Goal: Information Seeking & Learning: Find specific page/section

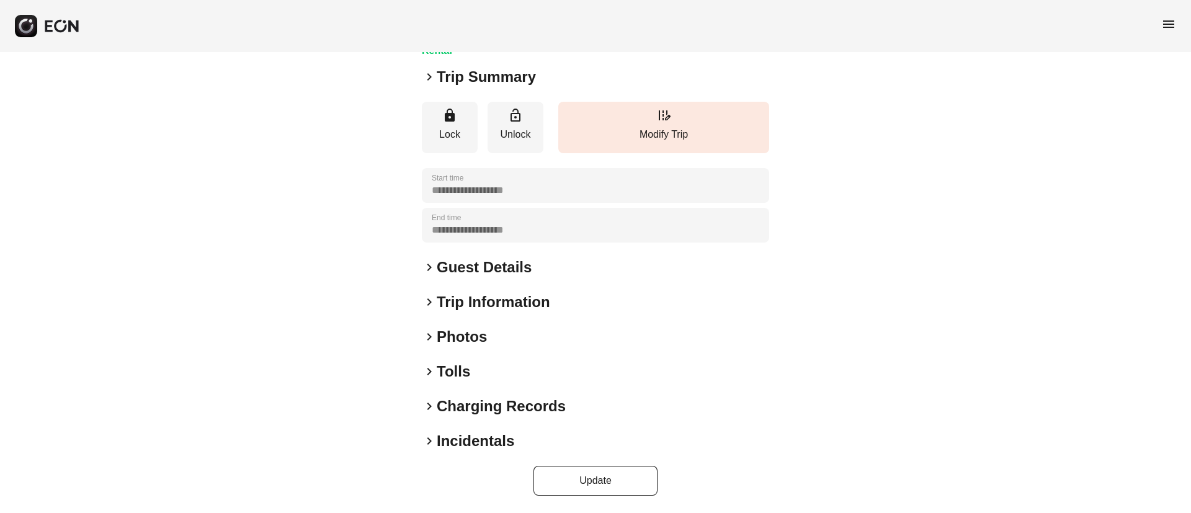
scroll to position [106, 0]
click at [476, 332] on h2 "Photos" at bounding box center [462, 336] width 50 height 20
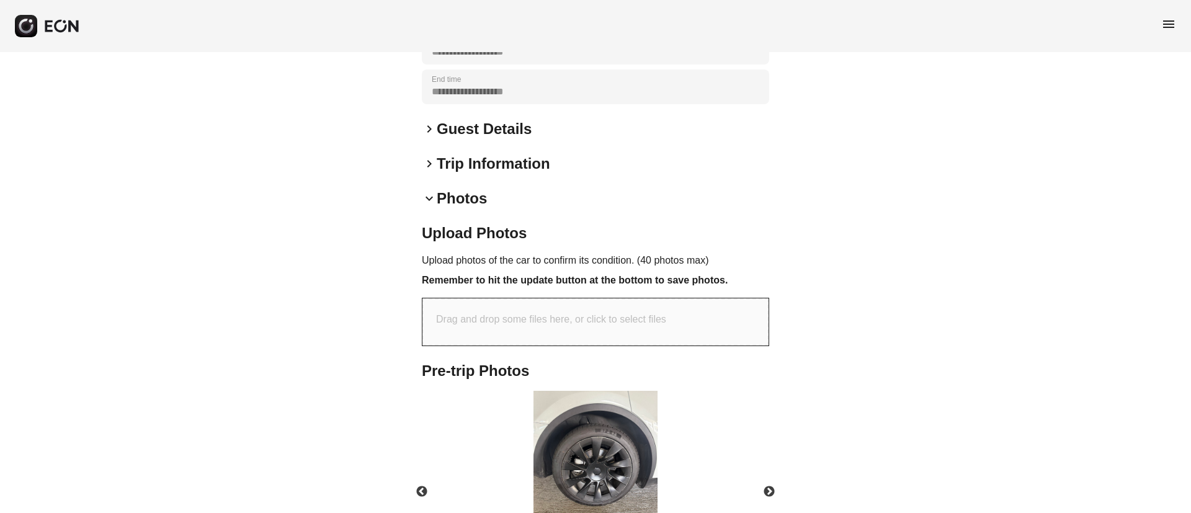
scroll to position [370, 0]
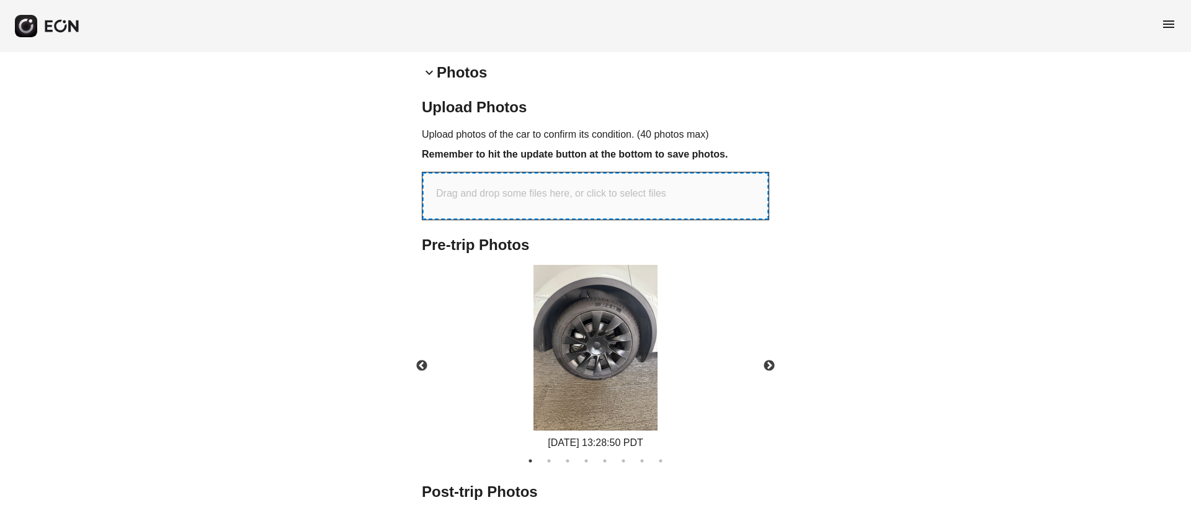
click at [545, 199] on p "Drag and drop some files here, or click to select files" at bounding box center [551, 193] width 230 height 15
type input "**********"
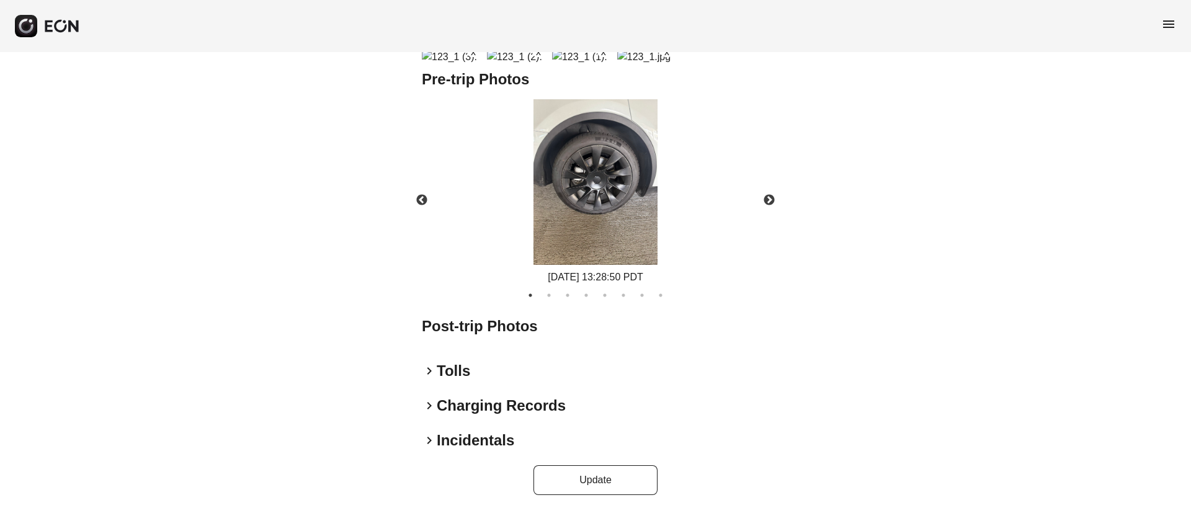
scroll to position [947, 0]
click at [596, 483] on button "Update" at bounding box center [596, 480] width 124 height 30
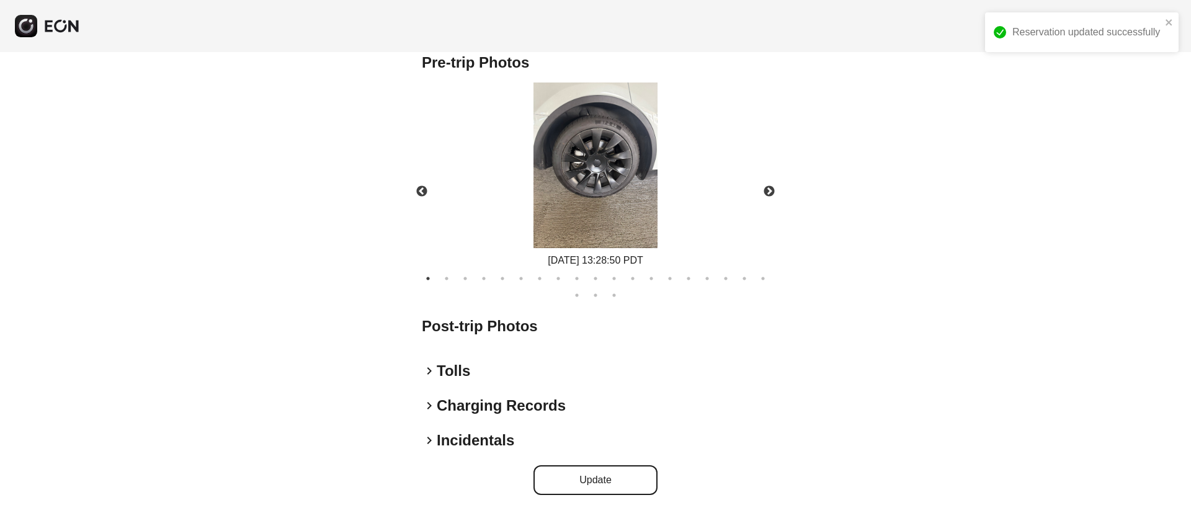
scroll to position [552, 0]
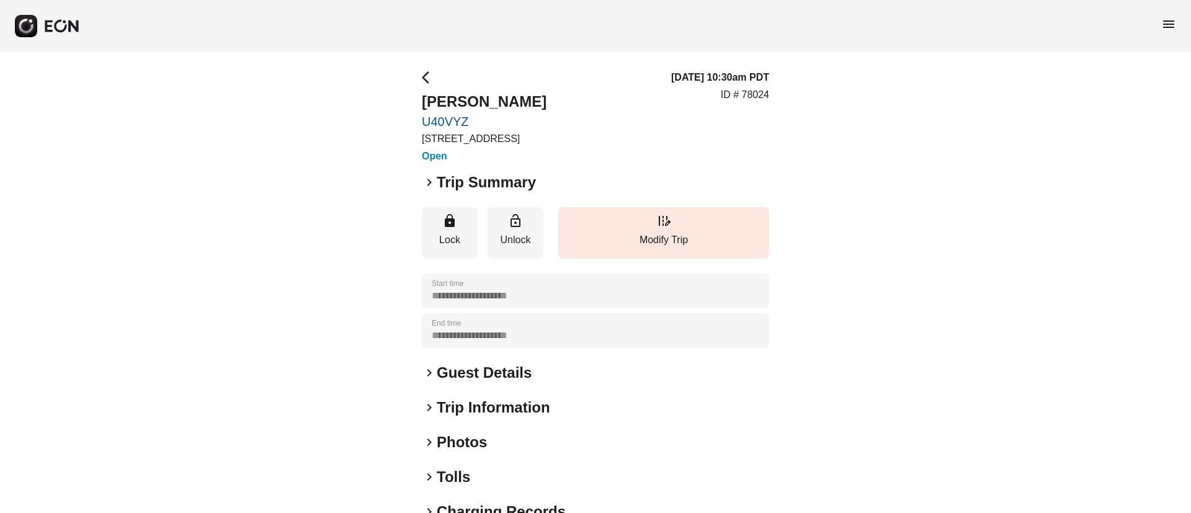
click at [460, 184] on h2 "Trip Summary" at bounding box center [486, 182] width 99 height 20
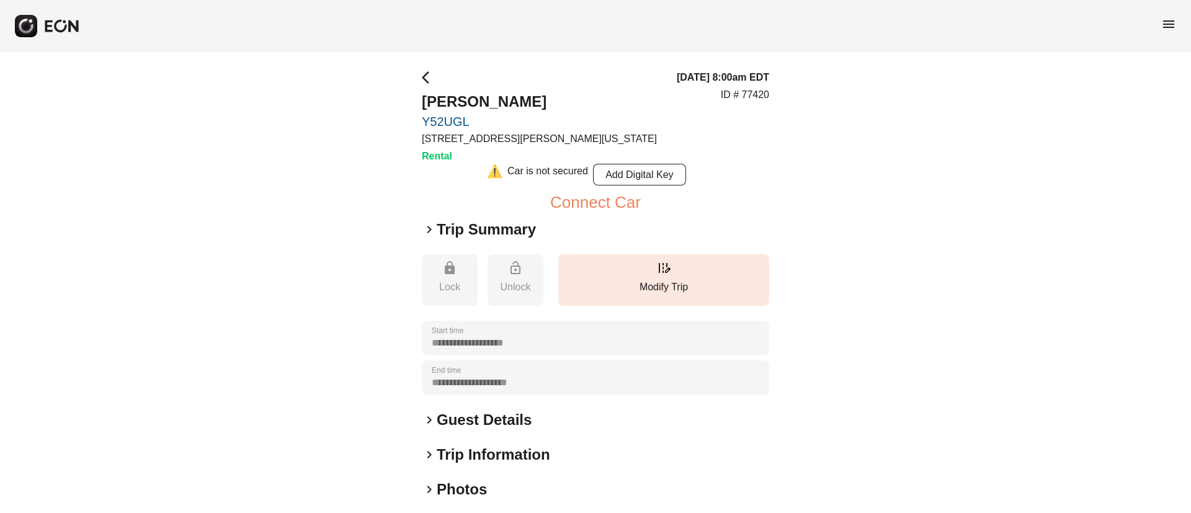
click at [533, 419] on div "keyboard_arrow_right Guest Details" at bounding box center [595, 420] width 347 height 20
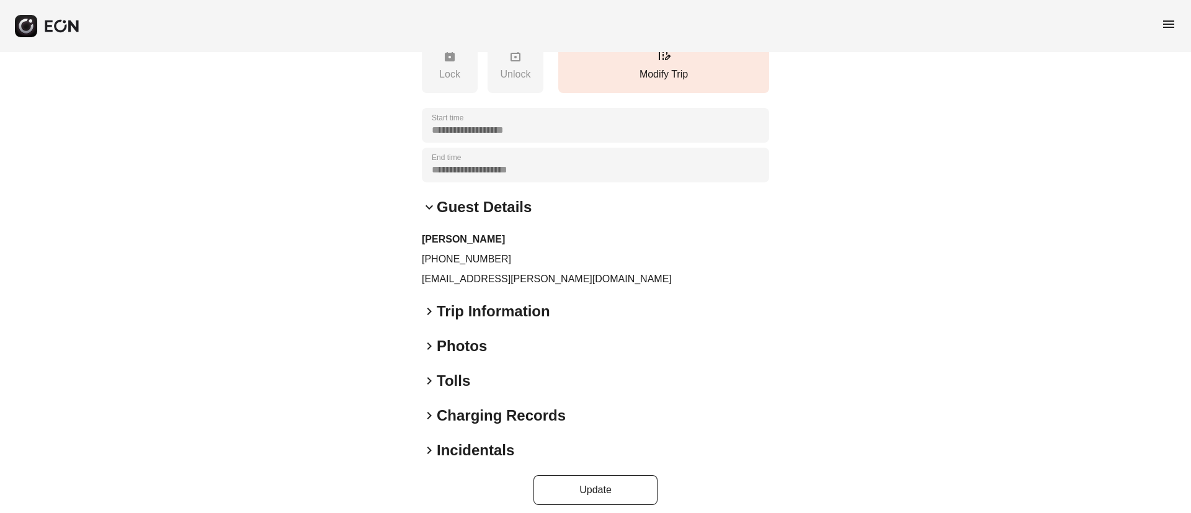
scroll to position [223, 0]
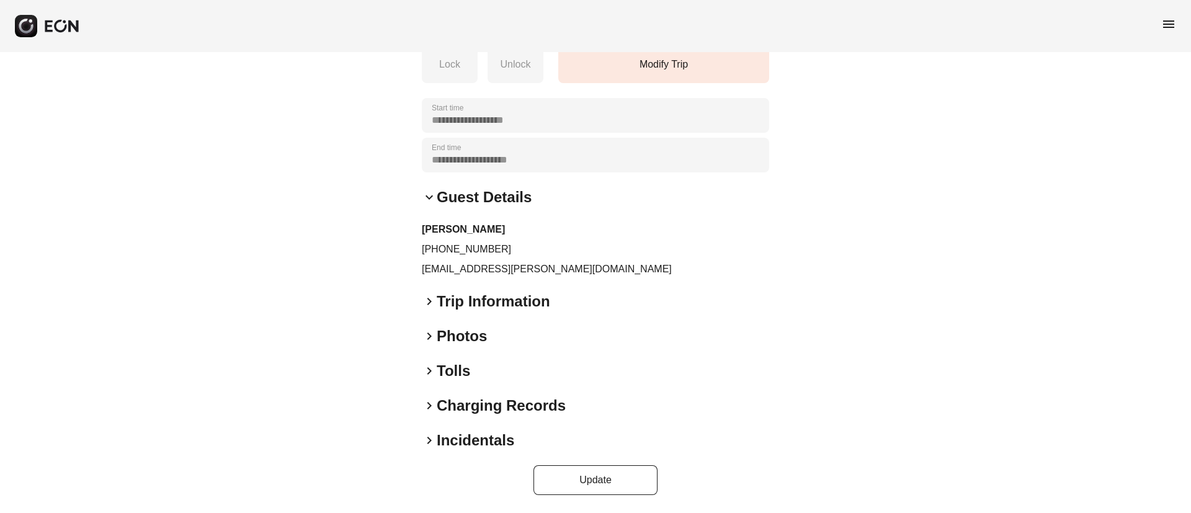
click at [533, 207] on div "keyboard_arrow_down Guest Details dante tobar +12134482881 dante.m.tobar@gmail.…" at bounding box center [595, 231] width 347 height 89
click at [509, 195] on h2 "Guest Details" at bounding box center [484, 197] width 95 height 20
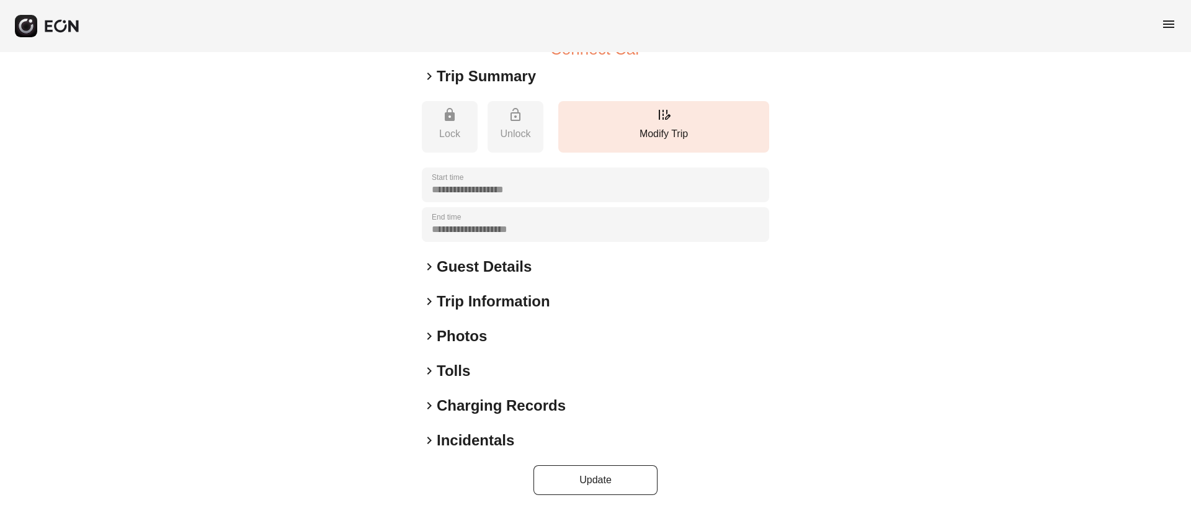
click at [489, 337] on div "keyboard_arrow_right Photos" at bounding box center [595, 336] width 347 height 20
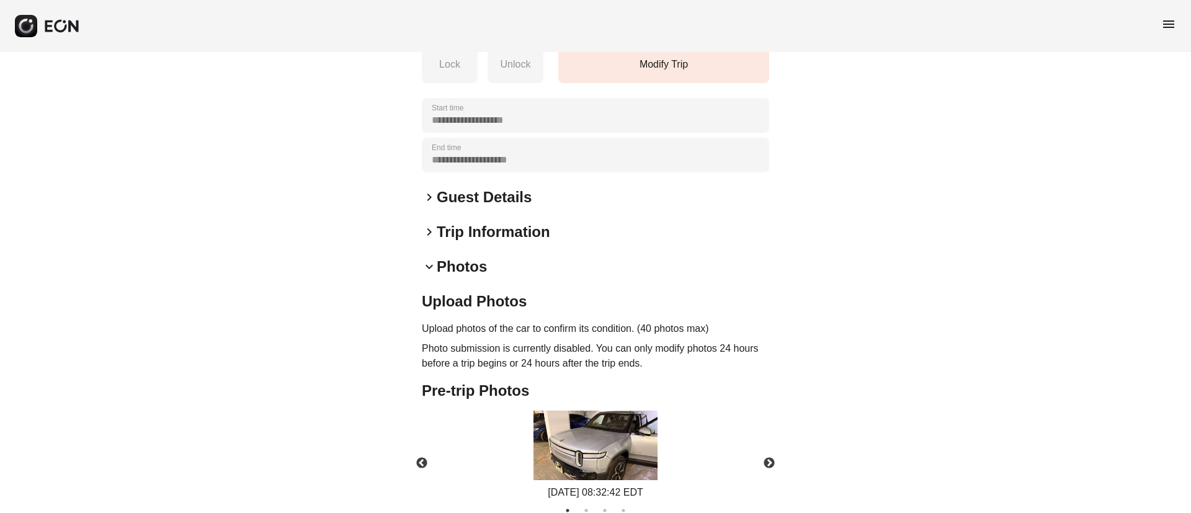
scroll to position [438, 0]
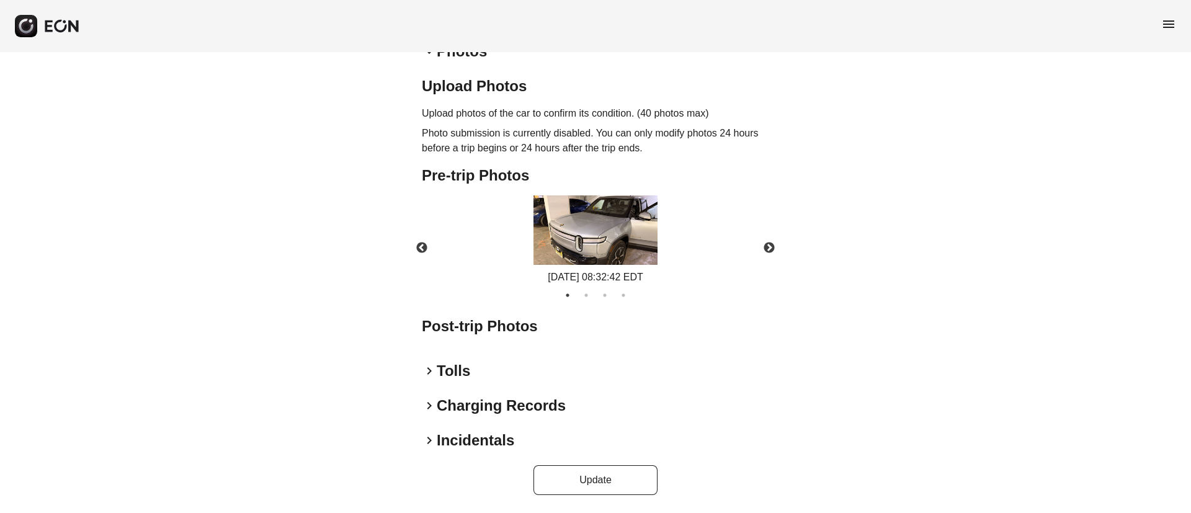
click at [607, 245] on img at bounding box center [596, 229] width 124 height 69
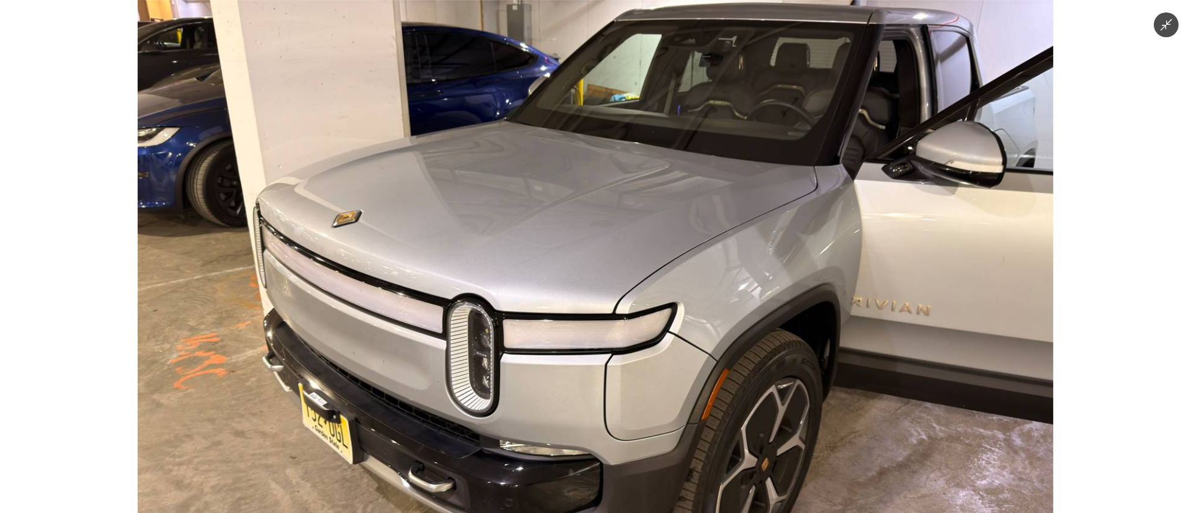
click at [607, 245] on img at bounding box center [596, 256] width 916 height 513
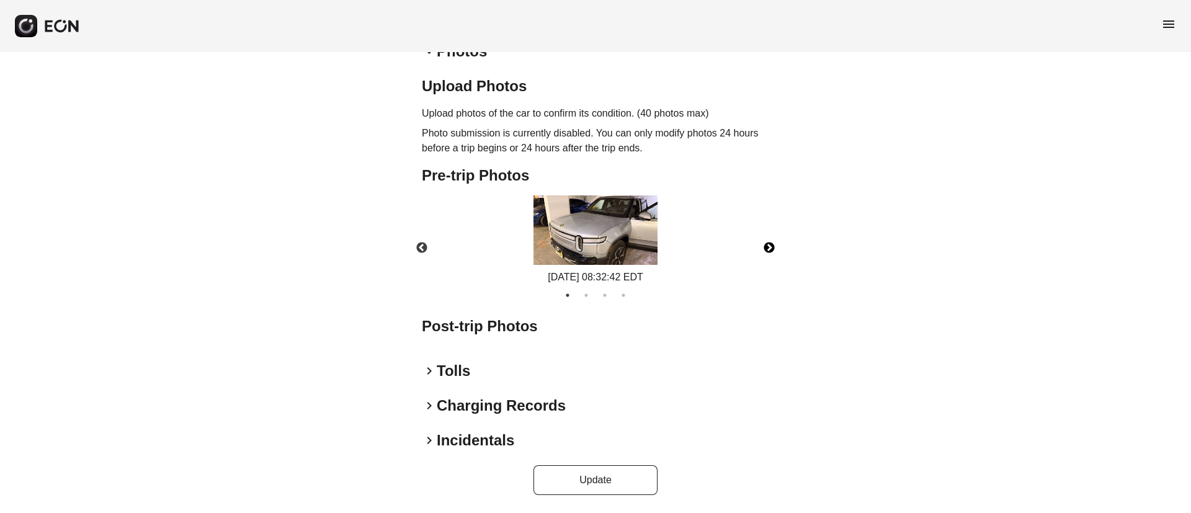
click at [762, 245] on button "Next" at bounding box center [769, 247] width 43 height 43
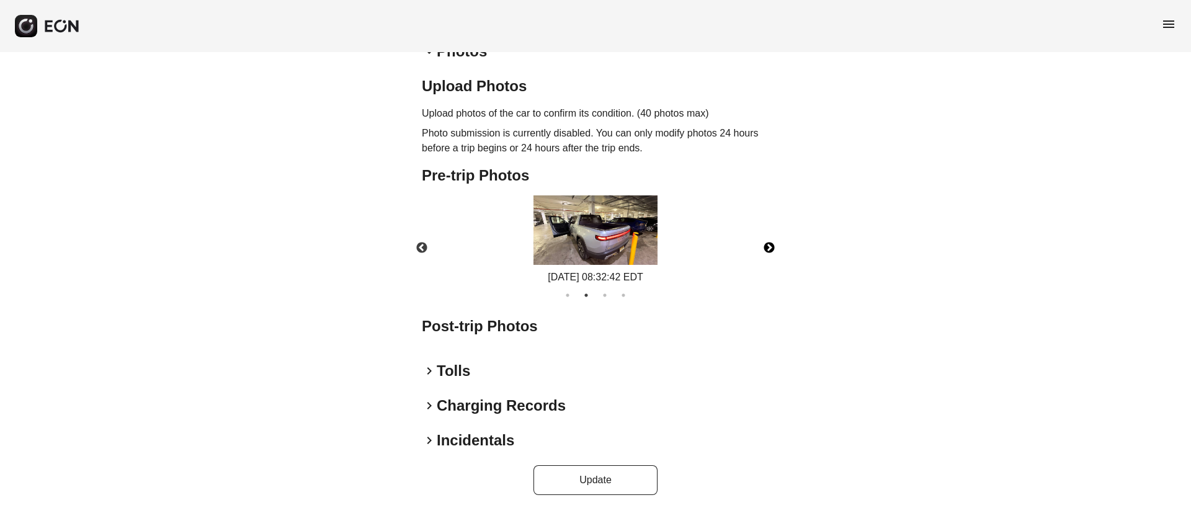
click at [756, 243] on button "Next" at bounding box center [769, 247] width 43 height 43
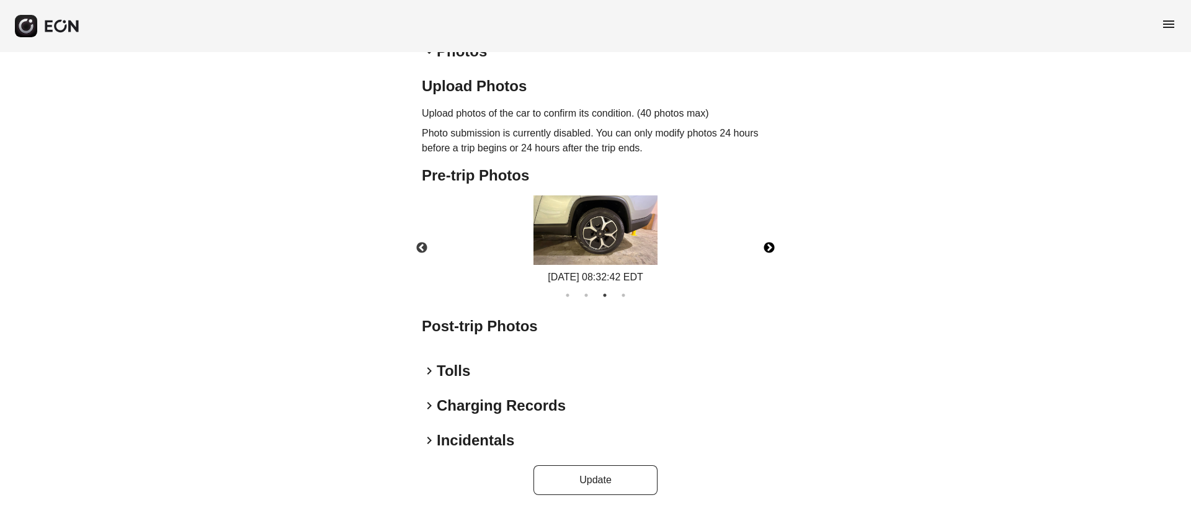
click at [758, 243] on button "Next" at bounding box center [769, 247] width 43 height 43
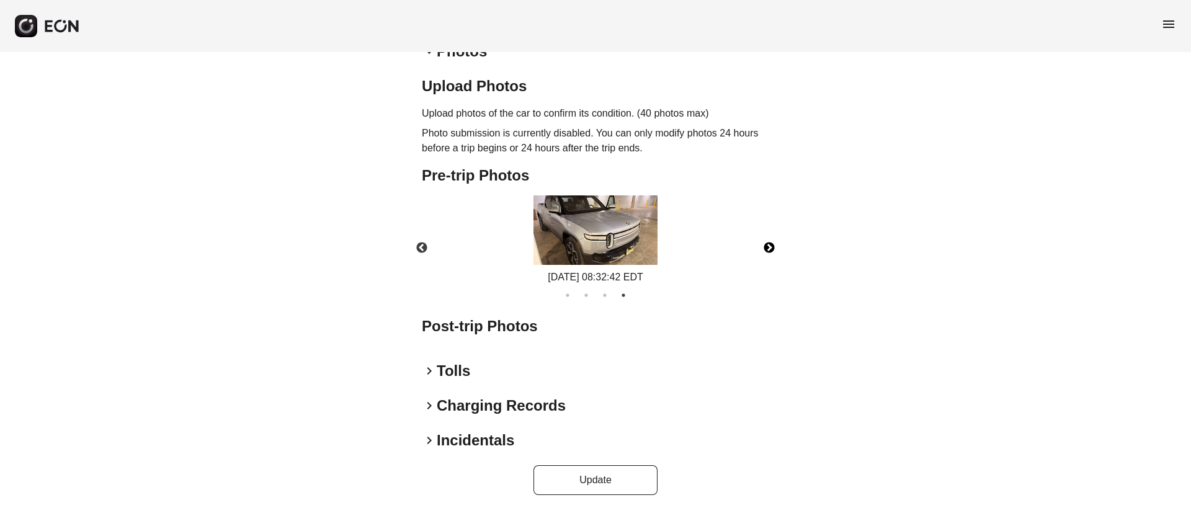
click at [758, 243] on button "Next" at bounding box center [769, 247] width 43 height 43
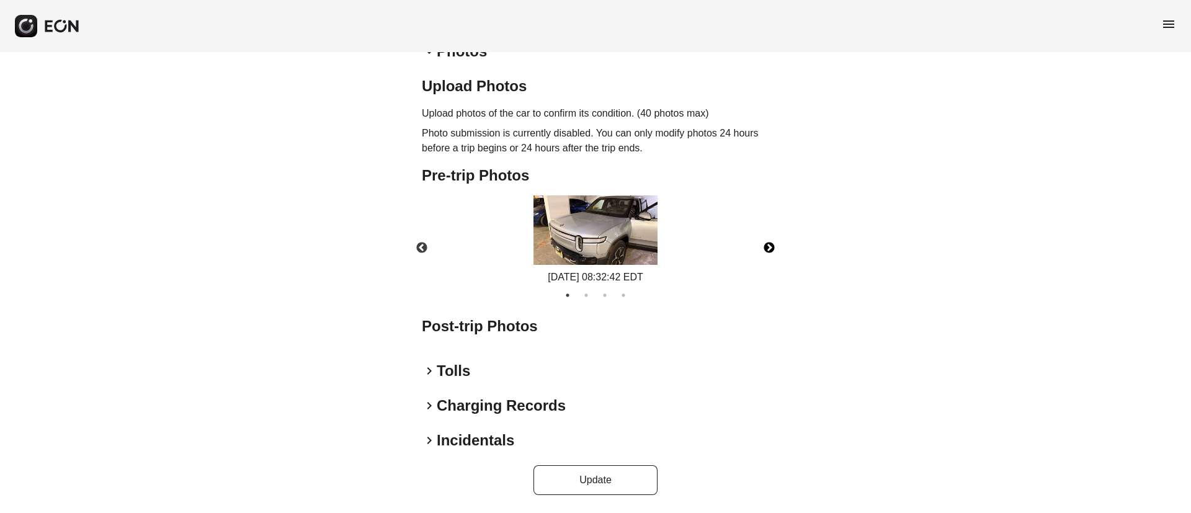
click at [758, 243] on button "Next" at bounding box center [769, 247] width 43 height 43
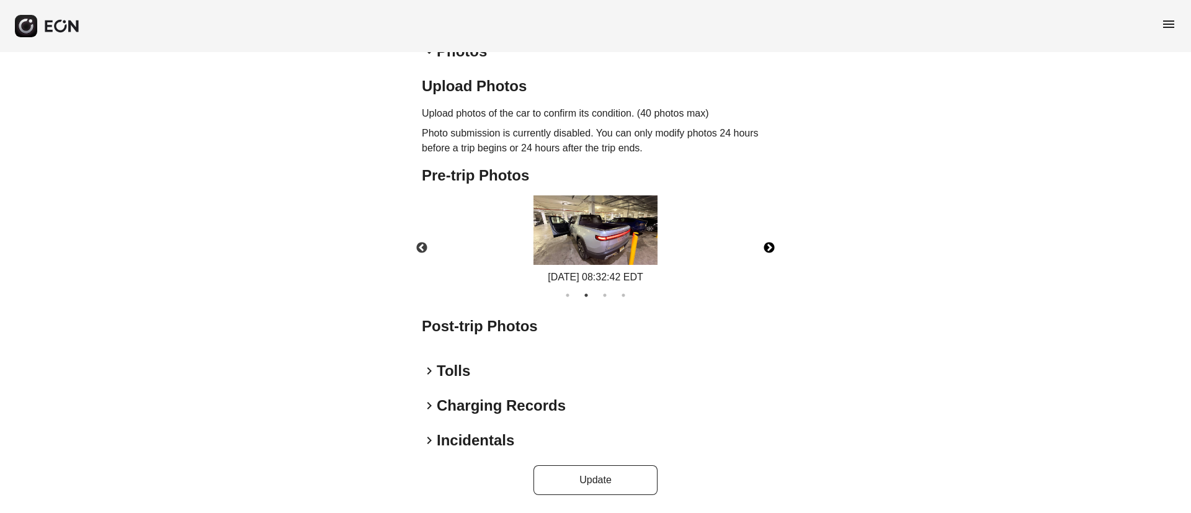
click at [600, 238] on img at bounding box center [596, 229] width 124 height 69
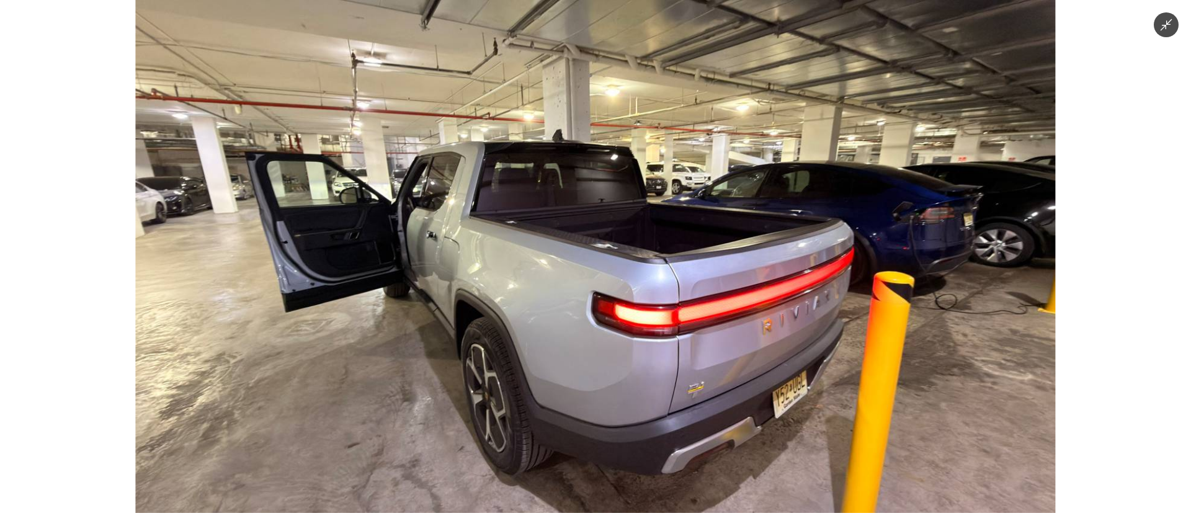
click at [586, 290] on img at bounding box center [595, 256] width 920 height 513
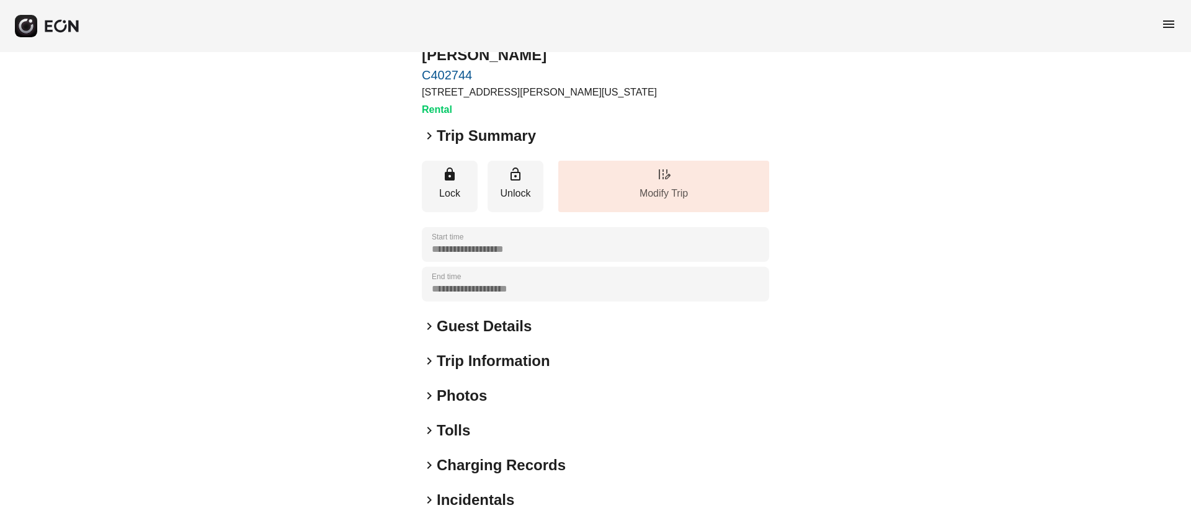
scroll to position [106, 0]
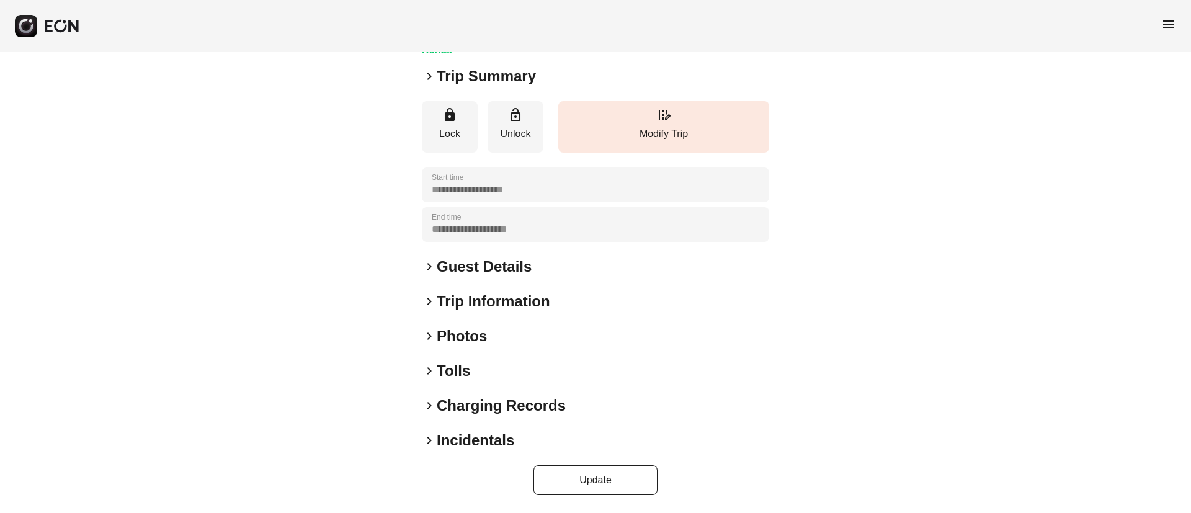
click at [511, 338] on div "keyboard_arrow_right Photos" at bounding box center [595, 336] width 347 height 20
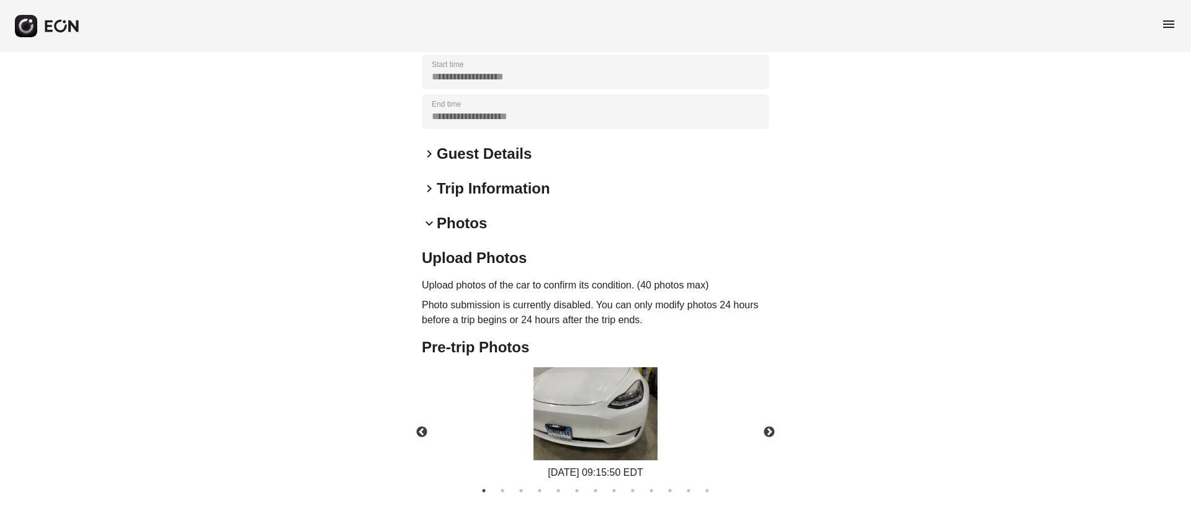
scroll to position [321, 0]
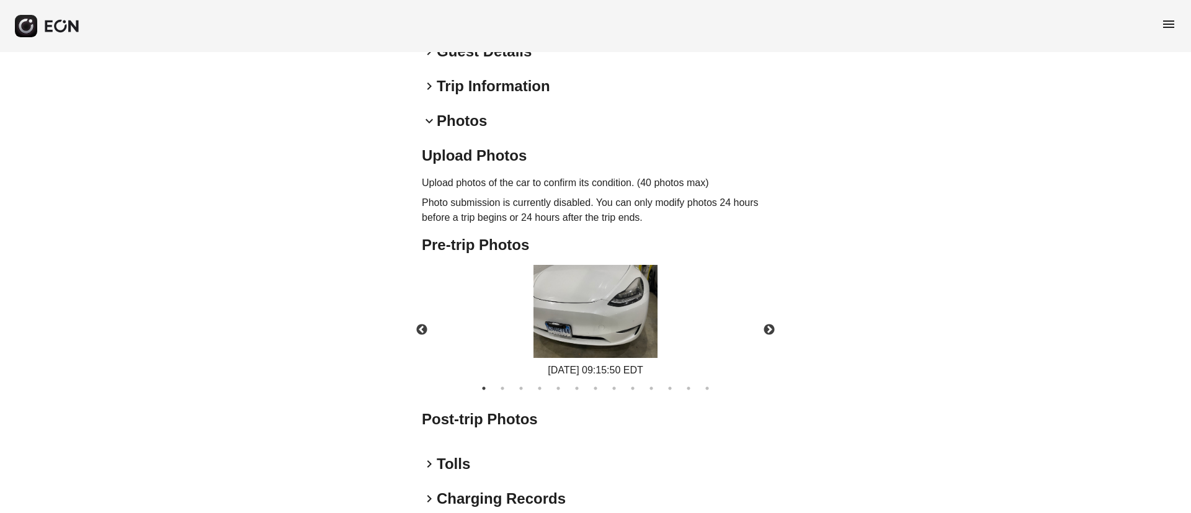
click at [583, 315] on img at bounding box center [596, 311] width 124 height 93
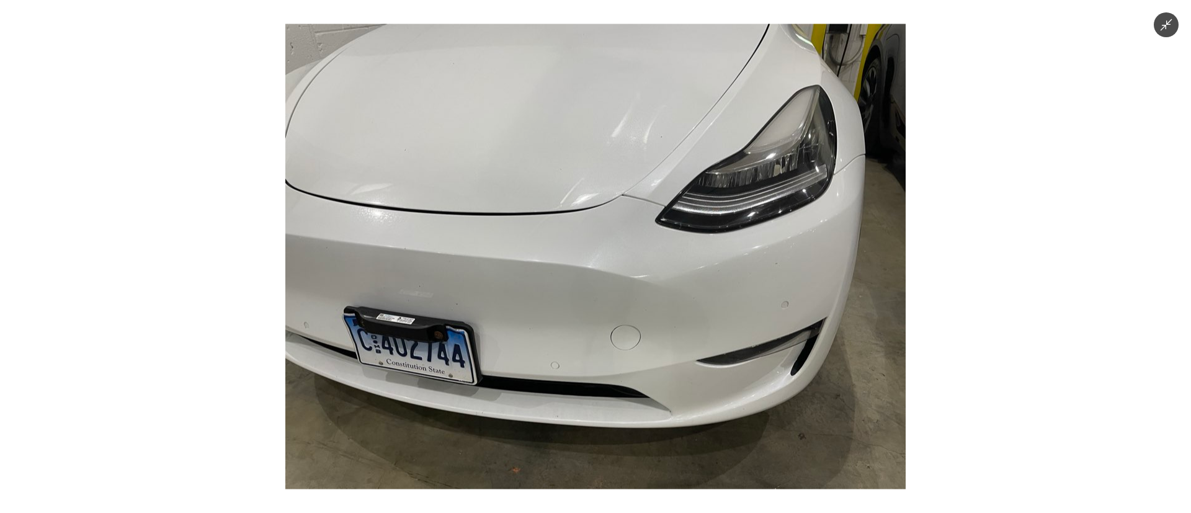
click at [583, 315] on img at bounding box center [595, 256] width 620 height 465
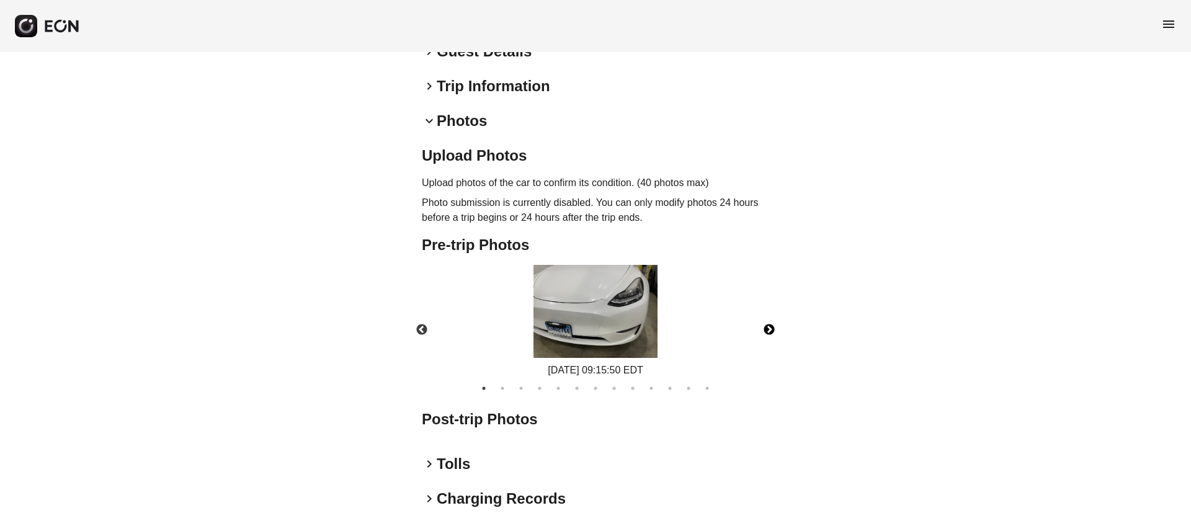
click at [783, 331] on button "Next" at bounding box center [769, 329] width 43 height 43
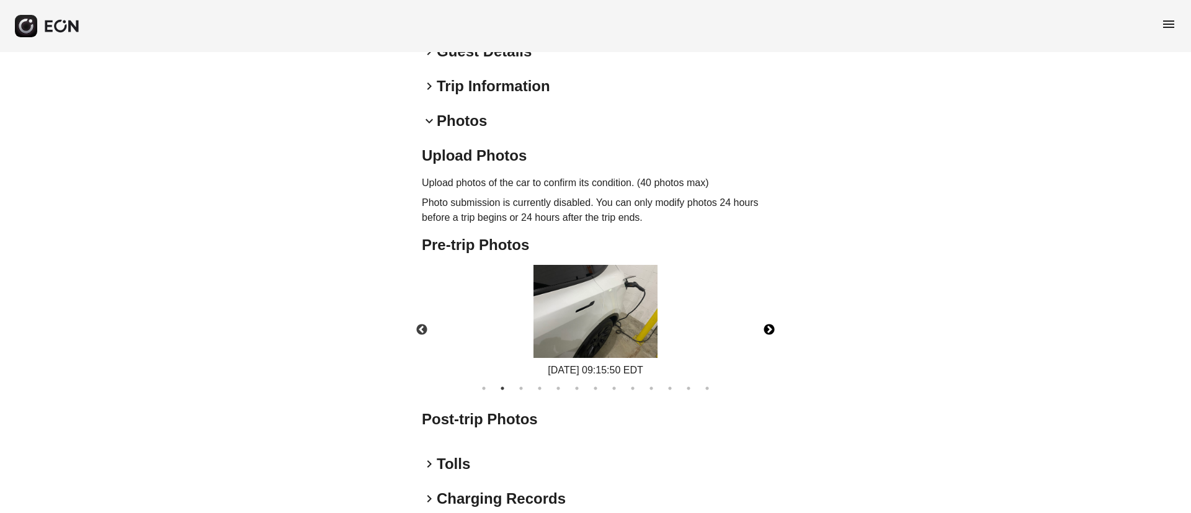
click at [769, 324] on button "Next" at bounding box center [769, 329] width 43 height 43
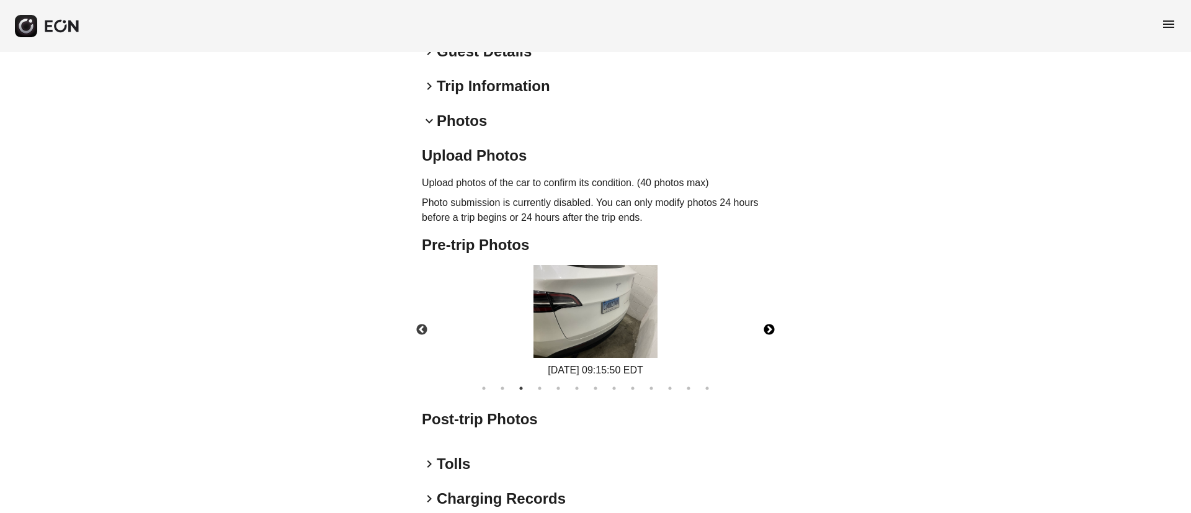
click at [628, 317] on img at bounding box center [596, 311] width 124 height 93
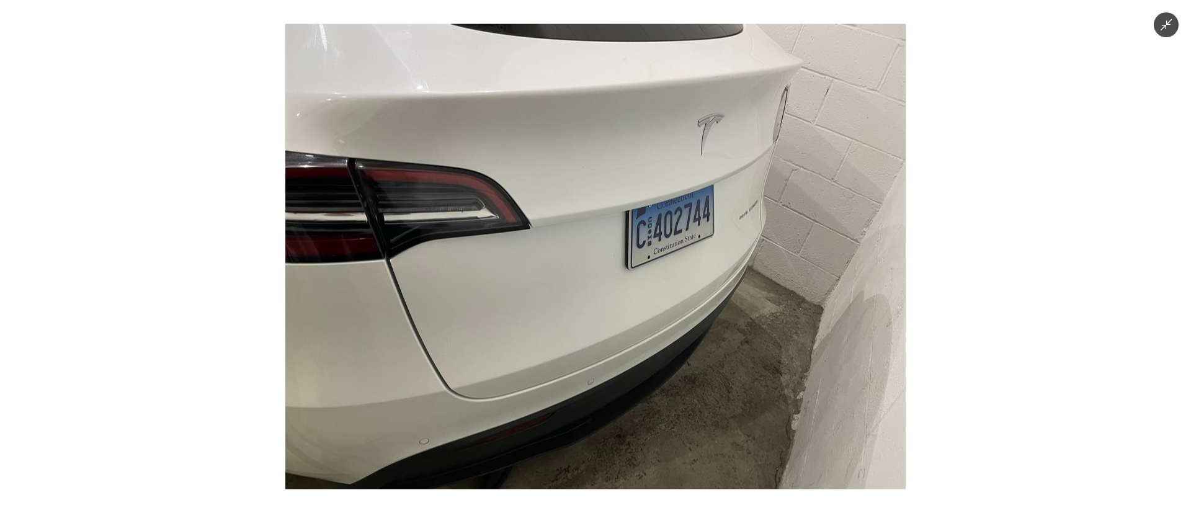
click at [628, 317] on img at bounding box center [595, 256] width 620 height 465
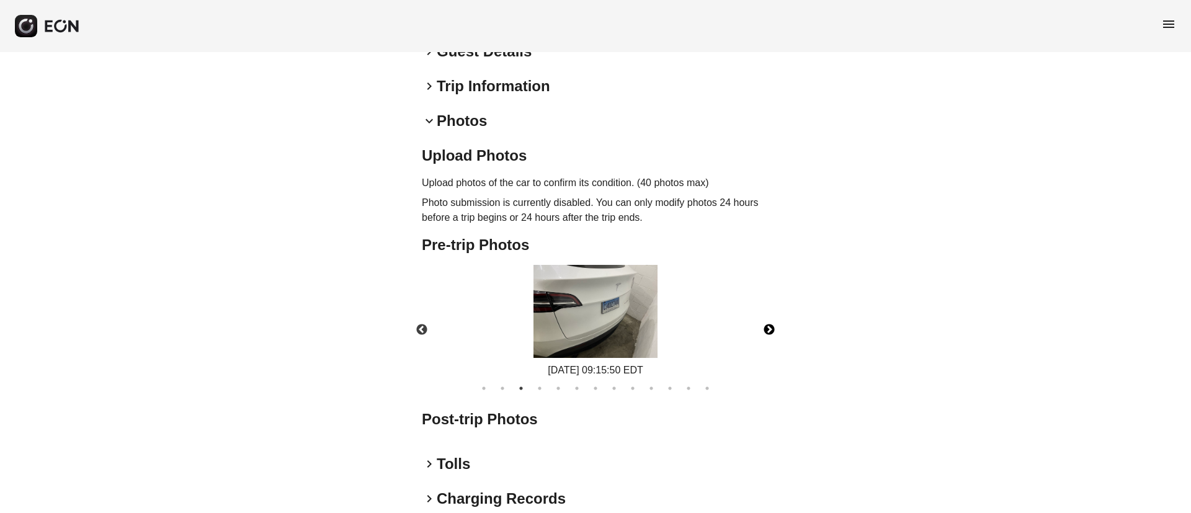
click at [766, 328] on button "Next" at bounding box center [769, 329] width 43 height 43
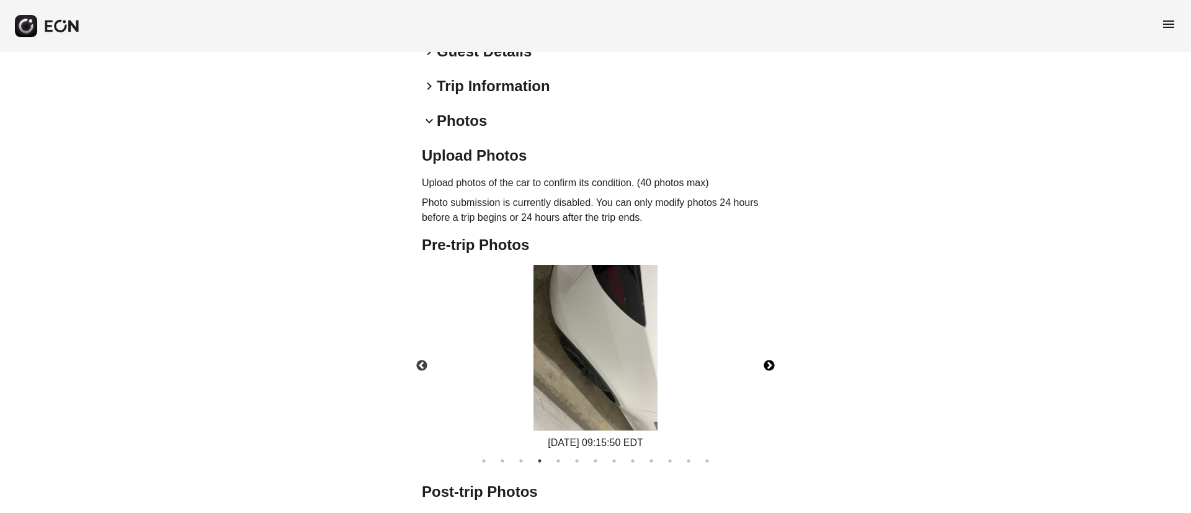
click at [766, 328] on div "10/04/2025 09:15:50 EDT" at bounding box center [595, 357] width 369 height 185
click at [766, 375] on button "Next" at bounding box center [769, 365] width 43 height 43
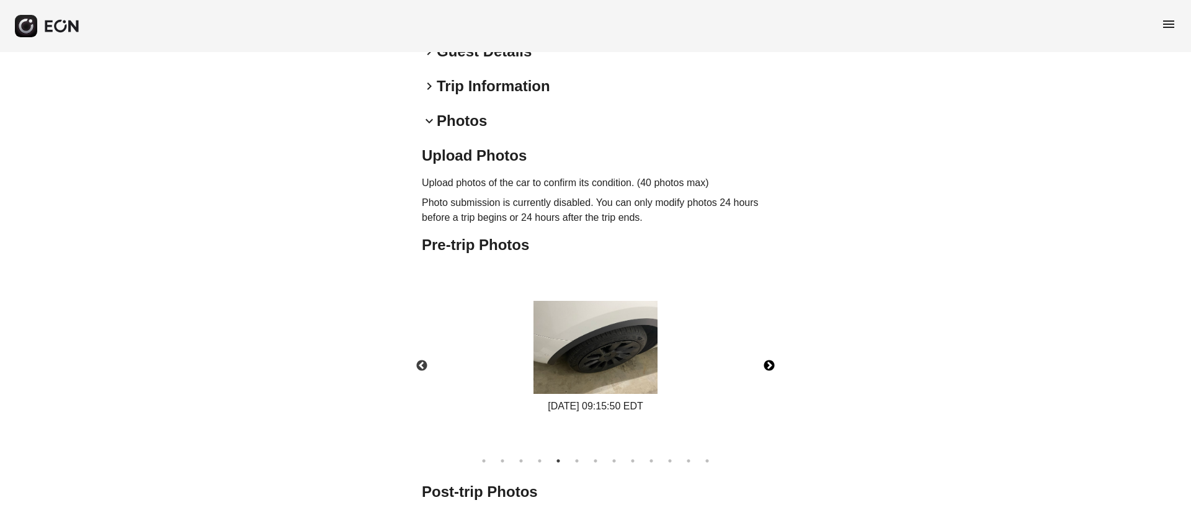
click at [768, 367] on button "Next" at bounding box center [769, 365] width 43 height 43
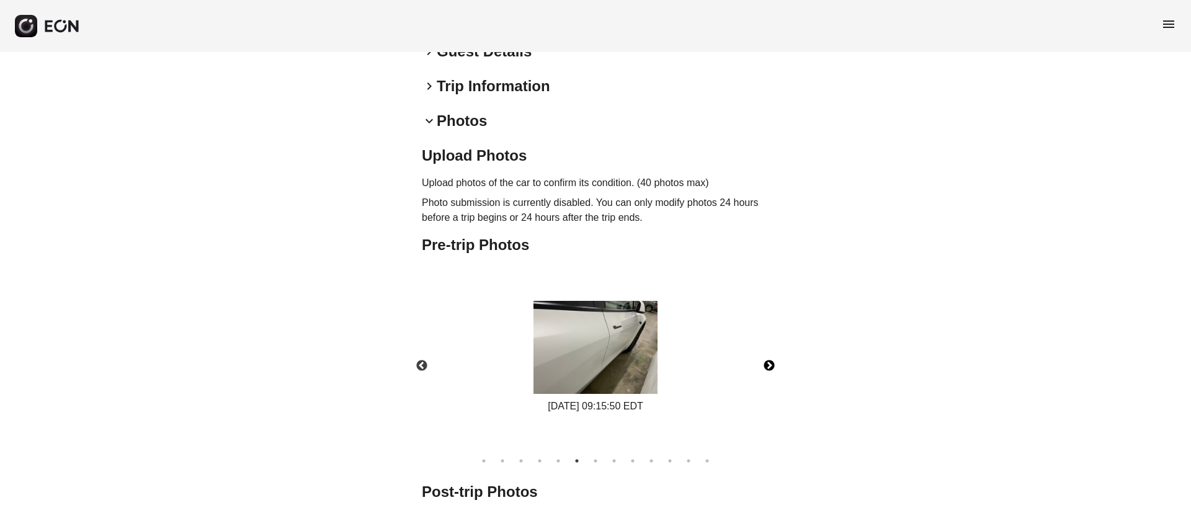
click at [768, 367] on button "Next" at bounding box center [769, 365] width 43 height 43
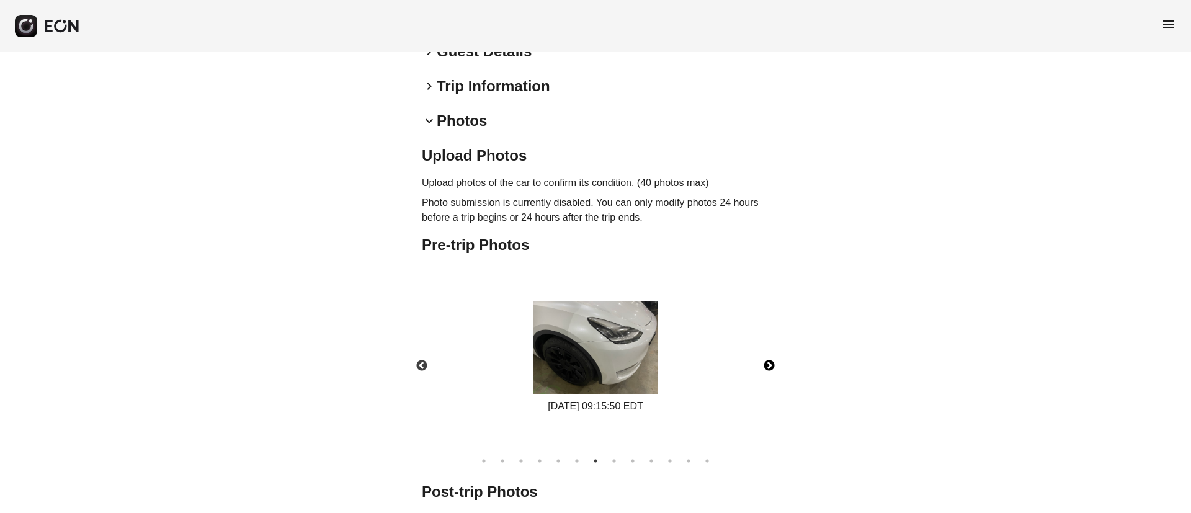
click at [768, 367] on button "Next" at bounding box center [769, 365] width 43 height 43
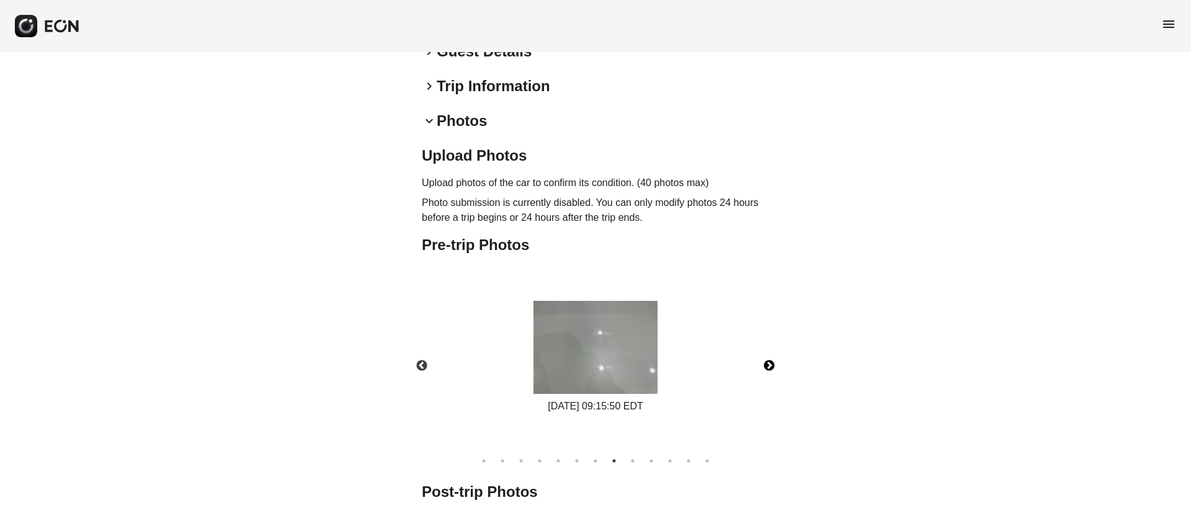
click at [768, 367] on button "Next" at bounding box center [769, 365] width 43 height 43
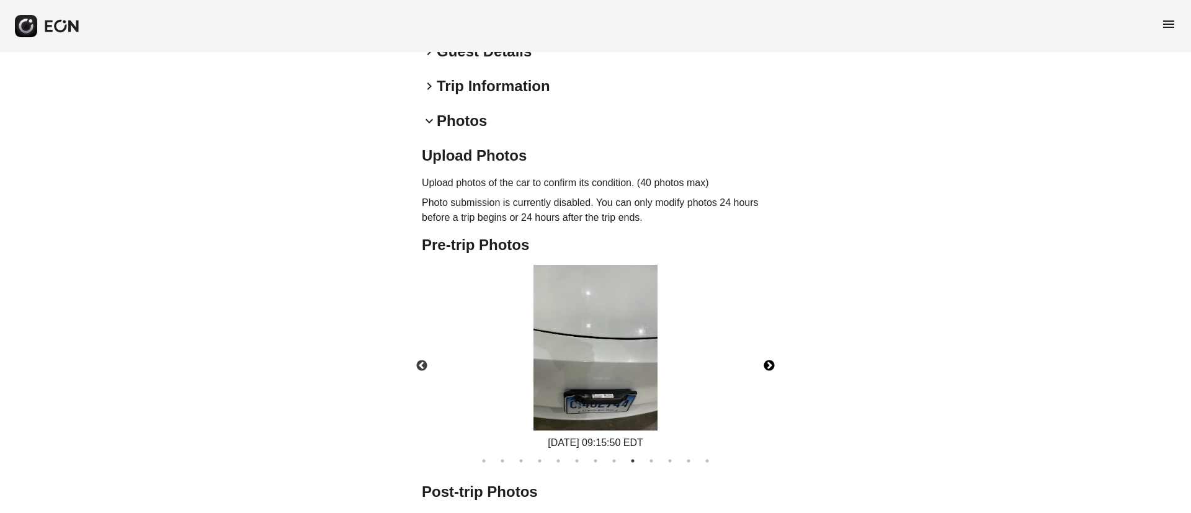
click at [768, 367] on button "Next" at bounding box center [769, 365] width 43 height 43
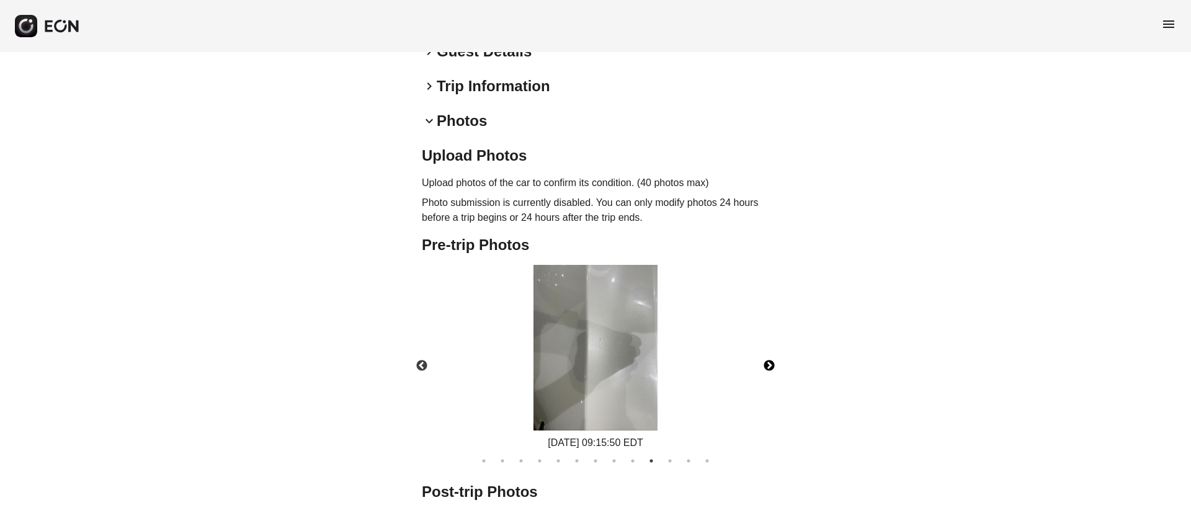
click at [768, 367] on button "Next" at bounding box center [769, 365] width 43 height 43
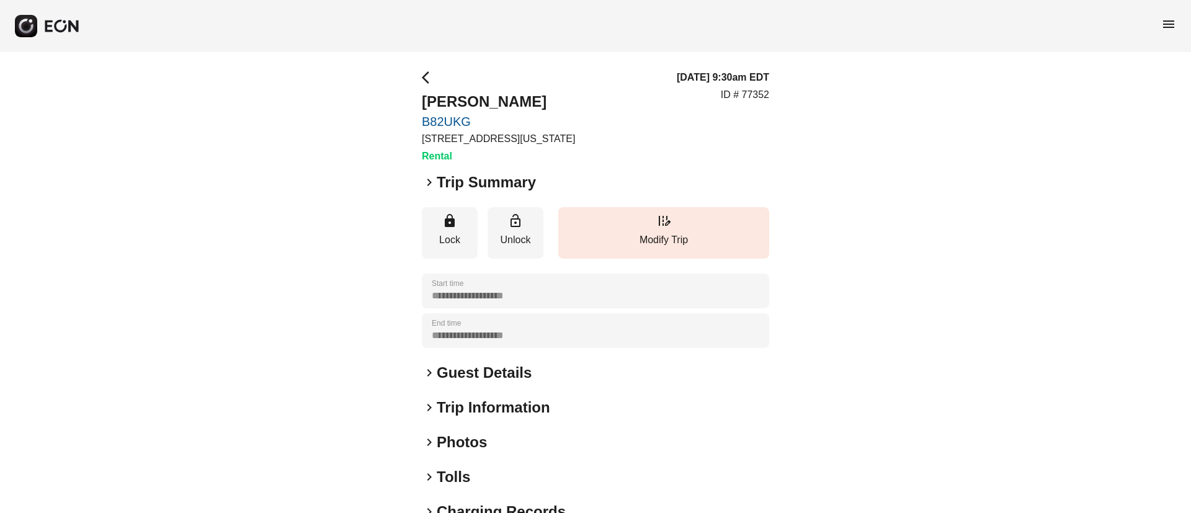
click at [503, 439] on div "keyboard_arrow_right Photos" at bounding box center [595, 442] width 347 height 20
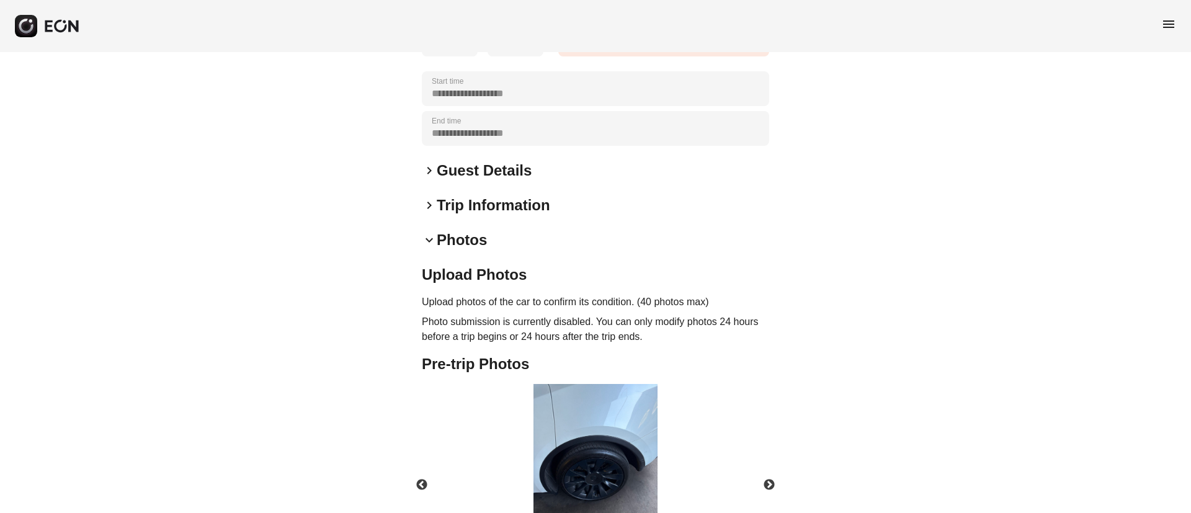
scroll to position [279, 0]
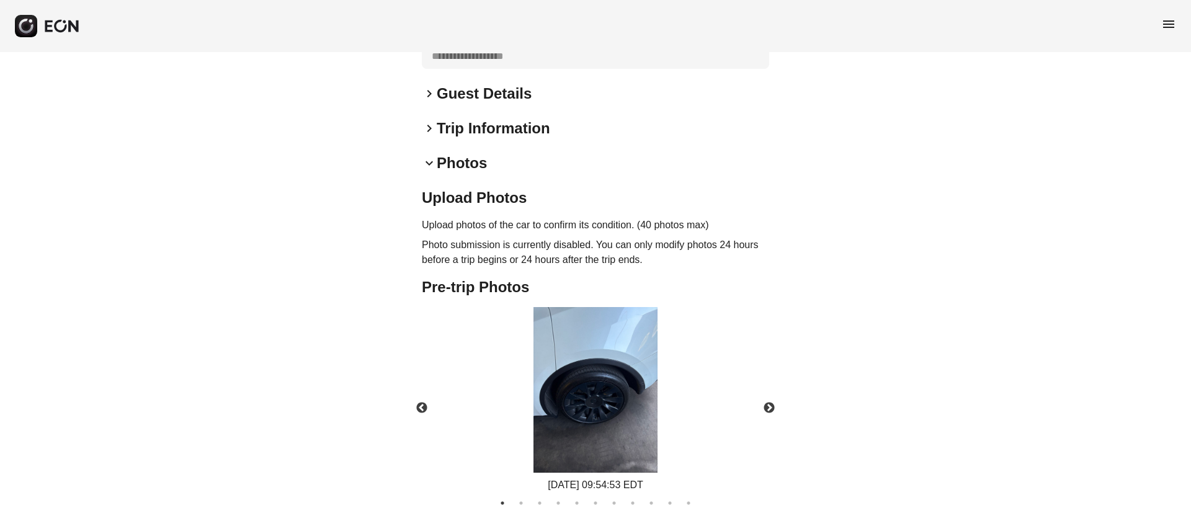
click at [588, 380] on img at bounding box center [596, 390] width 124 height 166
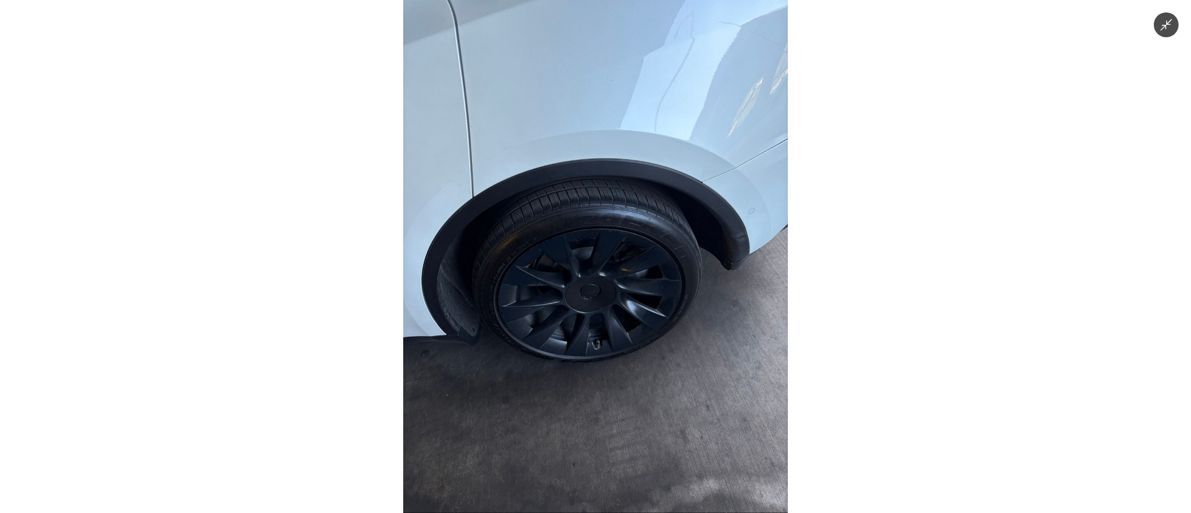
click at [588, 380] on img at bounding box center [595, 256] width 385 height 513
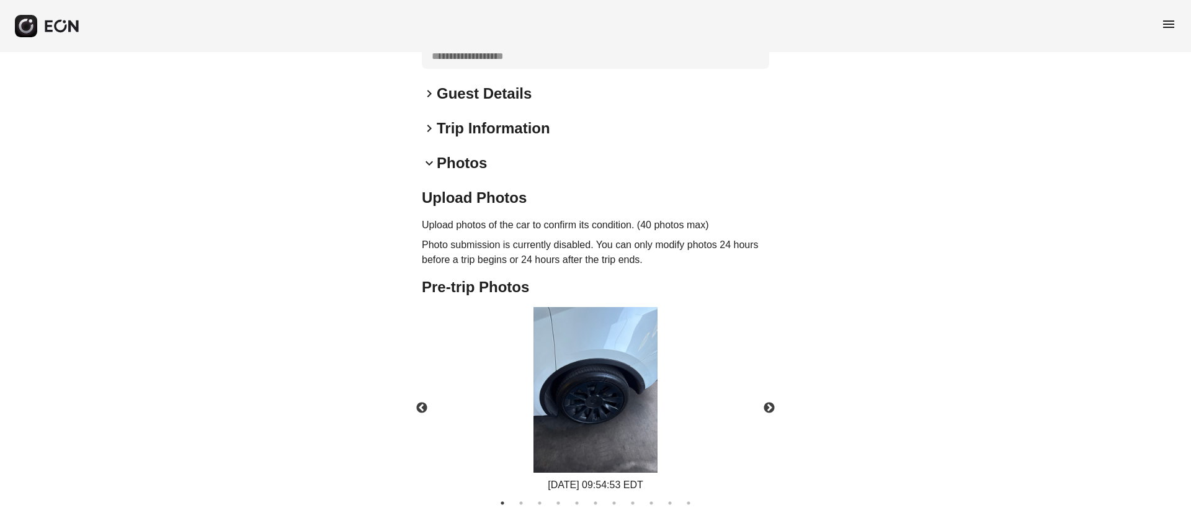
click at [588, 380] on img at bounding box center [596, 390] width 124 height 166
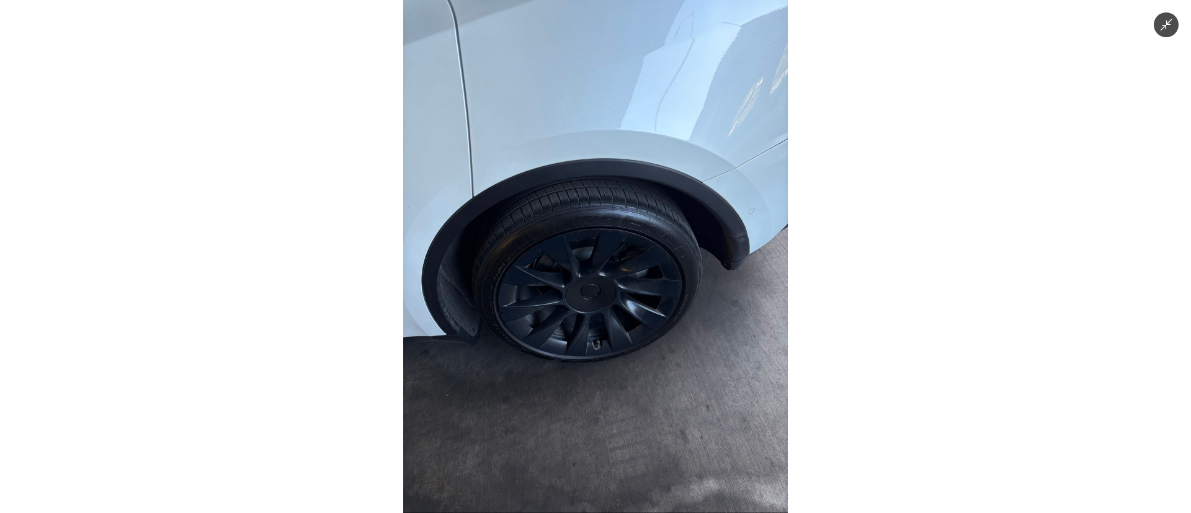
click at [588, 380] on img at bounding box center [595, 256] width 385 height 513
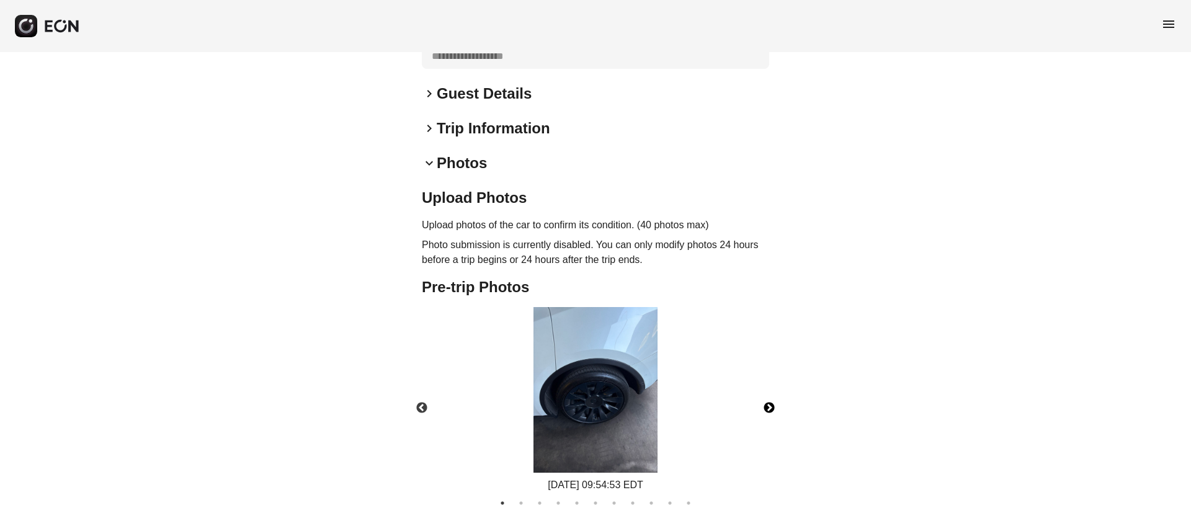
click at [763, 408] on button "Next" at bounding box center [769, 408] width 43 height 43
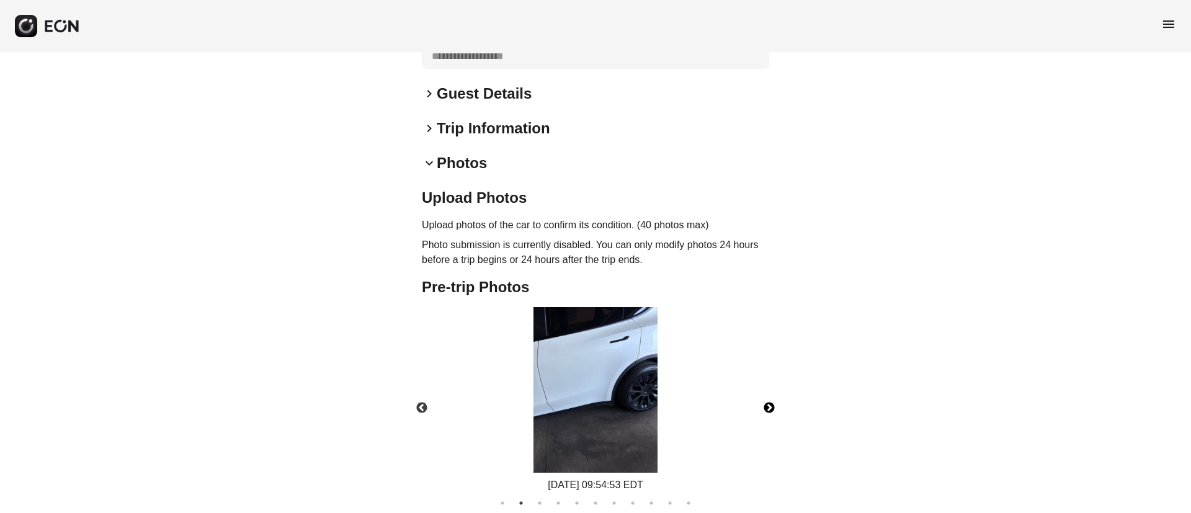
scroll to position [372, 0]
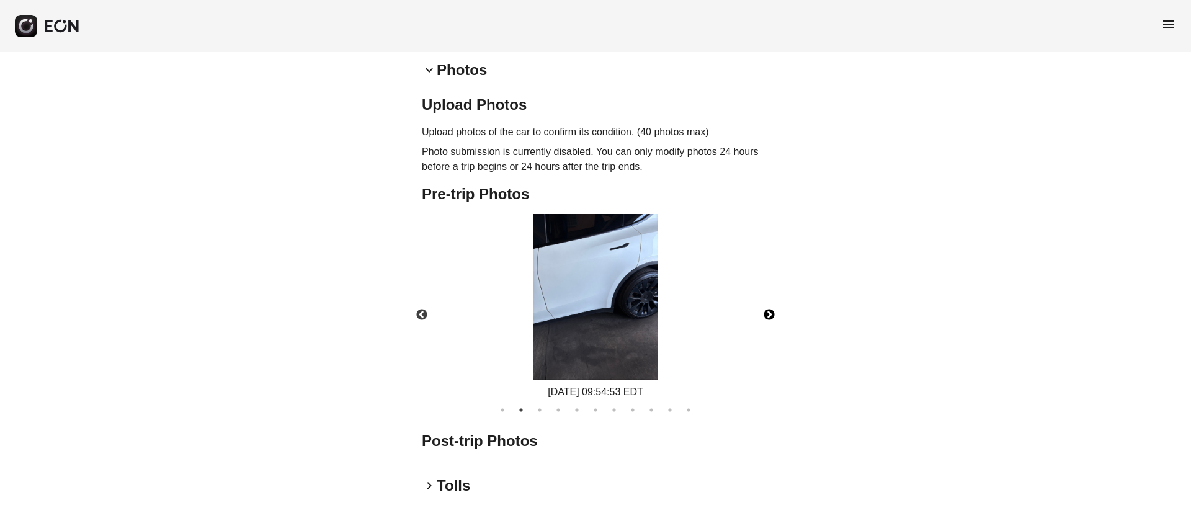
click at [597, 295] on img at bounding box center [596, 297] width 124 height 166
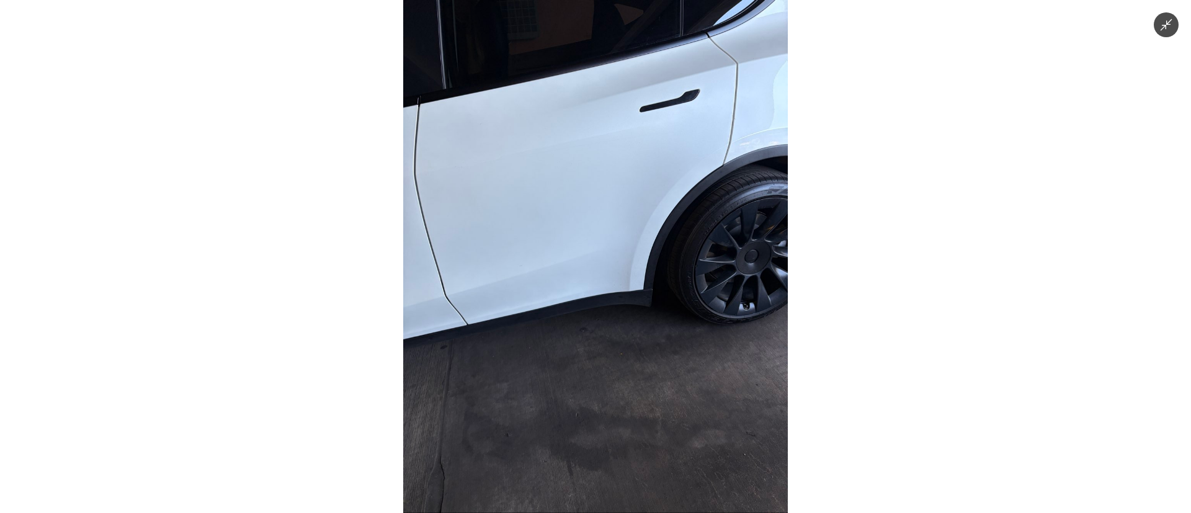
click at [597, 295] on img at bounding box center [595, 256] width 385 height 513
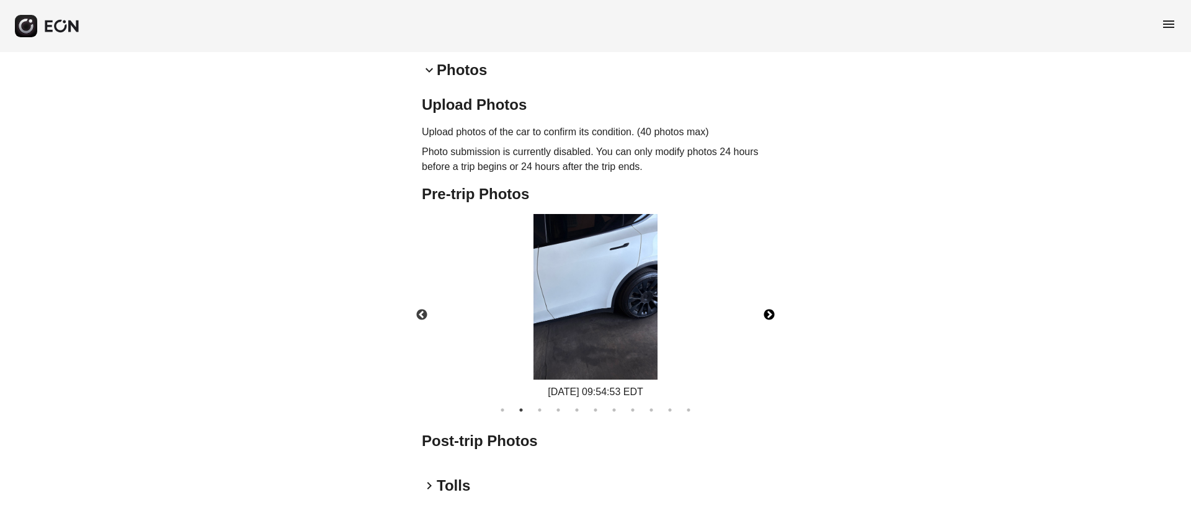
click at [773, 313] on button "Next" at bounding box center [769, 314] width 43 height 43
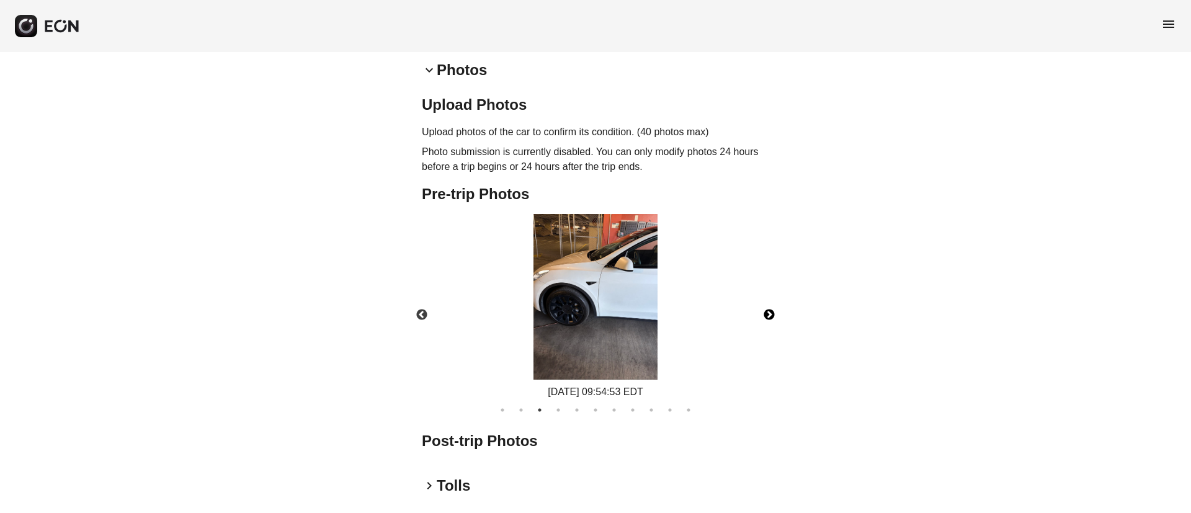
click at [618, 298] on img at bounding box center [596, 297] width 124 height 166
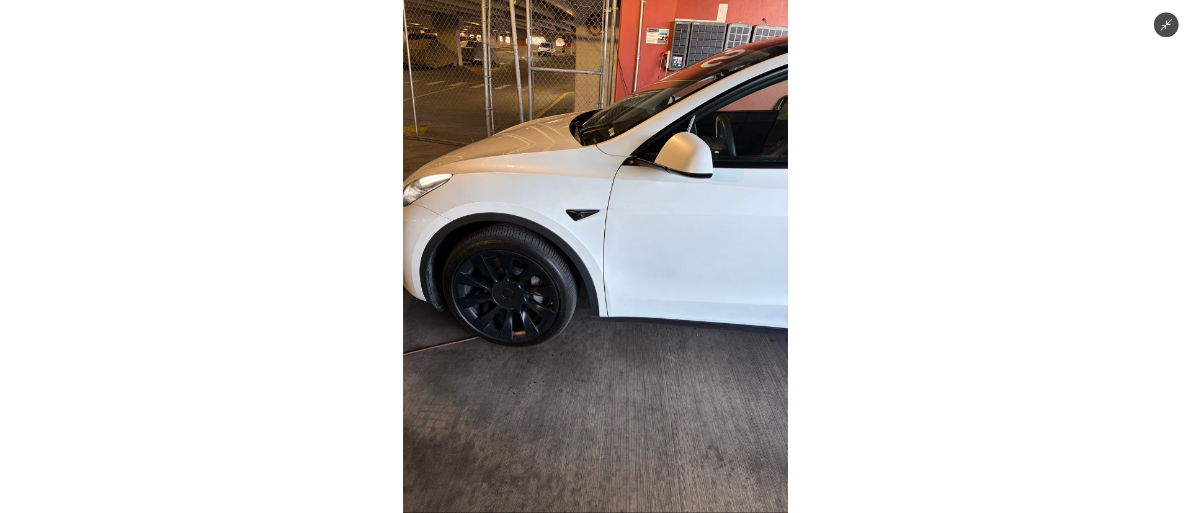
click at [618, 298] on img at bounding box center [595, 256] width 385 height 513
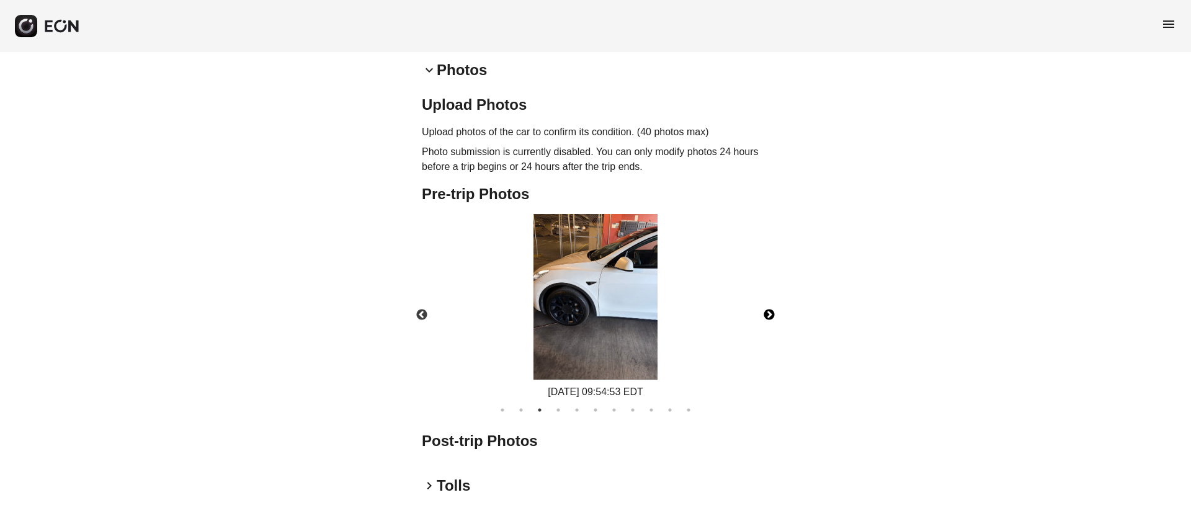
click at [558, 291] on img at bounding box center [596, 297] width 124 height 166
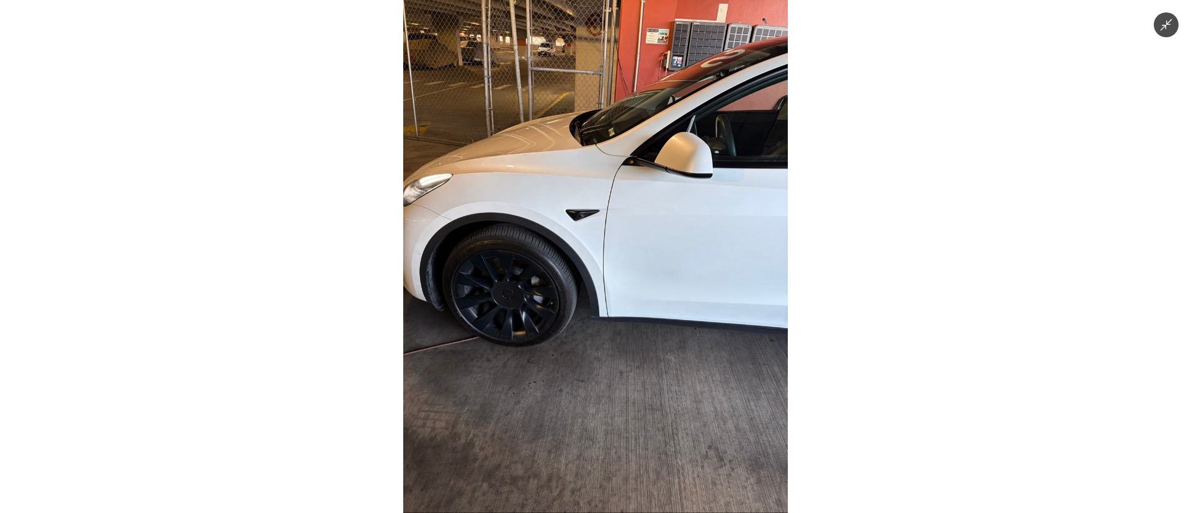
click at [547, 406] on img at bounding box center [595, 256] width 385 height 513
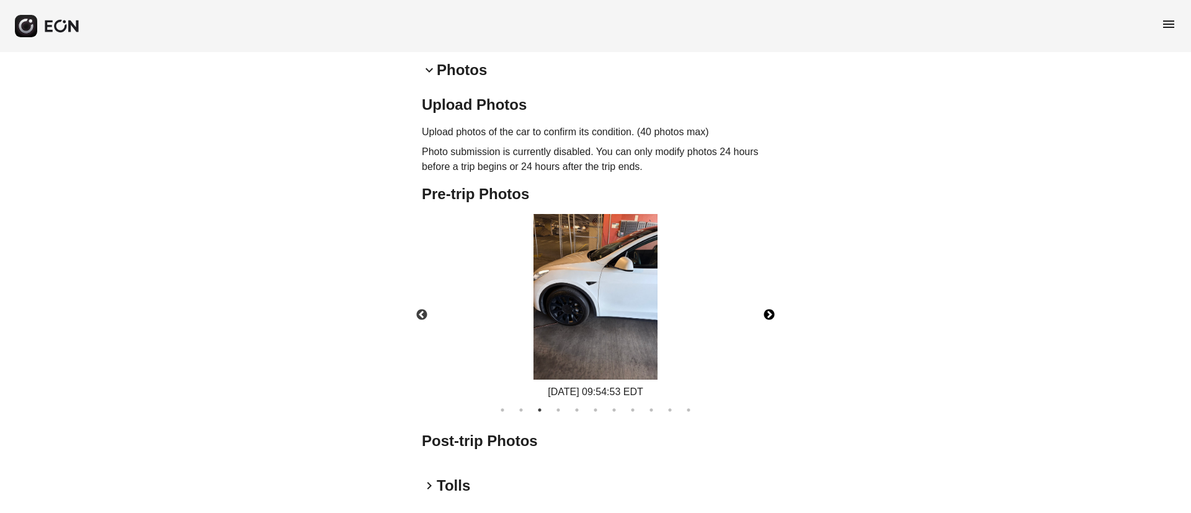
click at [767, 304] on button "Next" at bounding box center [769, 314] width 43 height 43
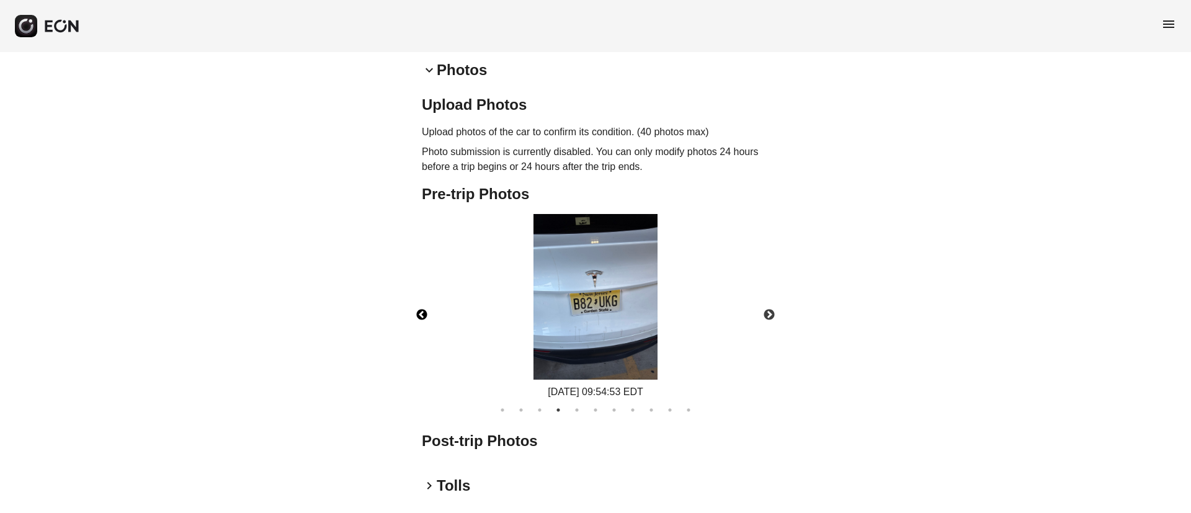
drag, startPoint x: 426, startPoint y: 311, endPoint x: 439, endPoint y: 311, distance: 13.0
click at [424, 311] on button "Previous" at bounding box center [421, 314] width 43 height 43
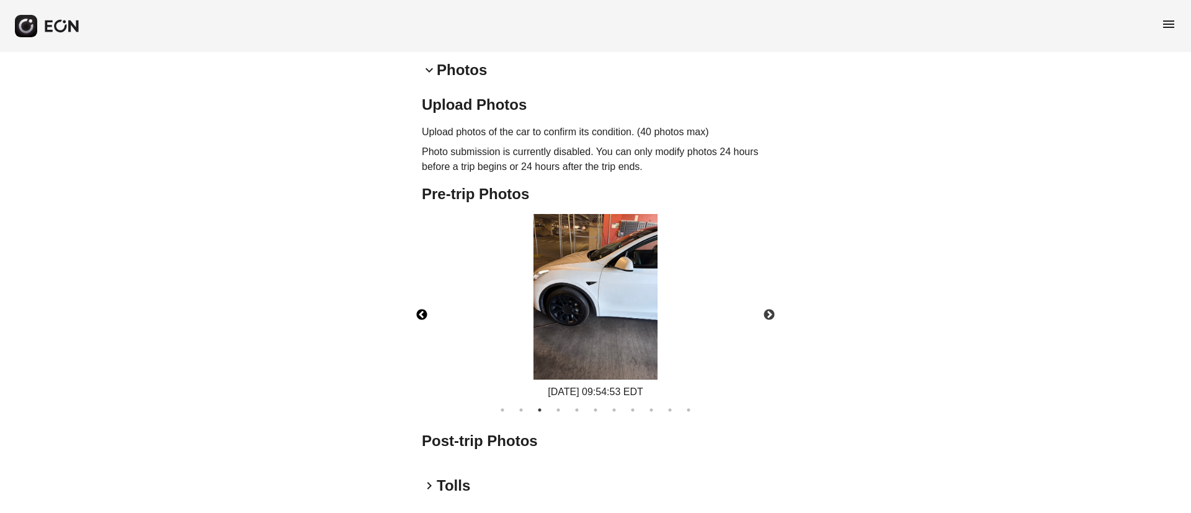
click at [619, 306] on img at bounding box center [596, 297] width 124 height 166
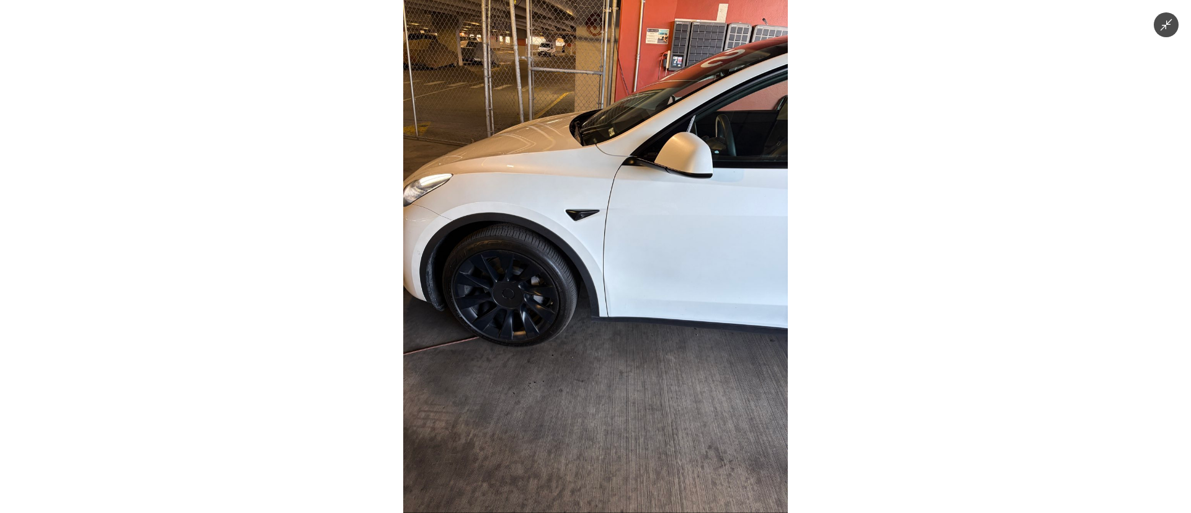
click at [619, 306] on img at bounding box center [595, 256] width 385 height 513
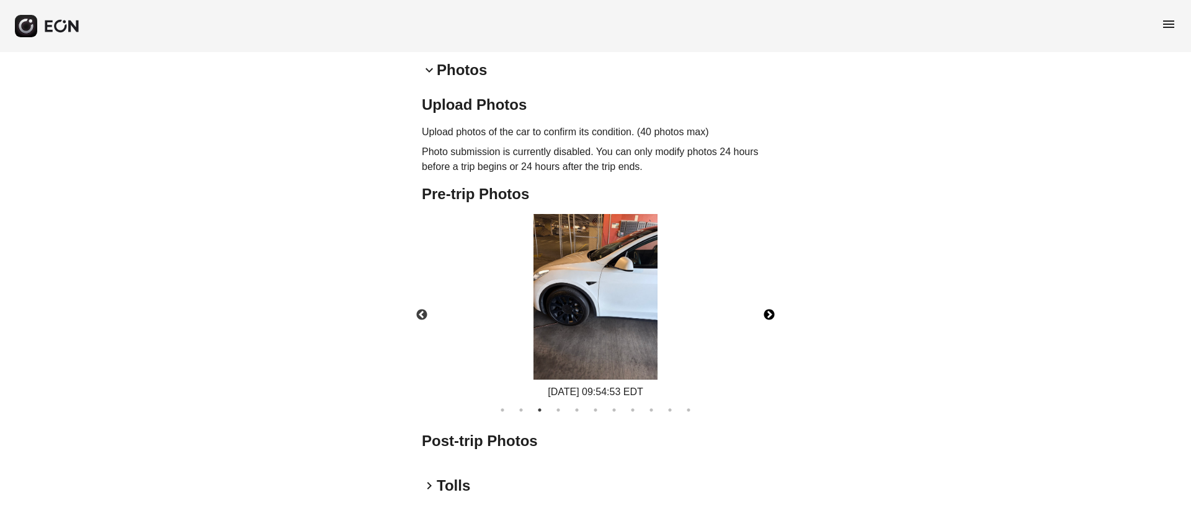
click at [774, 318] on button "Next" at bounding box center [769, 314] width 43 height 43
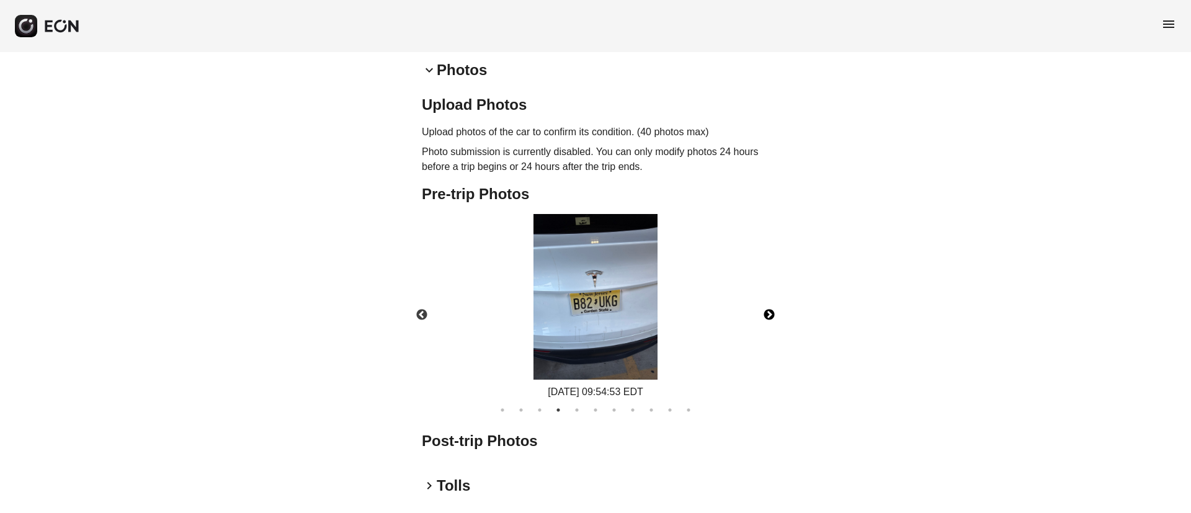
click at [561, 284] on img at bounding box center [596, 297] width 124 height 166
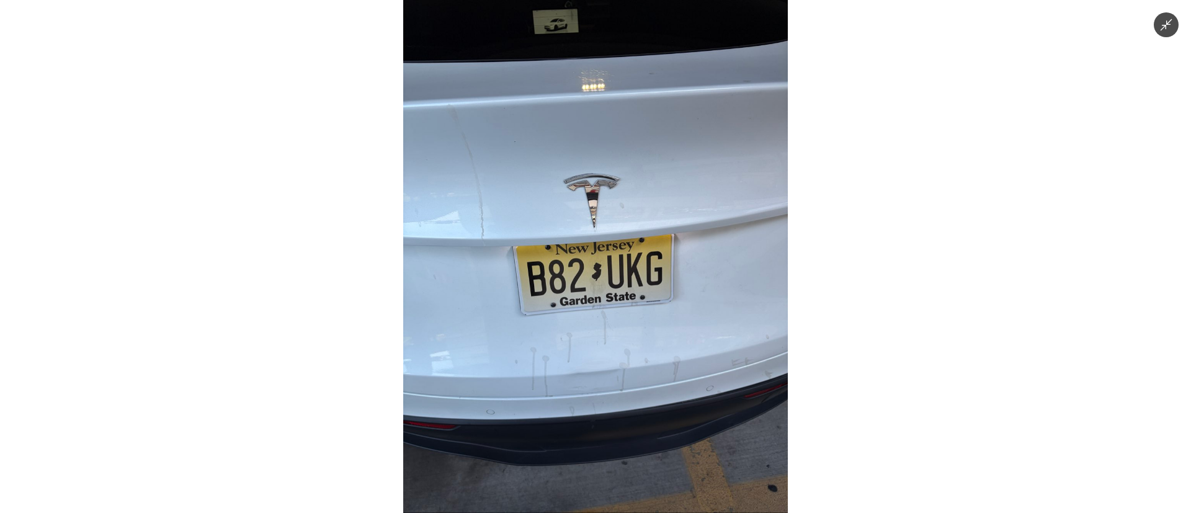
click at [611, 287] on img at bounding box center [595, 256] width 385 height 513
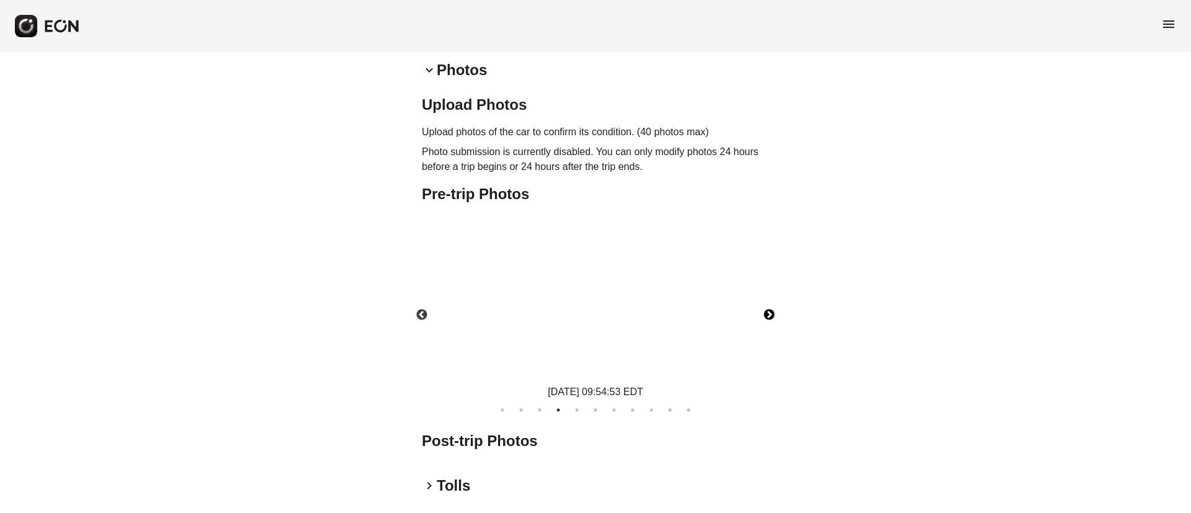
click at [608, 281] on img at bounding box center [596, 297] width 124 height 166
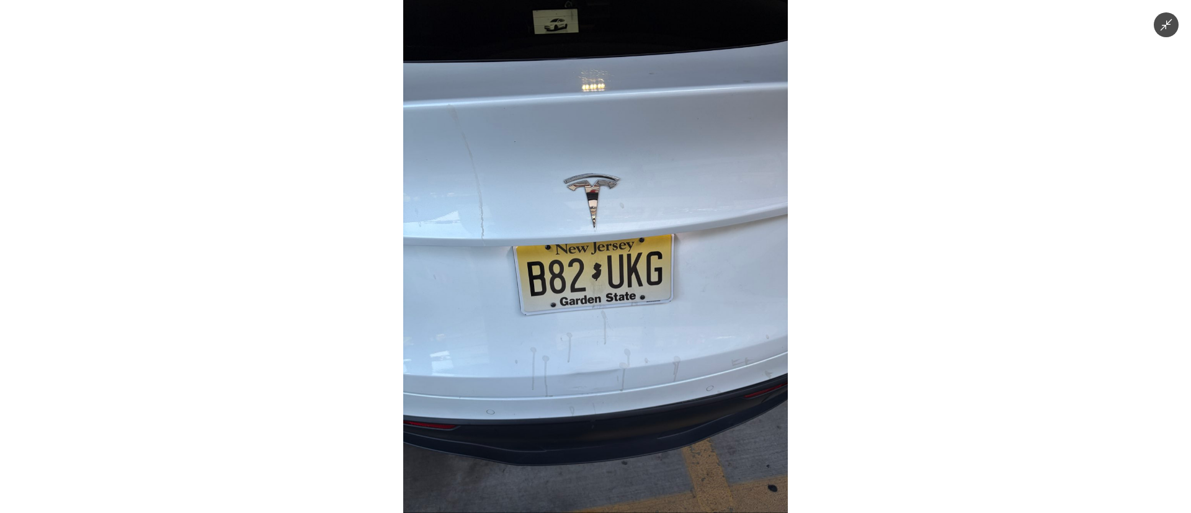
click at [608, 281] on img at bounding box center [595, 256] width 385 height 513
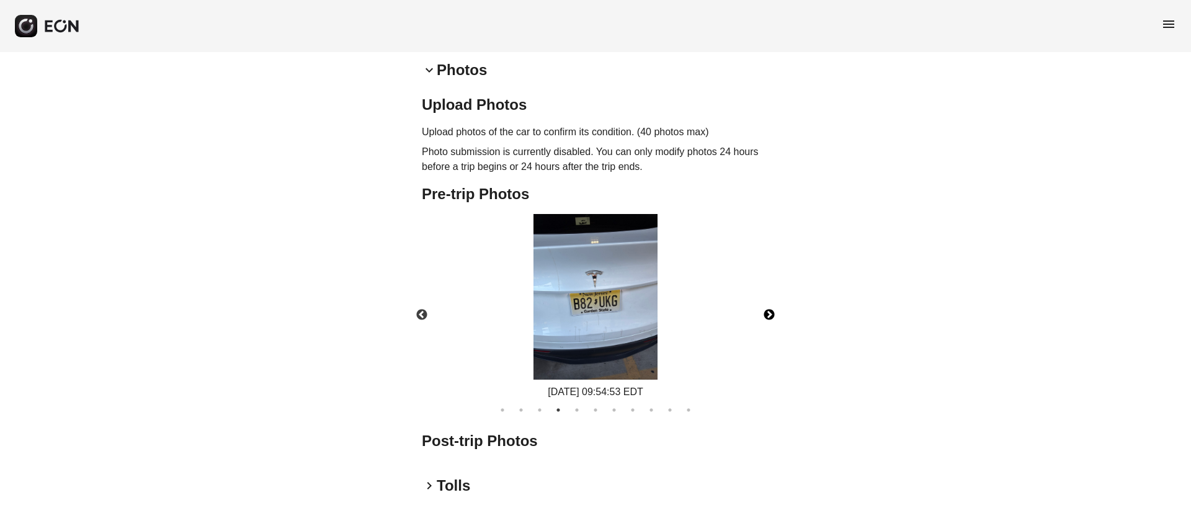
click at [775, 320] on button "Next" at bounding box center [769, 314] width 43 height 43
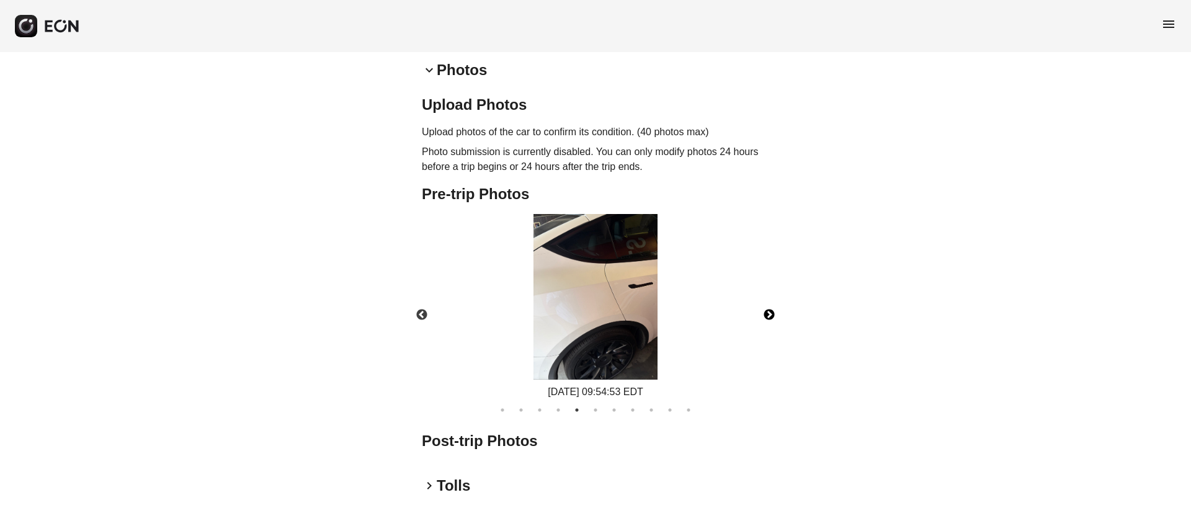
click at [625, 283] on img at bounding box center [596, 297] width 124 height 166
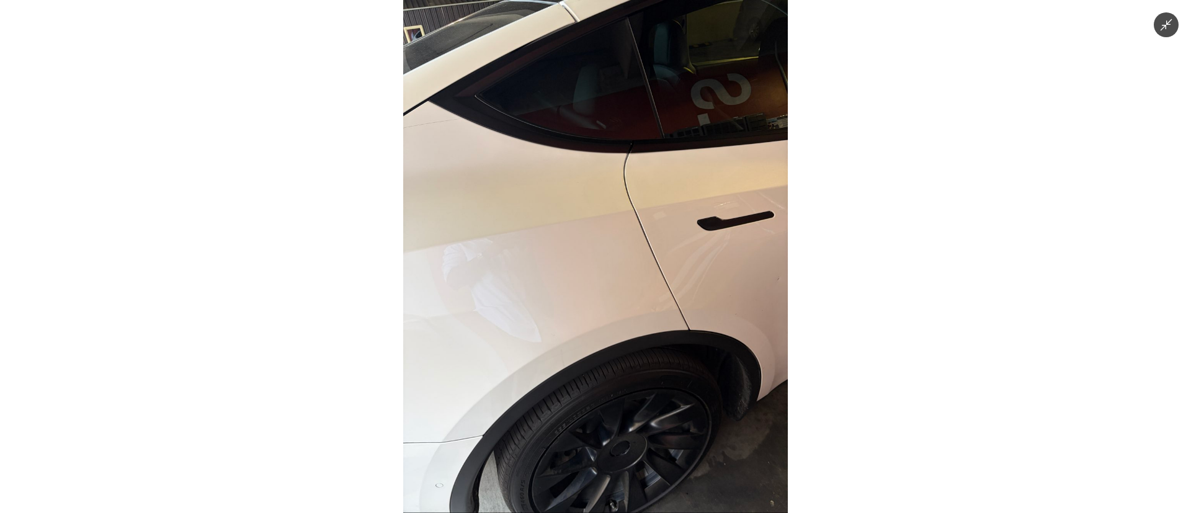
click at [625, 296] on img at bounding box center [595, 256] width 385 height 513
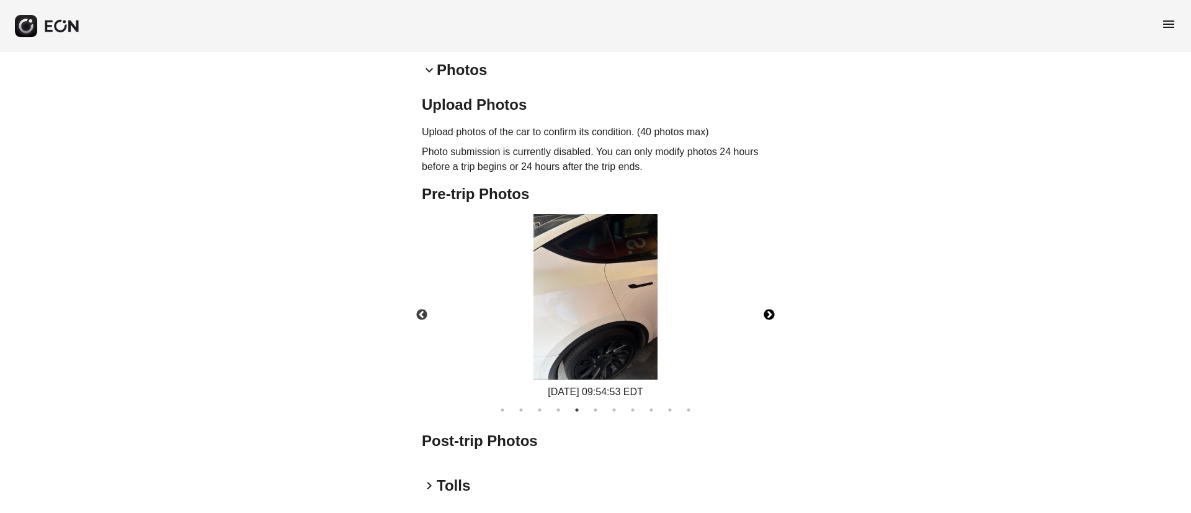
click at [774, 318] on button "Next" at bounding box center [769, 314] width 43 height 43
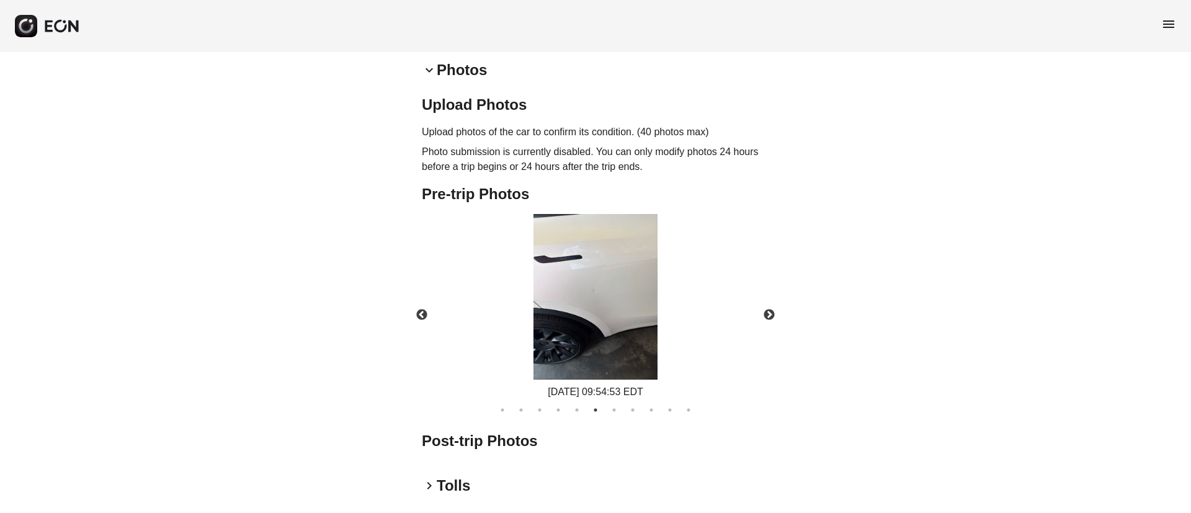
drag, startPoint x: 513, startPoint y: 275, endPoint x: 519, endPoint y: 272, distance: 6.4
click at [517, 272] on div "10/04/2025 09:54:53 EDT" at bounding box center [595, 306] width 369 height 185
click at [545, 261] on img at bounding box center [596, 297] width 124 height 166
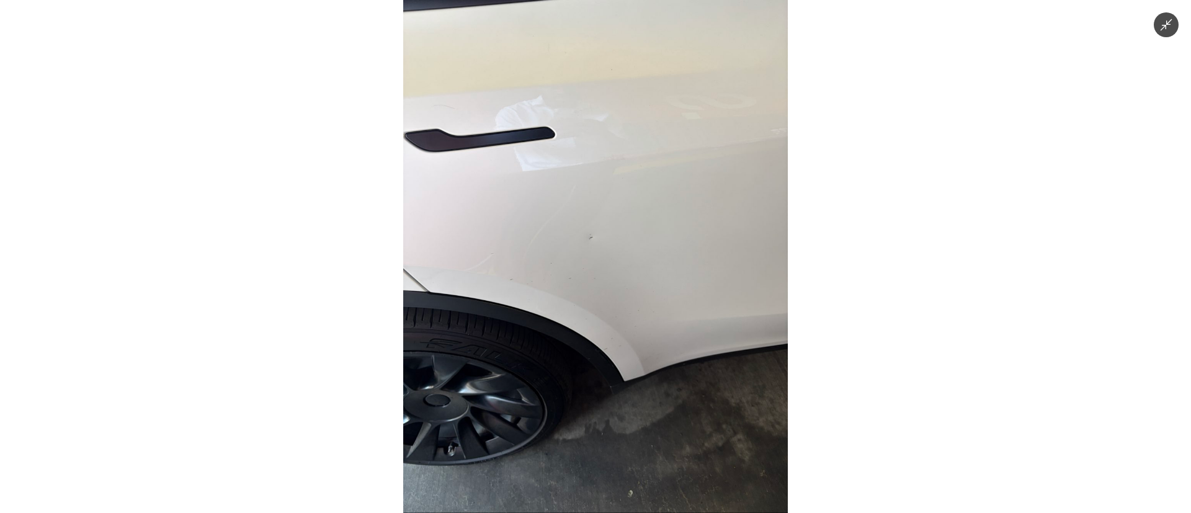
click at [553, 262] on img at bounding box center [595, 256] width 385 height 513
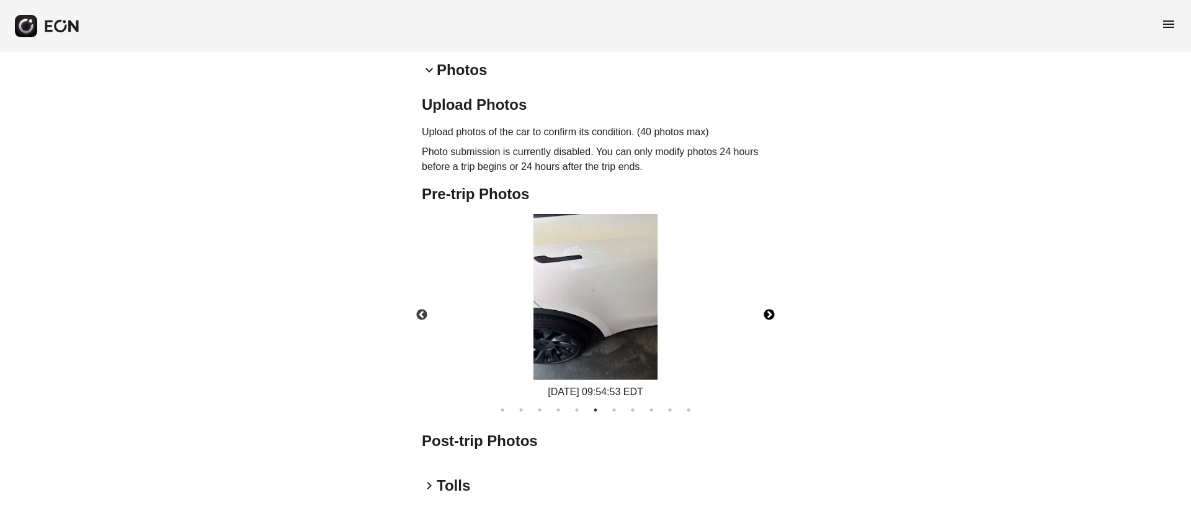
click at [777, 309] on button "Next" at bounding box center [769, 314] width 43 height 43
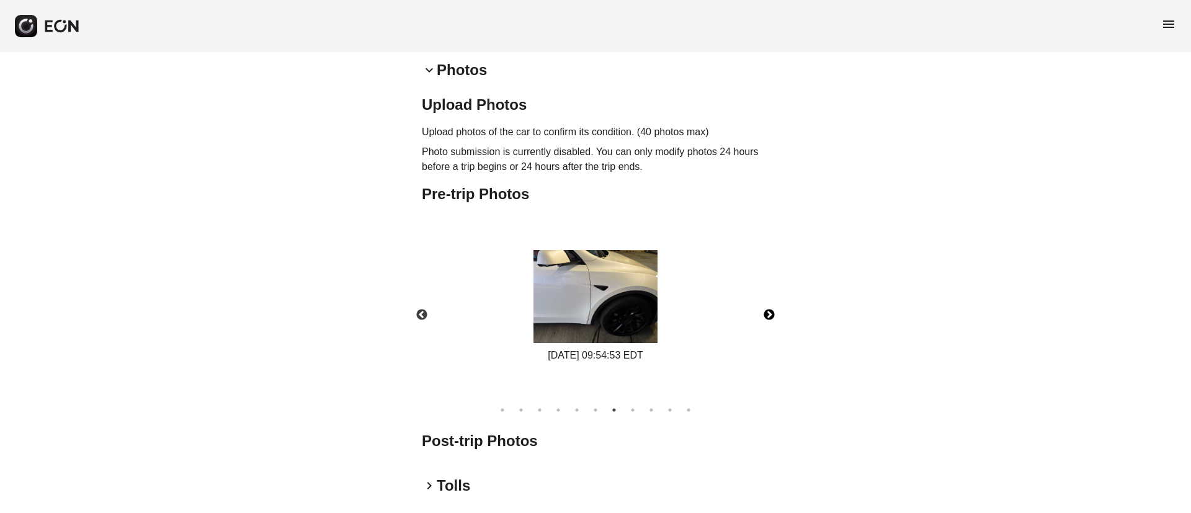
click at [610, 306] on img at bounding box center [596, 296] width 124 height 93
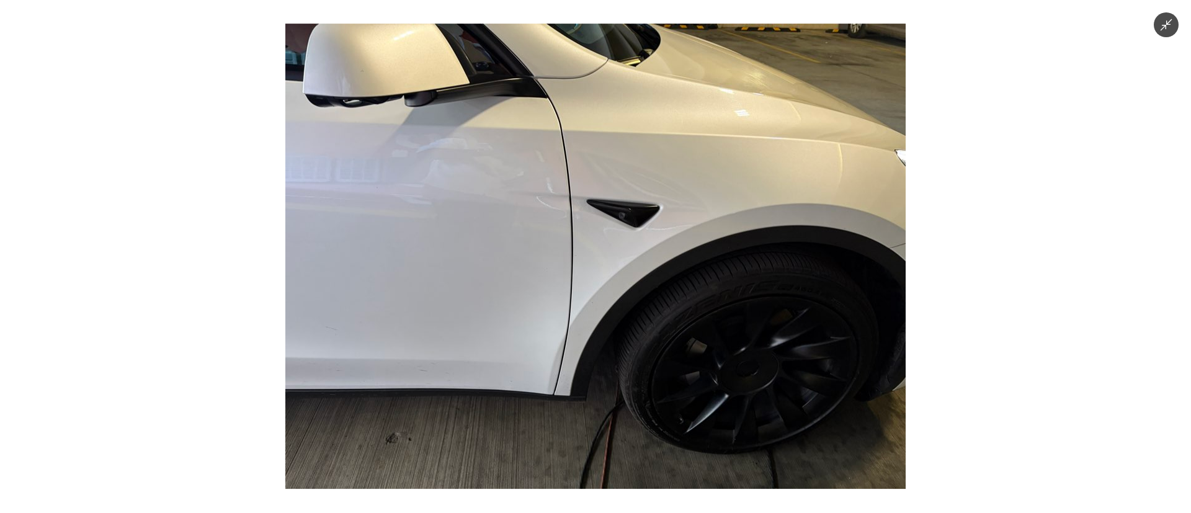
click at [610, 306] on img at bounding box center [595, 256] width 620 height 465
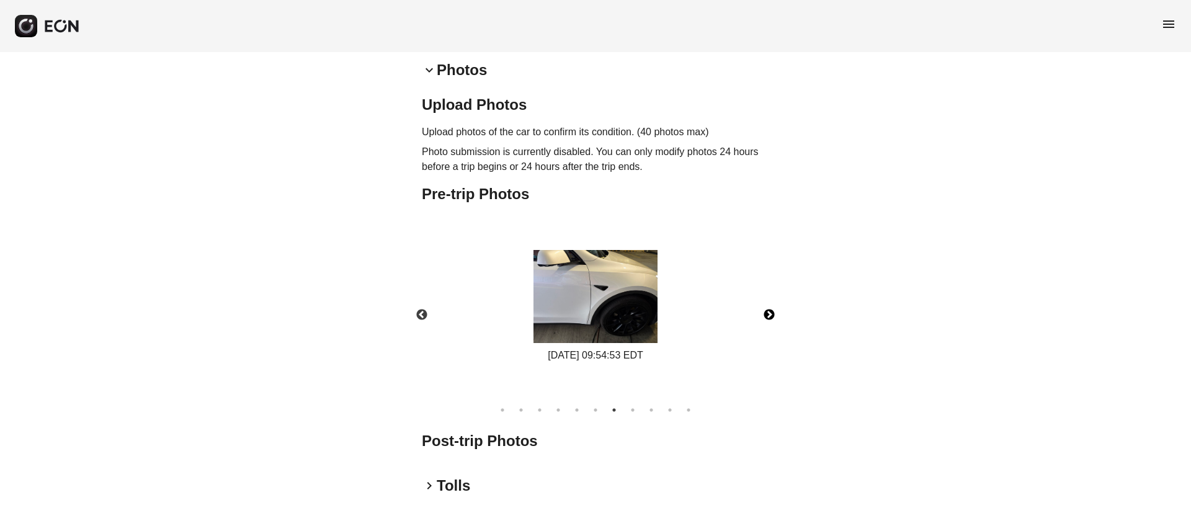
click at [610, 306] on img at bounding box center [596, 296] width 124 height 93
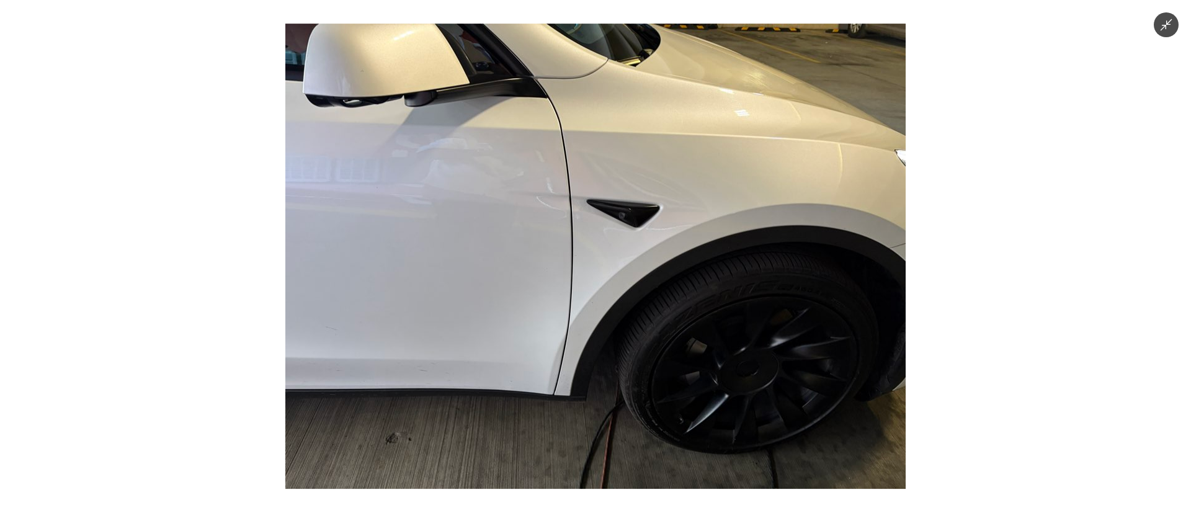
click at [610, 306] on img at bounding box center [595, 256] width 620 height 465
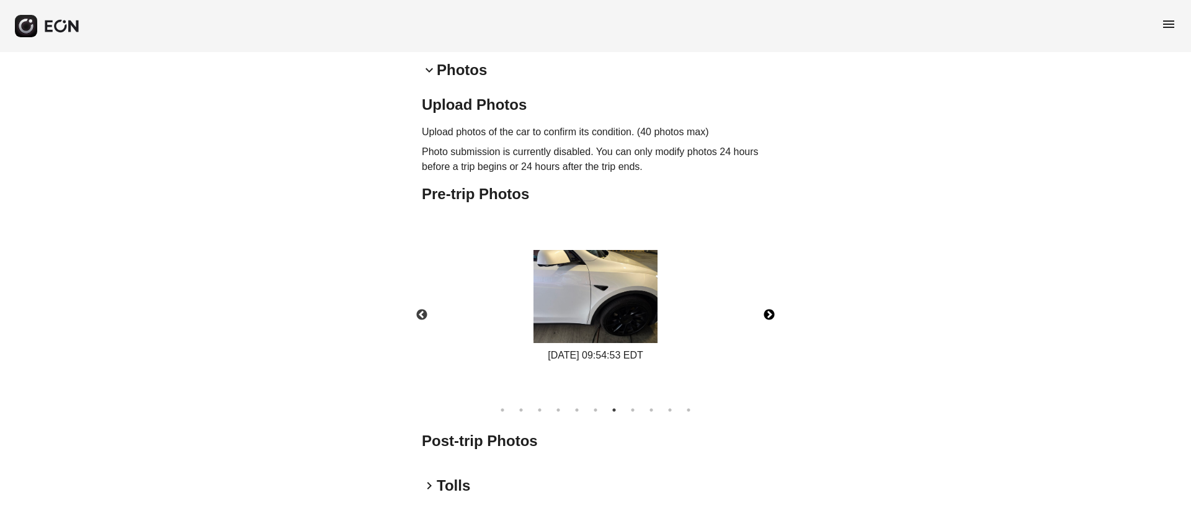
click at [610, 306] on img at bounding box center [596, 296] width 124 height 93
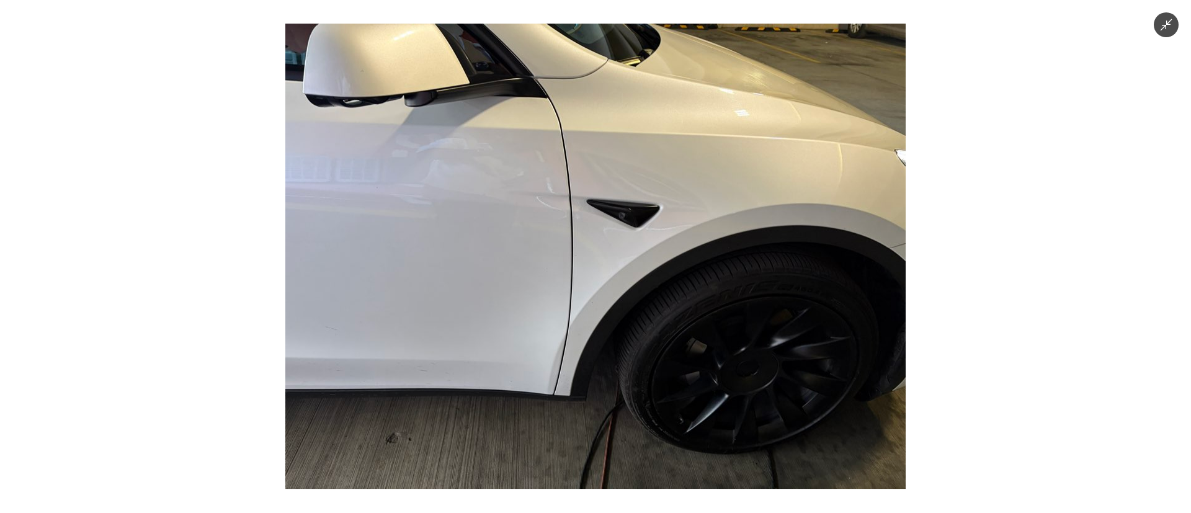
click at [610, 306] on img at bounding box center [595, 256] width 620 height 465
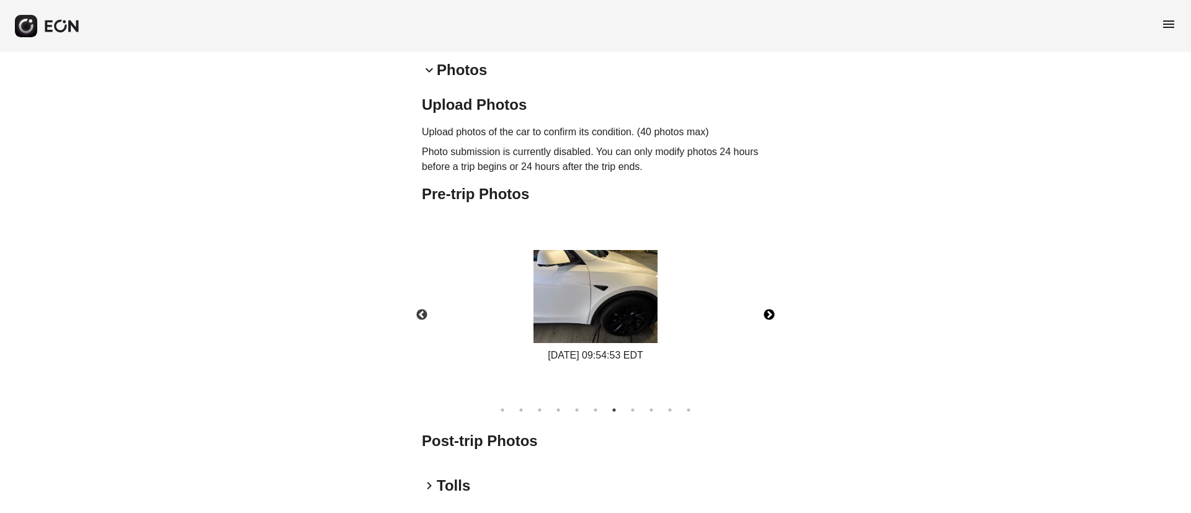
click at [766, 303] on button "Next" at bounding box center [769, 314] width 43 height 43
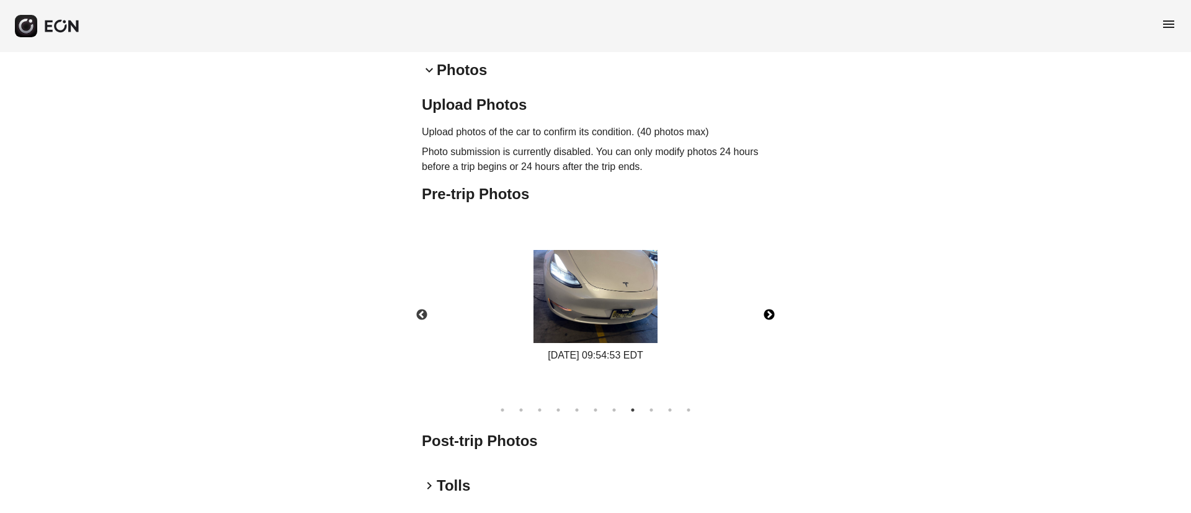
click at [570, 295] on img at bounding box center [596, 296] width 124 height 93
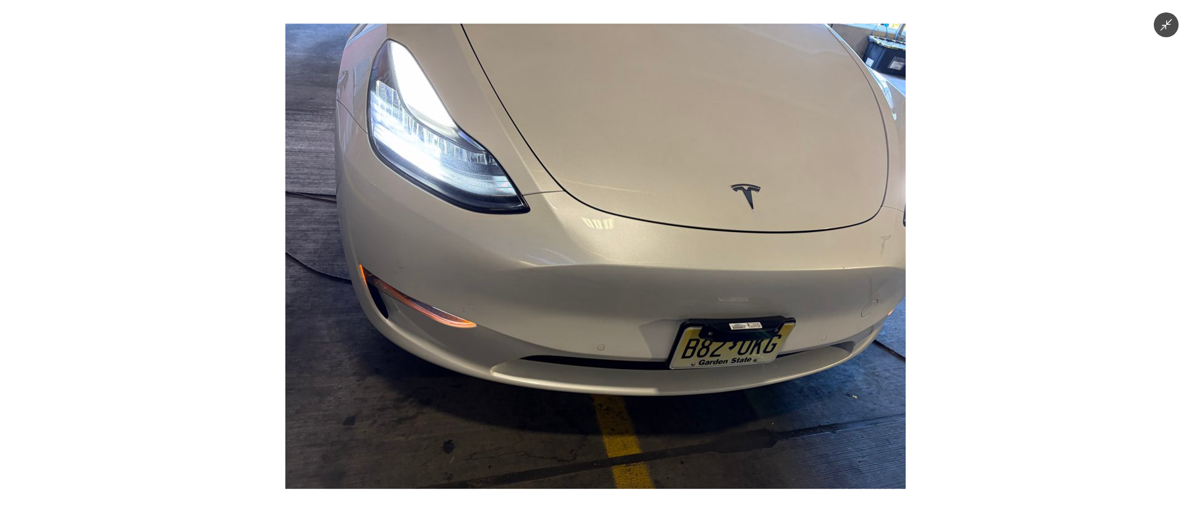
click at [570, 295] on img at bounding box center [595, 256] width 620 height 465
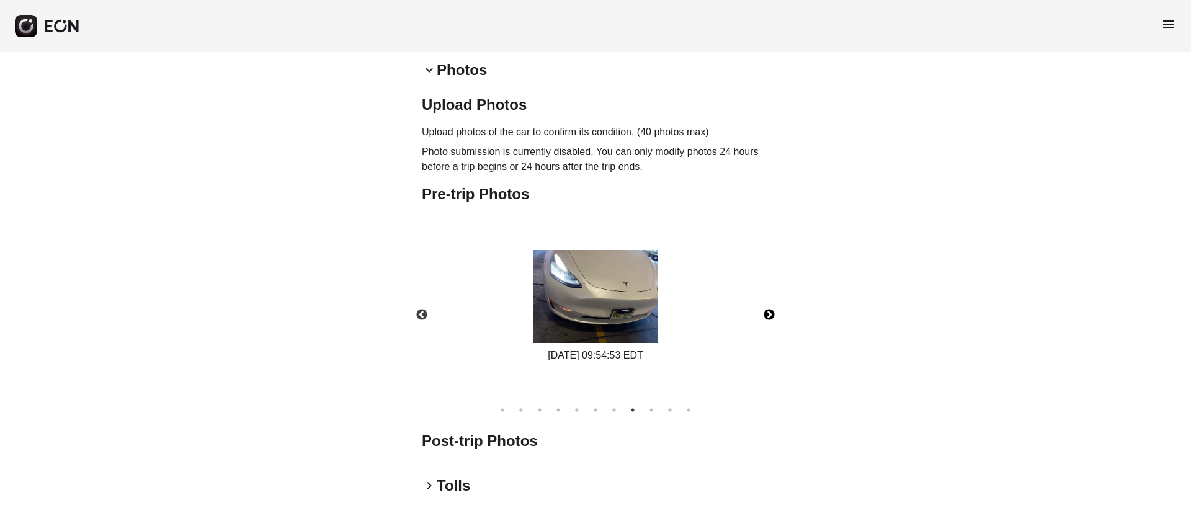
click at [570, 295] on img at bounding box center [596, 296] width 124 height 93
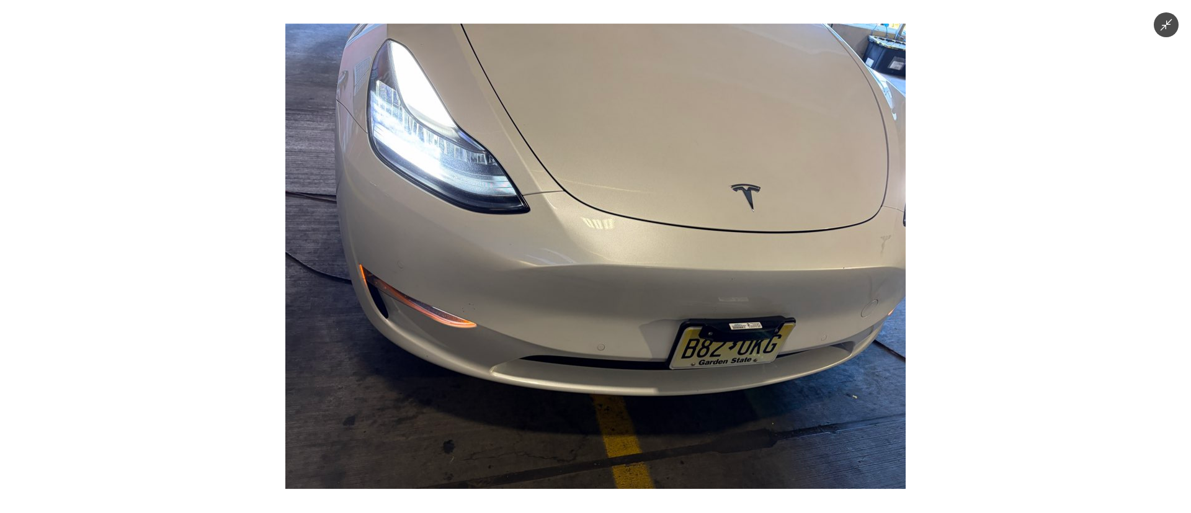
click at [570, 295] on img at bounding box center [595, 256] width 620 height 465
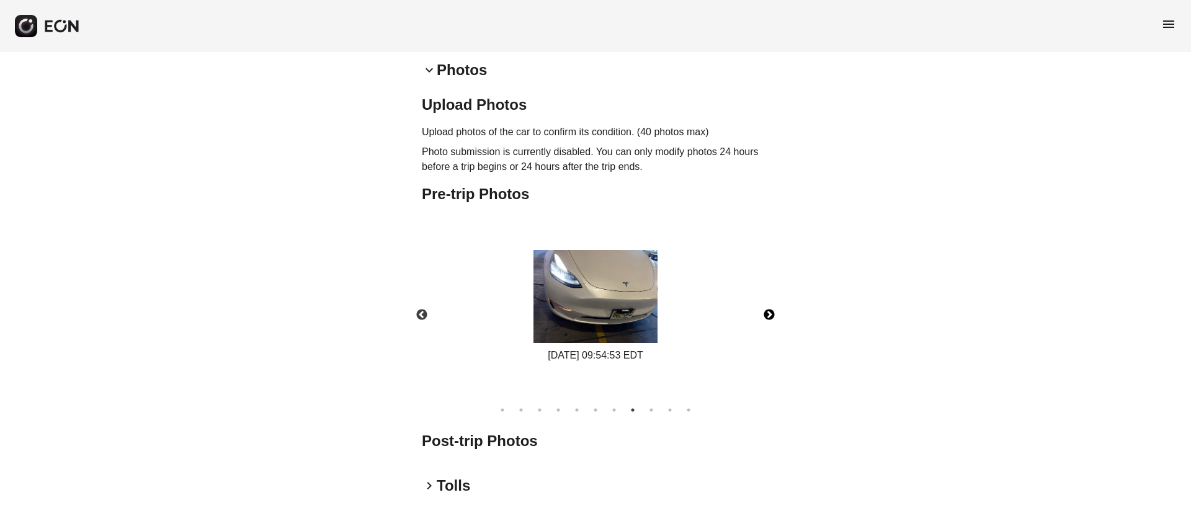
click at [570, 295] on img at bounding box center [596, 296] width 124 height 93
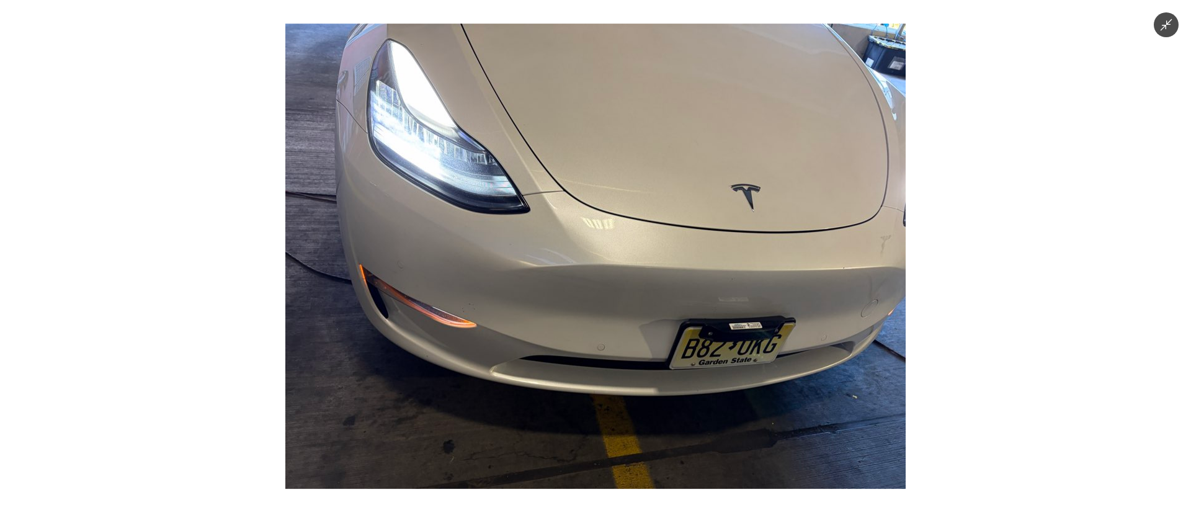
click at [570, 295] on img at bounding box center [595, 256] width 620 height 465
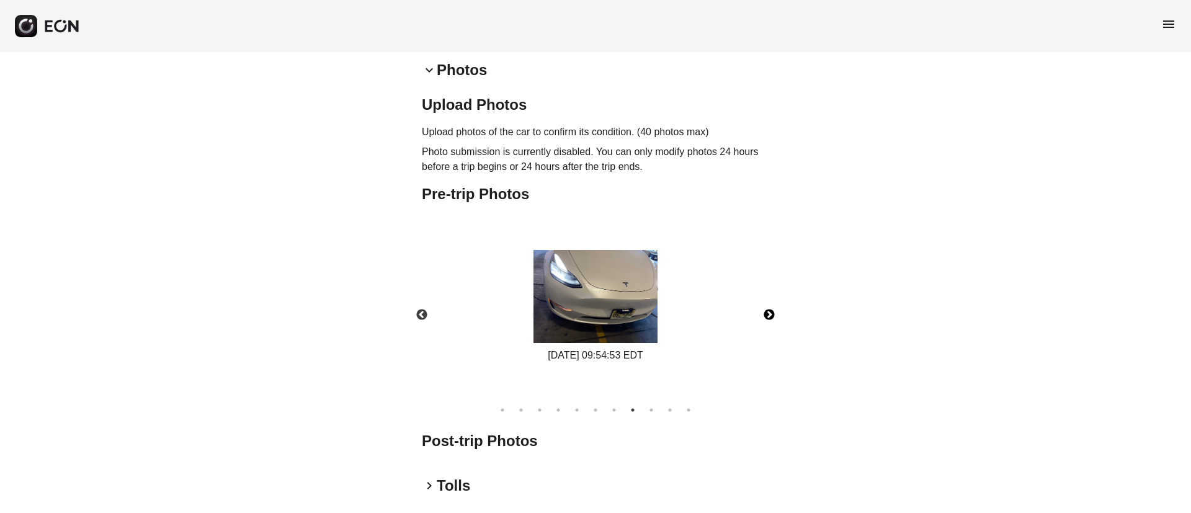
click at [772, 318] on button "Next" at bounding box center [769, 314] width 43 height 43
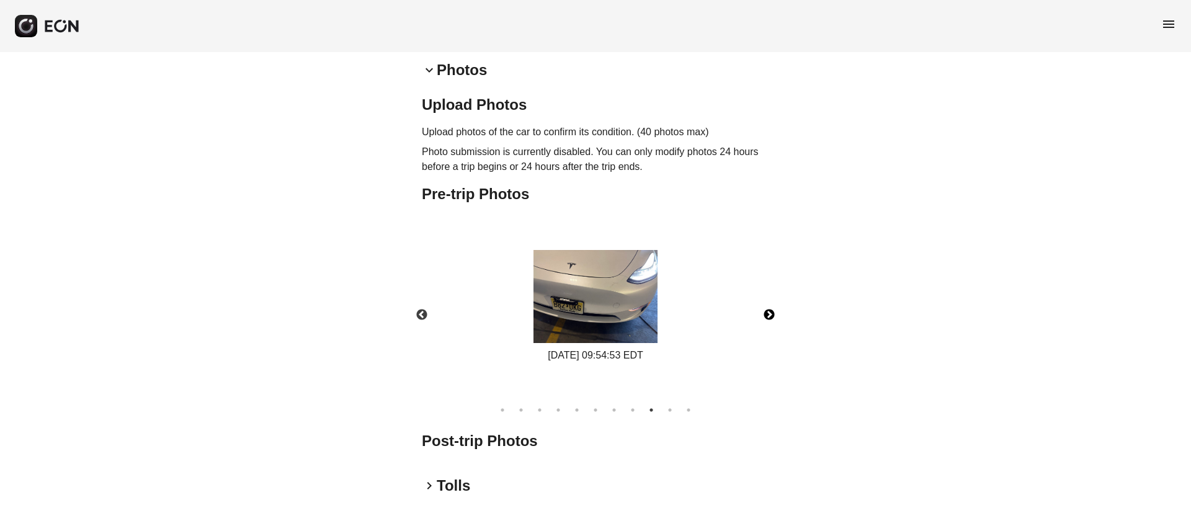
click at [633, 310] on img at bounding box center [596, 296] width 124 height 93
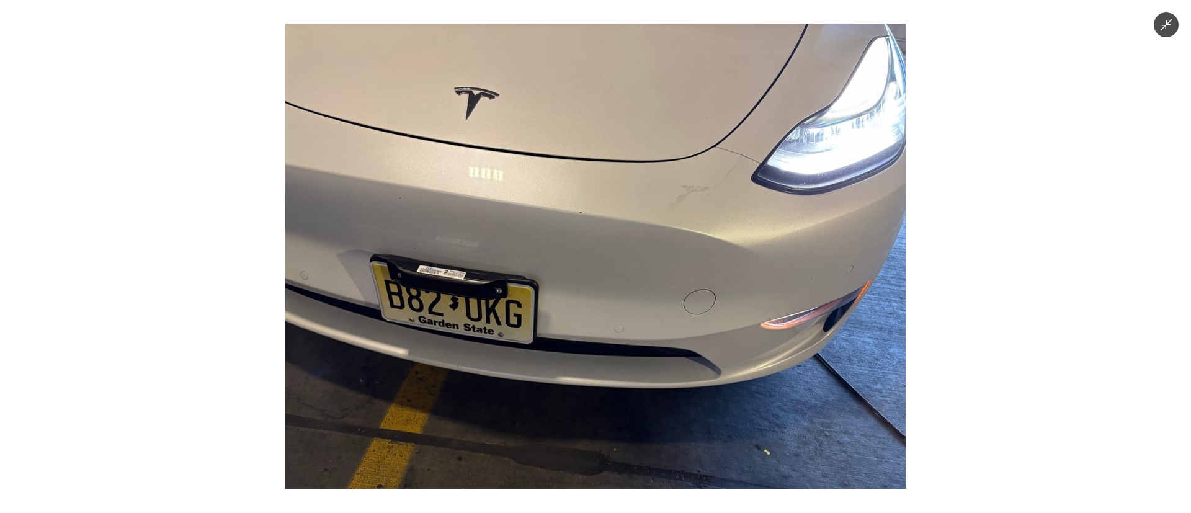
click at [633, 310] on img at bounding box center [595, 256] width 620 height 465
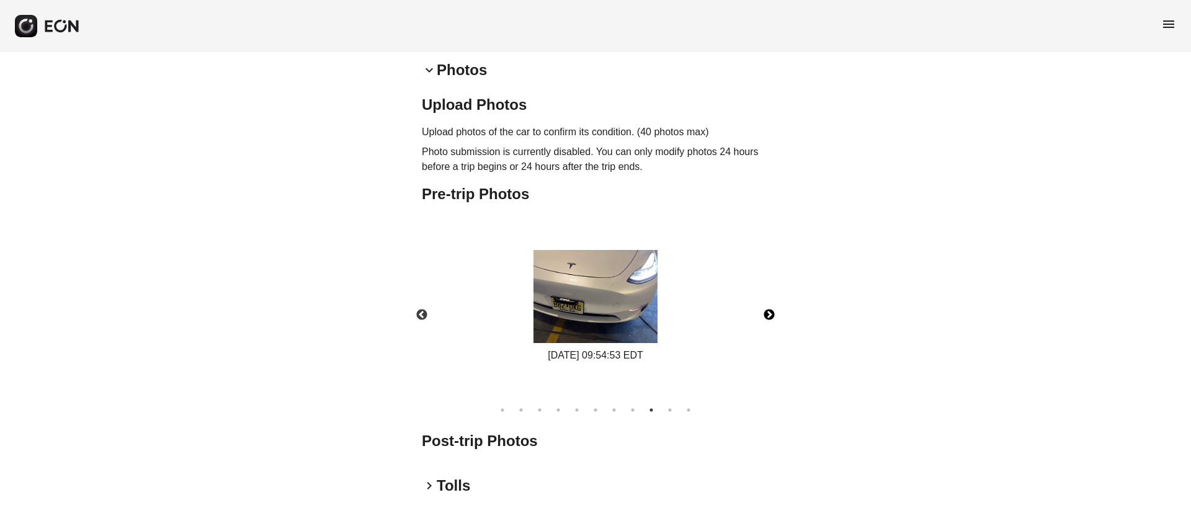
click at [633, 310] on img at bounding box center [596, 296] width 124 height 93
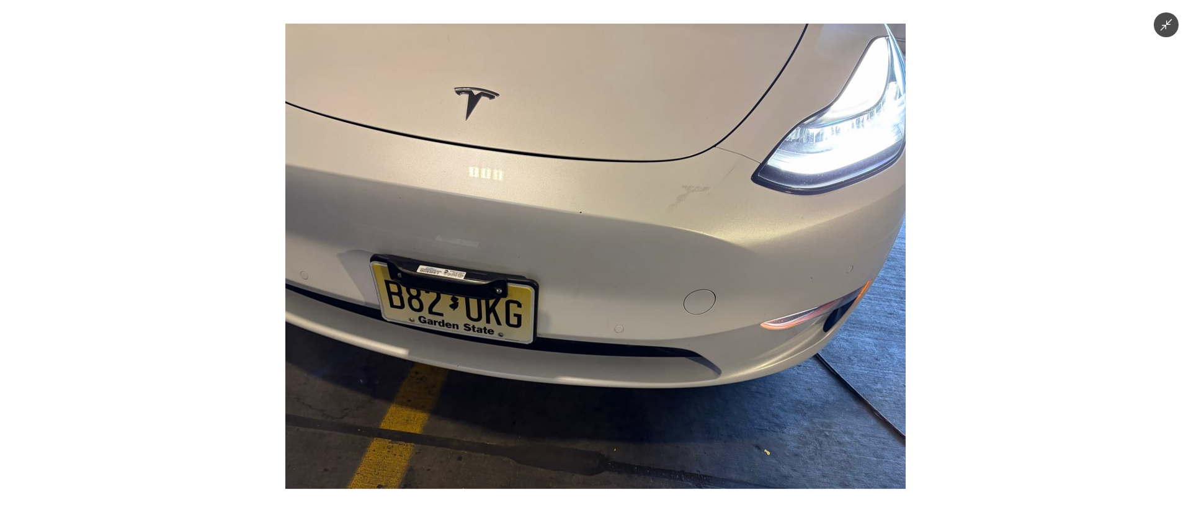
click at [633, 310] on img at bounding box center [595, 256] width 620 height 465
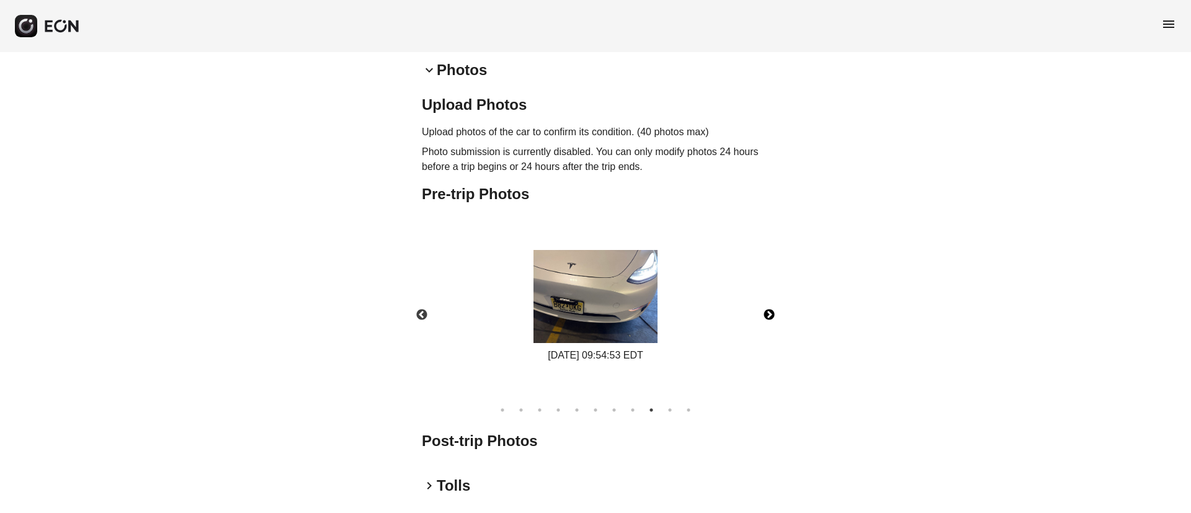
click at [633, 310] on img at bounding box center [596, 296] width 124 height 93
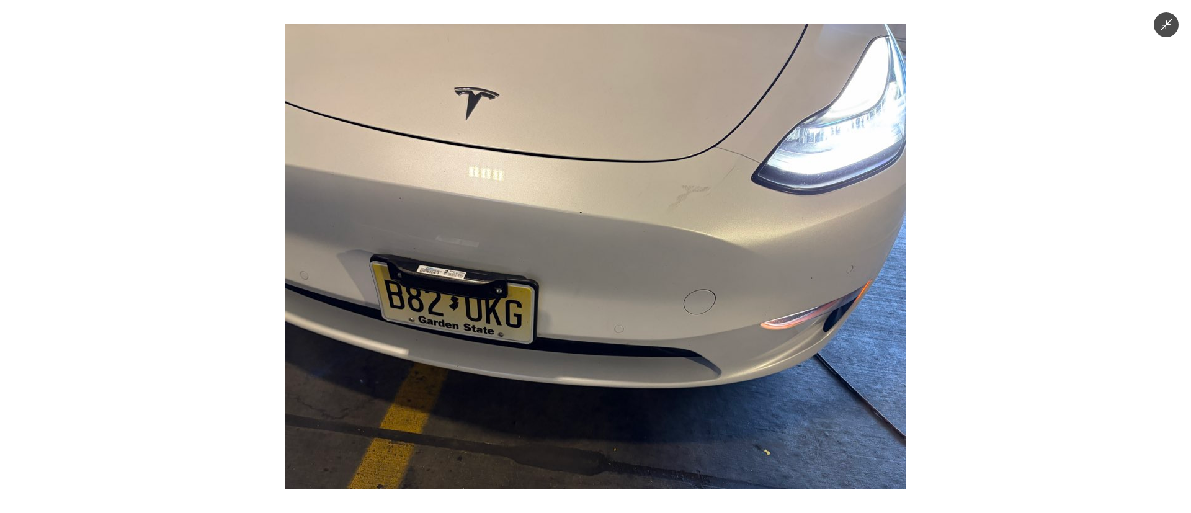
click at [633, 310] on img at bounding box center [595, 256] width 620 height 465
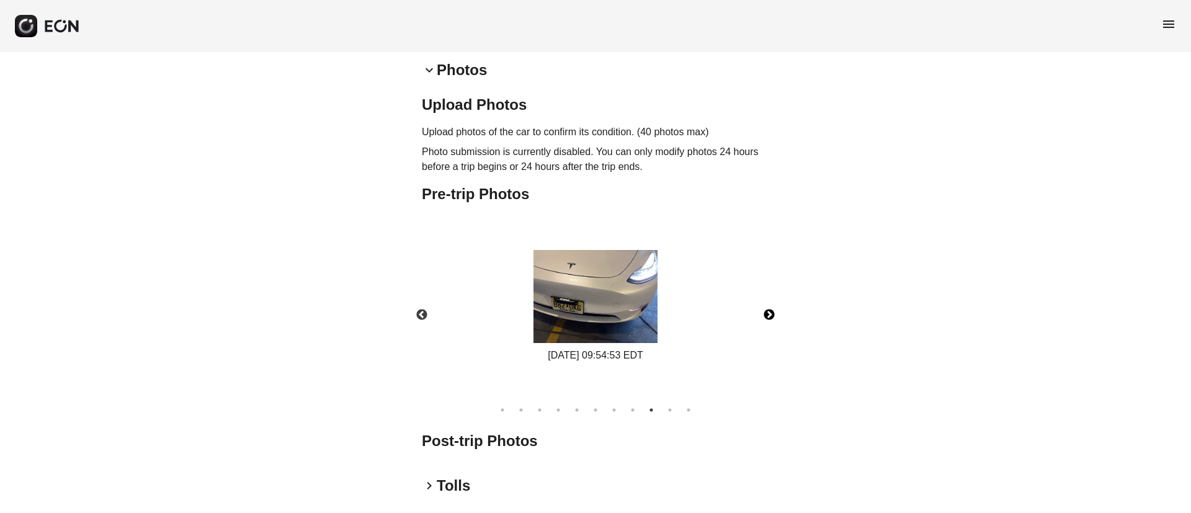
click at [768, 319] on button "Next" at bounding box center [769, 314] width 43 height 43
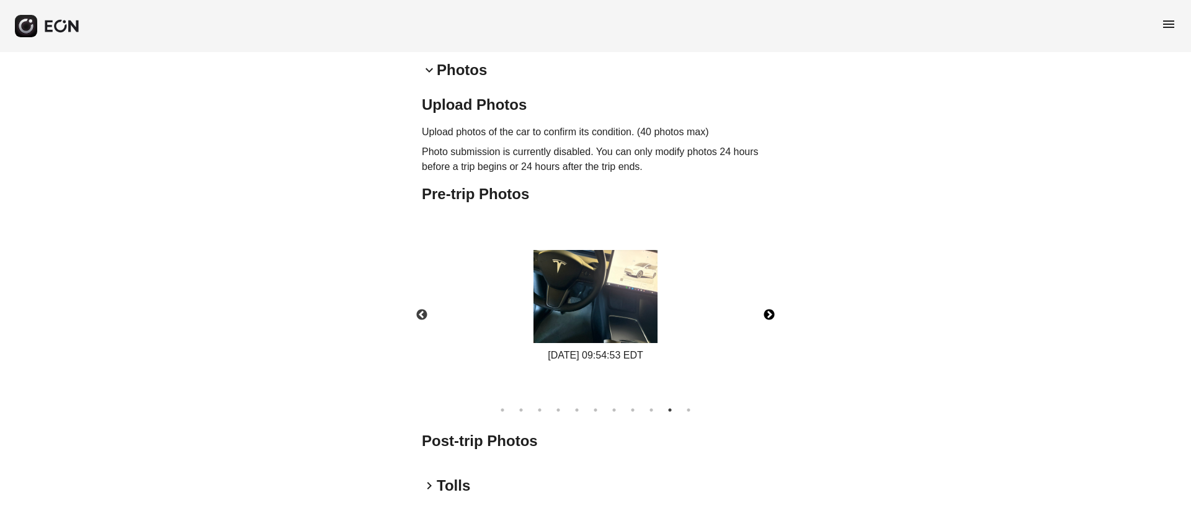
click at [573, 307] on img at bounding box center [596, 296] width 124 height 93
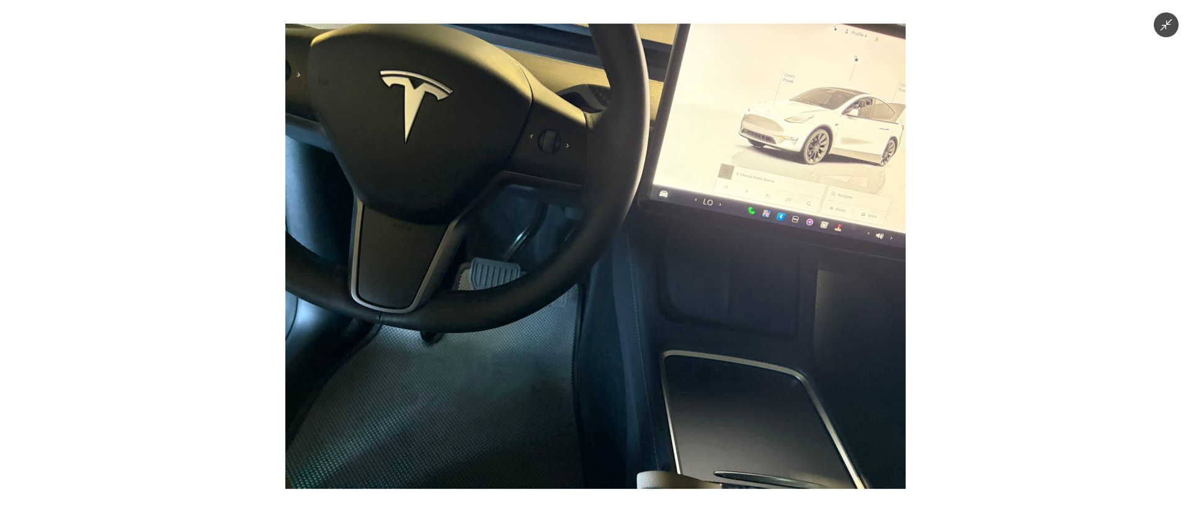
click at [573, 307] on img at bounding box center [595, 256] width 620 height 465
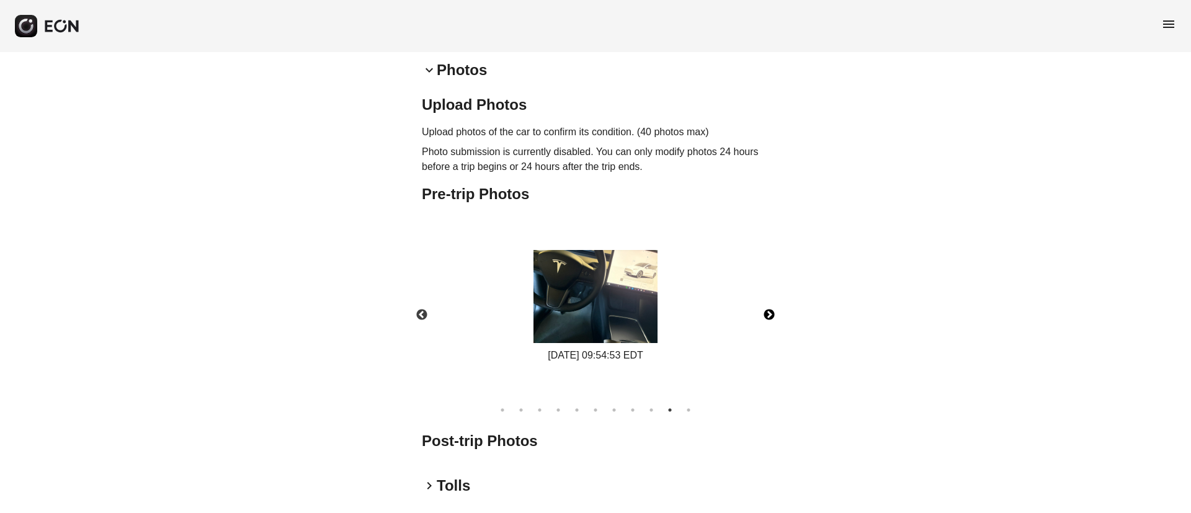
click at [571, 275] on img at bounding box center [596, 296] width 124 height 93
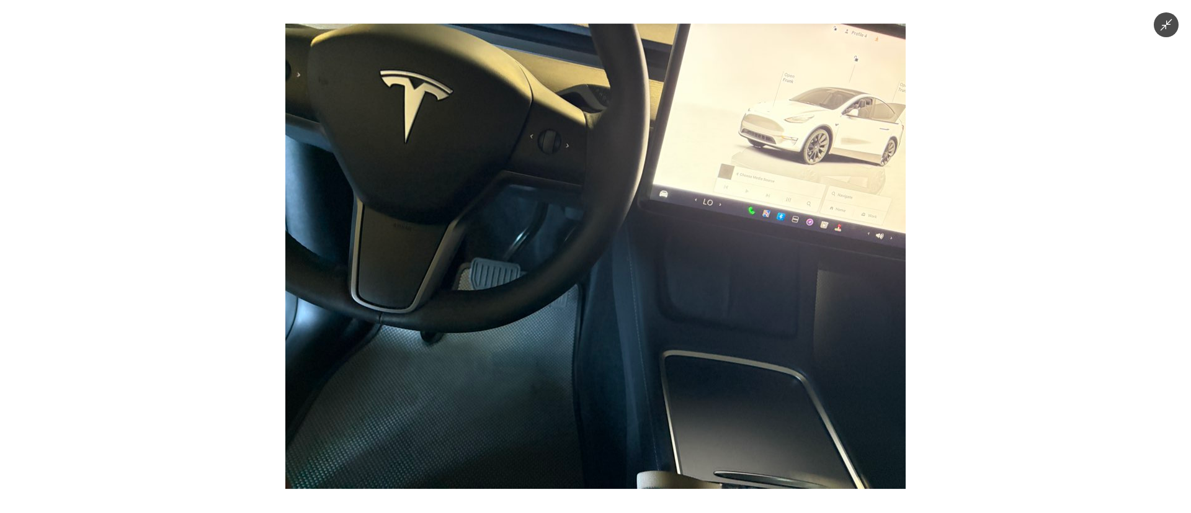
click at [571, 275] on img at bounding box center [595, 256] width 620 height 465
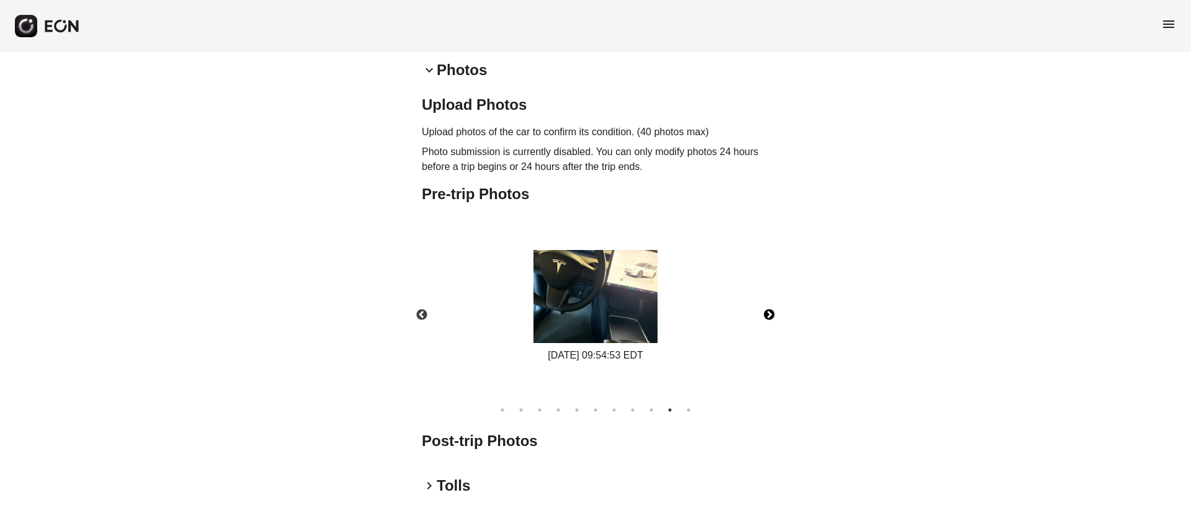
click at [769, 320] on button "Next" at bounding box center [769, 314] width 43 height 43
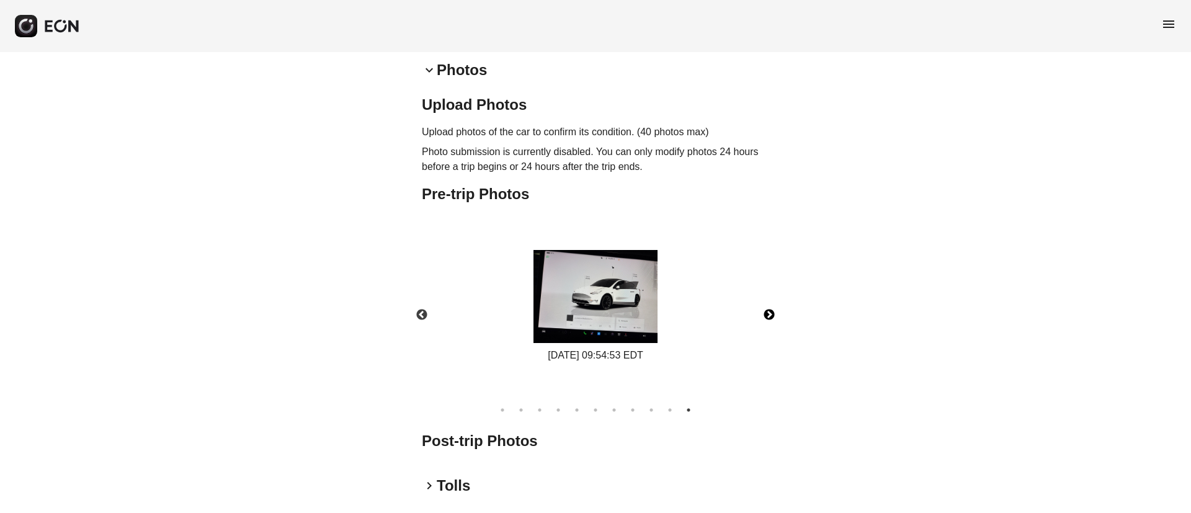
click at [606, 317] on img at bounding box center [596, 296] width 124 height 93
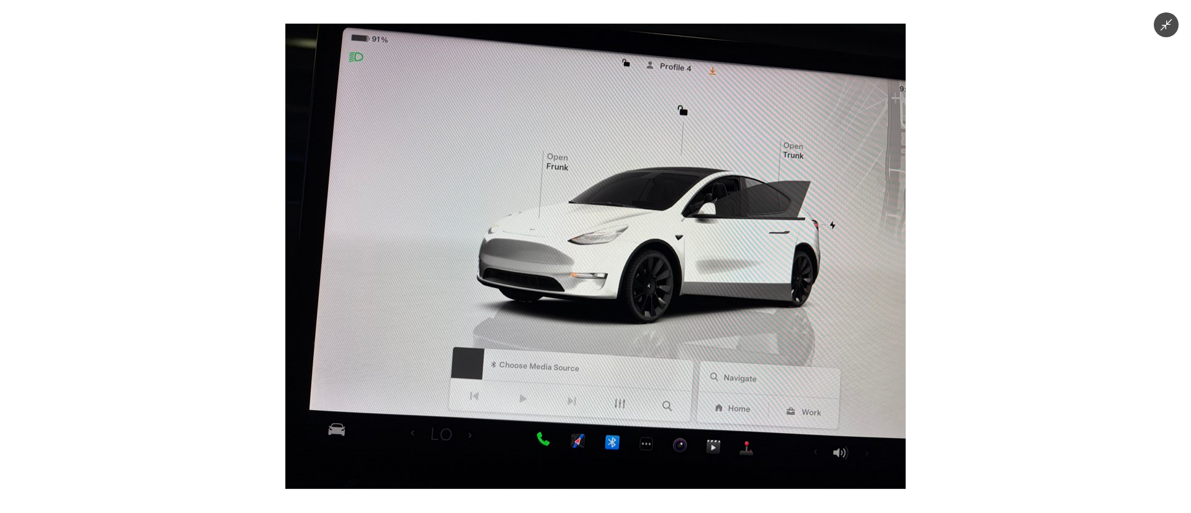
click at [606, 317] on img at bounding box center [595, 256] width 620 height 465
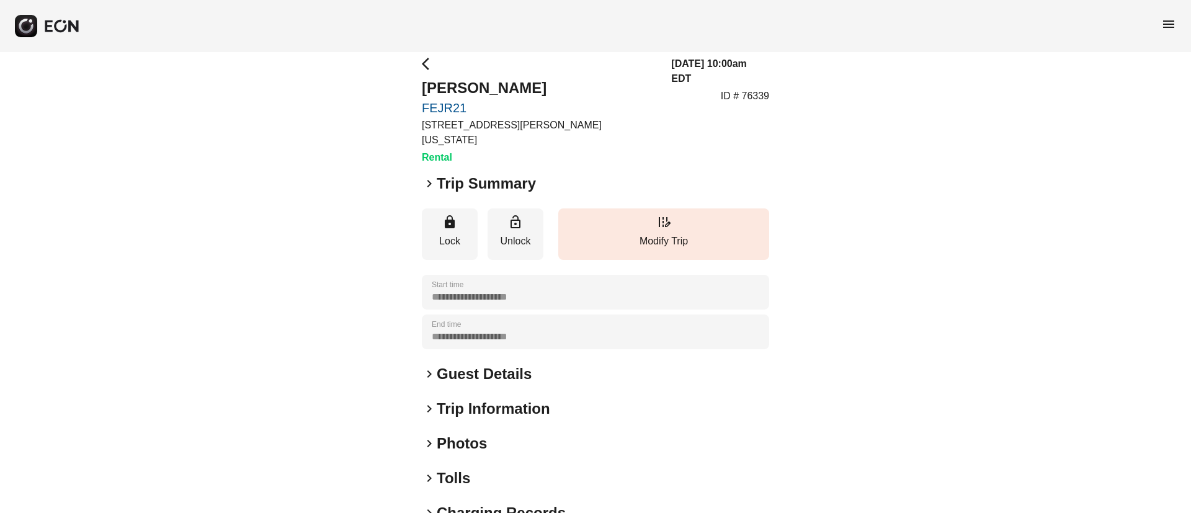
scroll to position [106, 0]
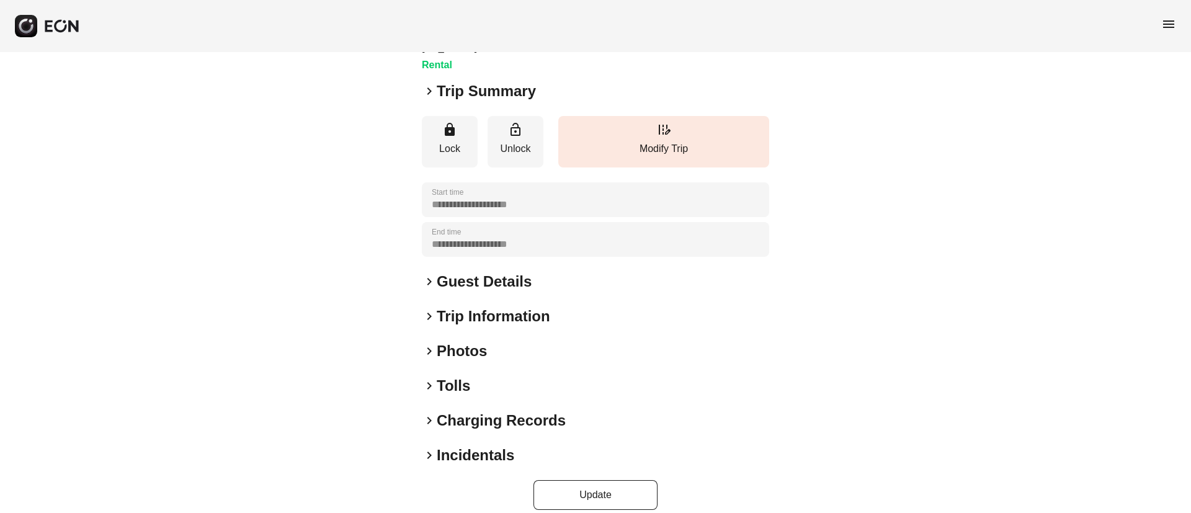
click at [517, 345] on div "keyboard_arrow_right Photos" at bounding box center [595, 351] width 347 height 20
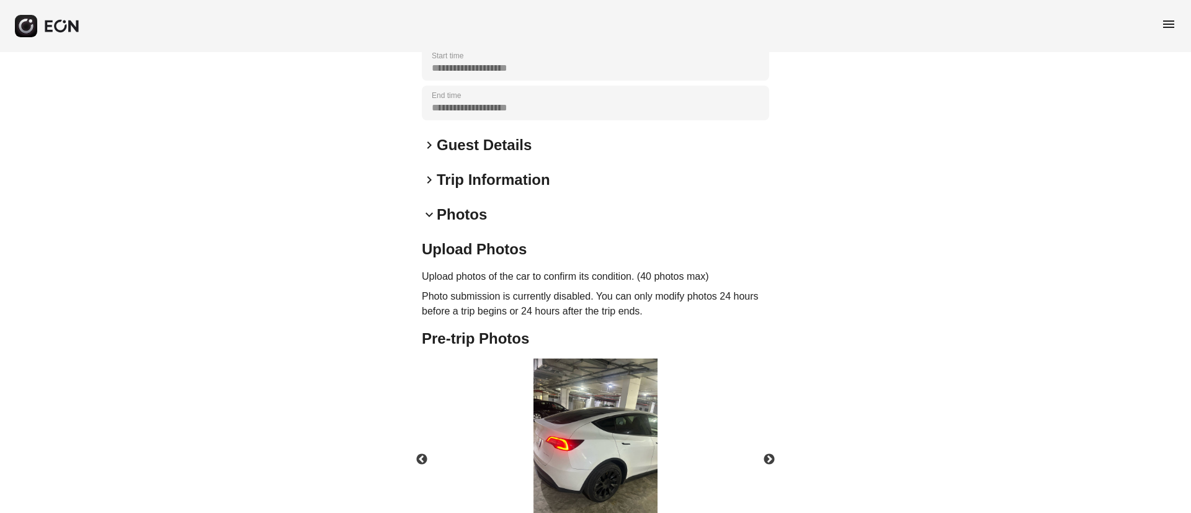
scroll to position [321, 0]
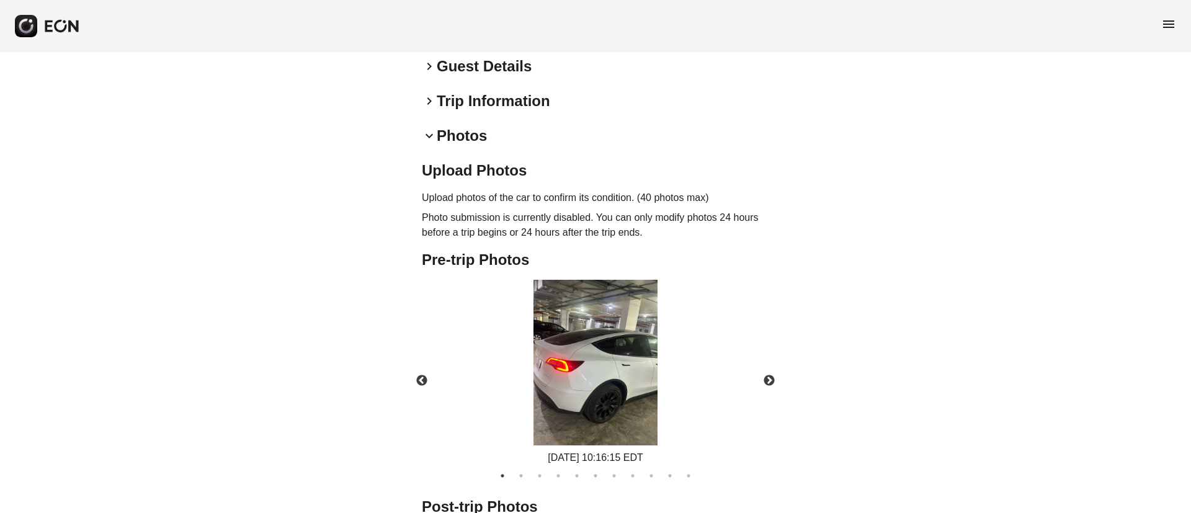
click at [610, 327] on img at bounding box center [596, 363] width 124 height 166
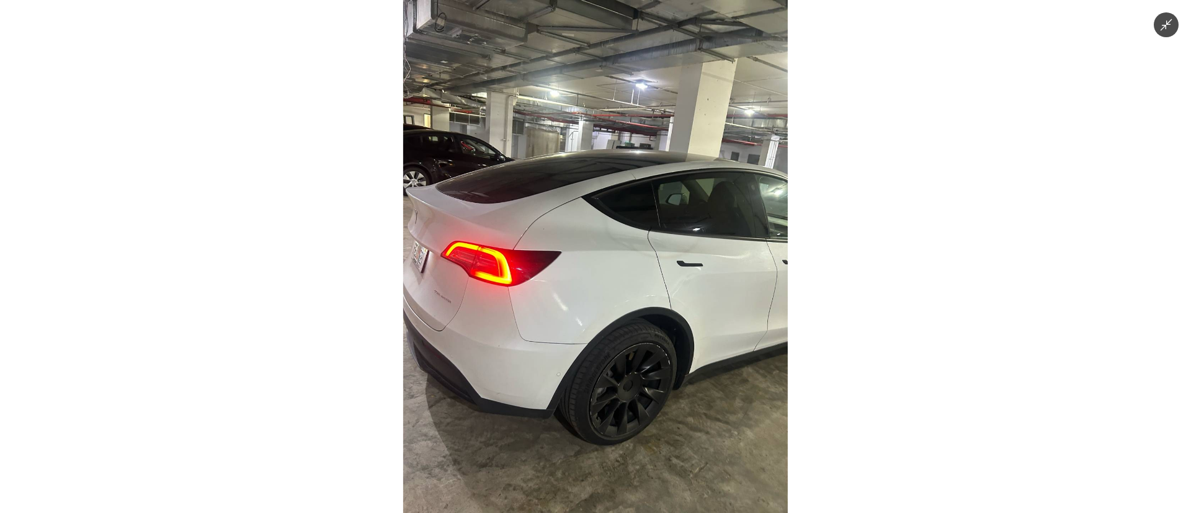
click at [608, 345] on img at bounding box center [595, 256] width 385 height 513
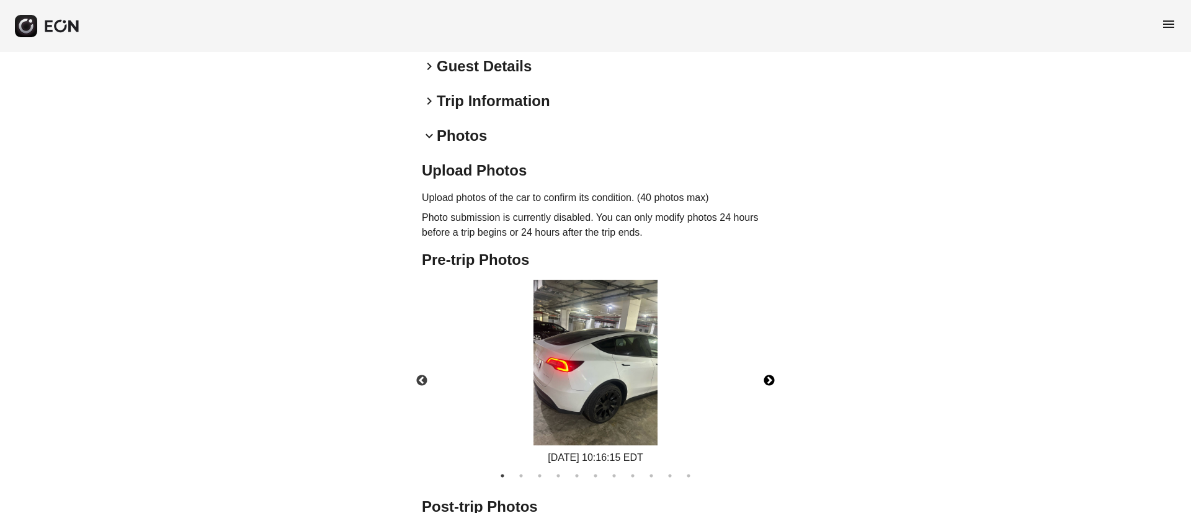
click at [777, 359] on button "Next" at bounding box center [769, 380] width 43 height 43
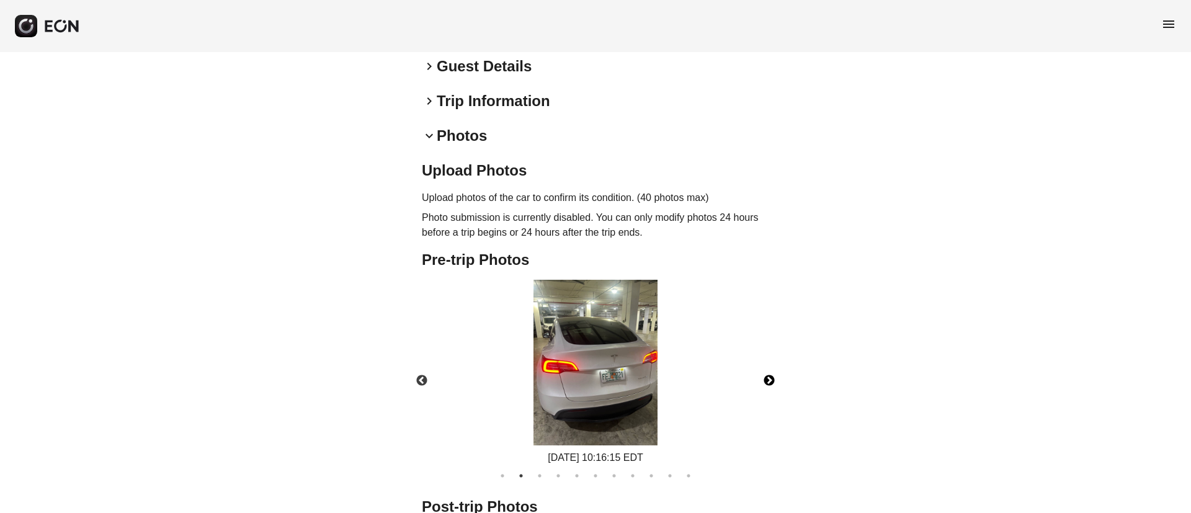
click at [615, 381] on img at bounding box center [596, 363] width 124 height 166
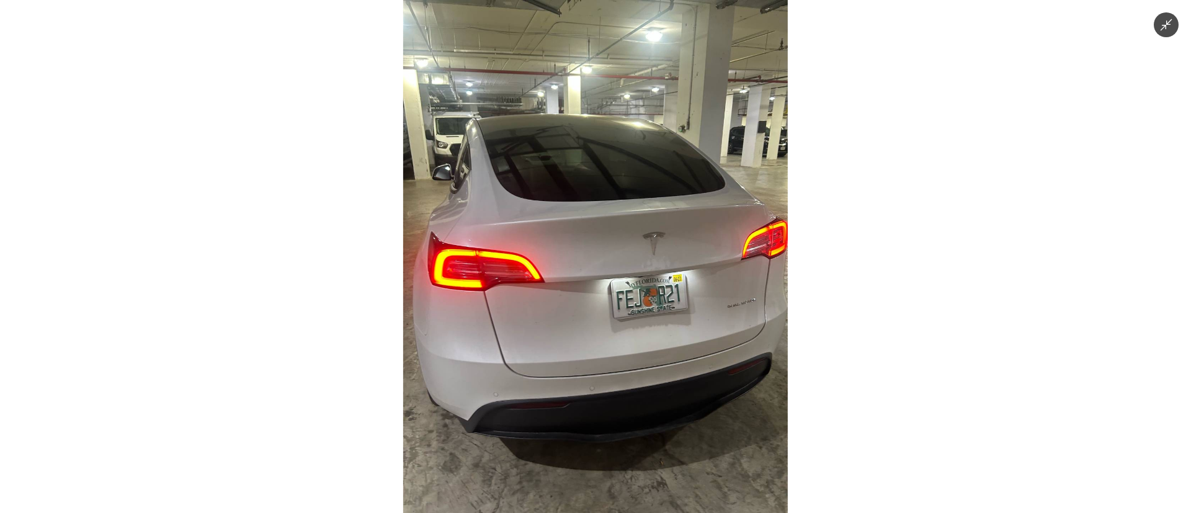
click at [615, 381] on img at bounding box center [595, 256] width 385 height 513
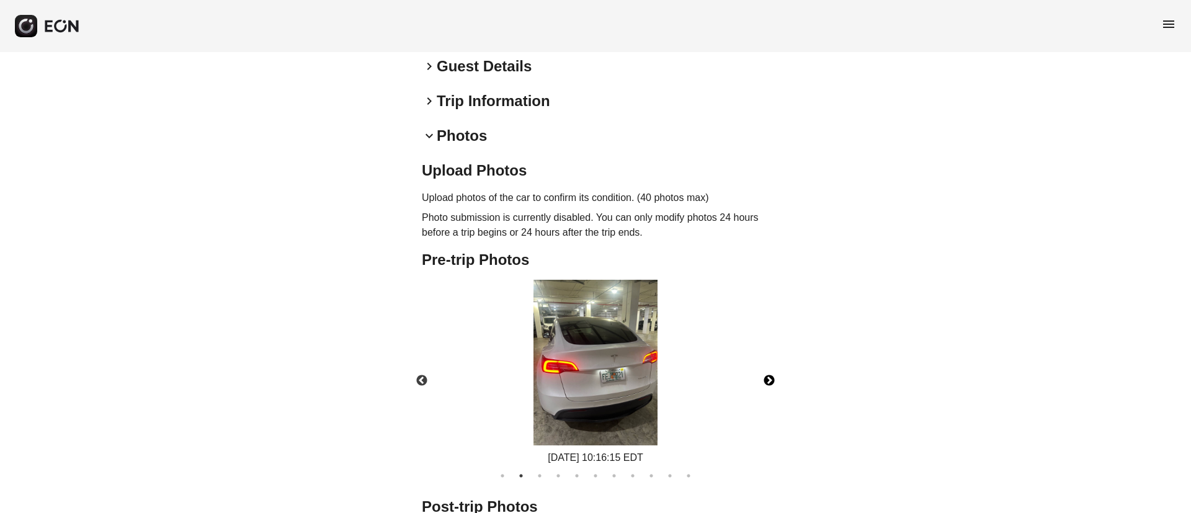
click at [764, 372] on button "Next" at bounding box center [769, 380] width 43 height 43
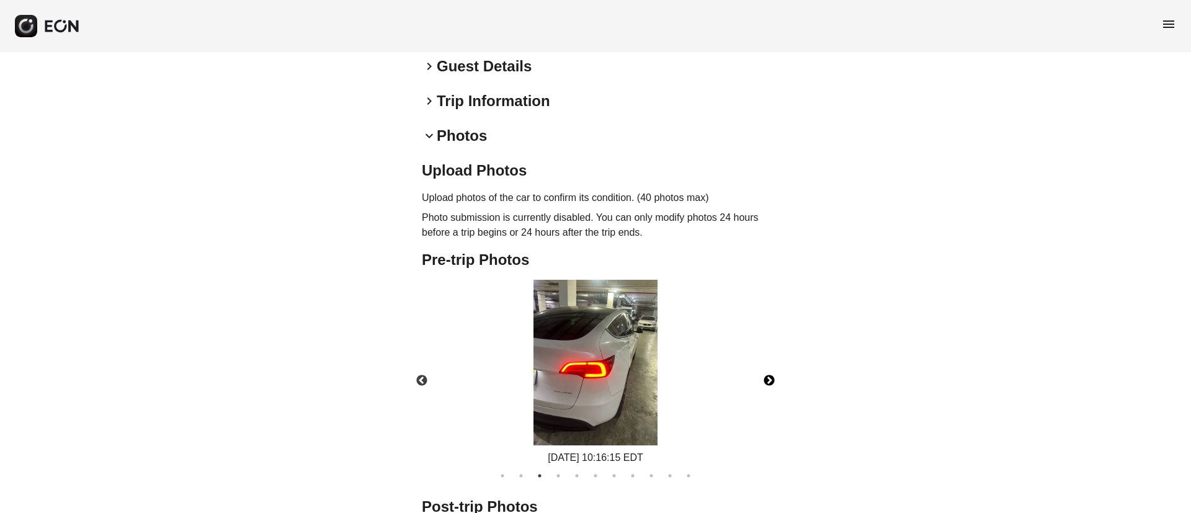
click at [764, 372] on button "Next" at bounding box center [769, 380] width 43 height 43
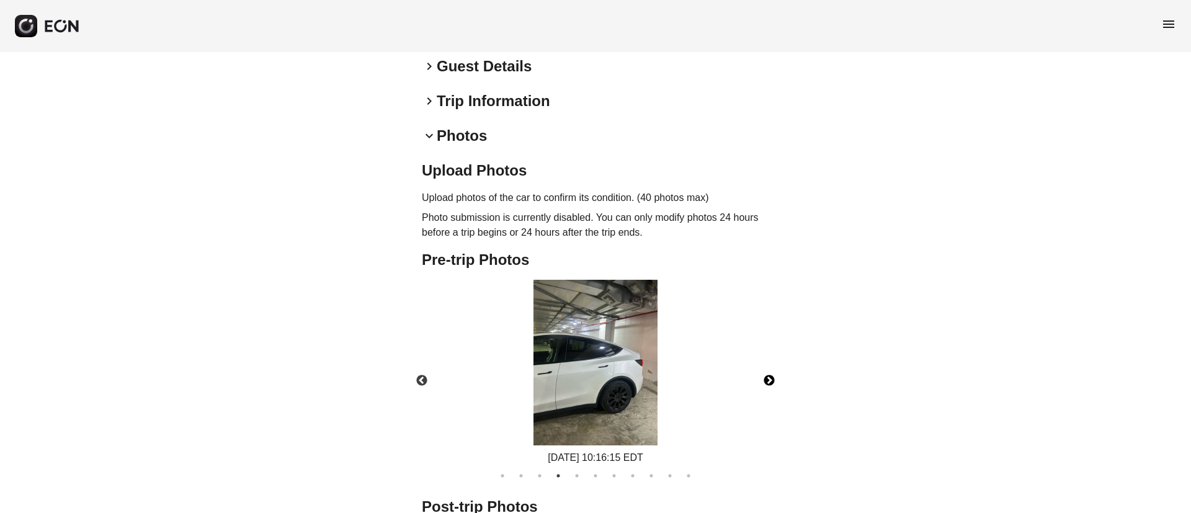
click at [764, 372] on button "Next" at bounding box center [769, 380] width 43 height 43
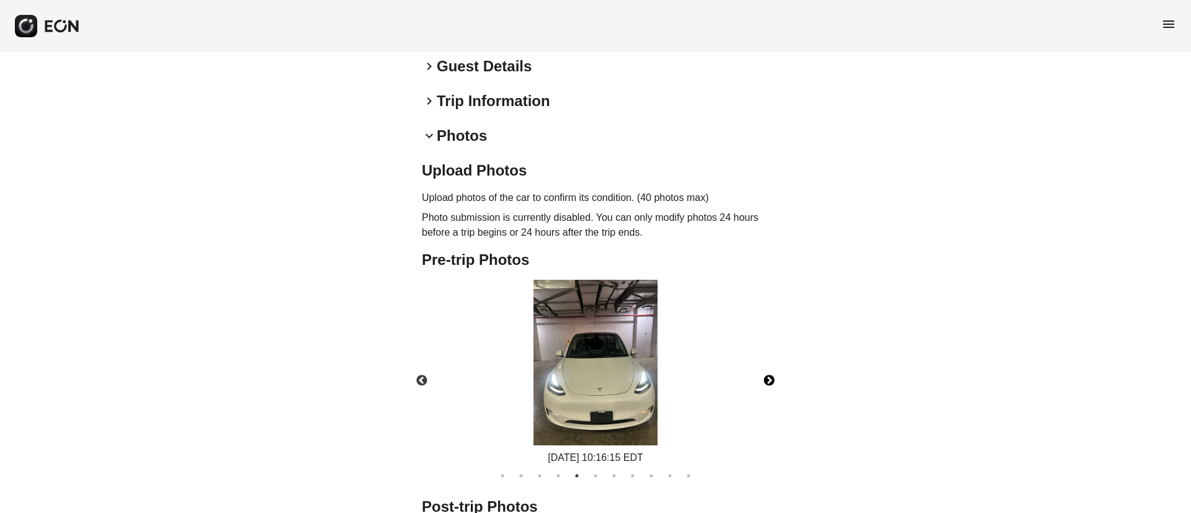
click at [764, 372] on button "Next" at bounding box center [769, 380] width 43 height 43
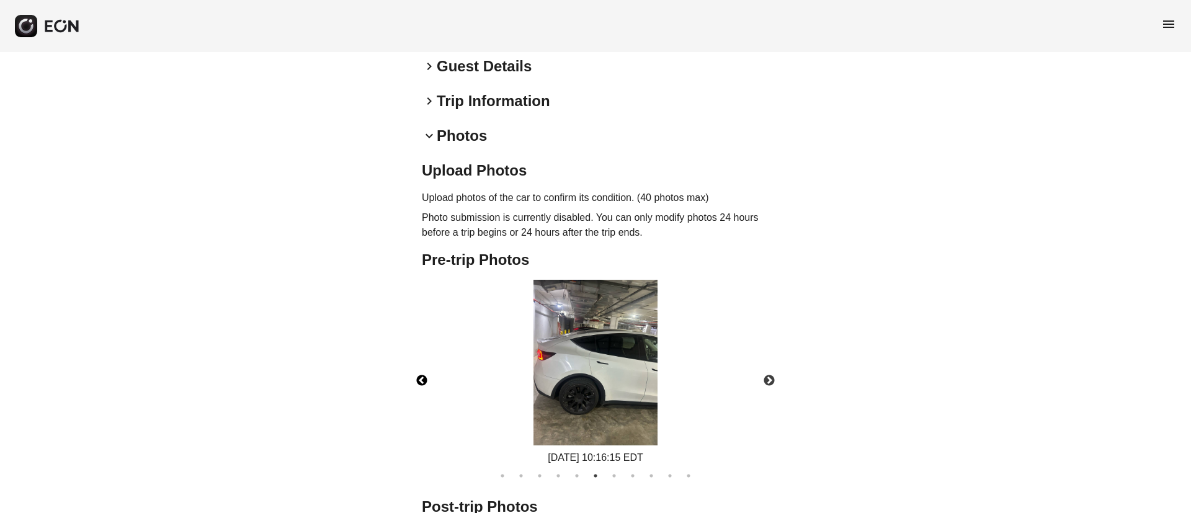
click at [415, 367] on button "Previous" at bounding box center [421, 380] width 43 height 43
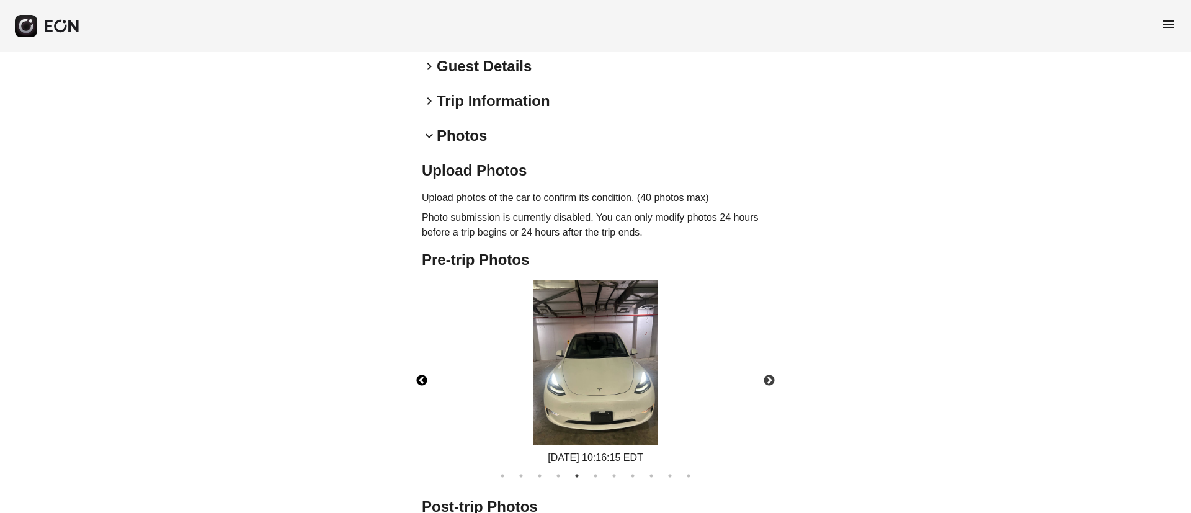
click at [579, 367] on img at bounding box center [596, 363] width 124 height 166
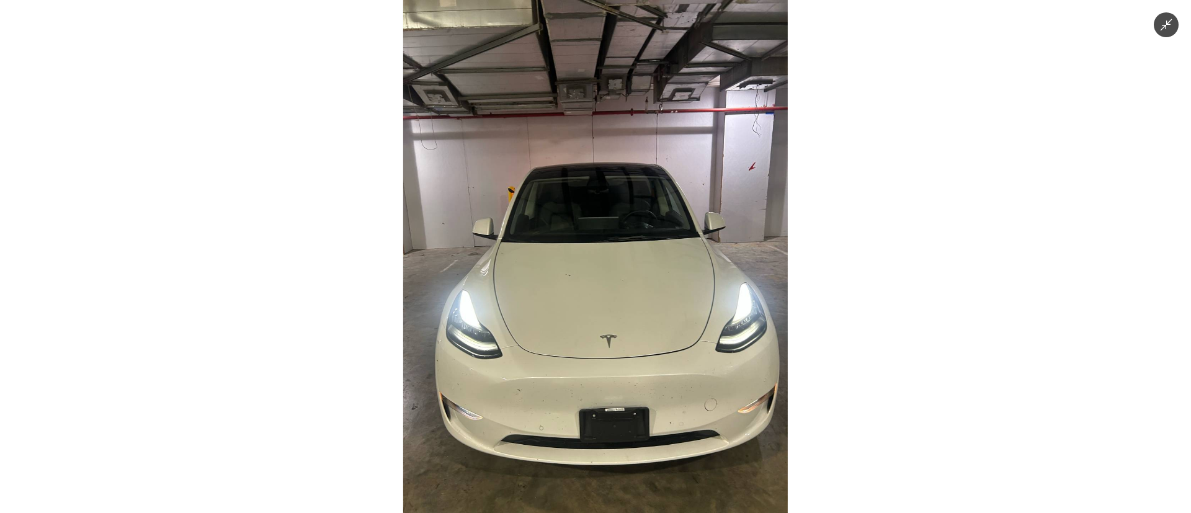
click at [581, 366] on img at bounding box center [595, 256] width 385 height 513
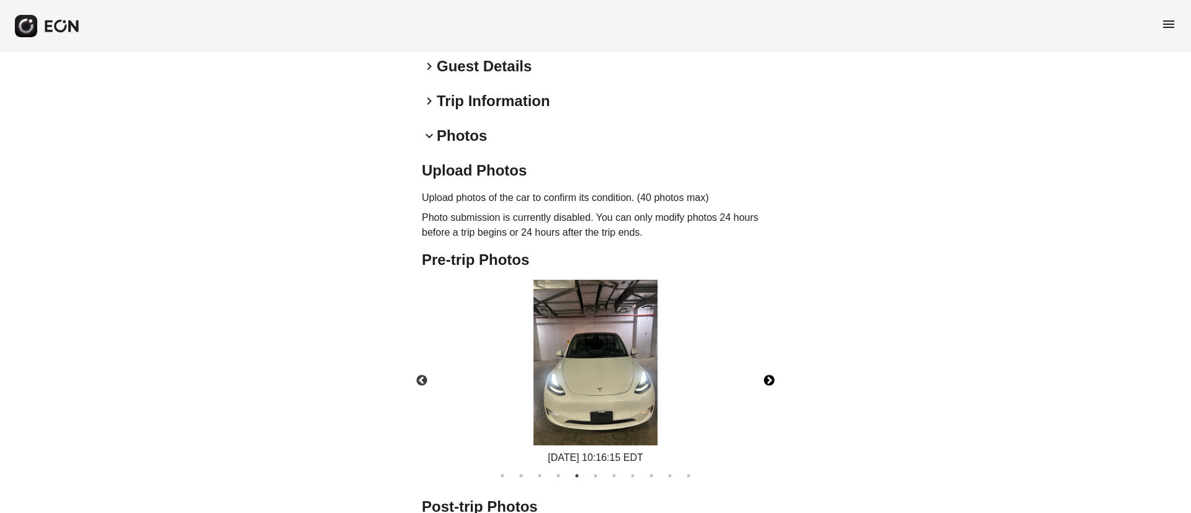
click at [769, 369] on button "Next" at bounding box center [769, 380] width 43 height 43
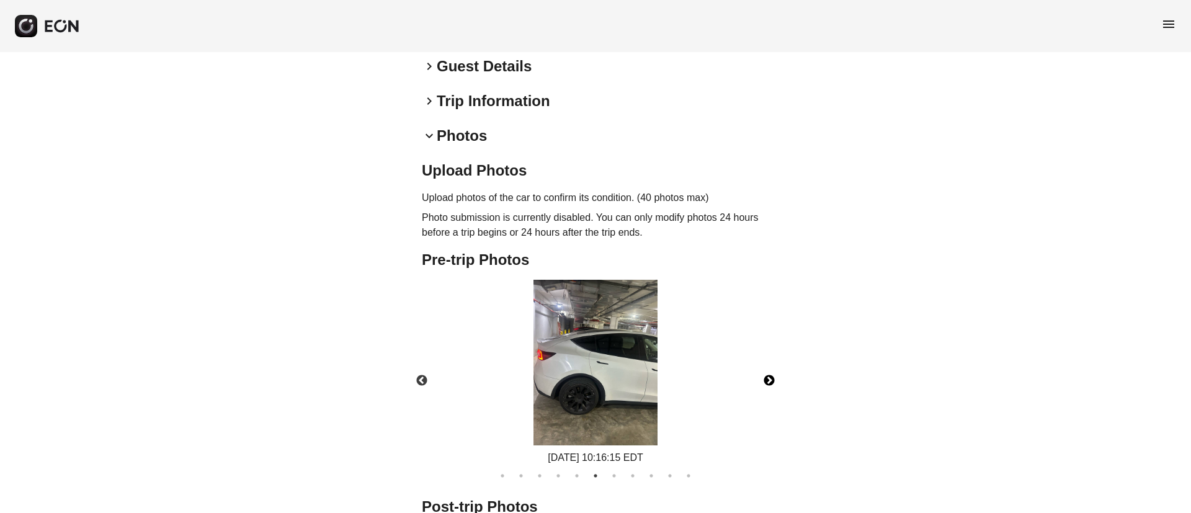
click at [769, 369] on button "Next" at bounding box center [769, 380] width 43 height 43
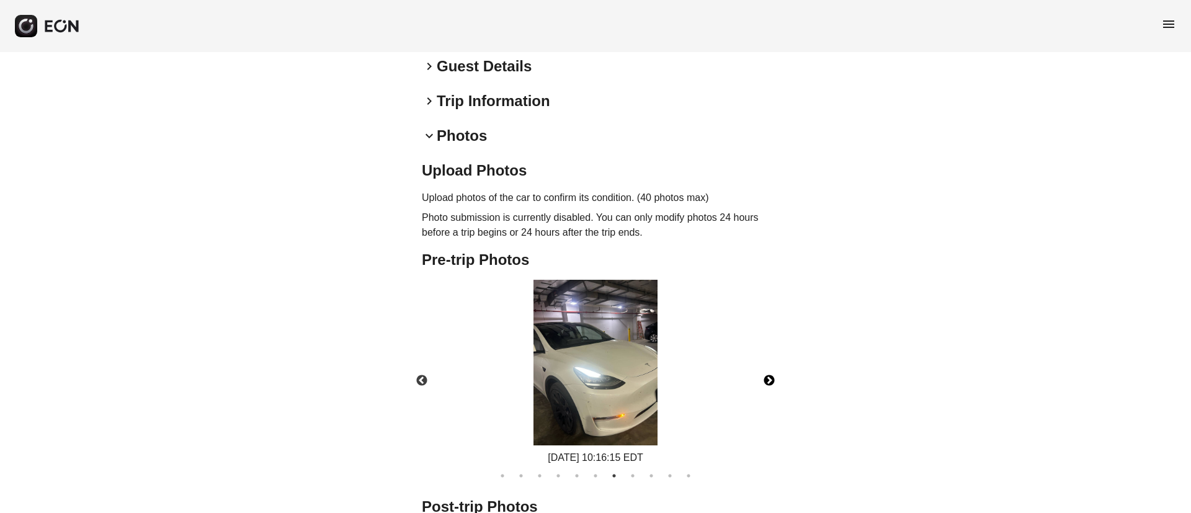
click at [769, 369] on button "Next" at bounding box center [769, 380] width 43 height 43
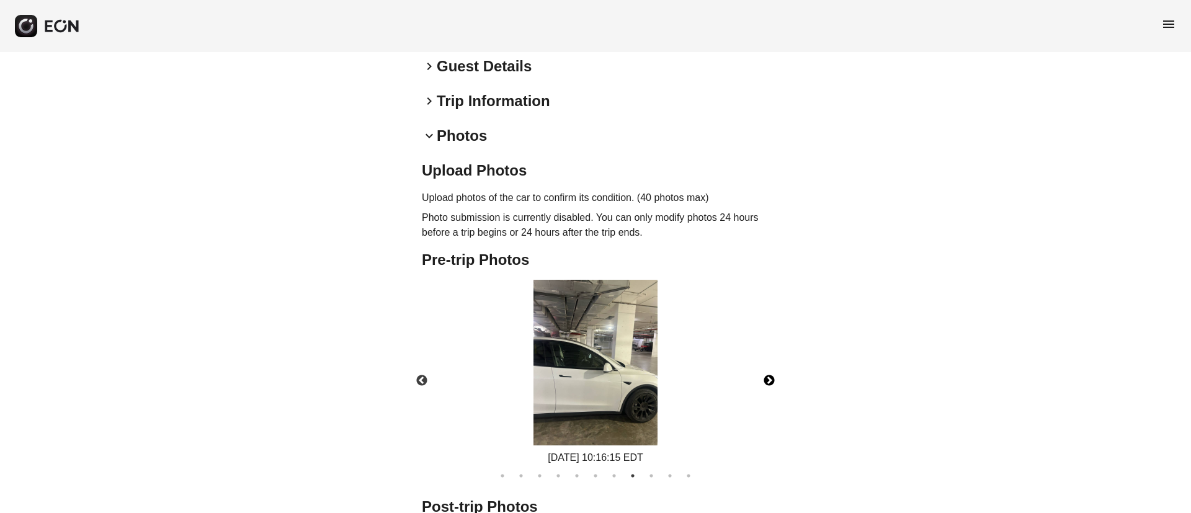
click at [769, 369] on button "Next" at bounding box center [769, 380] width 43 height 43
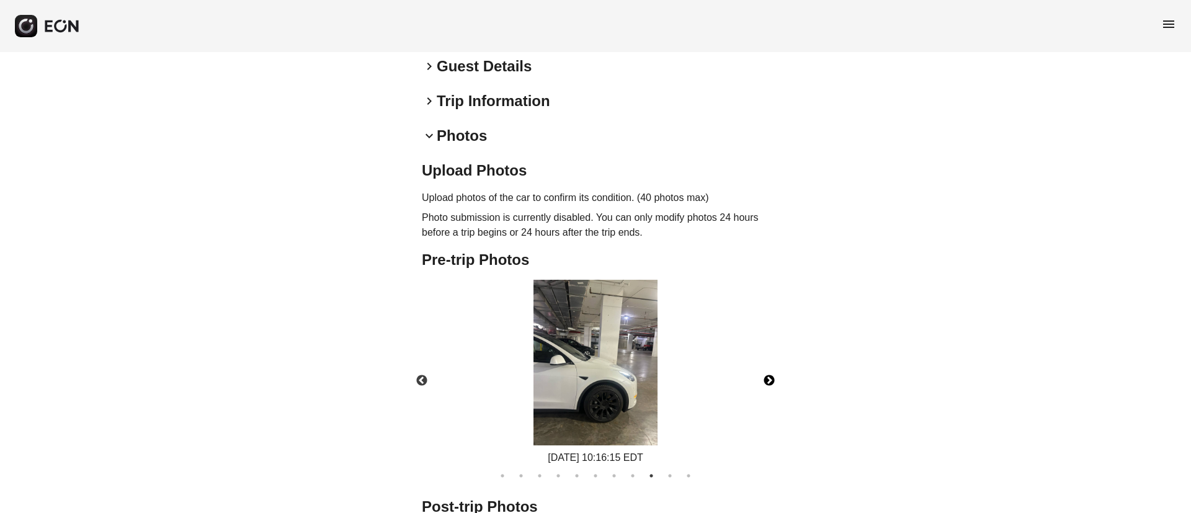
click at [769, 369] on button "Next" at bounding box center [769, 380] width 43 height 43
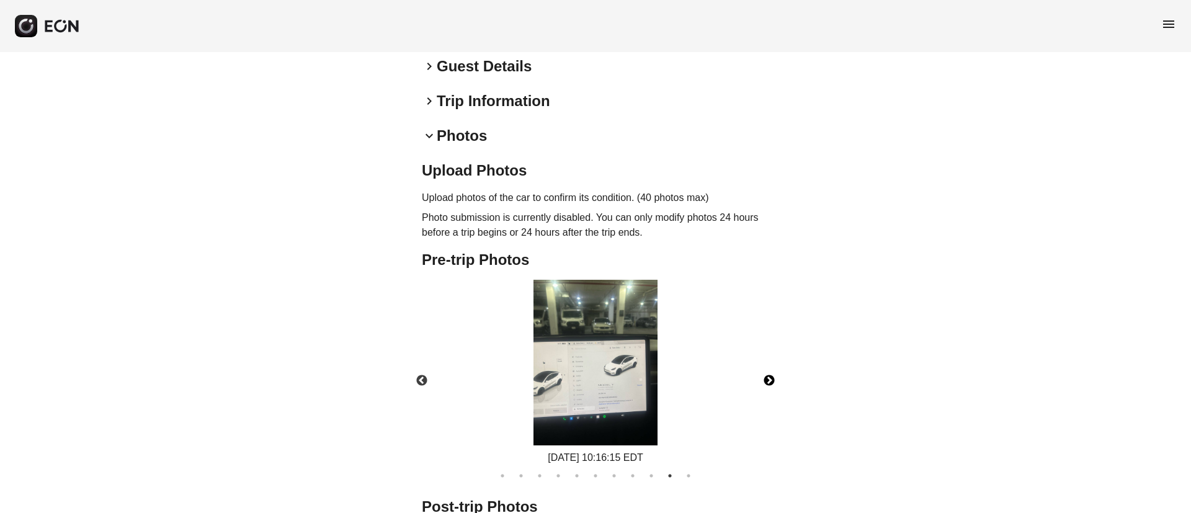
click at [640, 388] on img at bounding box center [596, 363] width 124 height 166
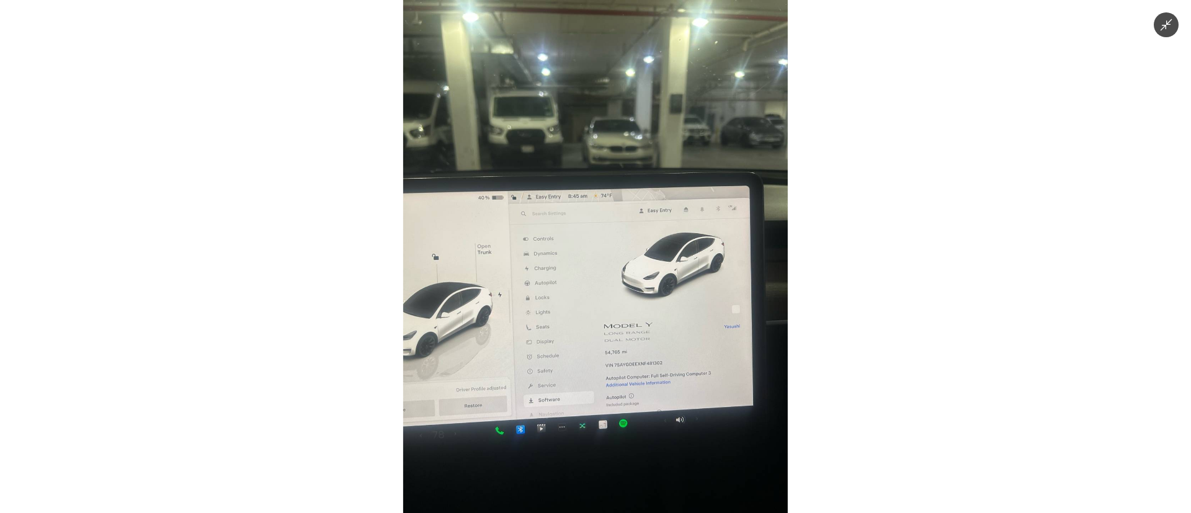
click at [640, 388] on img at bounding box center [595, 256] width 385 height 513
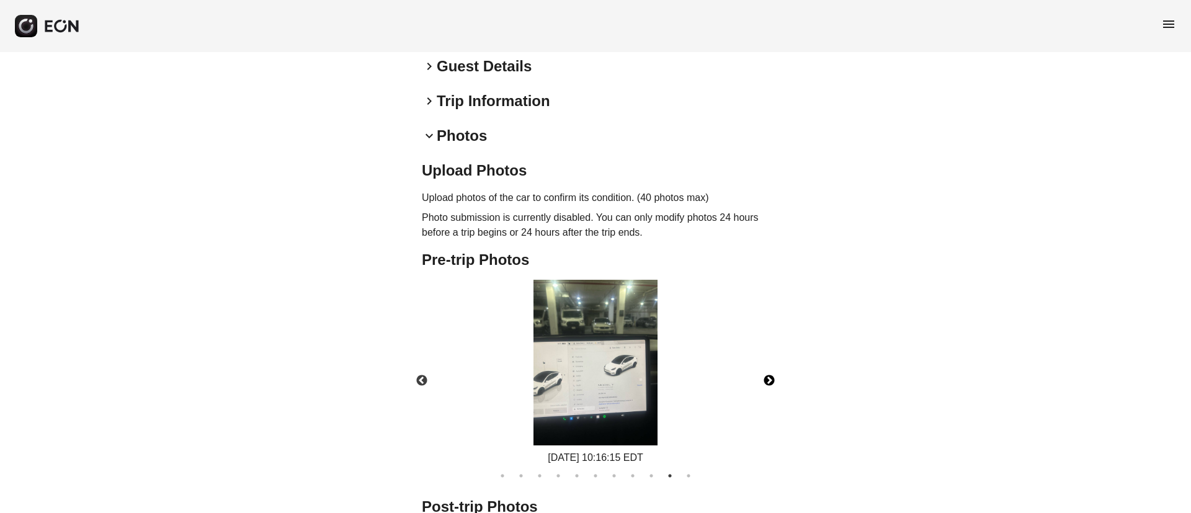
click at [764, 365] on button "Next" at bounding box center [769, 380] width 43 height 43
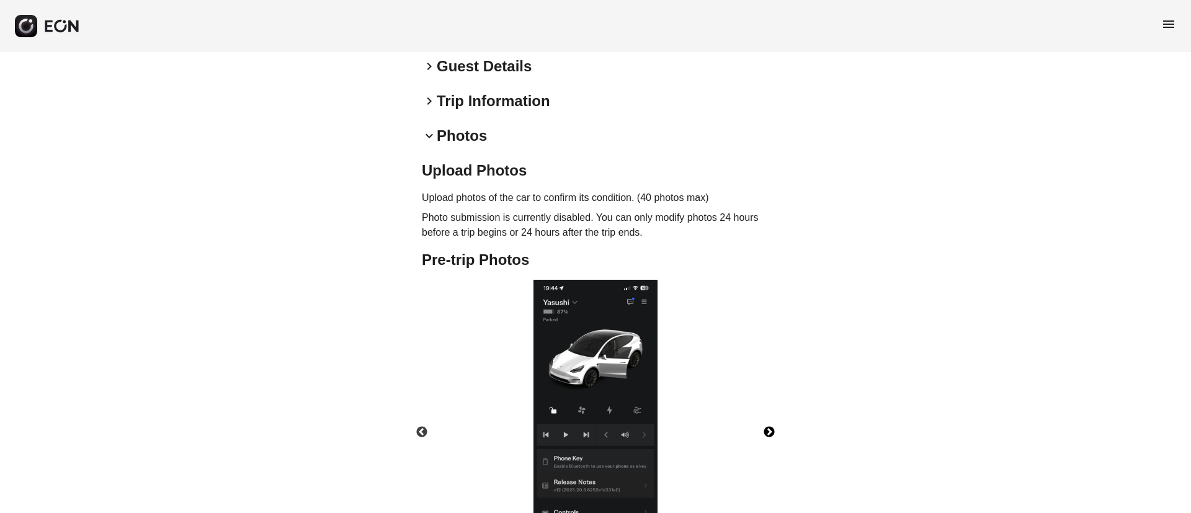
click at [561, 362] on img at bounding box center [596, 414] width 124 height 269
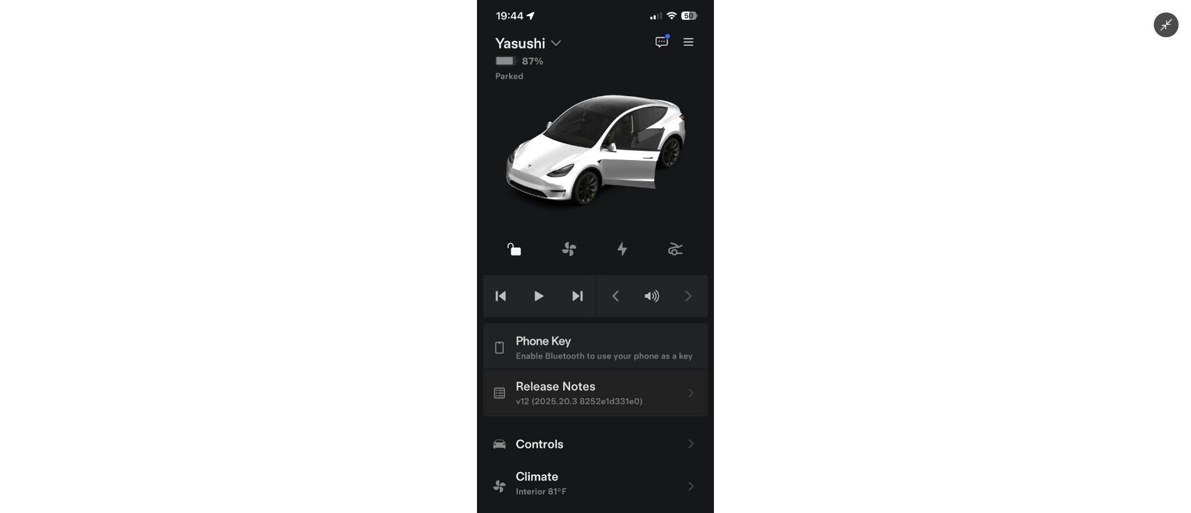
click at [580, 343] on img at bounding box center [595, 256] width 237 height 513
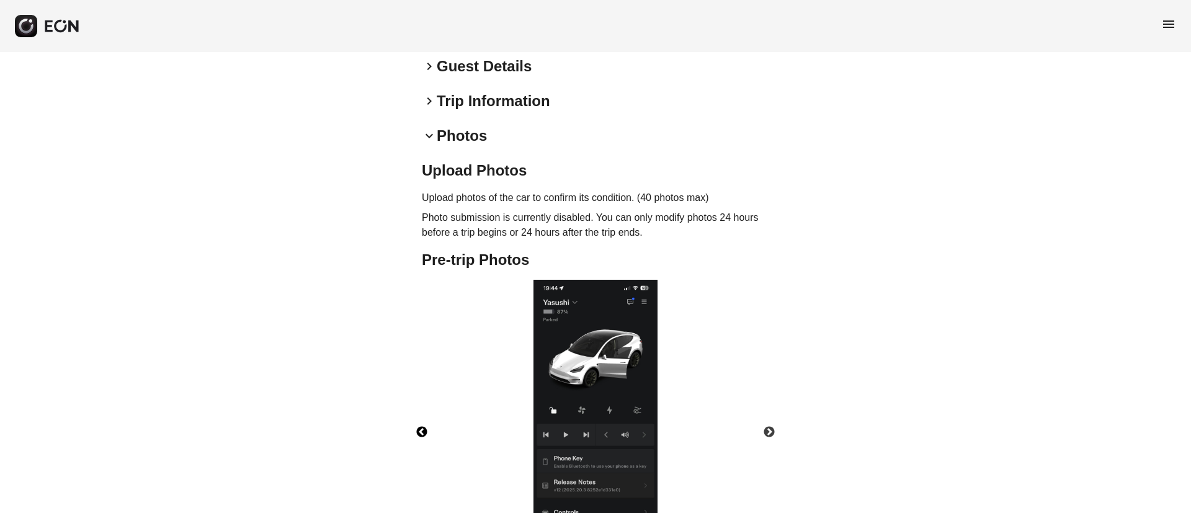
click at [425, 419] on button "Previous" at bounding box center [421, 432] width 43 height 43
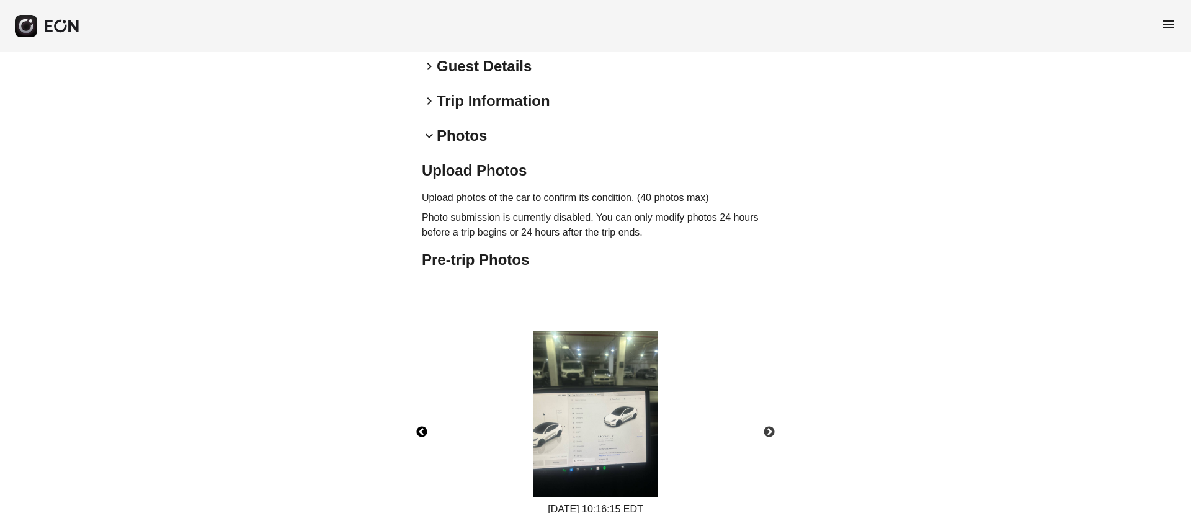
click at [617, 409] on img at bounding box center [596, 414] width 124 height 166
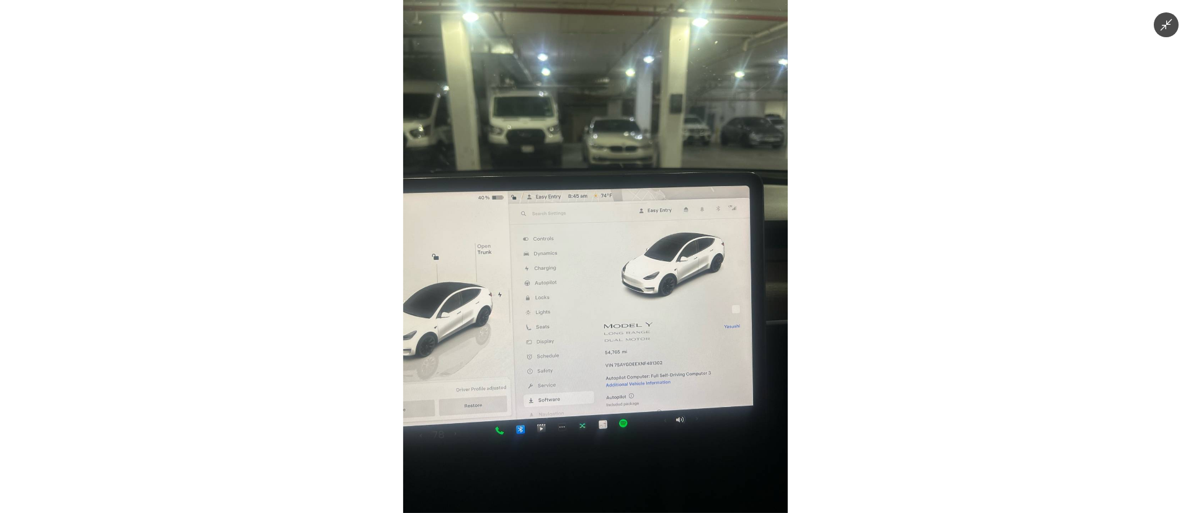
click at [617, 409] on img at bounding box center [595, 256] width 385 height 513
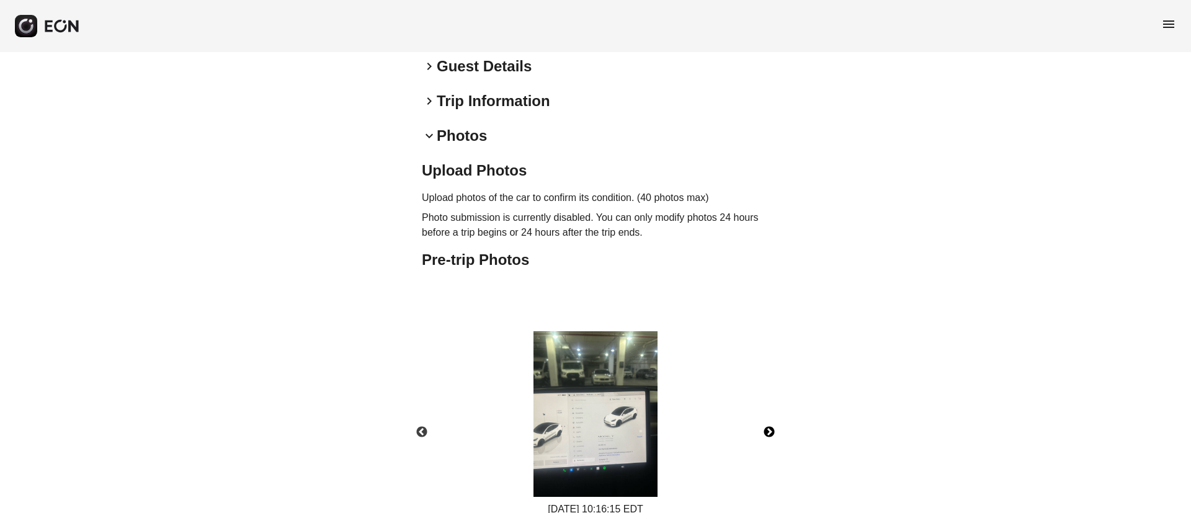
click at [767, 422] on button "Next" at bounding box center [769, 432] width 43 height 43
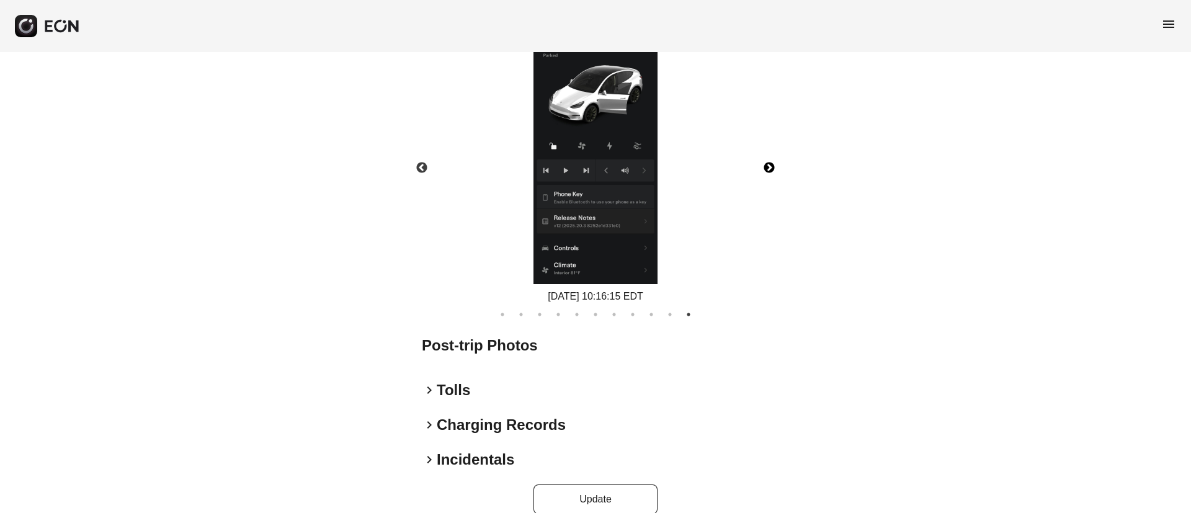
scroll to position [590, 0]
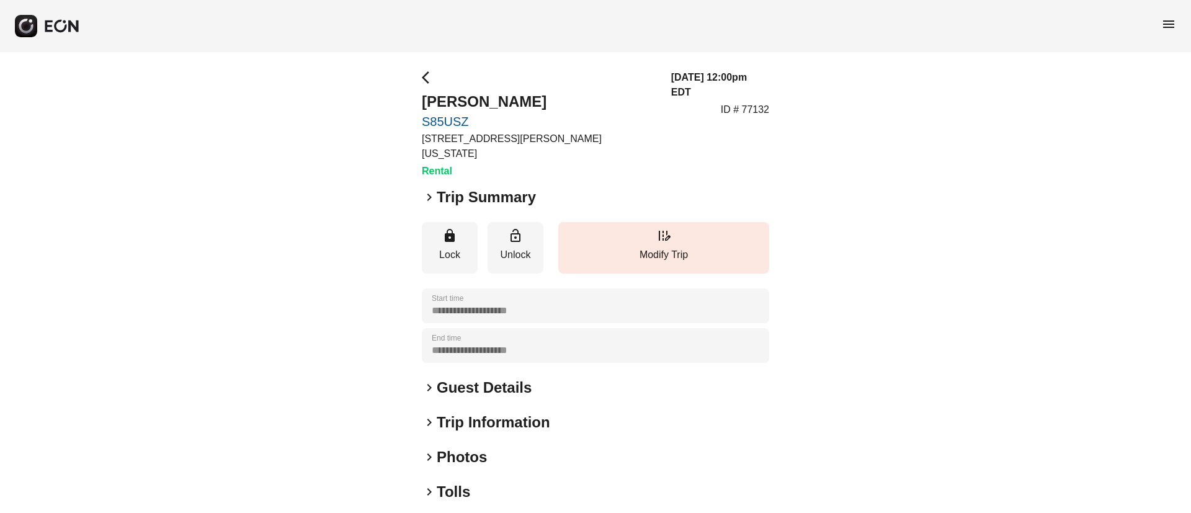
click at [485, 447] on h2 "Photos" at bounding box center [462, 457] width 50 height 20
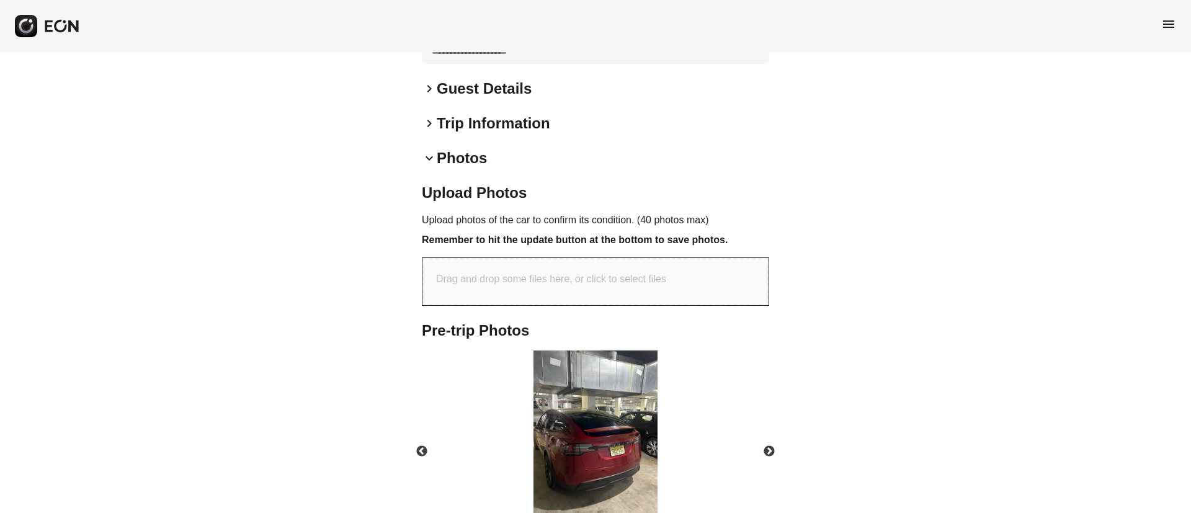
scroll to position [465, 0]
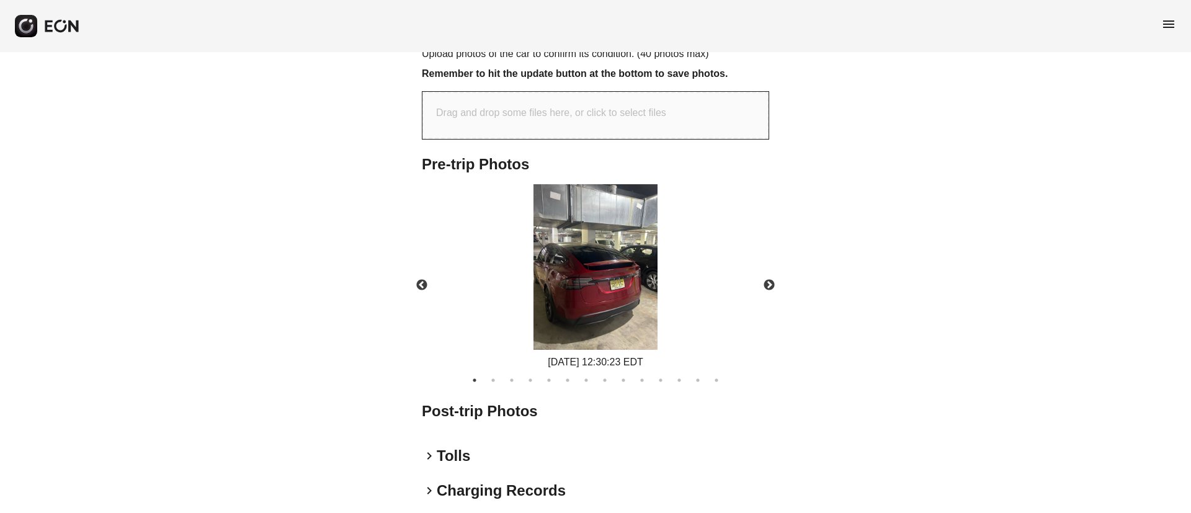
click at [599, 257] on img at bounding box center [596, 267] width 124 height 166
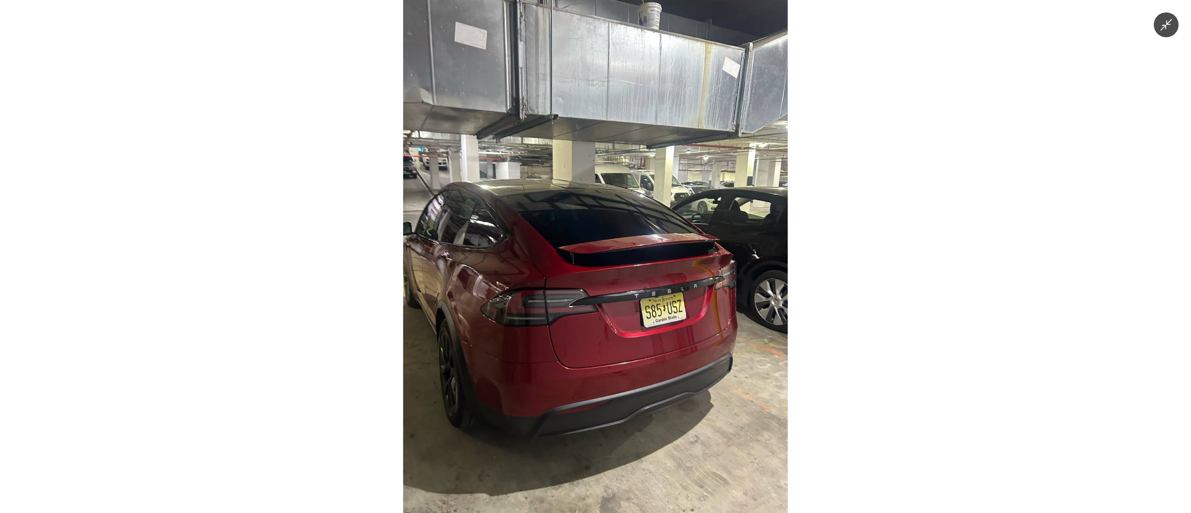
click at [599, 257] on img at bounding box center [595, 256] width 385 height 513
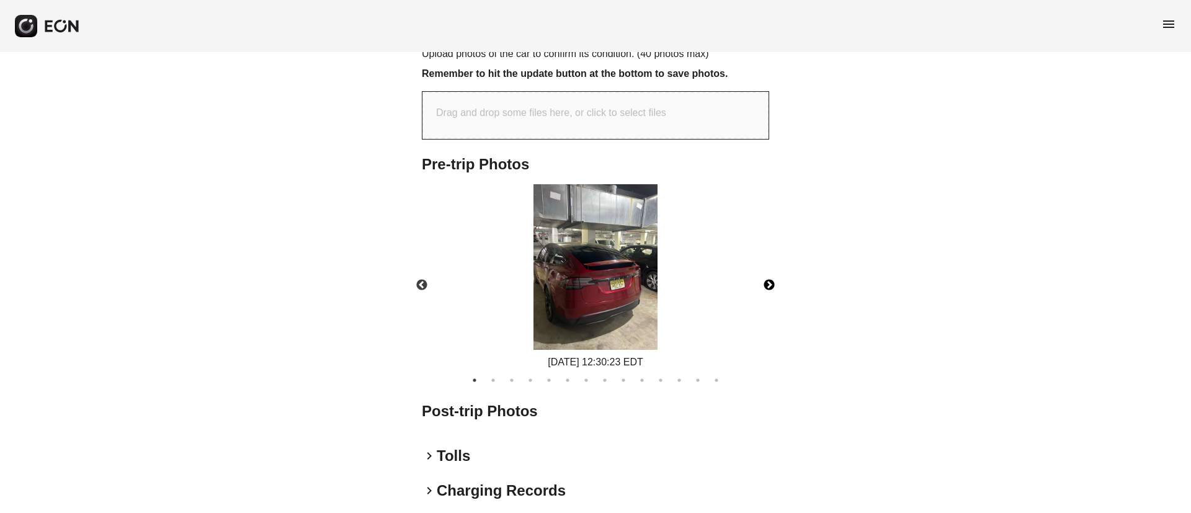
click at [756, 271] on button "Next" at bounding box center [769, 285] width 43 height 43
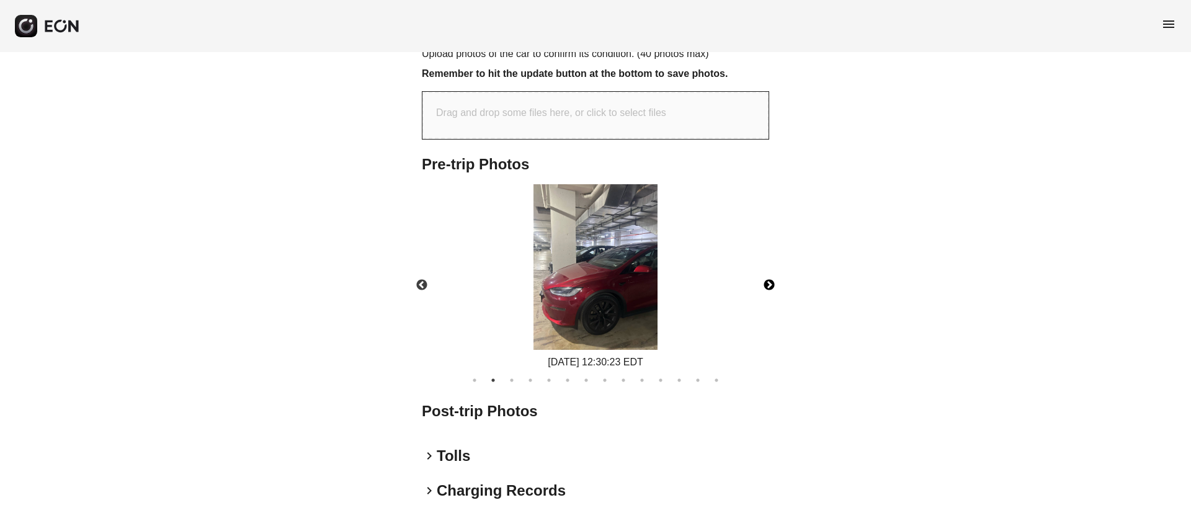
click at [614, 272] on img at bounding box center [596, 267] width 124 height 166
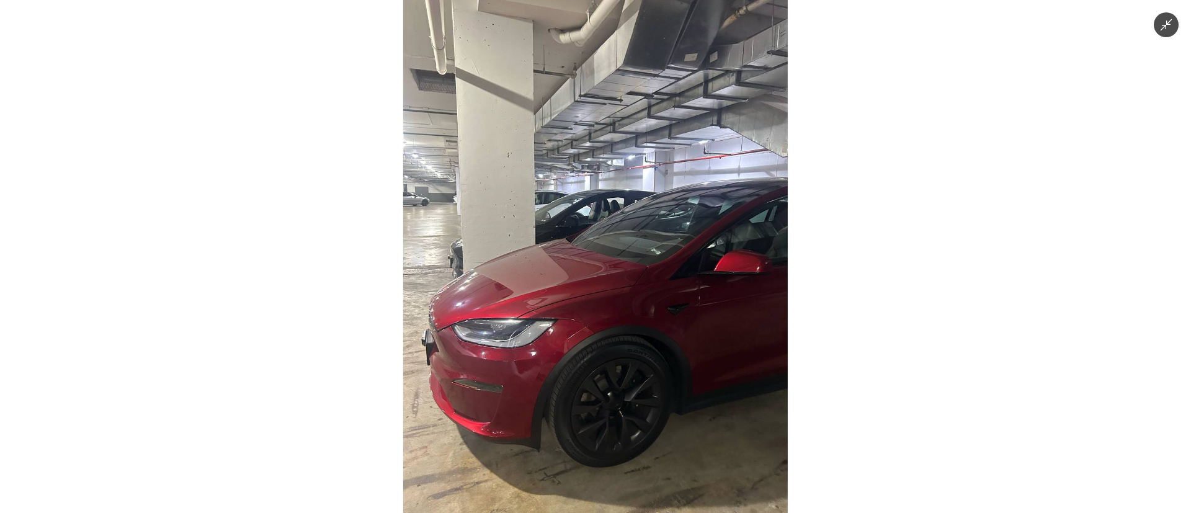
click at [614, 272] on img at bounding box center [595, 256] width 385 height 513
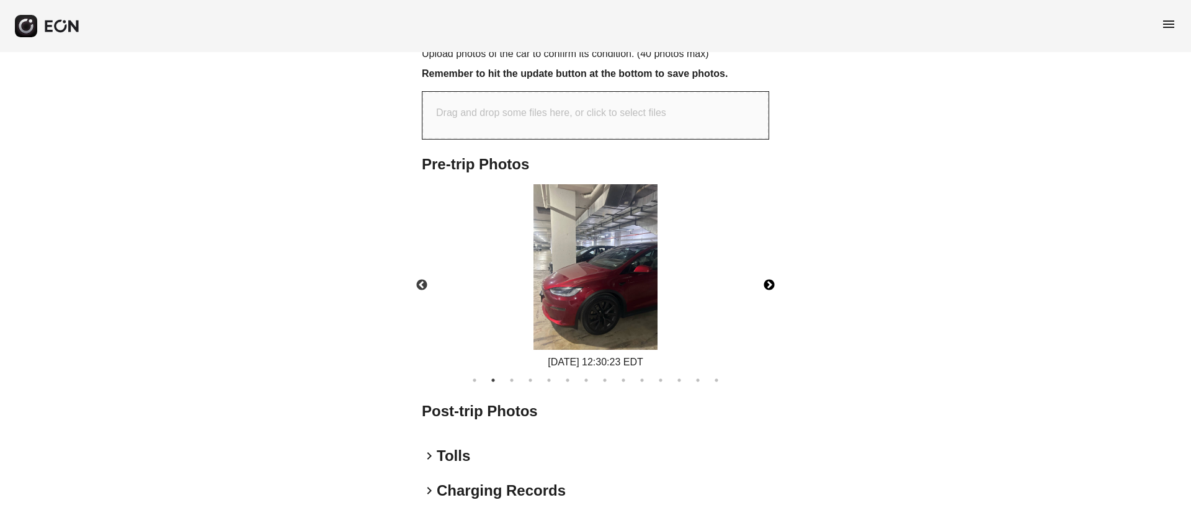
click at [751, 264] on button "Next" at bounding box center [769, 285] width 43 height 43
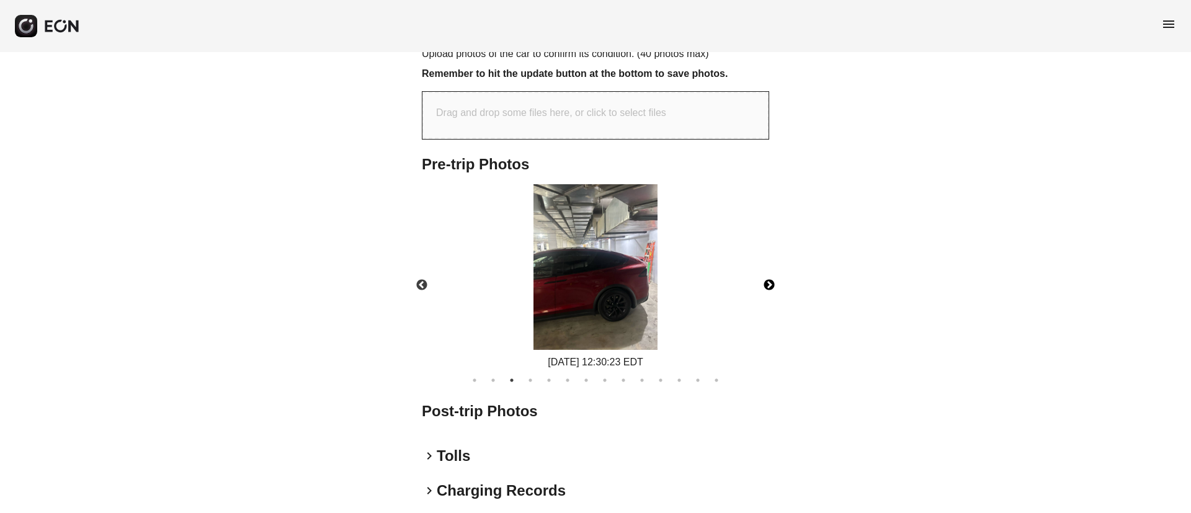
click at [641, 267] on img at bounding box center [596, 267] width 124 height 166
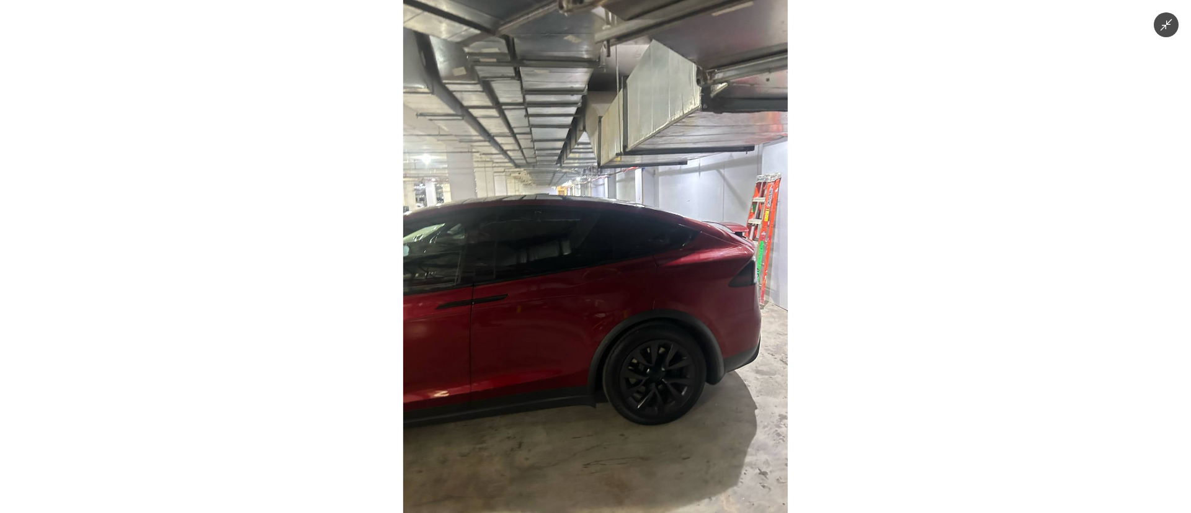
click at [641, 267] on img at bounding box center [595, 256] width 385 height 513
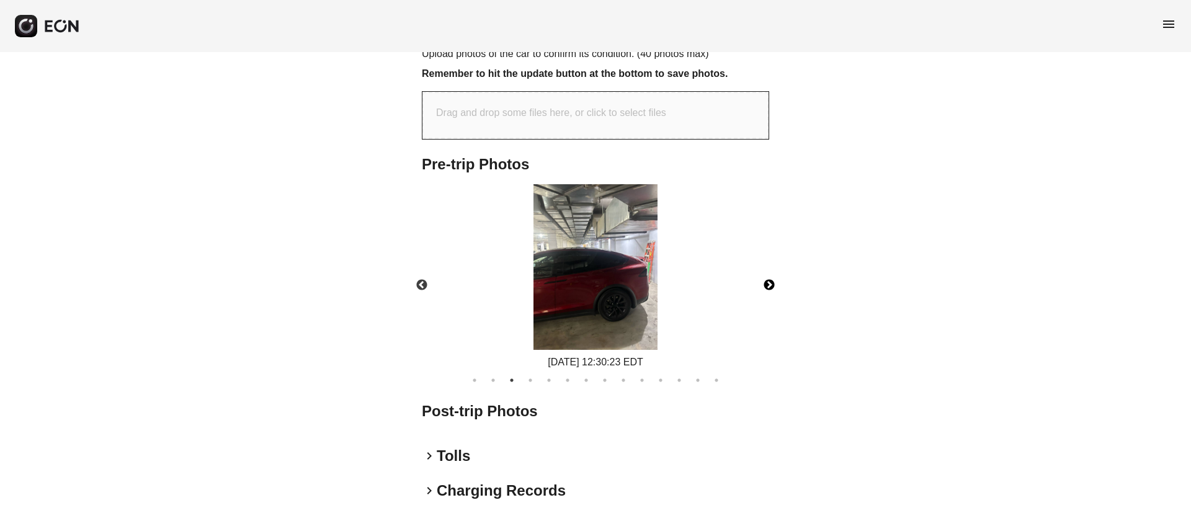
click at [767, 266] on button "Next" at bounding box center [769, 285] width 43 height 43
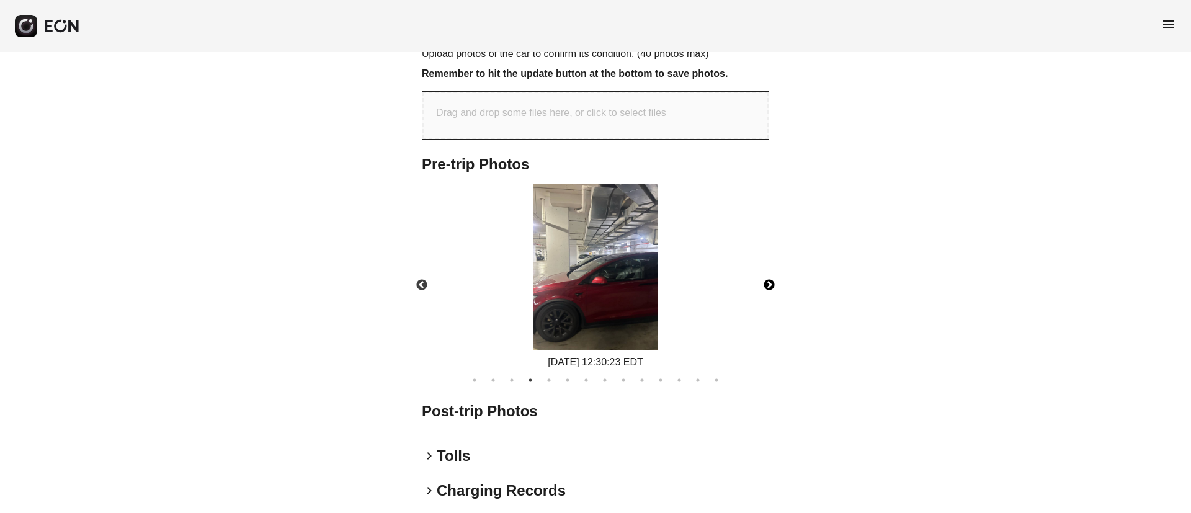
click at [767, 266] on button "Next" at bounding box center [769, 285] width 43 height 43
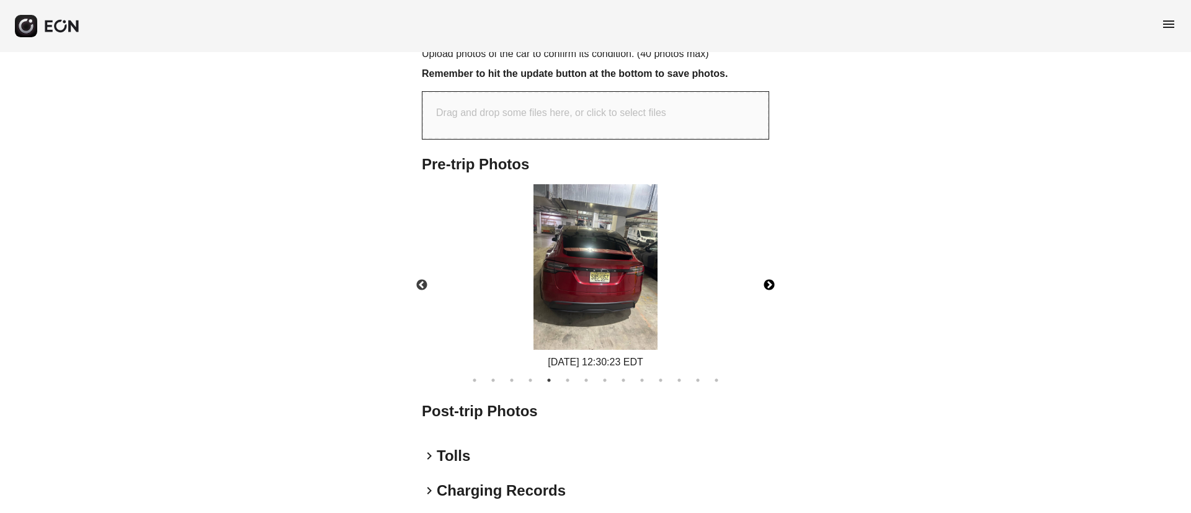
click at [620, 290] on img at bounding box center [596, 267] width 124 height 166
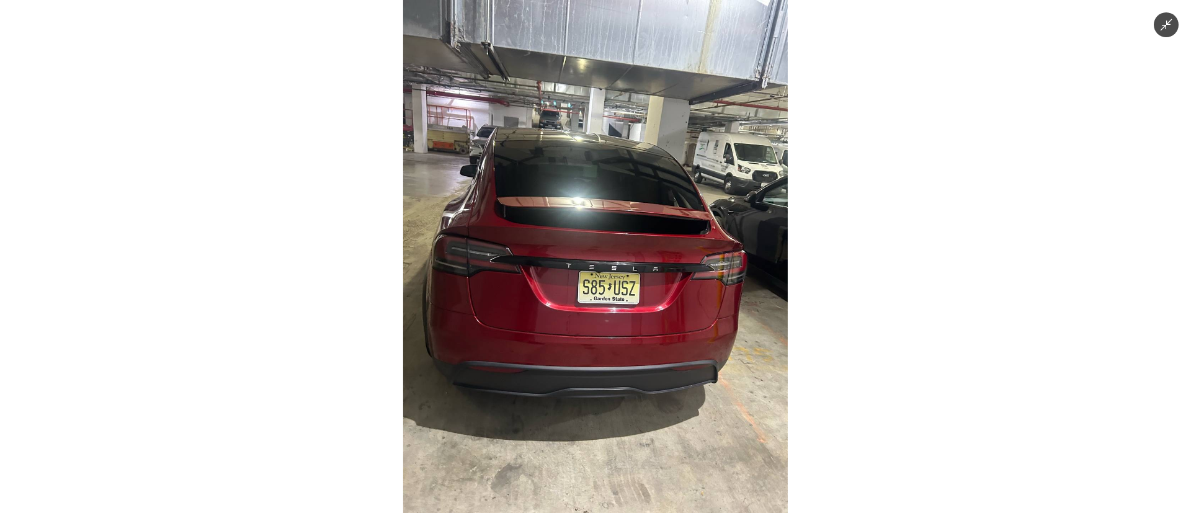
click at [620, 290] on img at bounding box center [595, 256] width 385 height 513
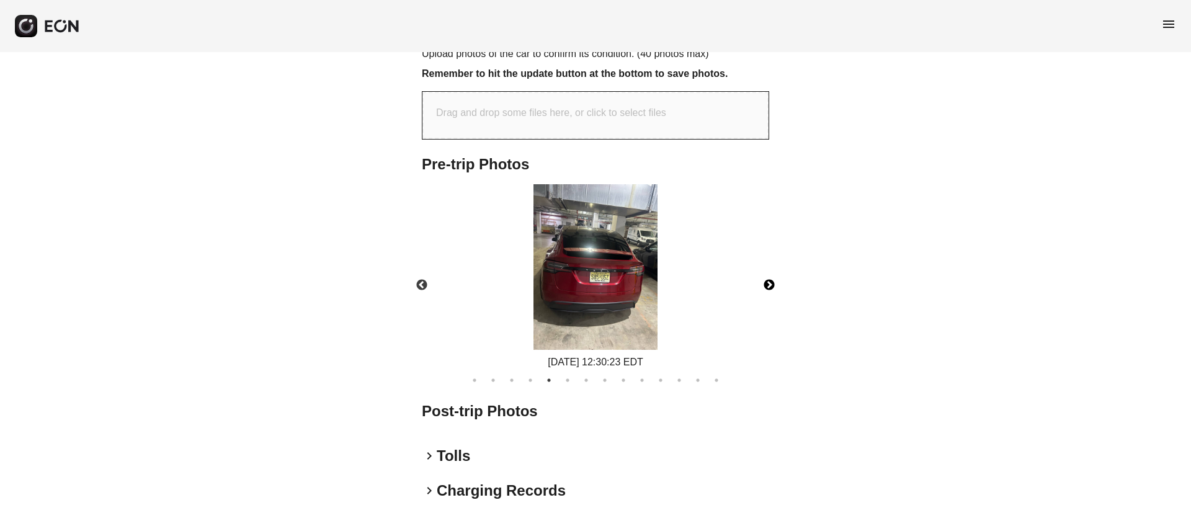
click at [764, 273] on button "Next" at bounding box center [769, 285] width 43 height 43
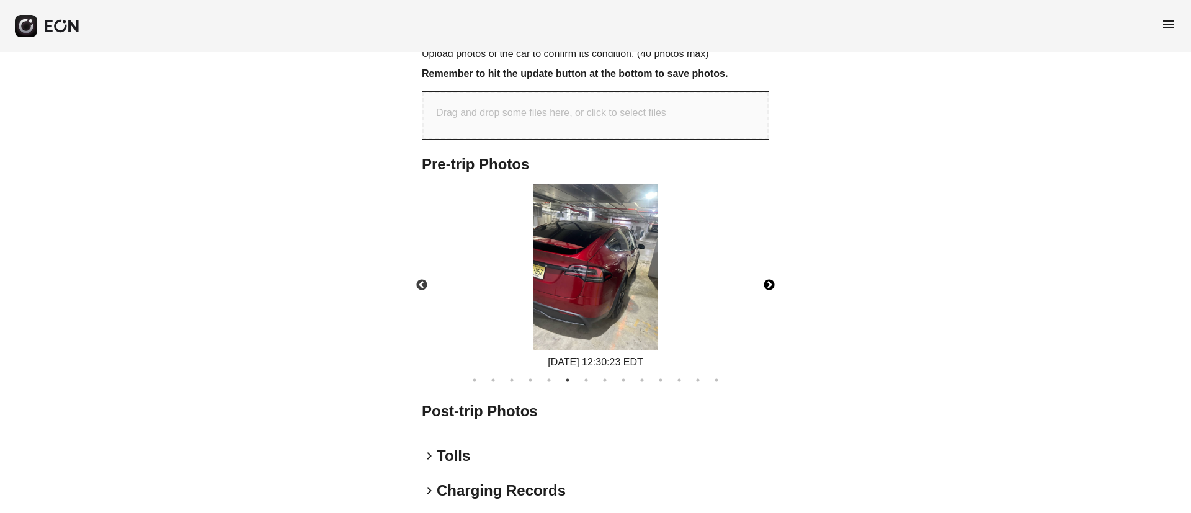
click at [764, 273] on button "Next" at bounding box center [769, 285] width 43 height 43
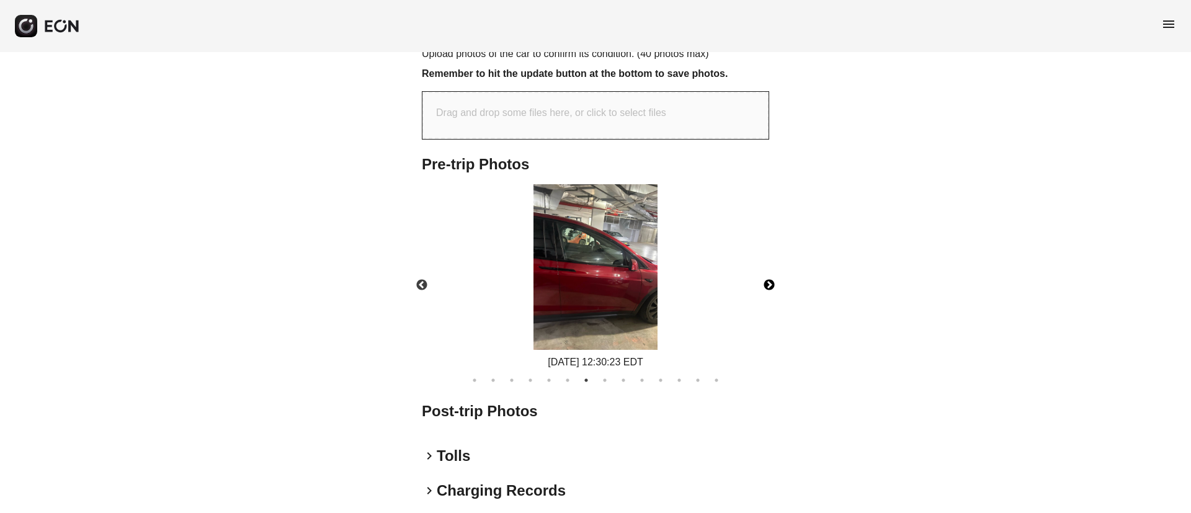
click at [764, 273] on button "Next" at bounding box center [769, 285] width 43 height 43
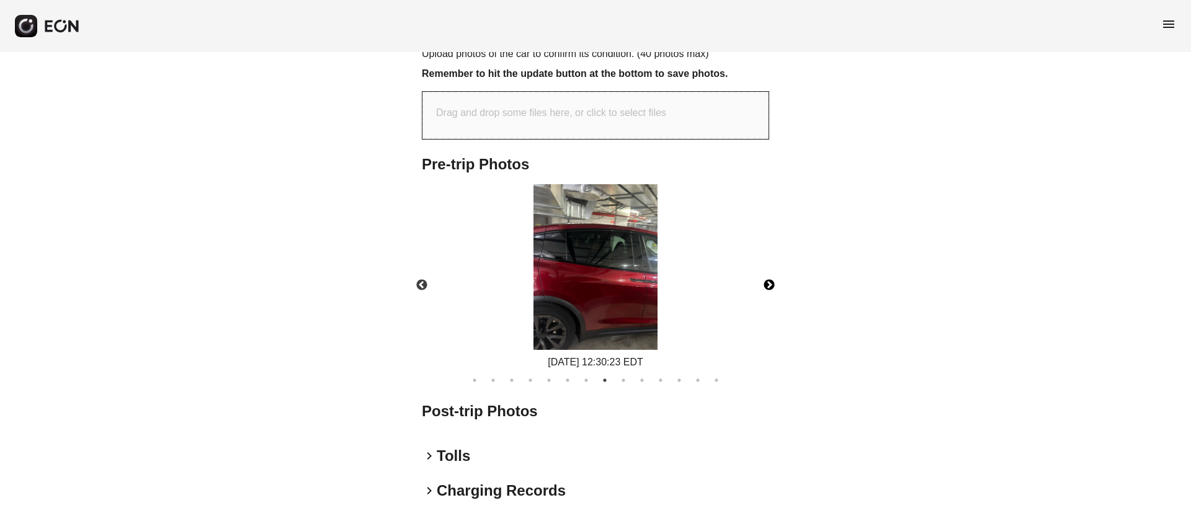
click at [764, 273] on button "Next" at bounding box center [769, 285] width 43 height 43
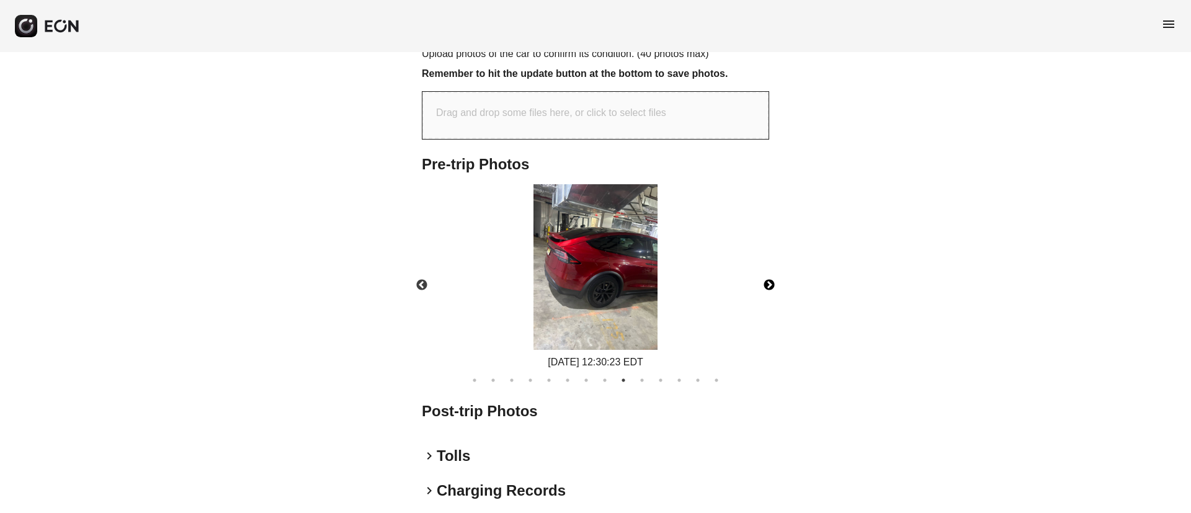
click at [764, 273] on button "Next" at bounding box center [769, 285] width 43 height 43
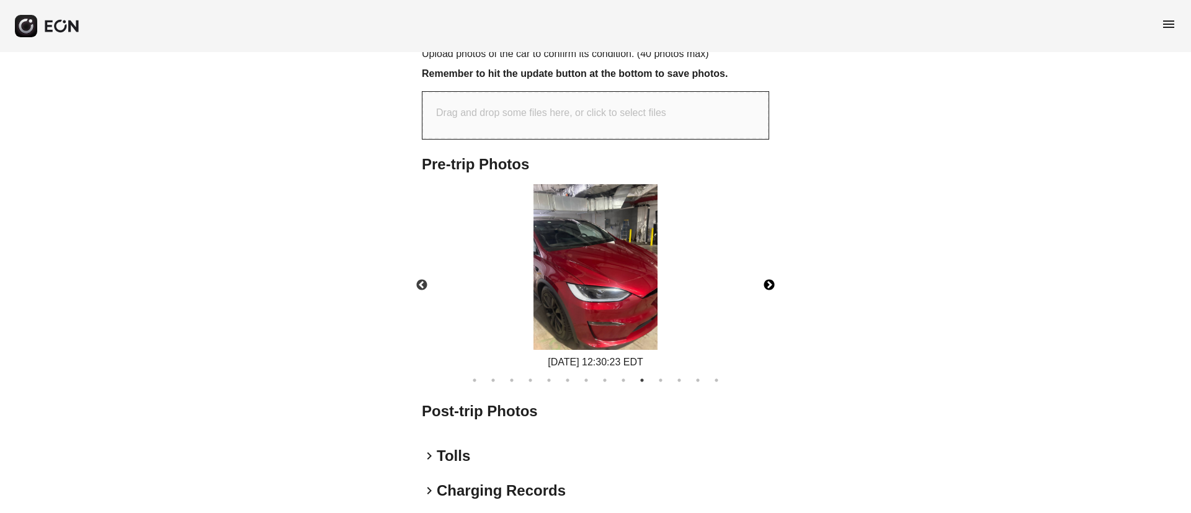
click at [576, 275] on img at bounding box center [596, 267] width 124 height 166
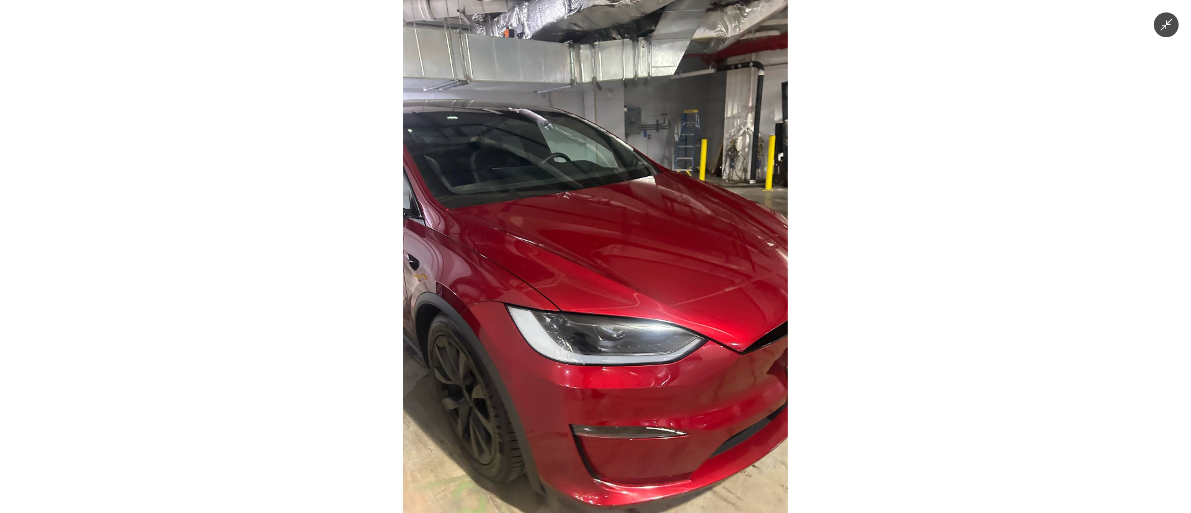
click at [576, 275] on img at bounding box center [595, 256] width 385 height 513
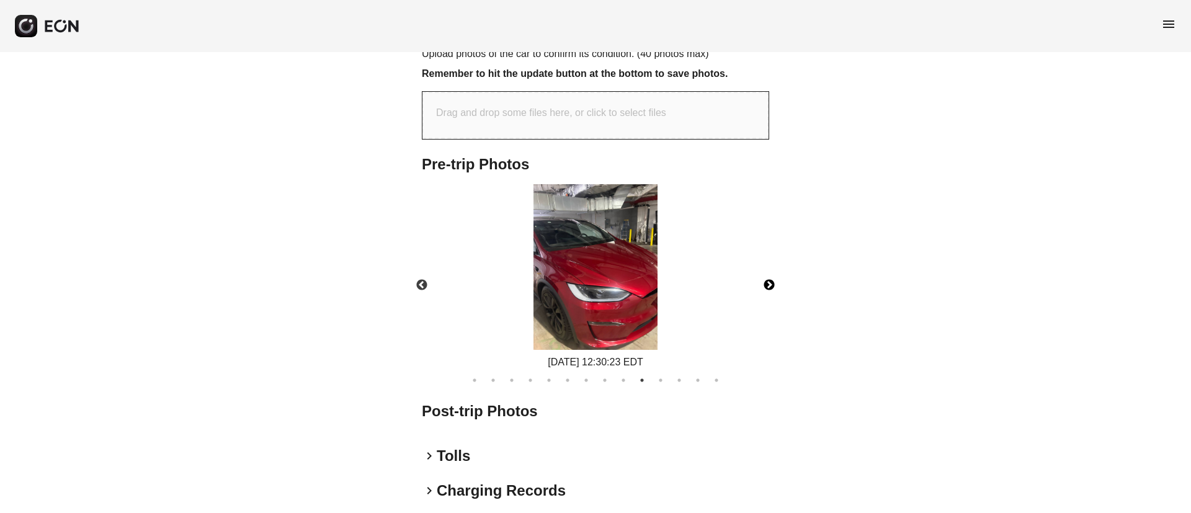
click at [761, 265] on button "Next" at bounding box center [769, 285] width 43 height 43
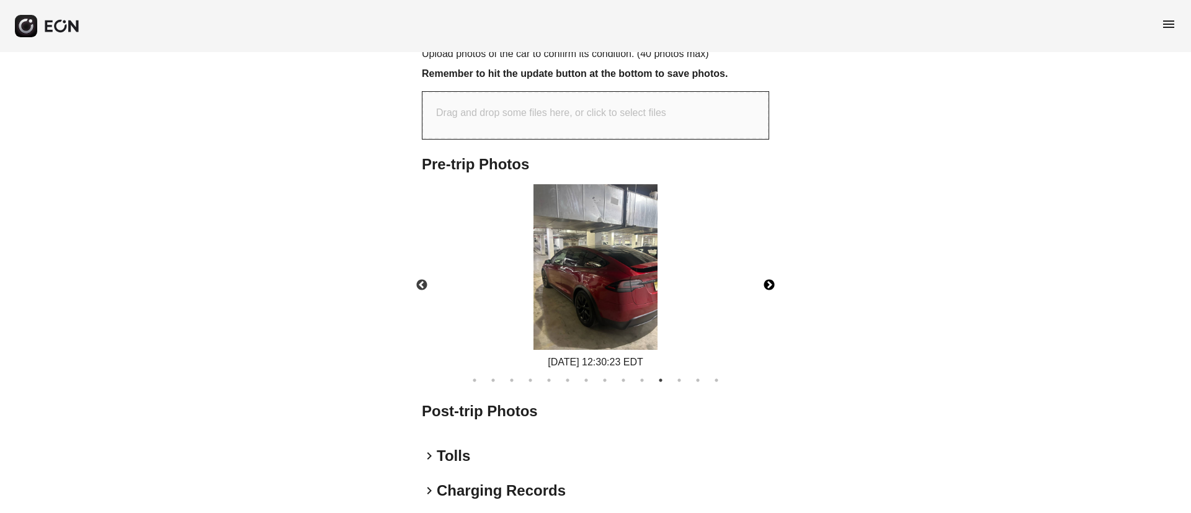
click at [653, 277] on img at bounding box center [596, 267] width 124 height 166
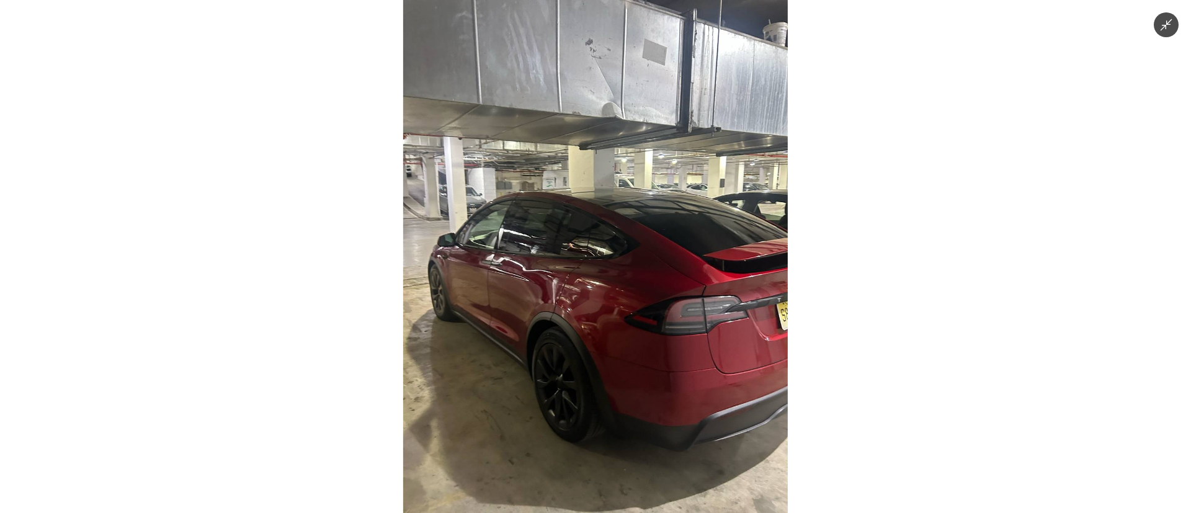
click at [651, 277] on img at bounding box center [595, 256] width 385 height 513
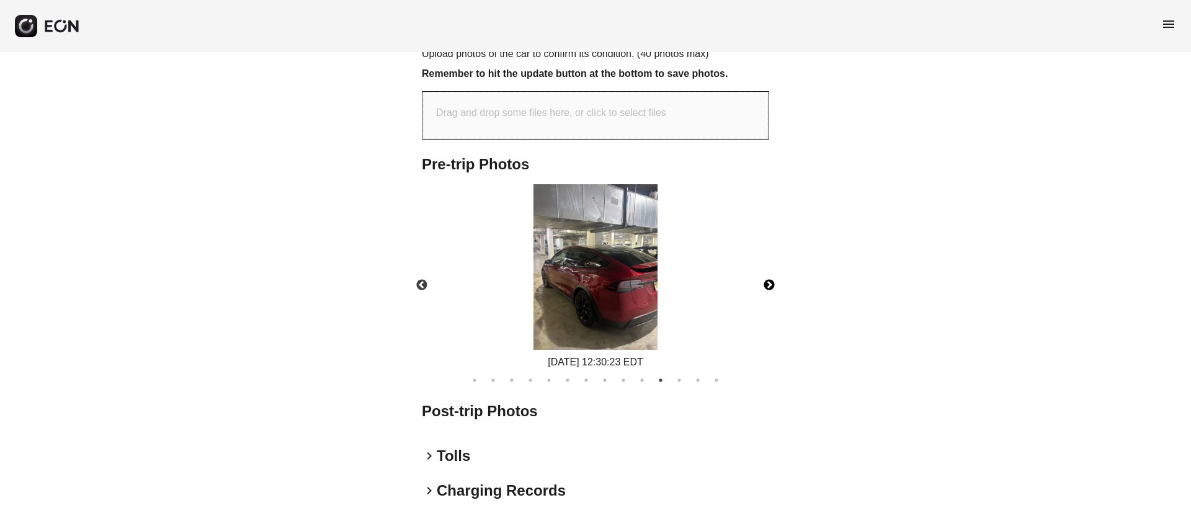
click at [651, 277] on img at bounding box center [596, 267] width 124 height 166
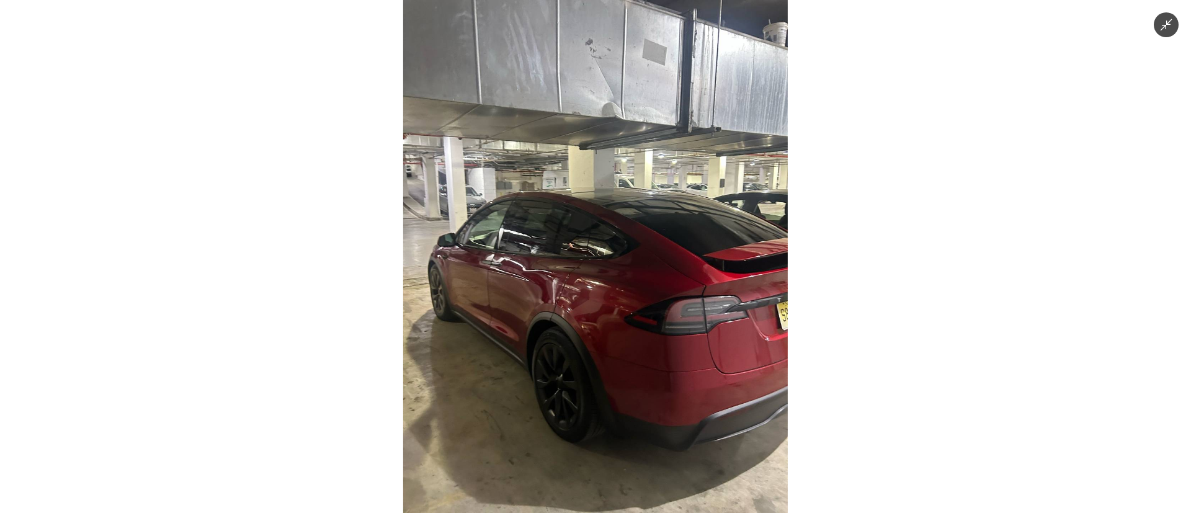
click at [497, 221] on img at bounding box center [595, 256] width 385 height 513
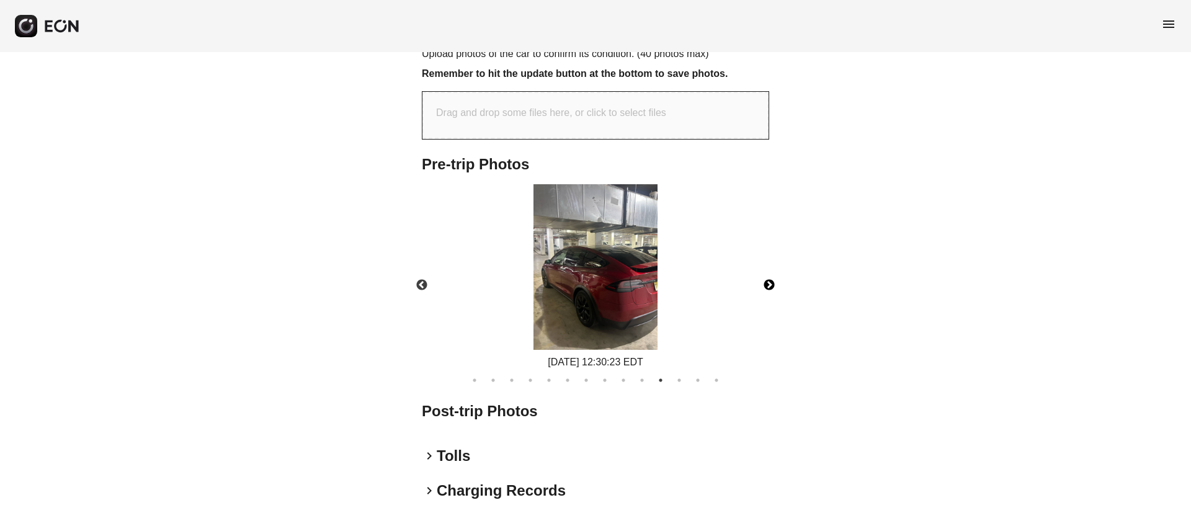
click at [764, 269] on button "Next" at bounding box center [769, 285] width 43 height 43
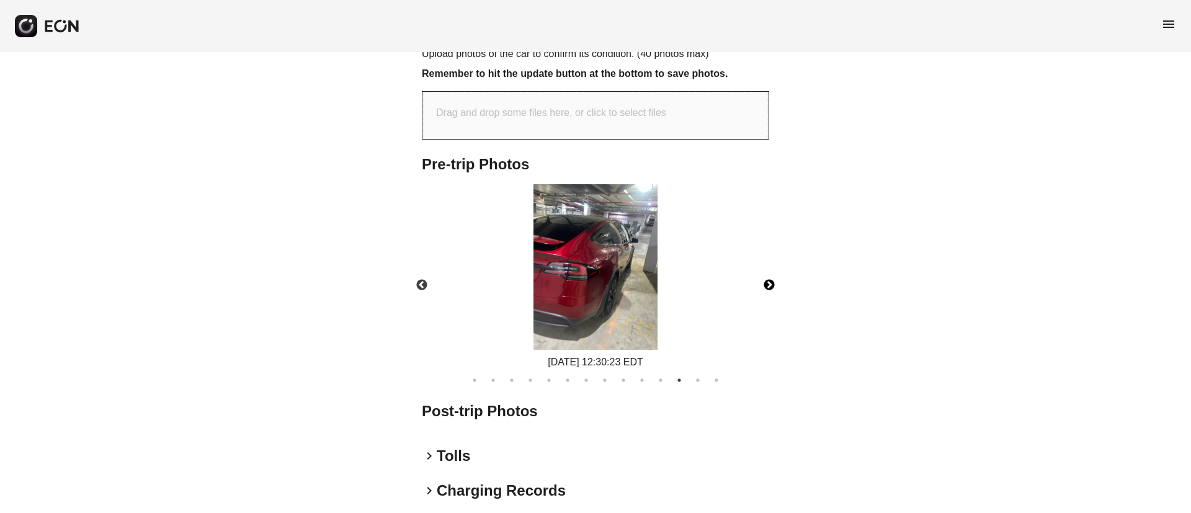
click at [764, 269] on button "Next" at bounding box center [769, 285] width 43 height 43
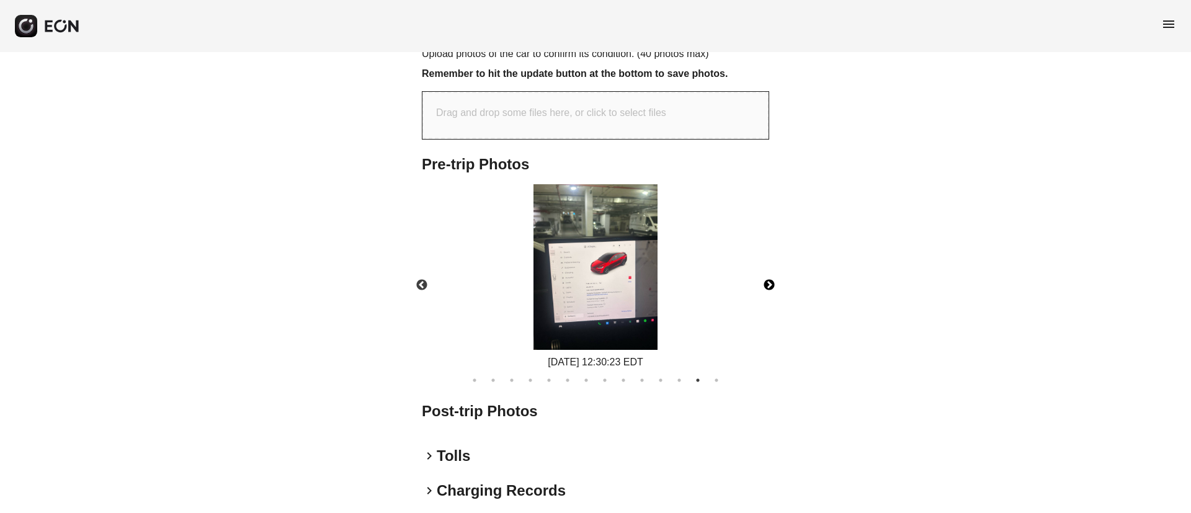
click at [619, 282] on img at bounding box center [596, 267] width 124 height 166
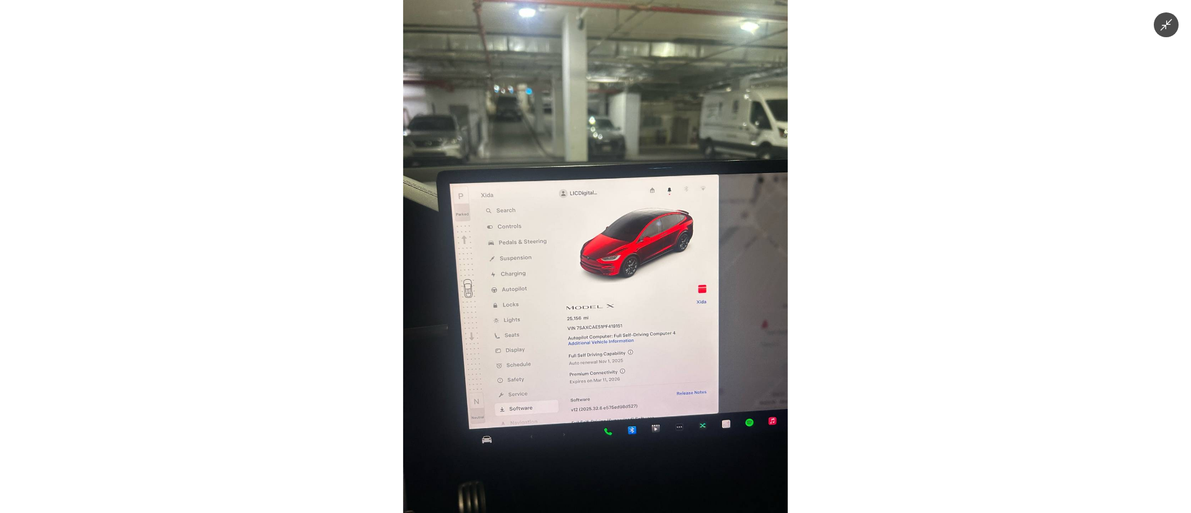
click at [619, 282] on img at bounding box center [595, 256] width 385 height 513
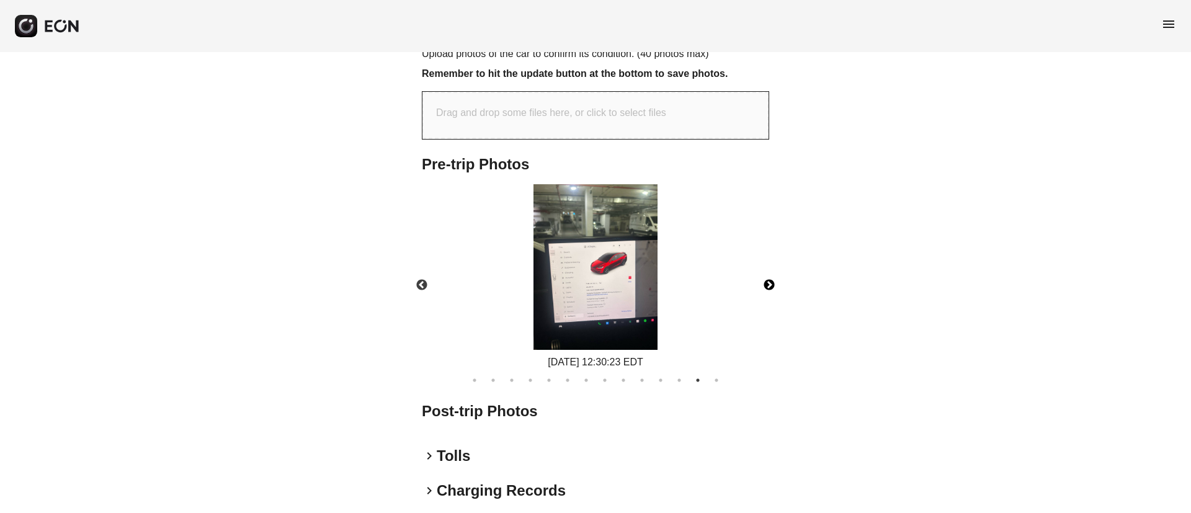
click at [762, 272] on button "Next" at bounding box center [769, 285] width 43 height 43
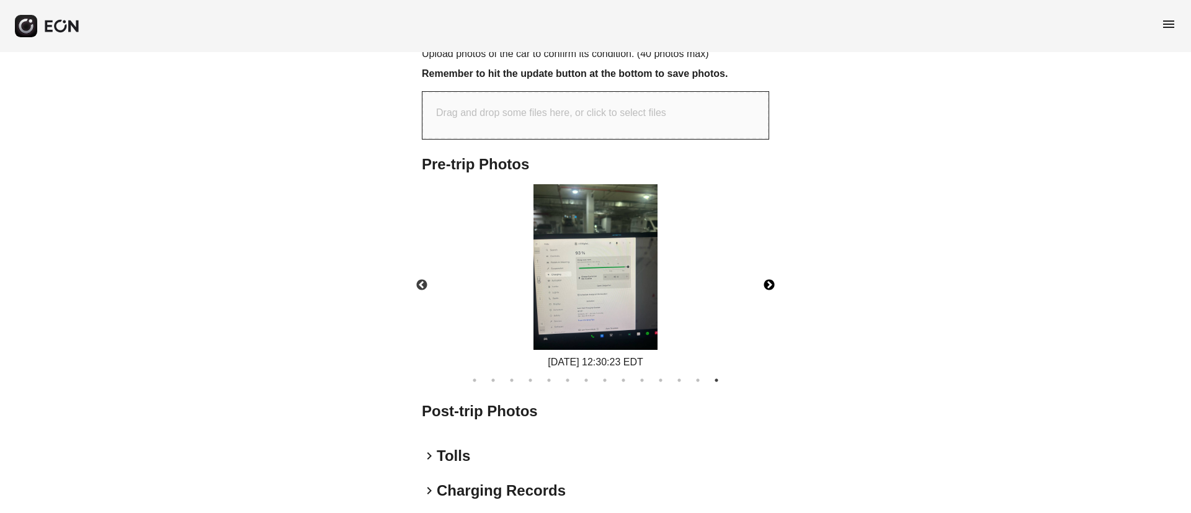
click at [603, 297] on img at bounding box center [596, 267] width 124 height 166
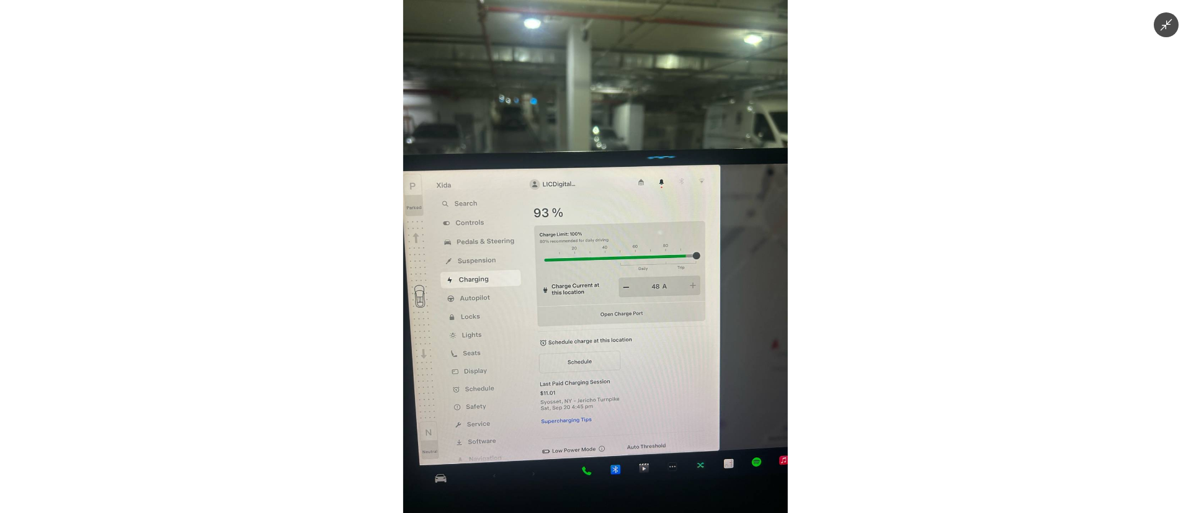
click at [603, 297] on img at bounding box center [595, 256] width 385 height 513
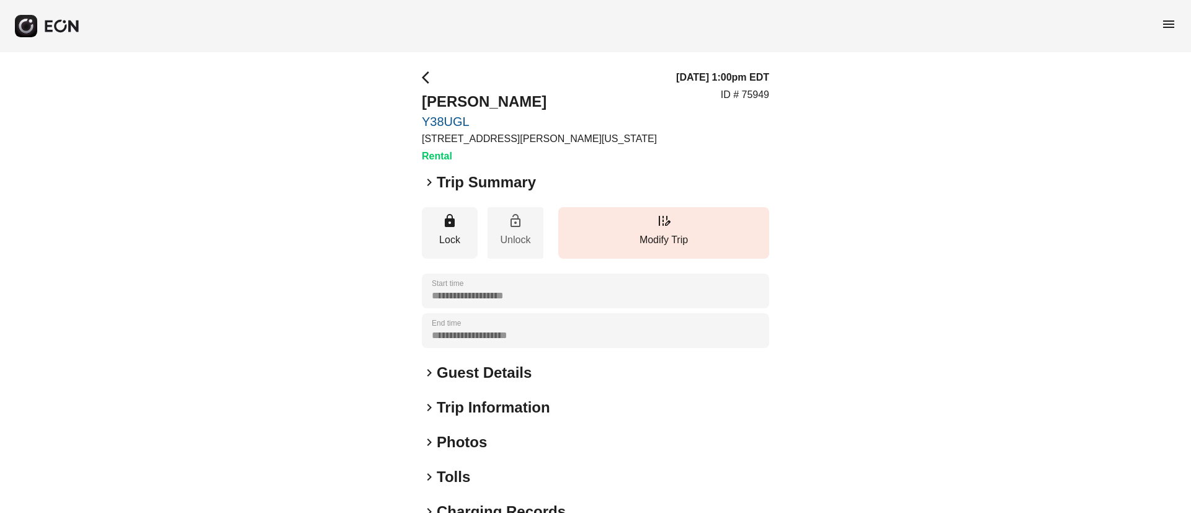
scroll to position [106, 0]
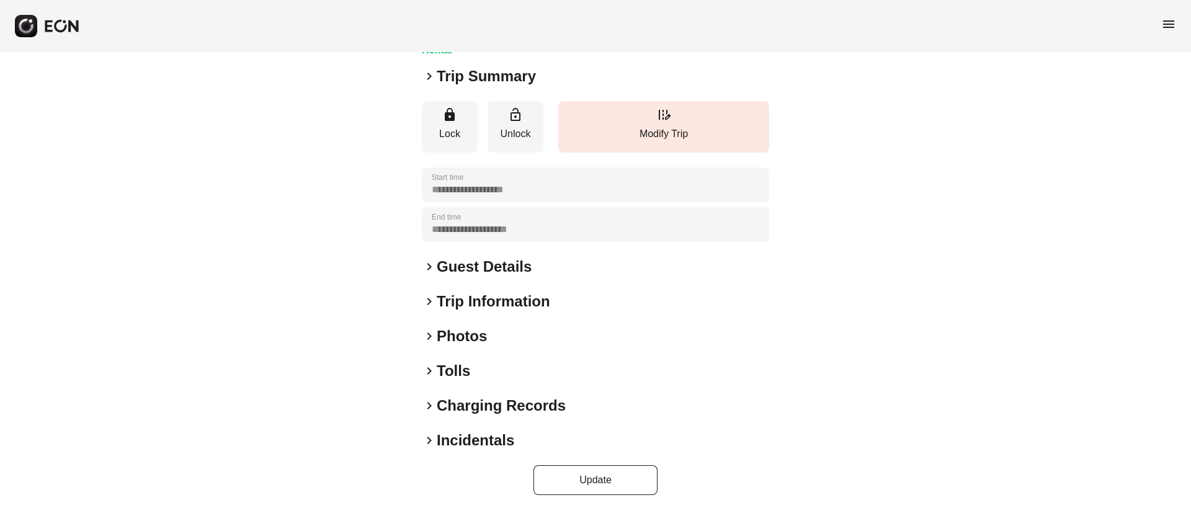
click at [506, 337] on div "keyboard_arrow_right Photos" at bounding box center [595, 336] width 347 height 20
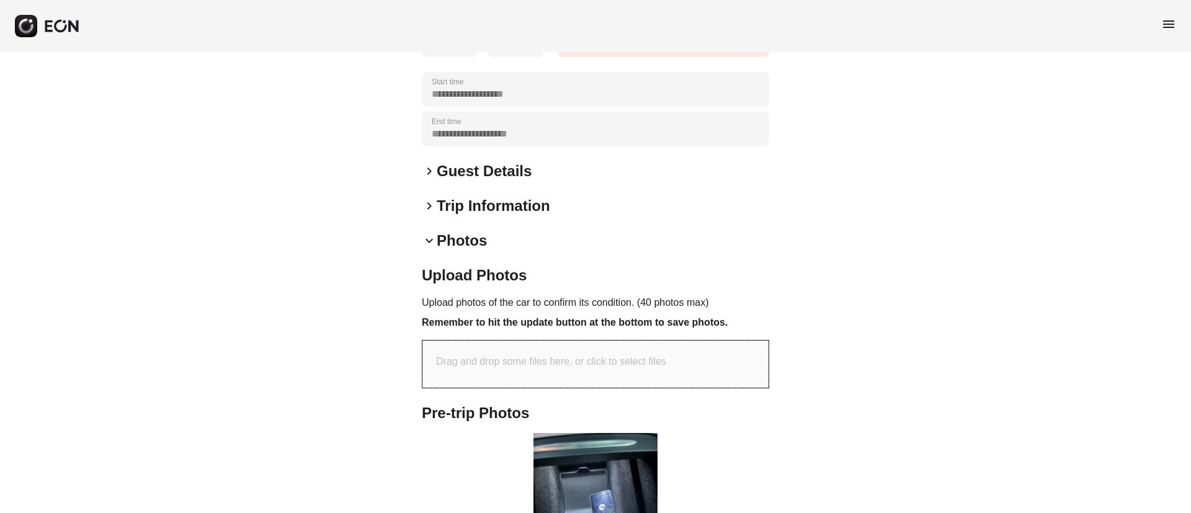
scroll to position [370, 0]
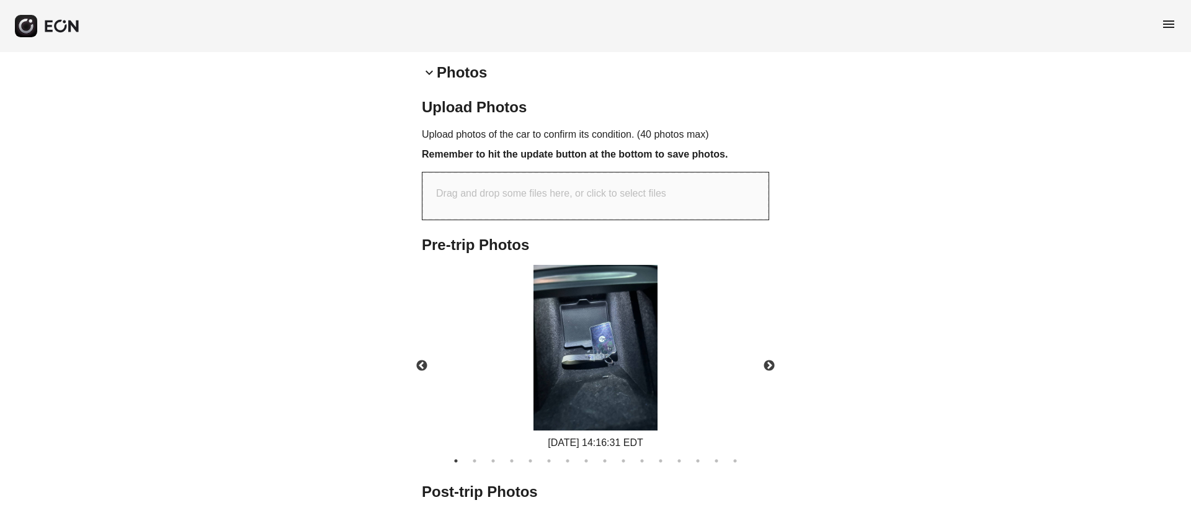
click at [592, 390] on img at bounding box center [596, 348] width 124 height 166
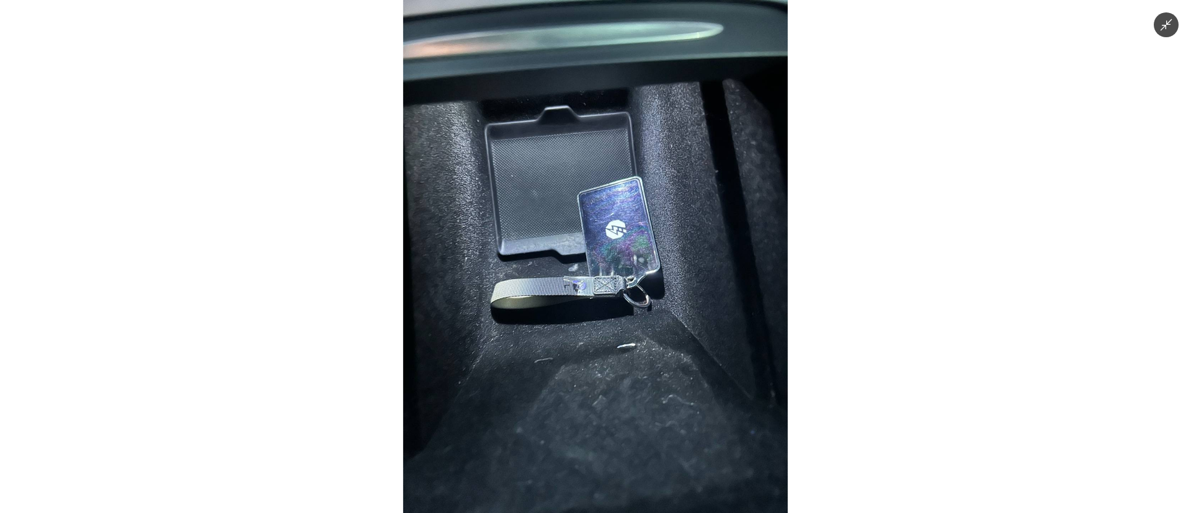
click at [592, 390] on img at bounding box center [595, 256] width 385 height 513
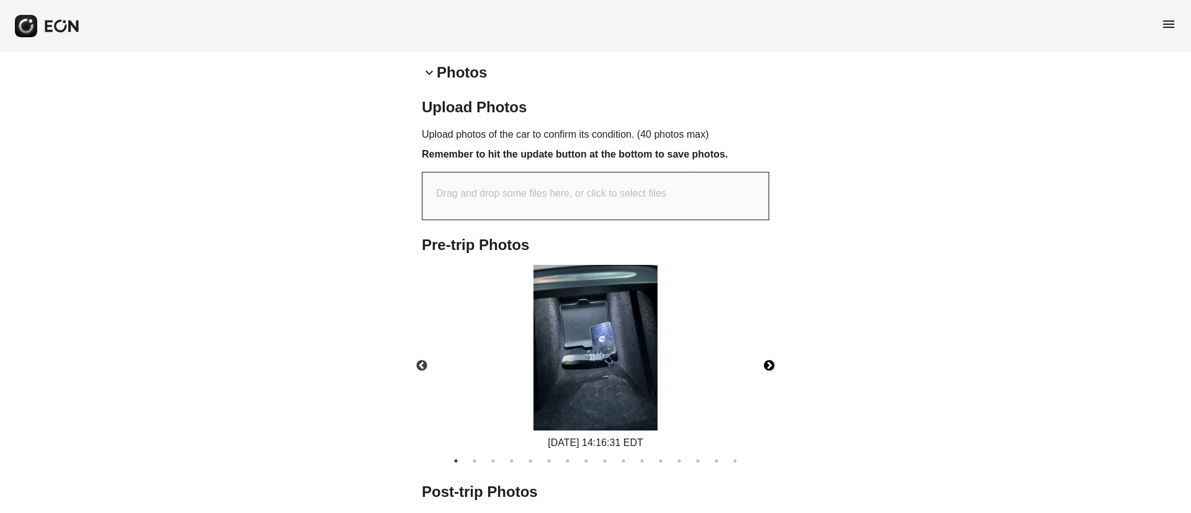
click at [775, 364] on button "Next" at bounding box center [769, 365] width 43 height 43
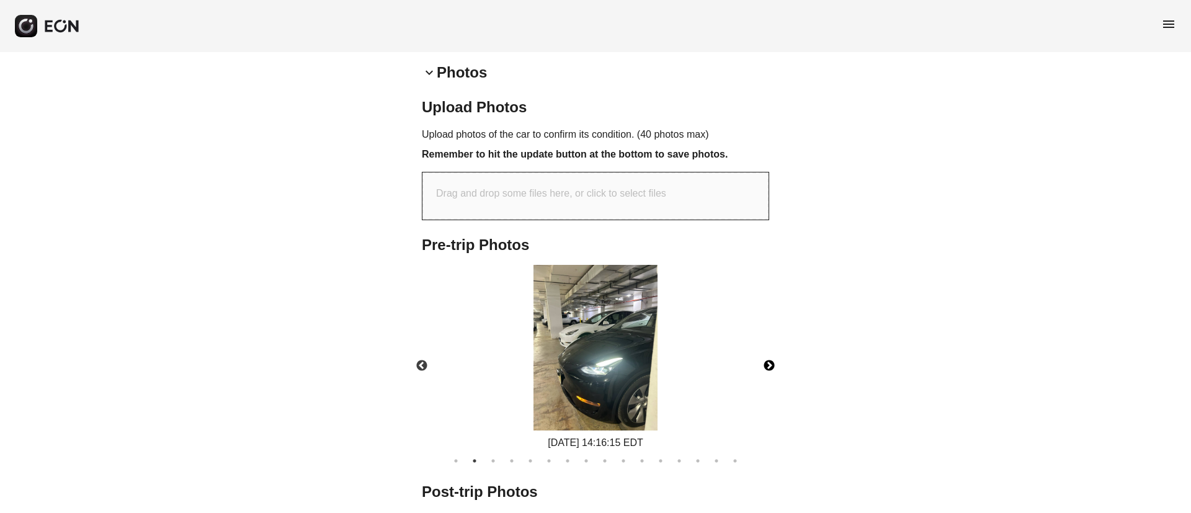
click at [775, 364] on button "Next" at bounding box center [769, 365] width 43 height 43
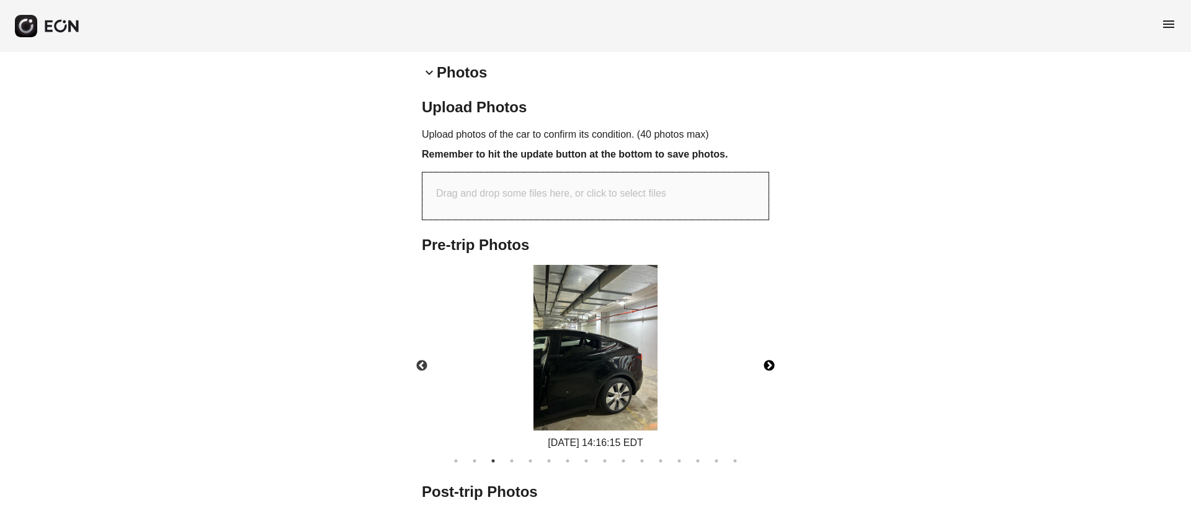
click at [774, 365] on button "Next" at bounding box center [769, 365] width 43 height 43
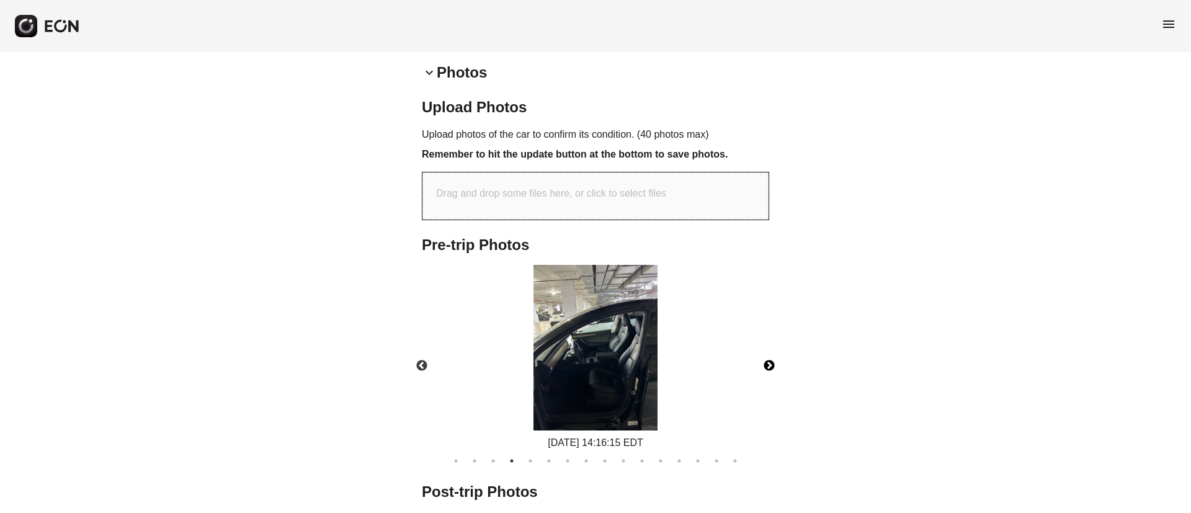
click at [774, 365] on button "Next" at bounding box center [769, 365] width 43 height 43
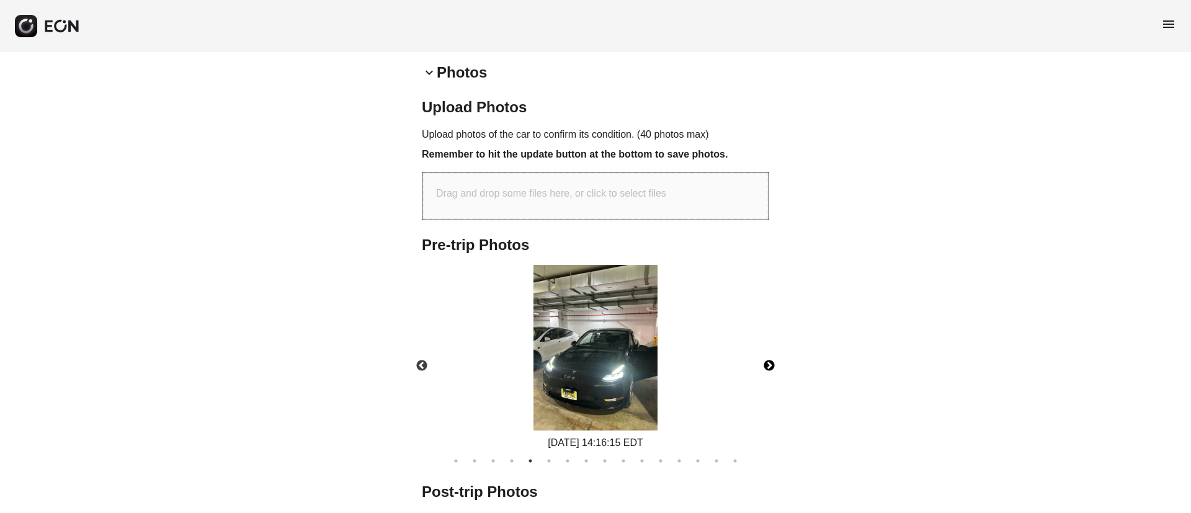
click at [774, 365] on button "Next" at bounding box center [769, 365] width 43 height 43
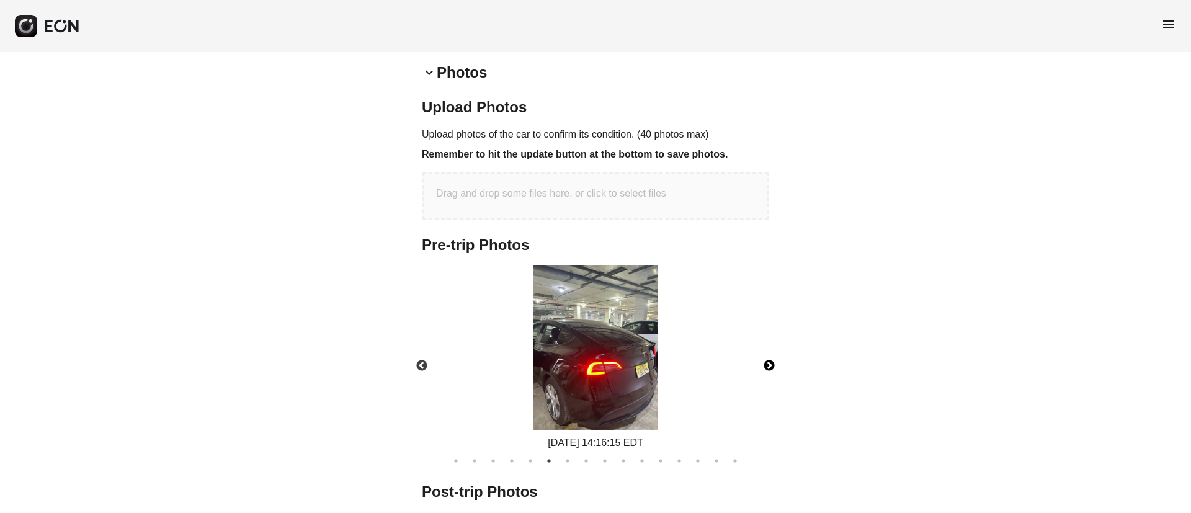
click at [774, 365] on button "Next" at bounding box center [769, 365] width 43 height 43
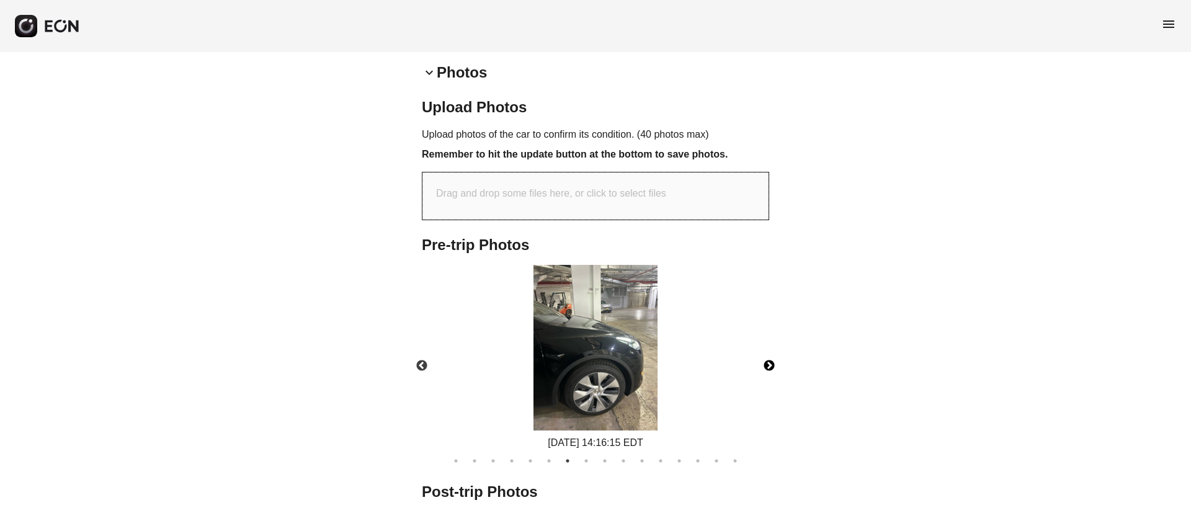
click at [774, 365] on button "Next" at bounding box center [769, 365] width 43 height 43
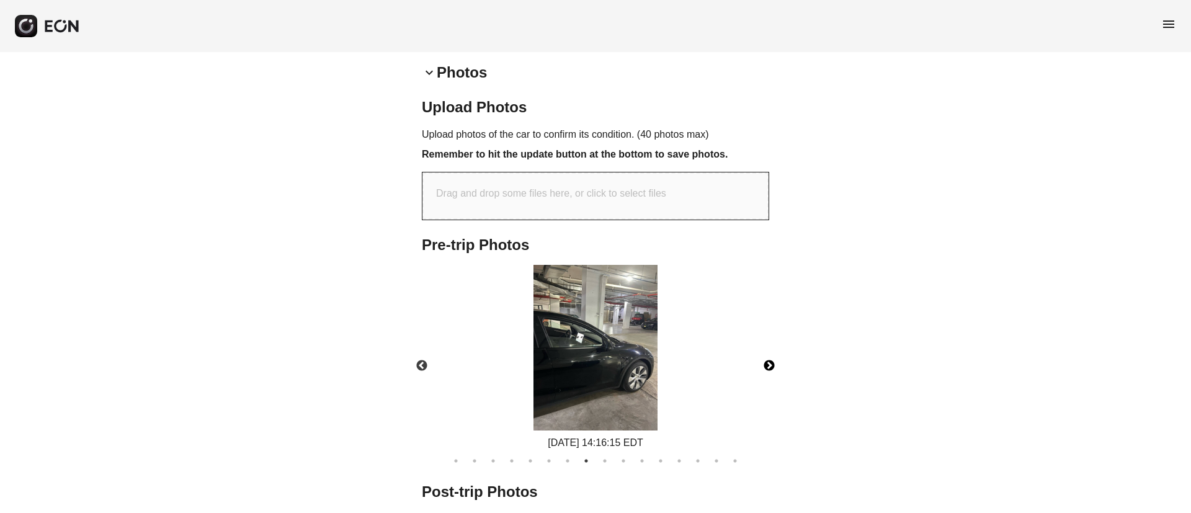
click at [774, 365] on button "Next" at bounding box center [769, 365] width 43 height 43
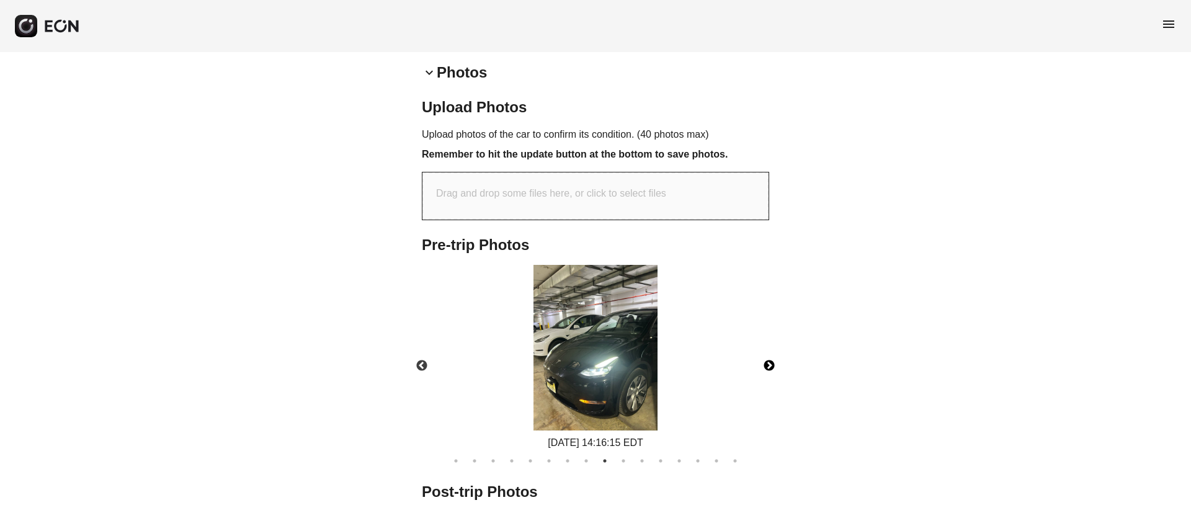
click at [774, 365] on button "Next" at bounding box center [769, 365] width 43 height 43
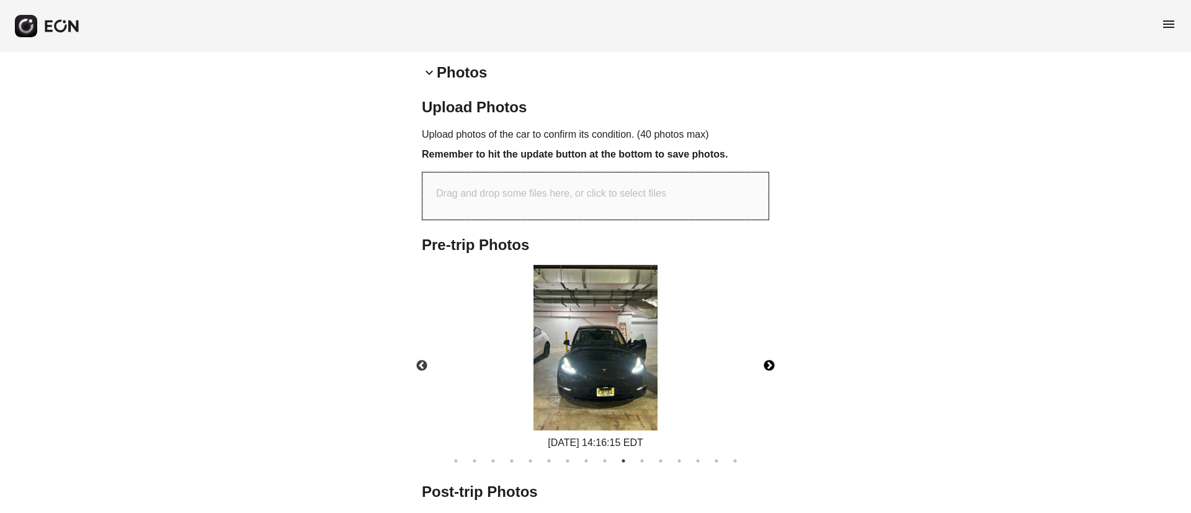
click at [774, 365] on button "Next" at bounding box center [769, 365] width 43 height 43
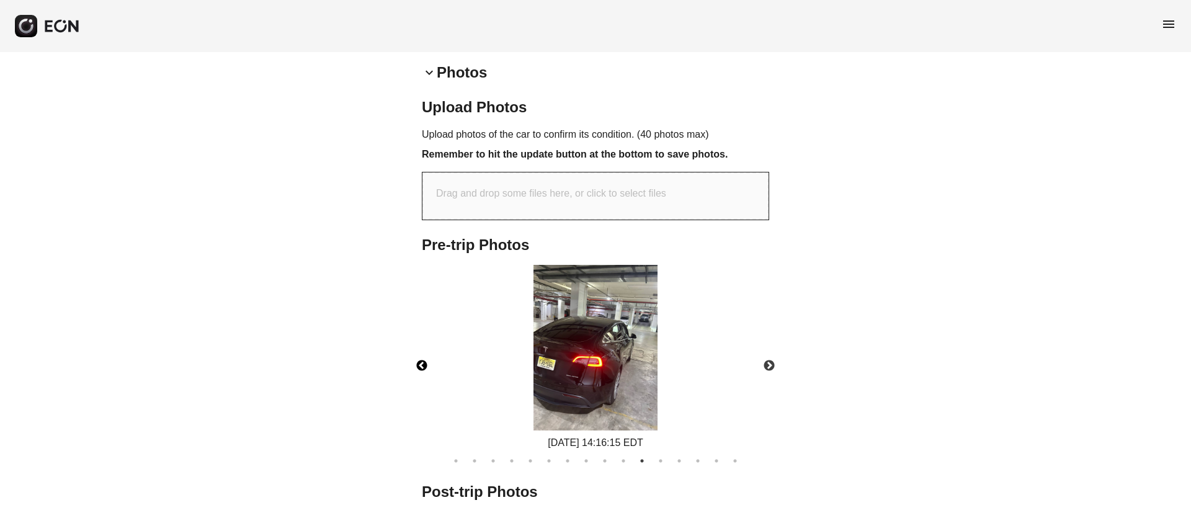
click at [411, 360] on button "Previous" at bounding box center [421, 365] width 43 height 43
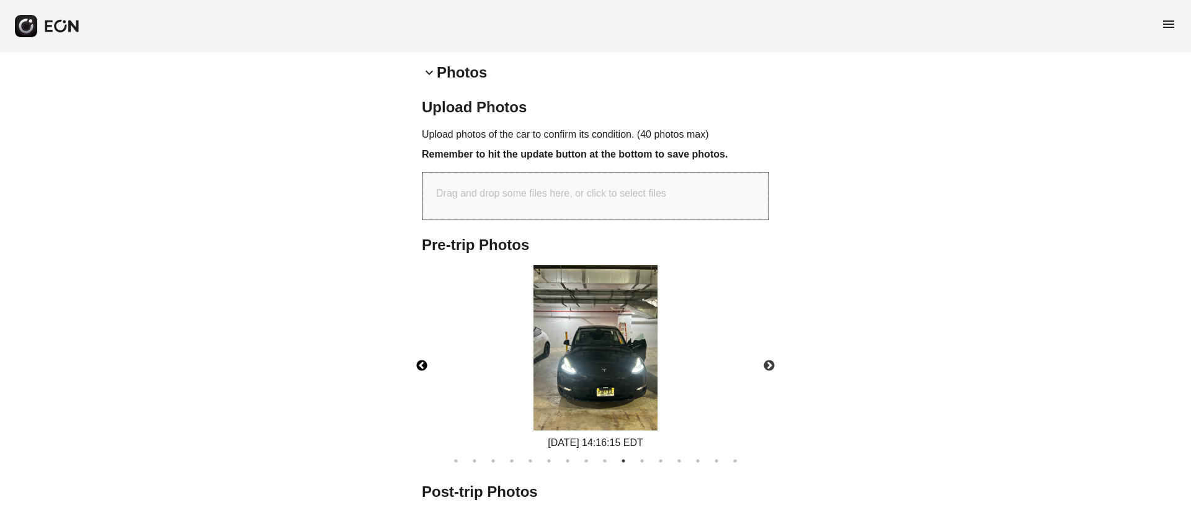
click at [557, 366] on img at bounding box center [596, 348] width 124 height 166
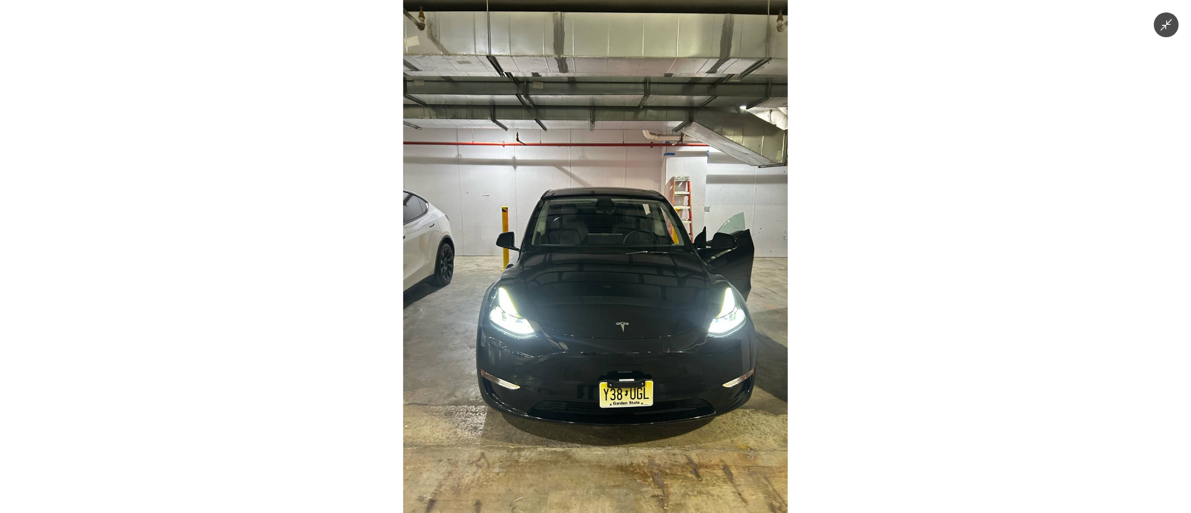
click at [655, 382] on img at bounding box center [595, 256] width 385 height 513
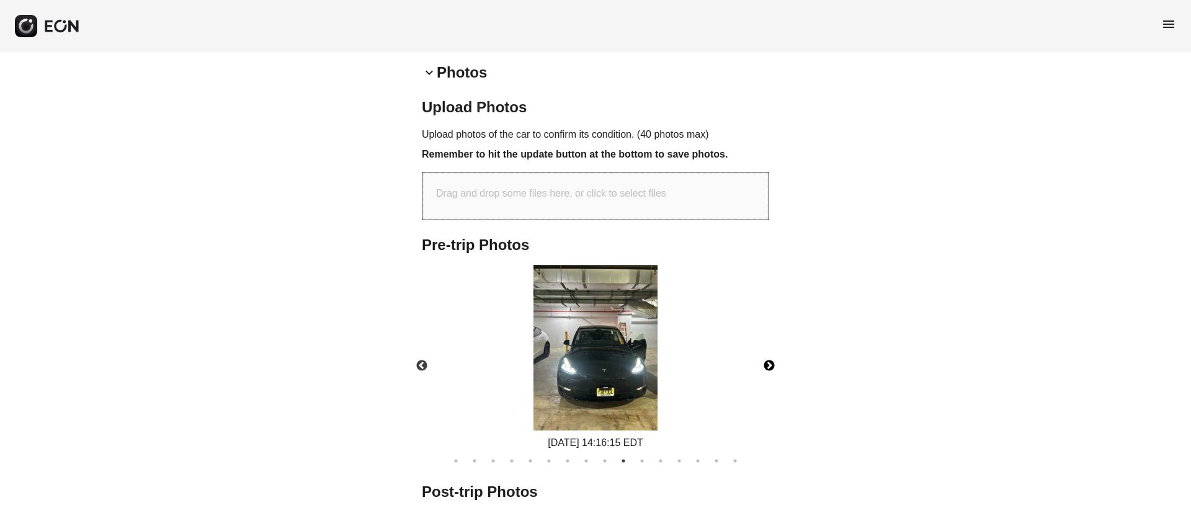
click at [769, 366] on button "Next" at bounding box center [769, 365] width 43 height 43
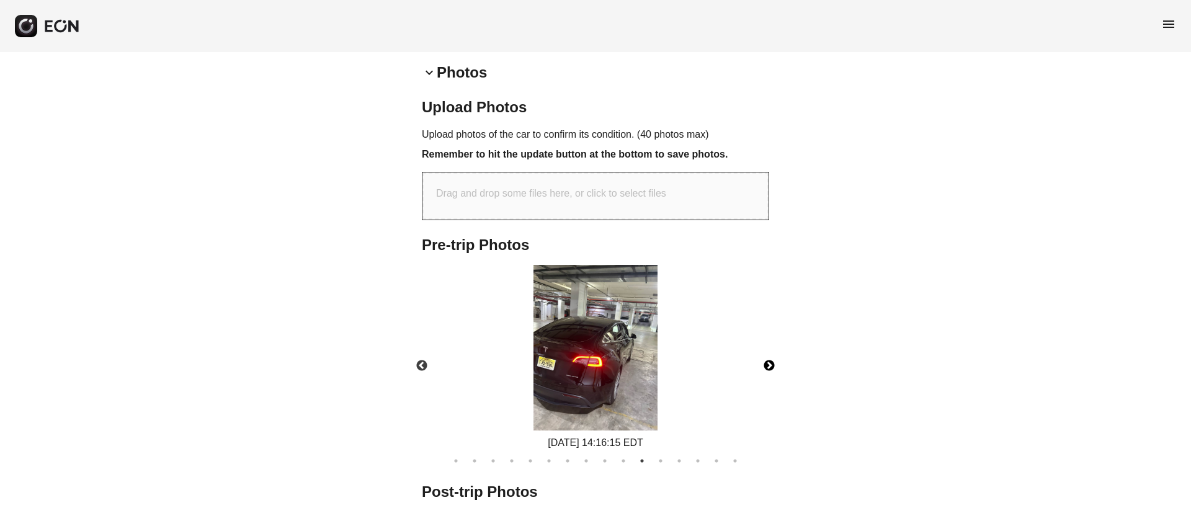
click at [769, 366] on button "Next" at bounding box center [769, 365] width 43 height 43
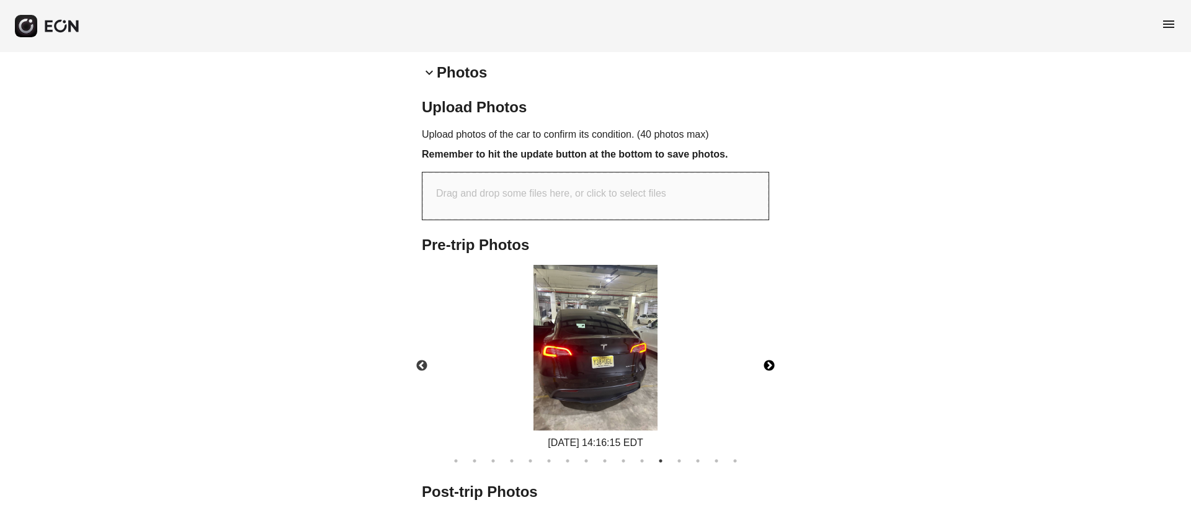
click at [769, 366] on button "Next" at bounding box center [769, 365] width 43 height 43
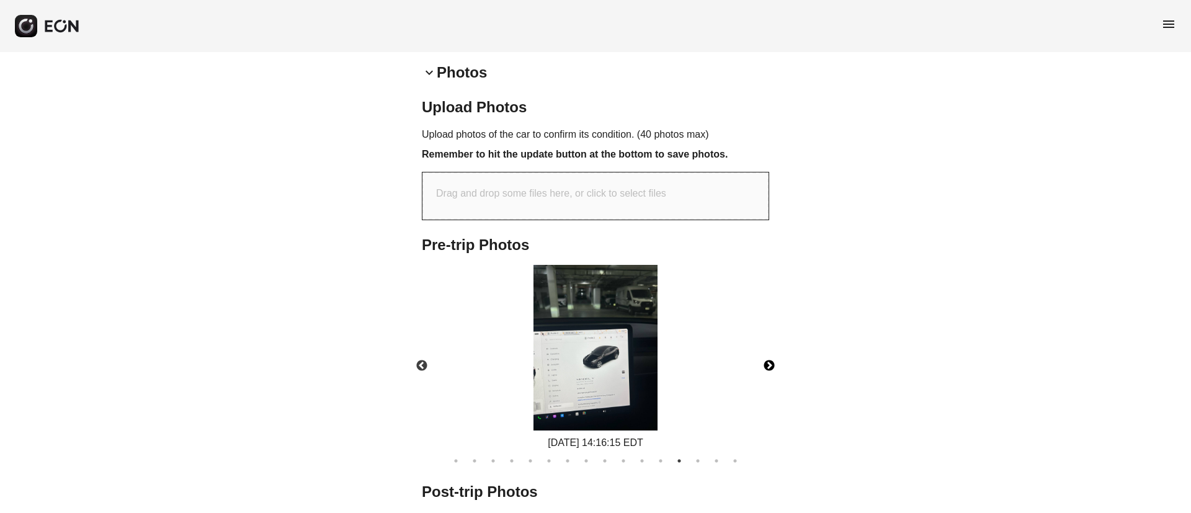
click at [769, 366] on button "Next" at bounding box center [769, 365] width 43 height 43
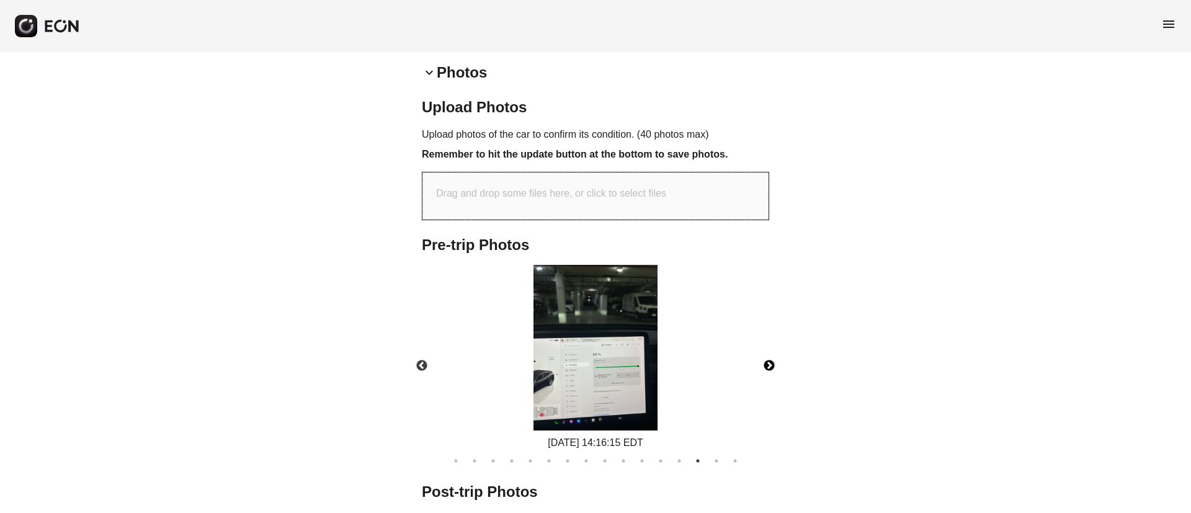
click at [769, 366] on button "Next" at bounding box center [769, 365] width 43 height 43
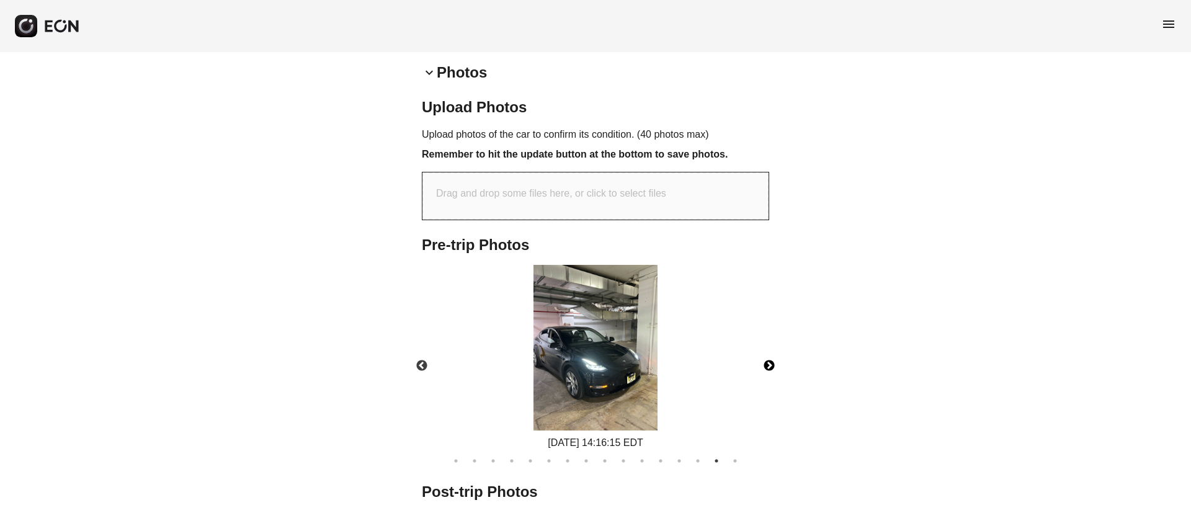
click at [769, 366] on button "Next" at bounding box center [769, 365] width 43 height 43
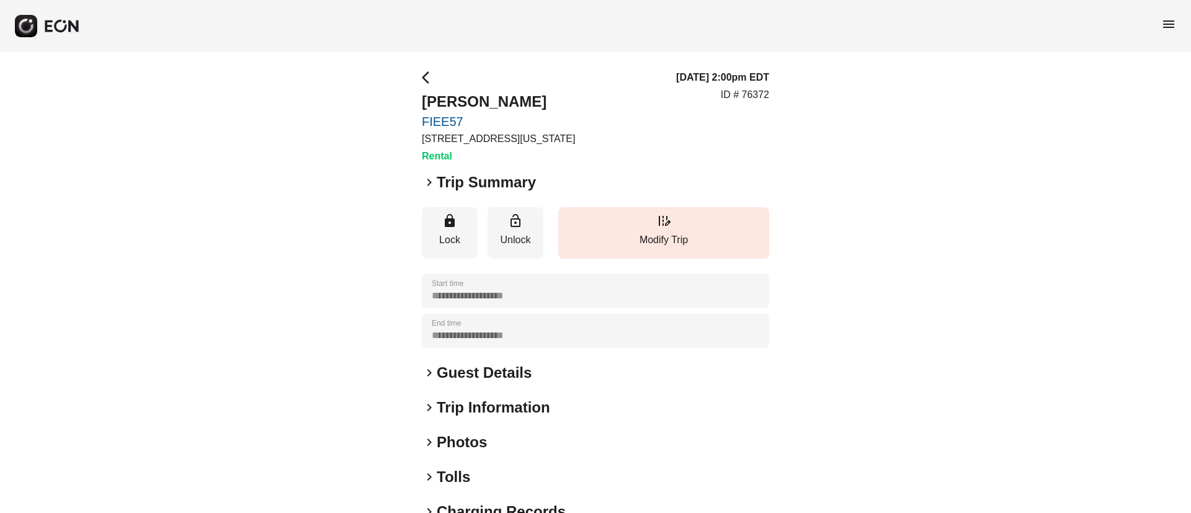
click at [494, 445] on div "keyboard_arrow_right Photos" at bounding box center [595, 442] width 347 height 20
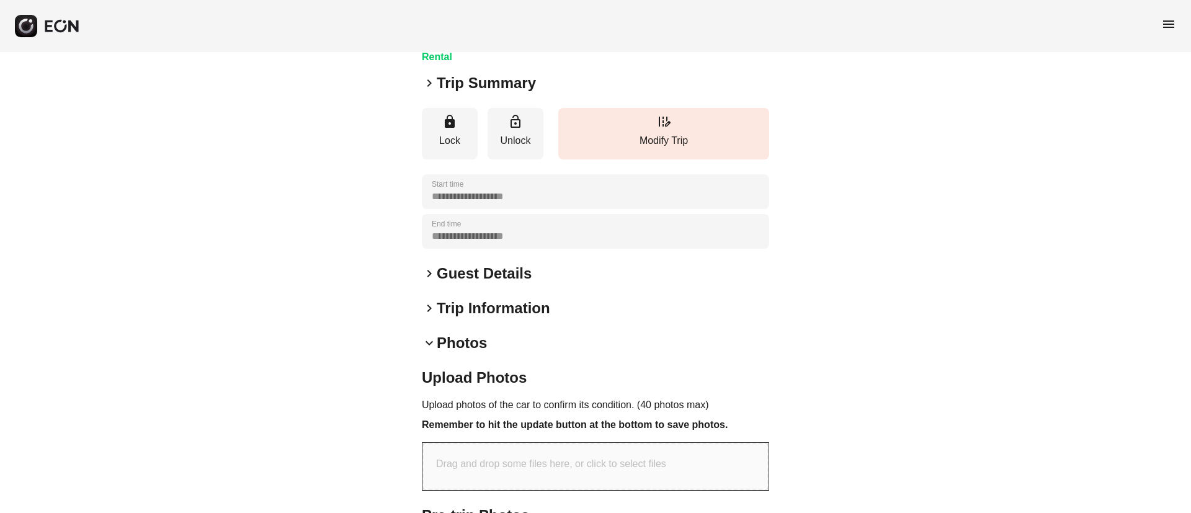
scroll to position [372, 0]
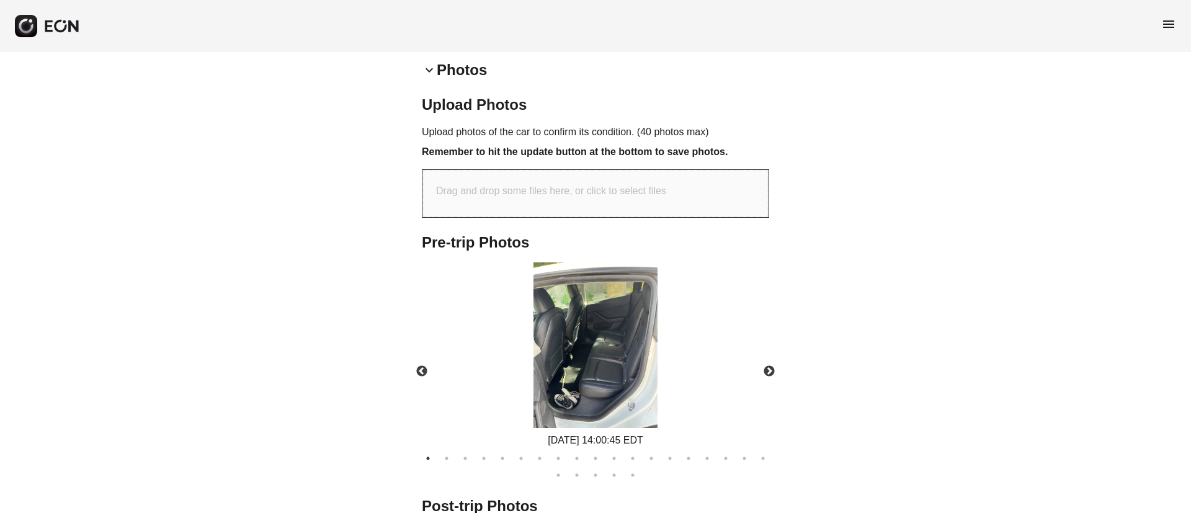
click at [594, 324] on img at bounding box center [596, 345] width 124 height 166
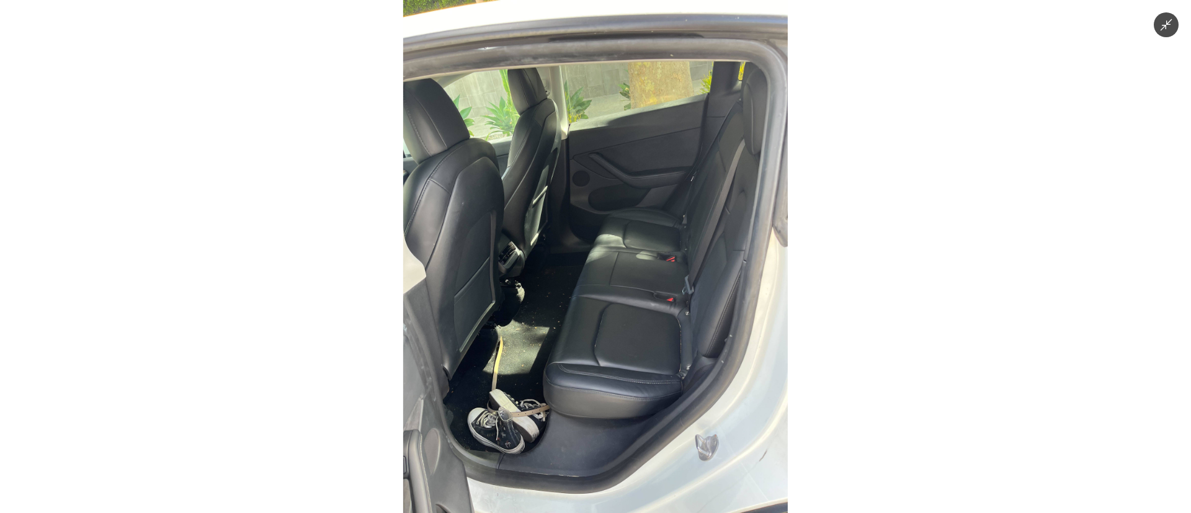
click at [594, 324] on img at bounding box center [595, 256] width 385 height 513
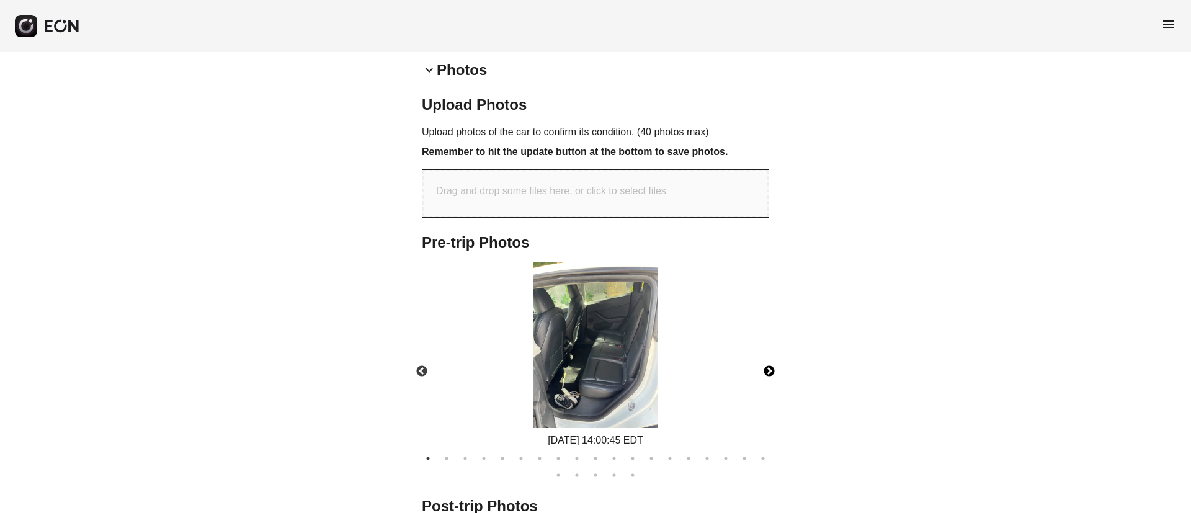
click at [769, 374] on button "Next" at bounding box center [769, 371] width 43 height 43
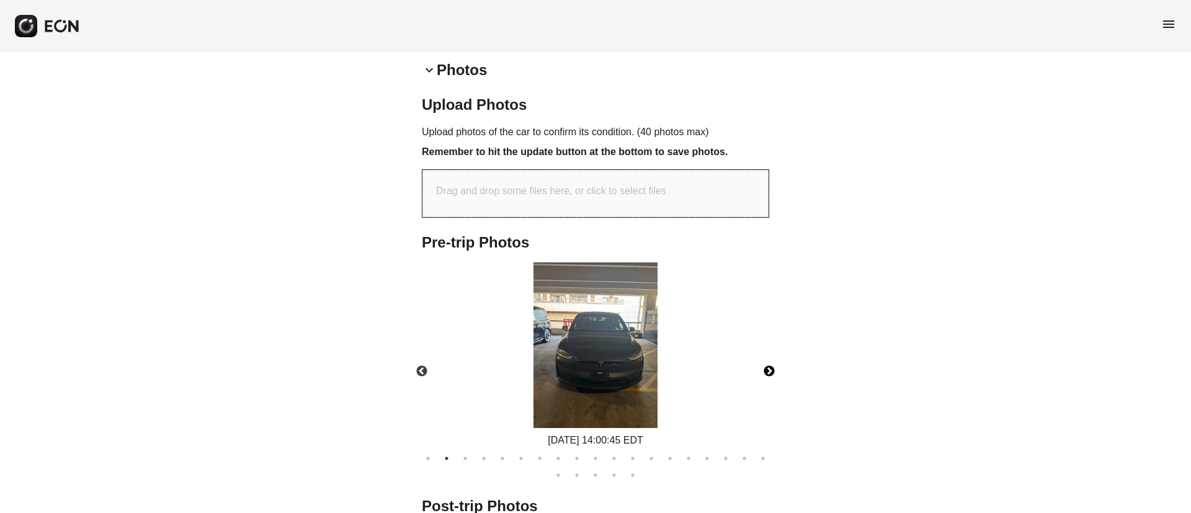
click at [627, 378] on img at bounding box center [596, 345] width 124 height 166
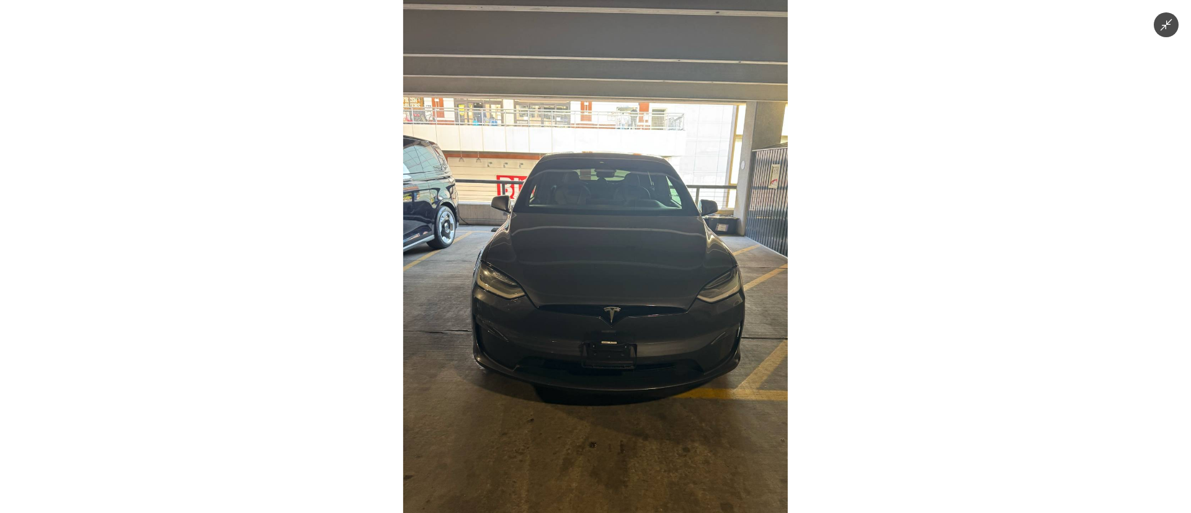
click at [627, 378] on img at bounding box center [595, 256] width 385 height 513
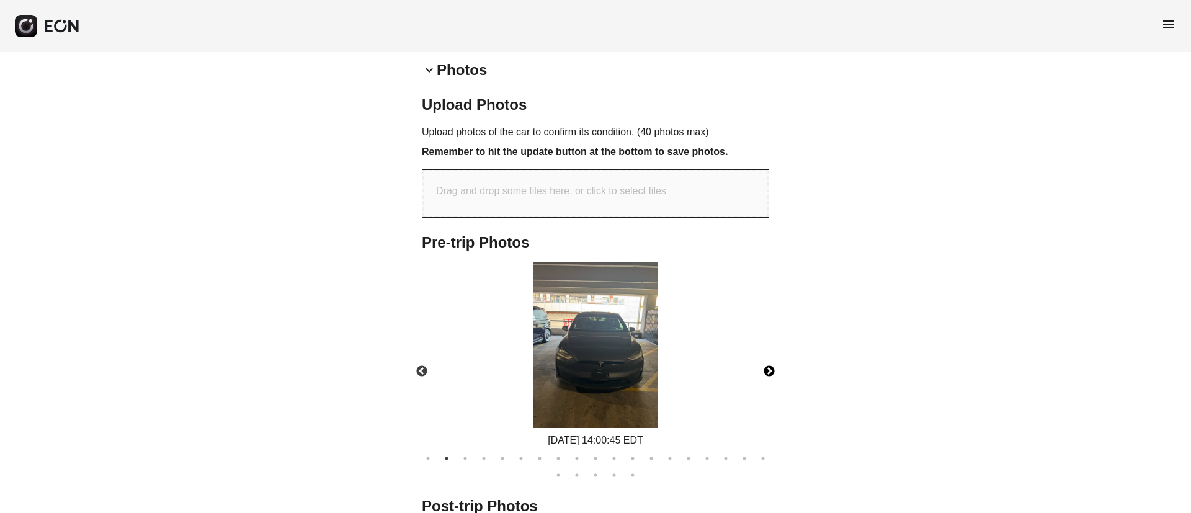
click at [627, 378] on img at bounding box center [596, 345] width 124 height 166
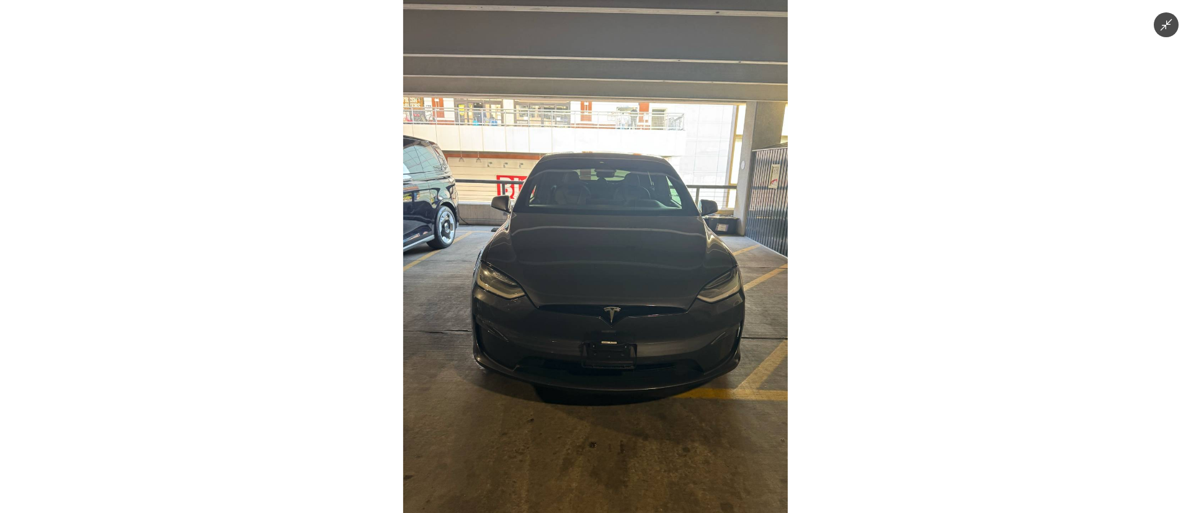
click at [445, 228] on img at bounding box center [595, 256] width 385 height 513
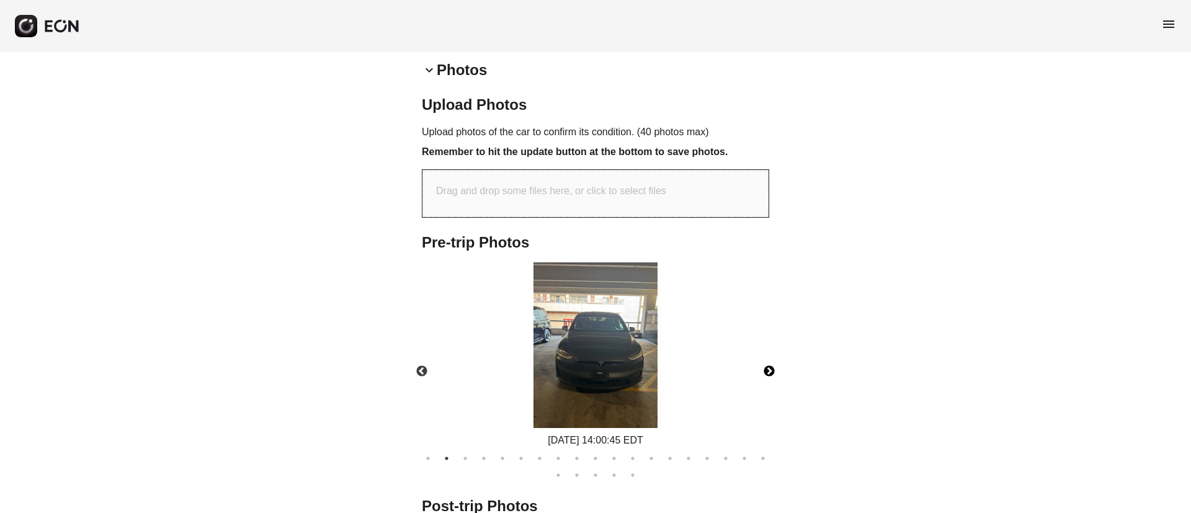
click at [538, 306] on img at bounding box center [596, 345] width 124 height 166
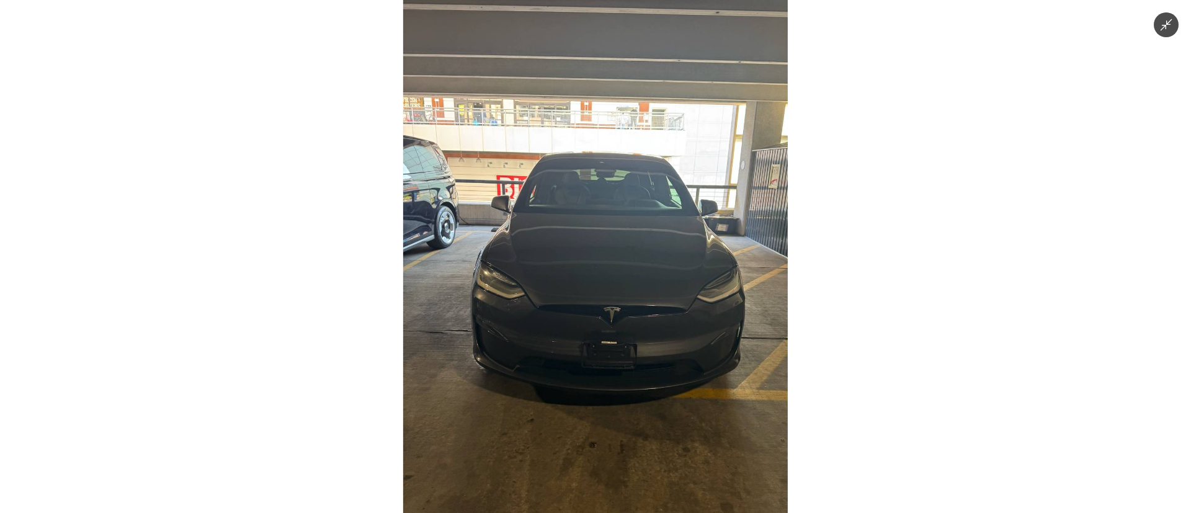
click at [459, 239] on img at bounding box center [595, 256] width 385 height 513
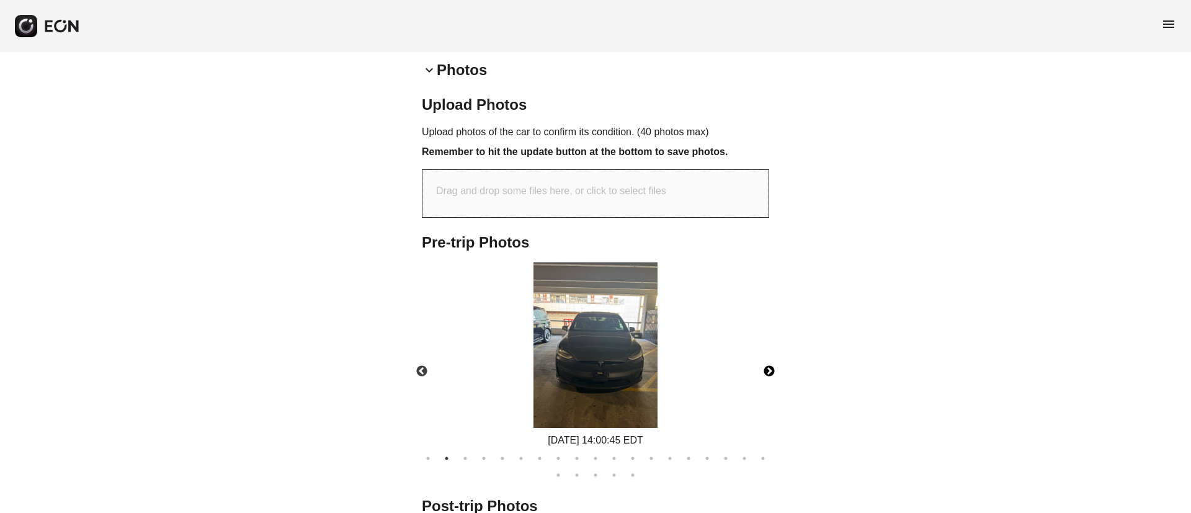
click at [556, 305] on img at bounding box center [596, 345] width 124 height 166
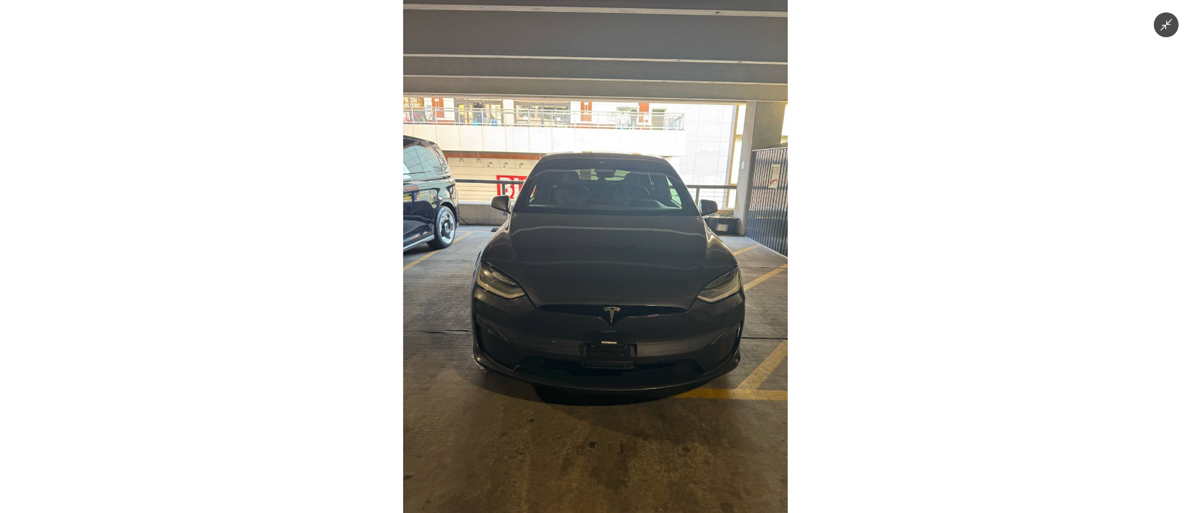
click at [556, 305] on img at bounding box center [595, 256] width 385 height 513
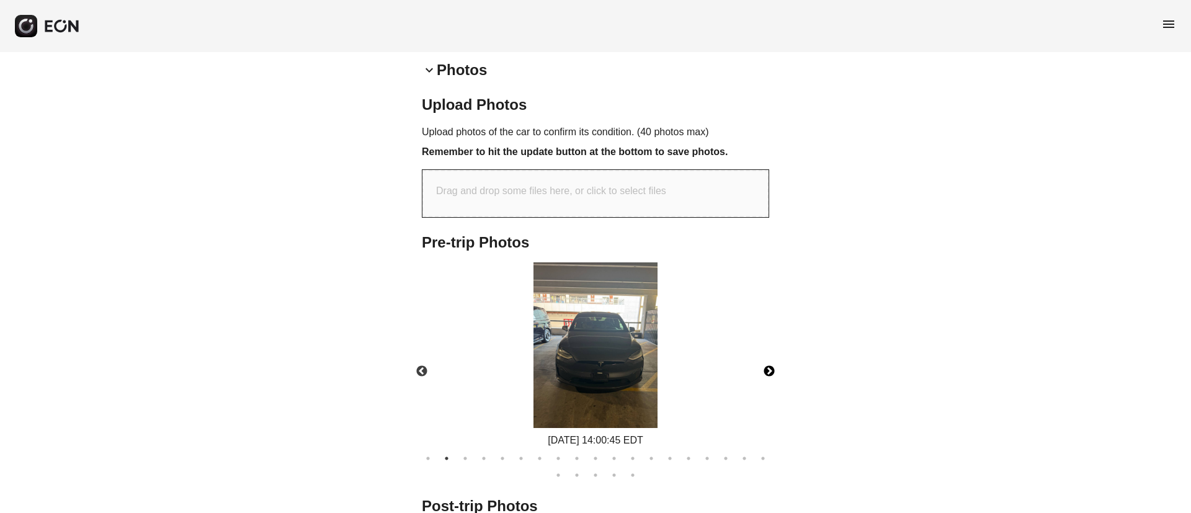
click at [760, 365] on button "Next" at bounding box center [769, 371] width 43 height 43
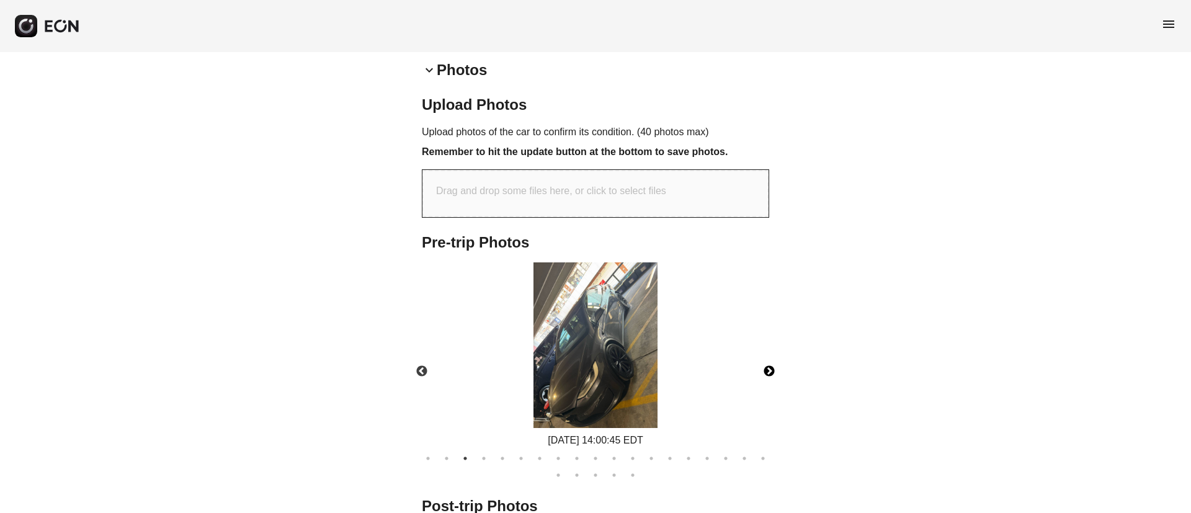
click at [549, 362] on img at bounding box center [596, 345] width 124 height 166
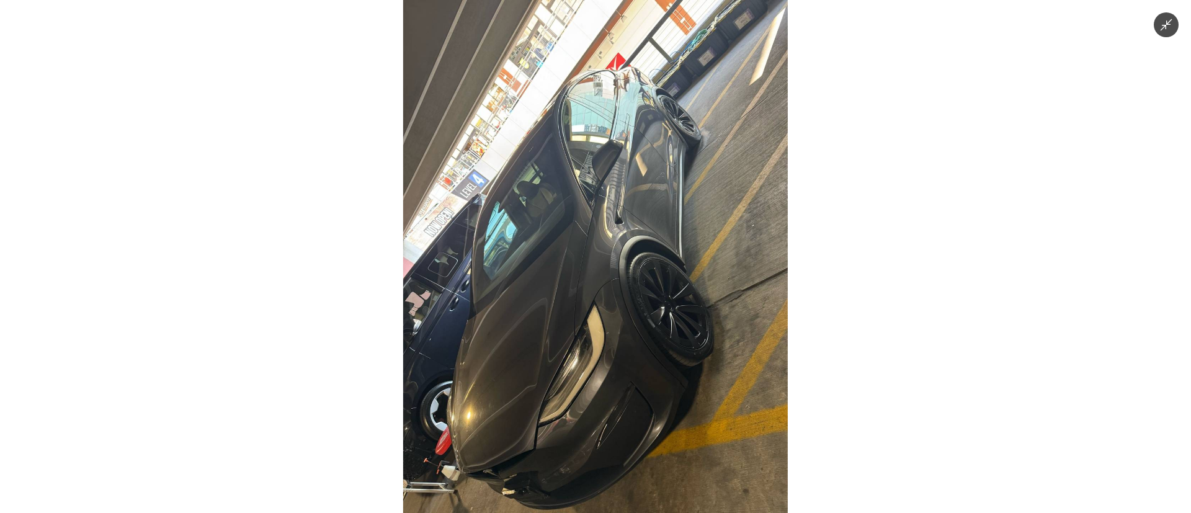
click at [504, 337] on img at bounding box center [595, 256] width 385 height 513
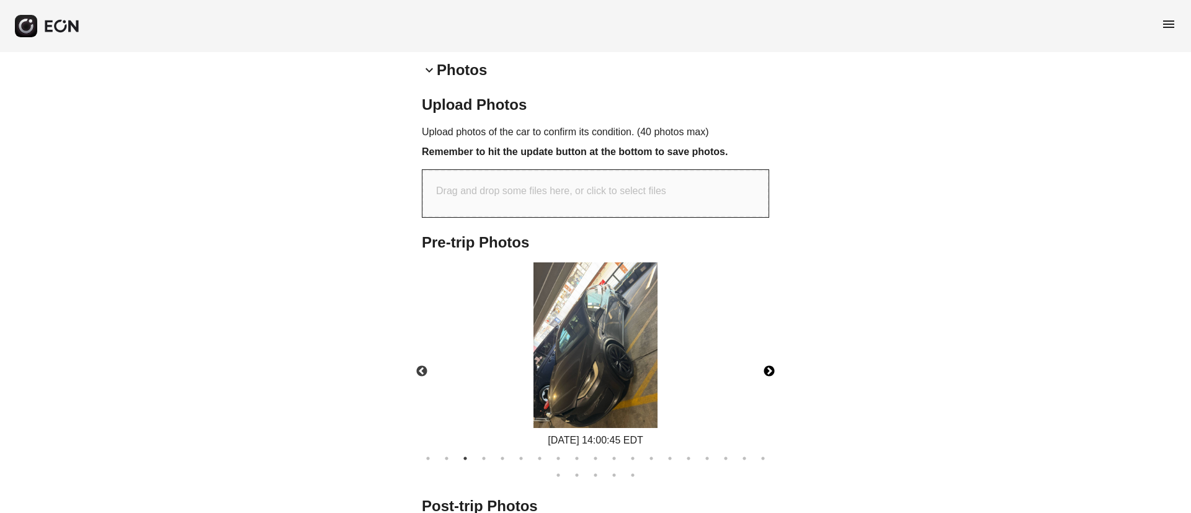
click at [563, 333] on img at bounding box center [596, 345] width 124 height 166
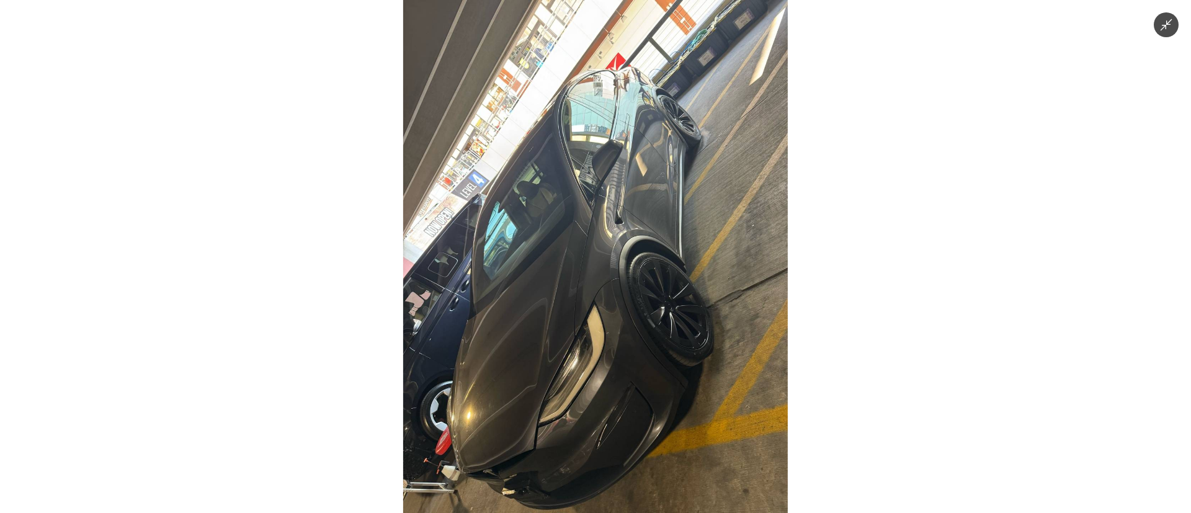
click at [563, 333] on img at bounding box center [595, 256] width 385 height 513
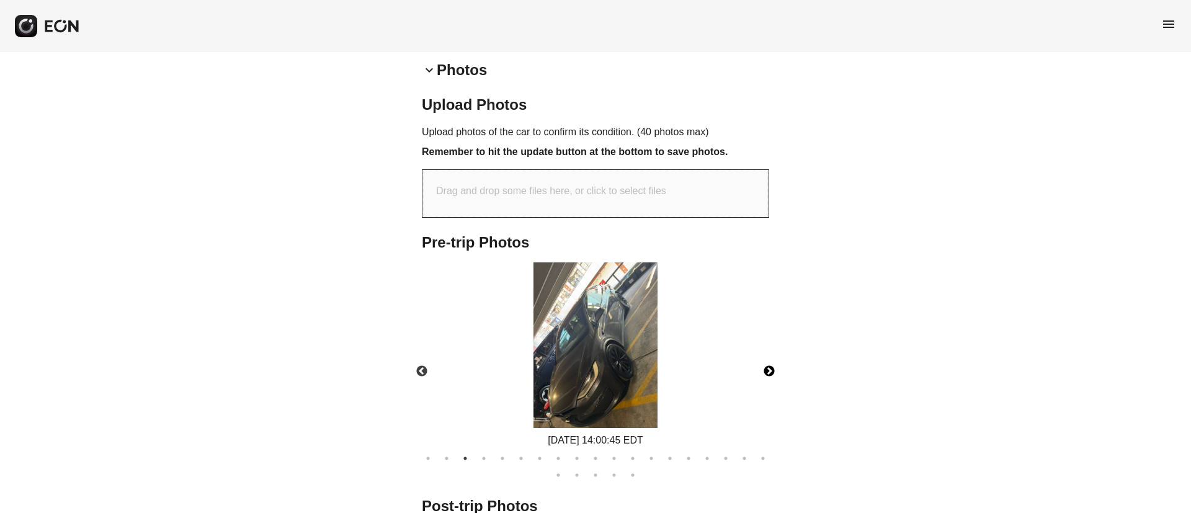
click at [771, 370] on button "Next" at bounding box center [769, 371] width 43 height 43
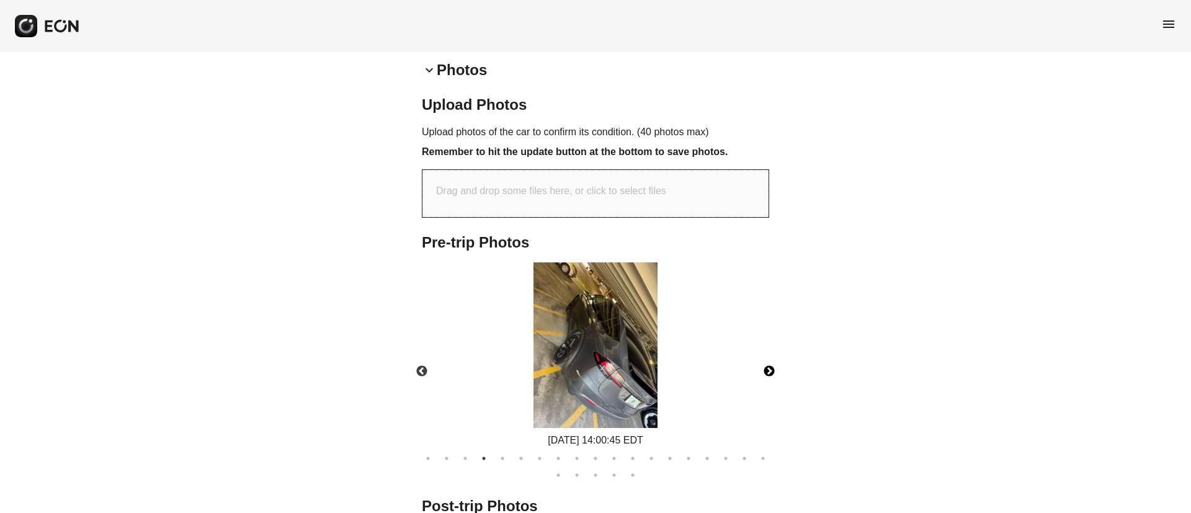
click at [771, 370] on button "Next" at bounding box center [769, 371] width 43 height 43
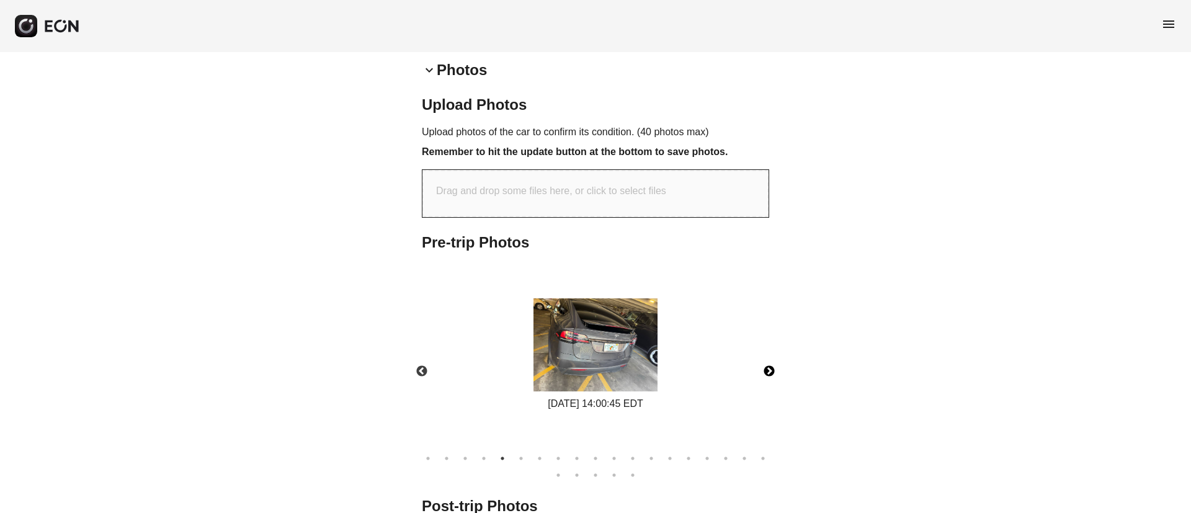
click at [771, 370] on button "Next" at bounding box center [769, 371] width 43 height 43
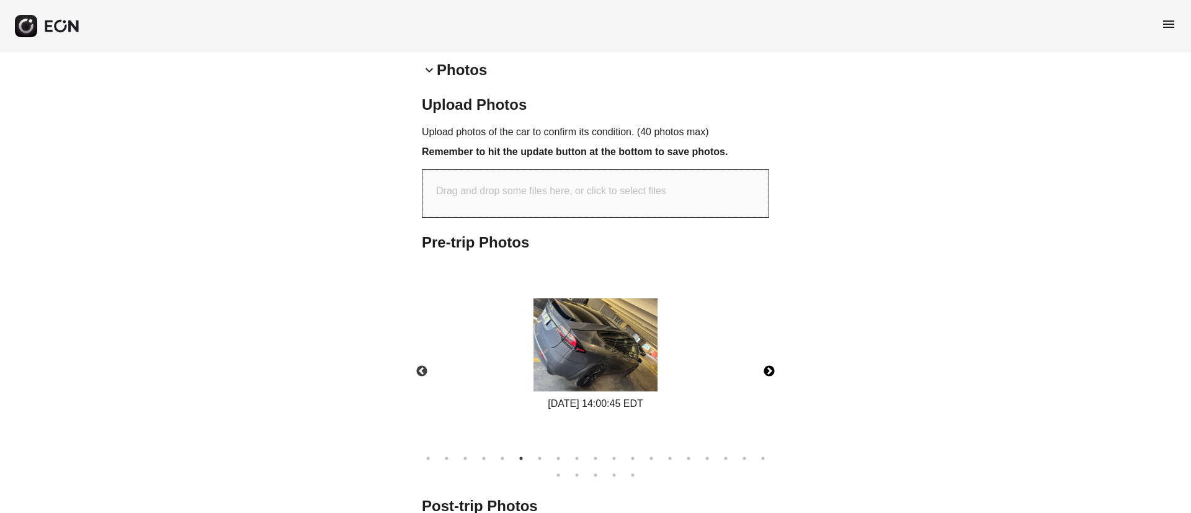
click at [771, 370] on button "Next" at bounding box center [769, 371] width 43 height 43
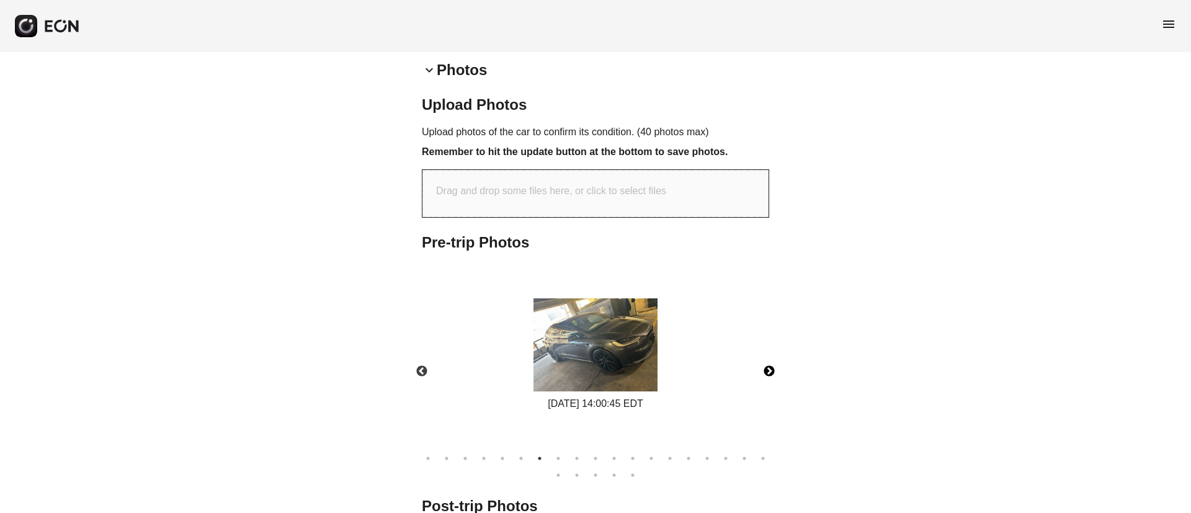
click at [771, 370] on button "Next" at bounding box center [769, 371] width 43 height 43
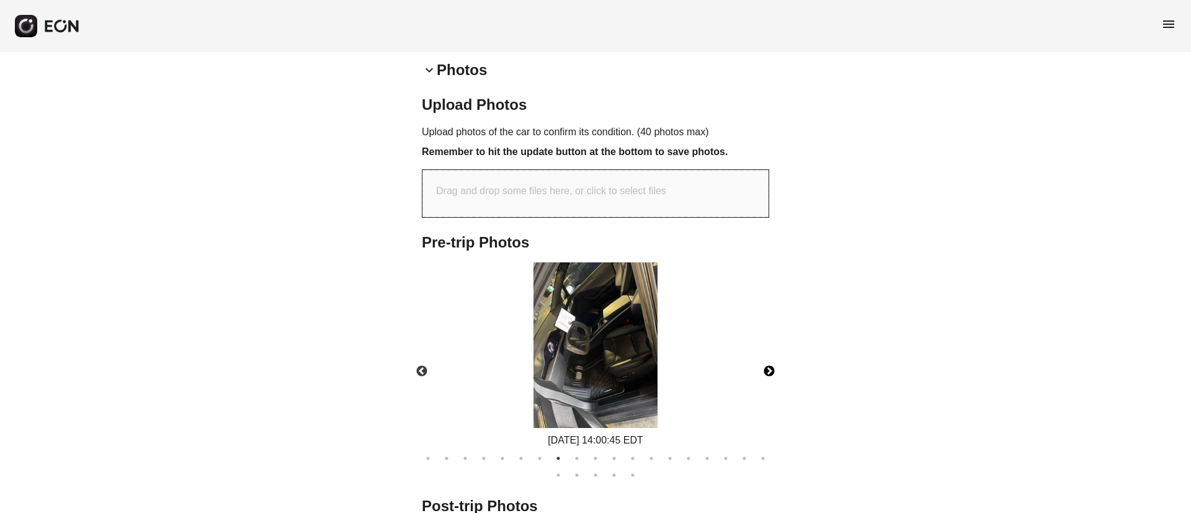
click at [771, 370] on button "Next" at bounding box center [769, 371] width 43 height 43
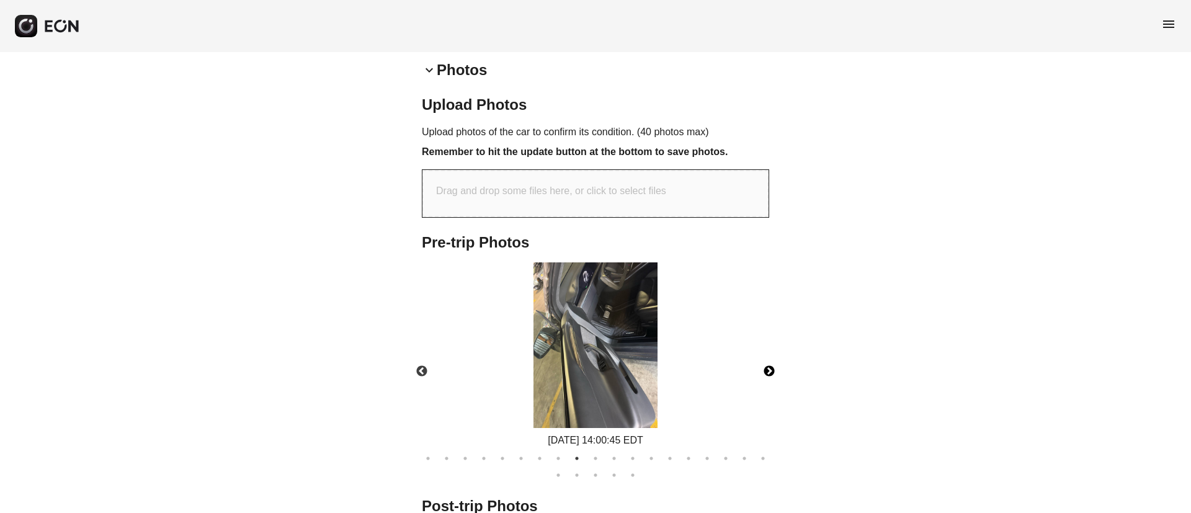
click at [771, 370] on button "Next" at bounding box center [769, 371] width 43 height 43
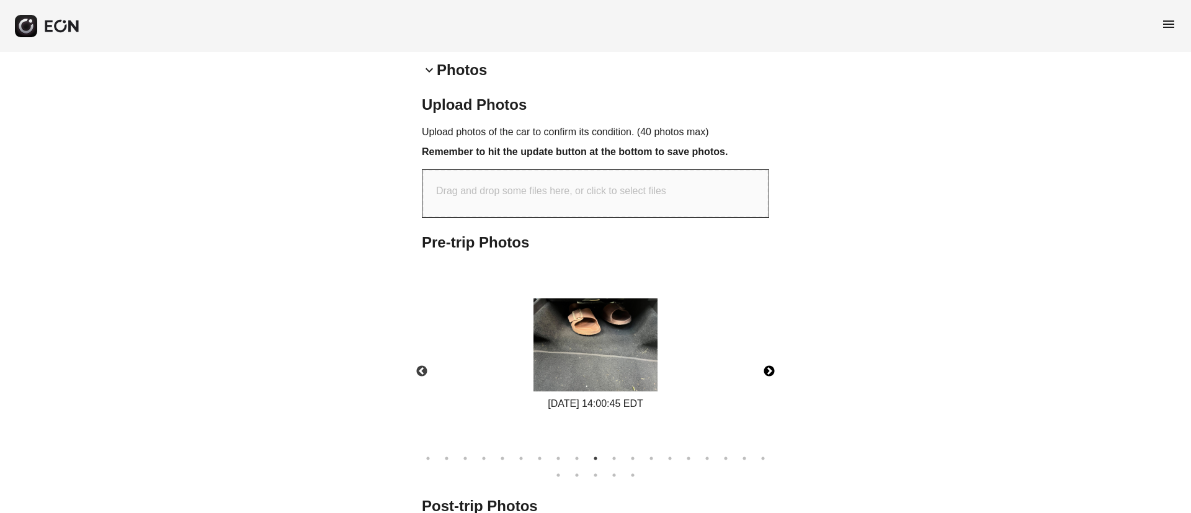
click at [570, 360] on img at bounding box center [596, 344] width 124 height 93
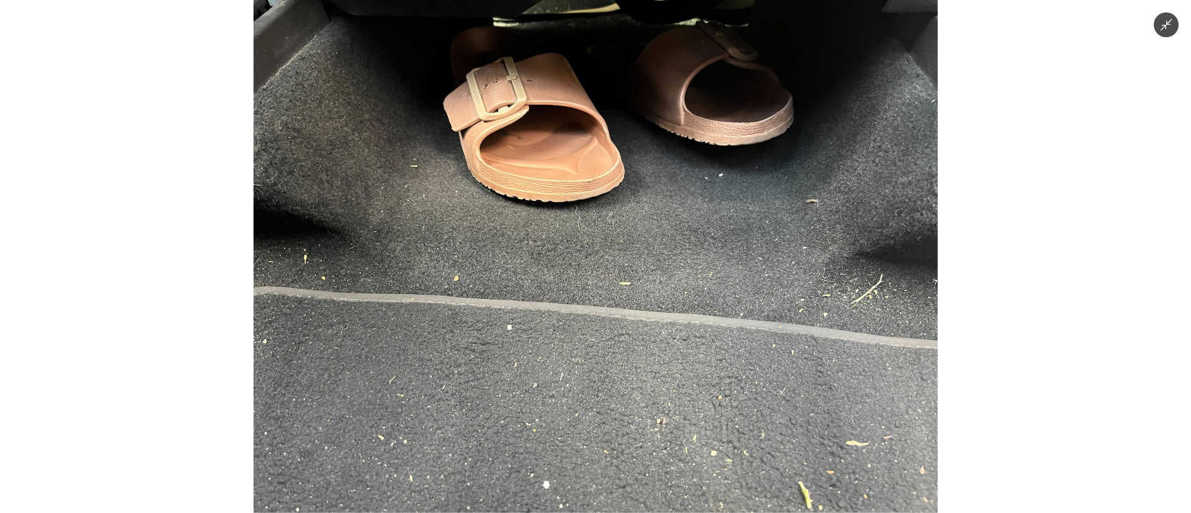
click at [571, 360] on img at bounding box center [596, 256] width 684 height 513
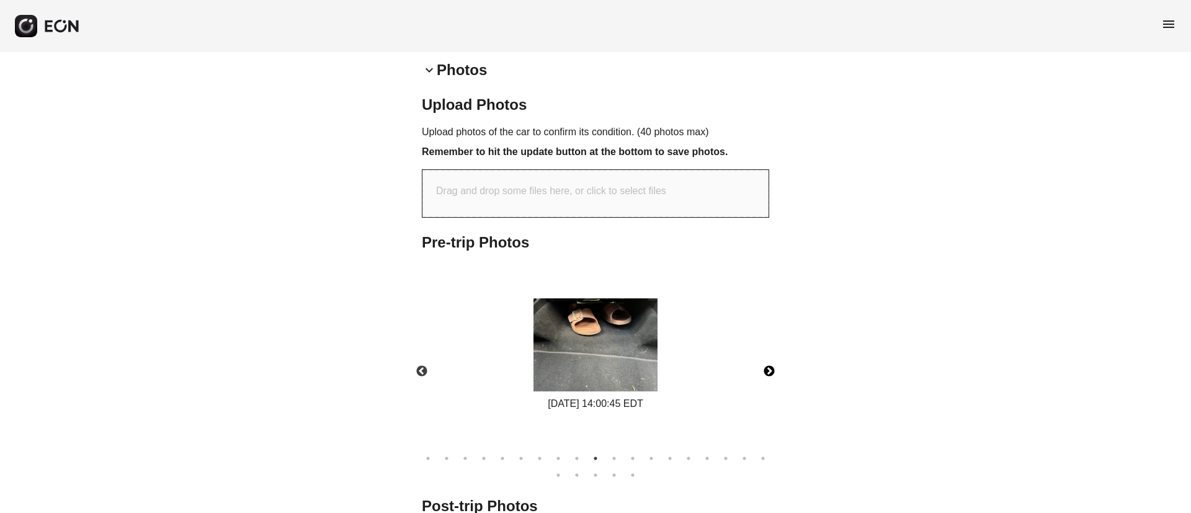
click at [773, 375] on button "Next" at bounding box center [769, 371] width 43 height 43
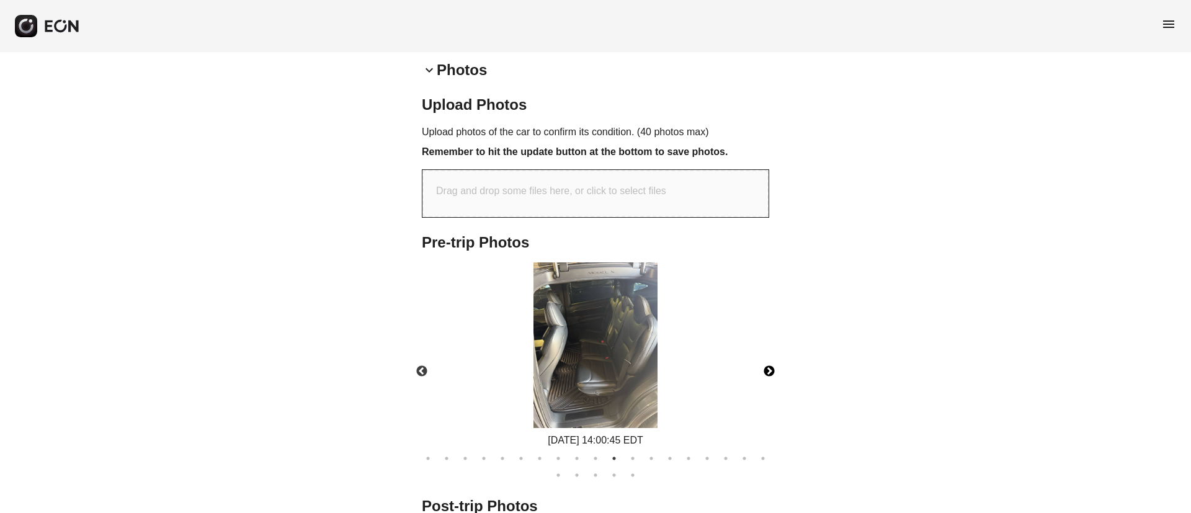
click at [773, 375] on button "Next" at bounding box center [769, 371] width 43 height 43
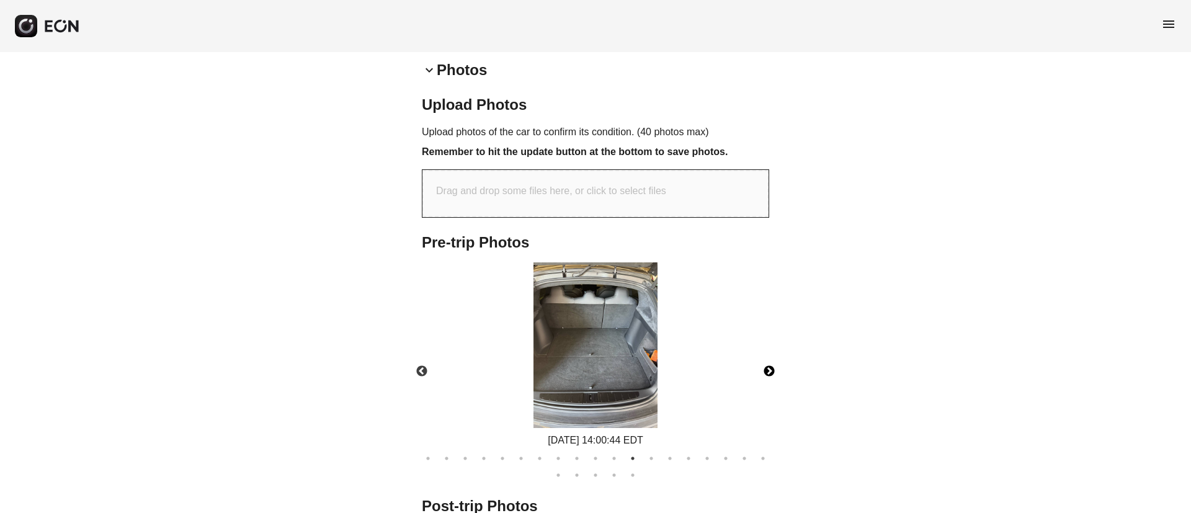
click at [773, 375] on button "Next" at bounding box center [769, 371] width 43 height 43
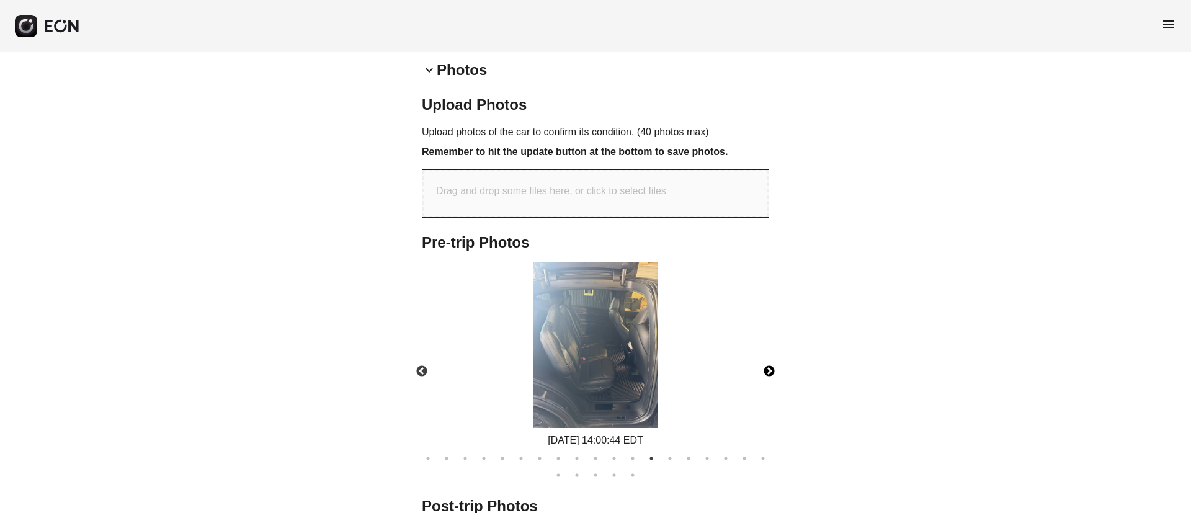
click at [773, 375] on button "Next" at bounding box center [769, 371] width 43 height 43
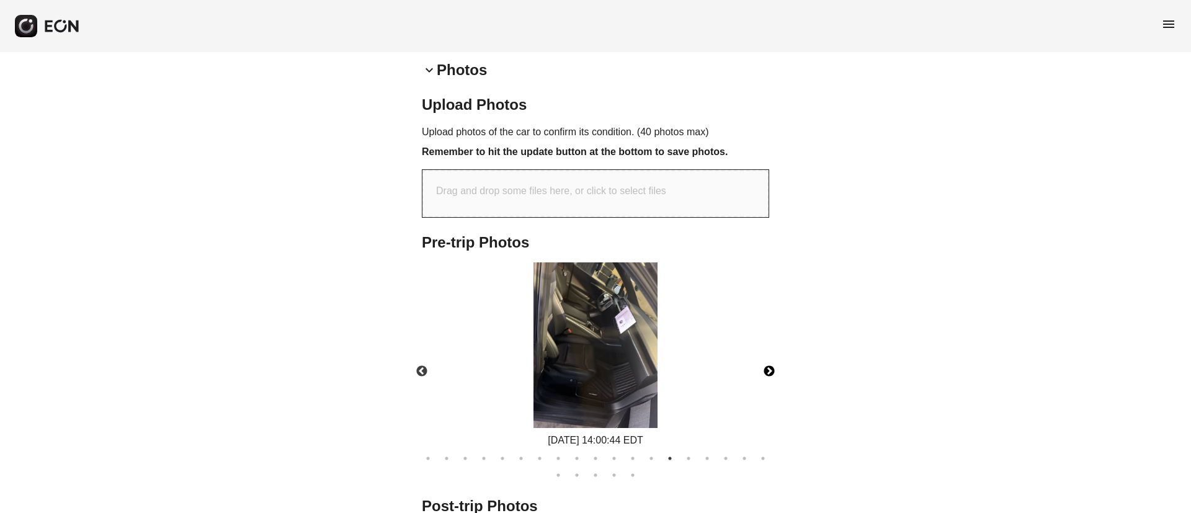
click at [773, 375] on button "Next" at bounding box center [769, 371] width 43 height 43
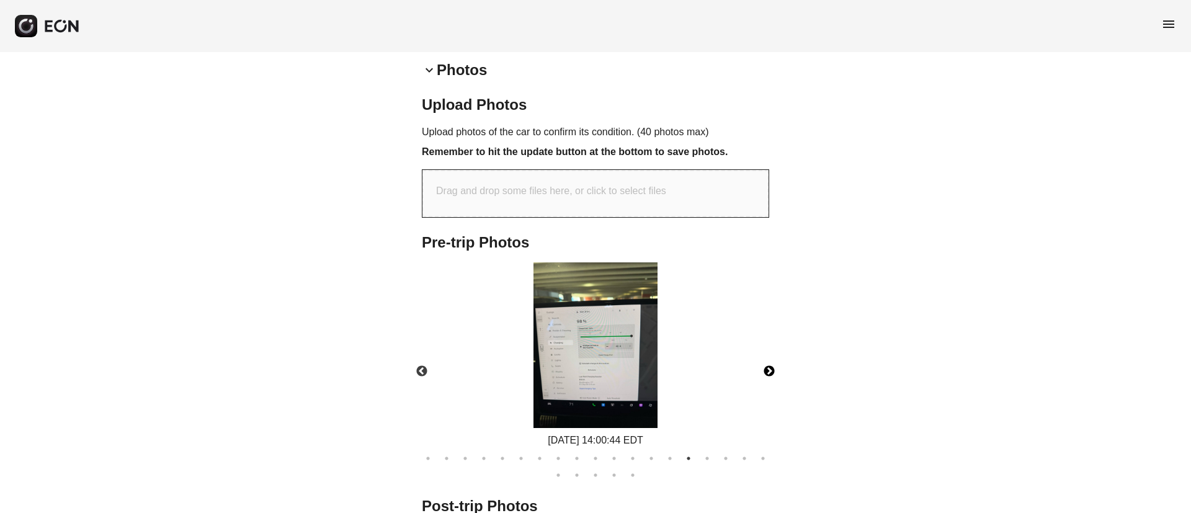
click at [773, 375] on button "Next" at bounding box center [769, 371] width 43 height 43
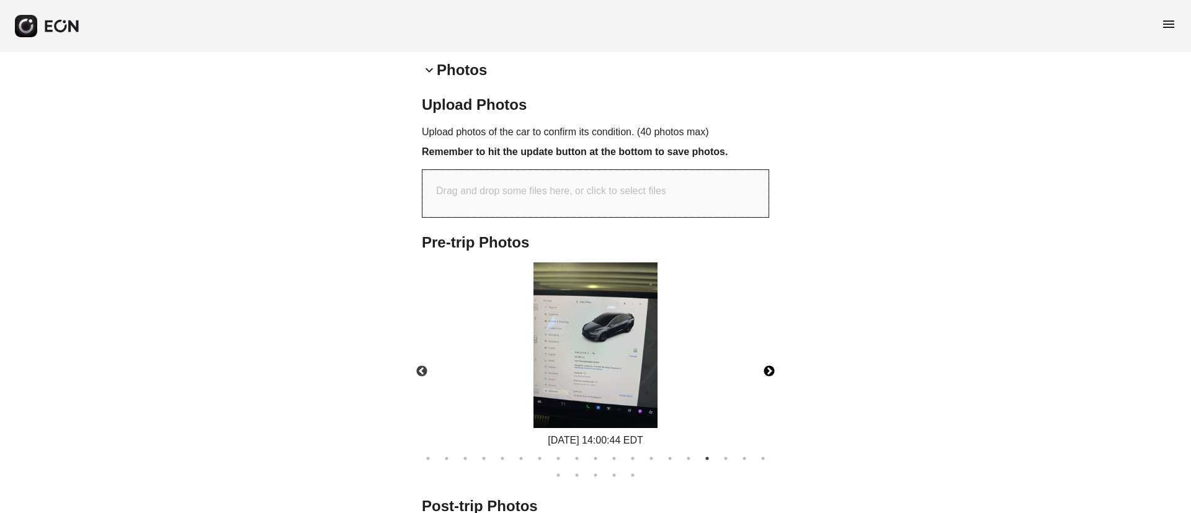
click at [773, 375] on button "Next" at bounding box center [769, 371] width 43 height 43
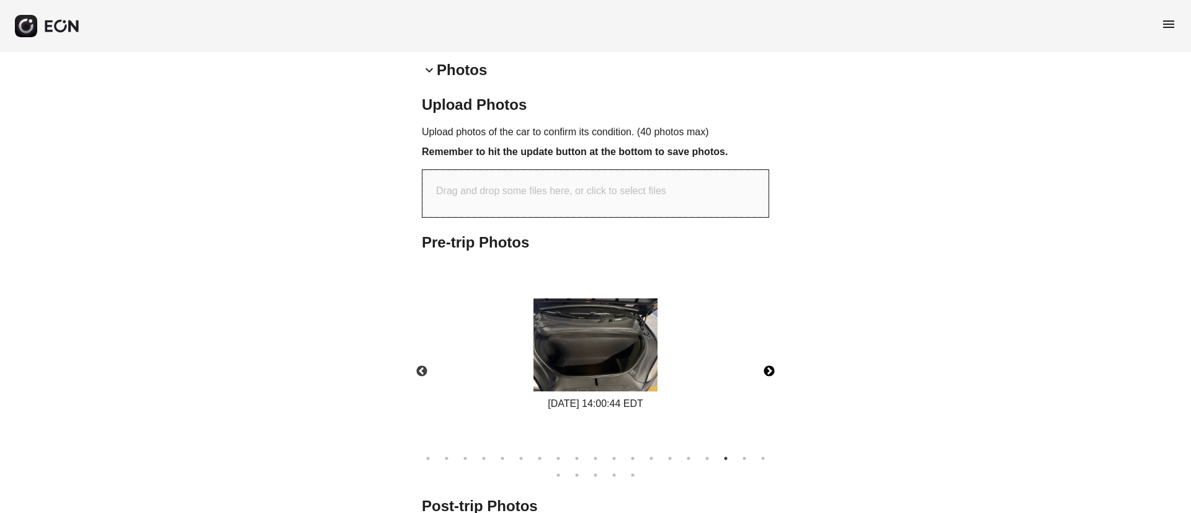
click at [773, 375] on button "Next" at bounding box center [769, 371] width 43 height 43
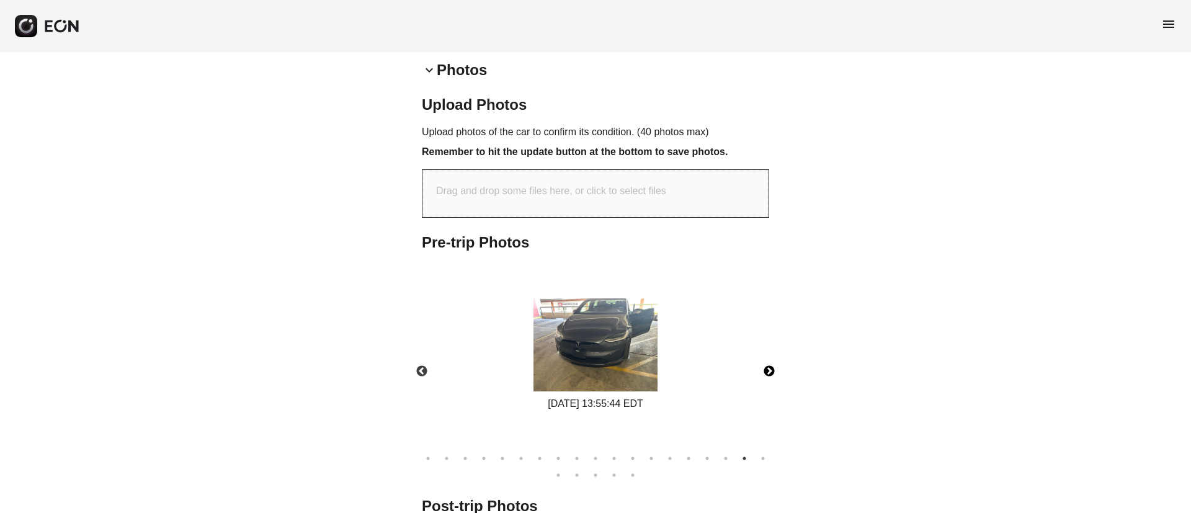
click at [773, 375] on button "Next" at bounding box center [769, 371] width 43 height 43
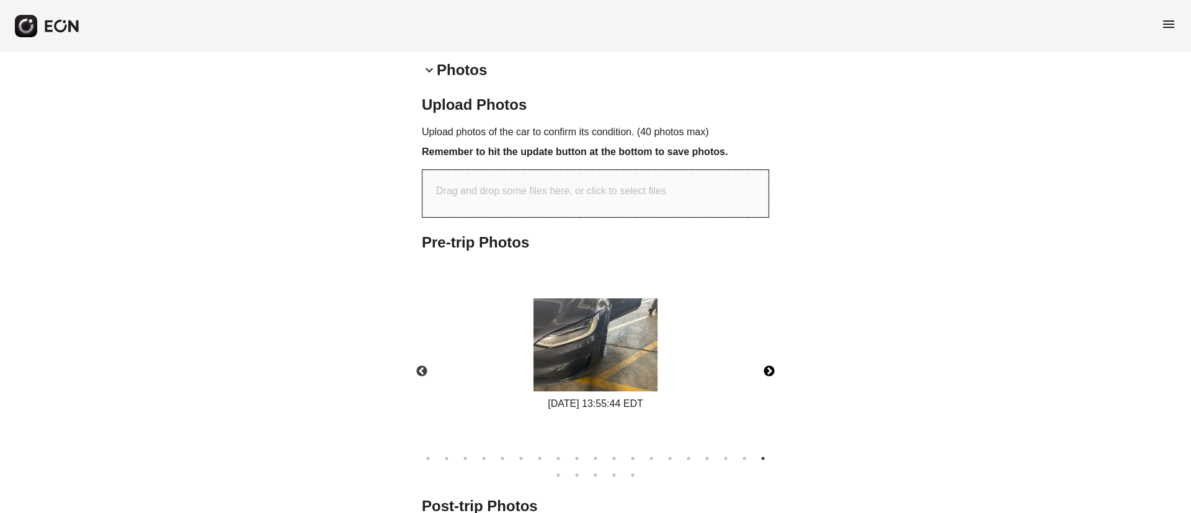
click at [773, 375] on button "Next" at bounding box center [769, 371] width 43 height 43
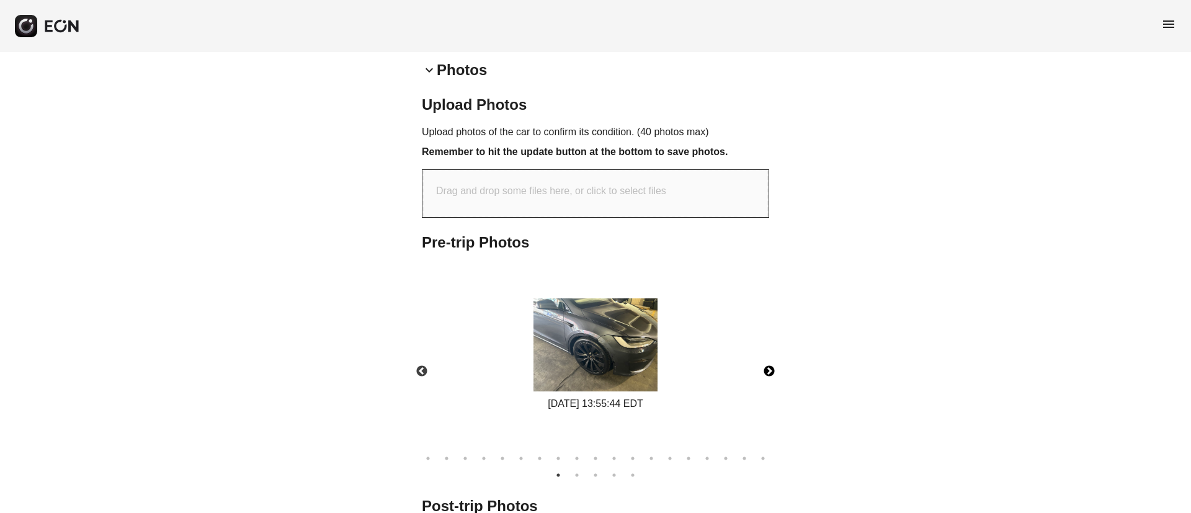
click at [773, 375] on button "Next" at bounding box center [769, 371] width 43 height 43
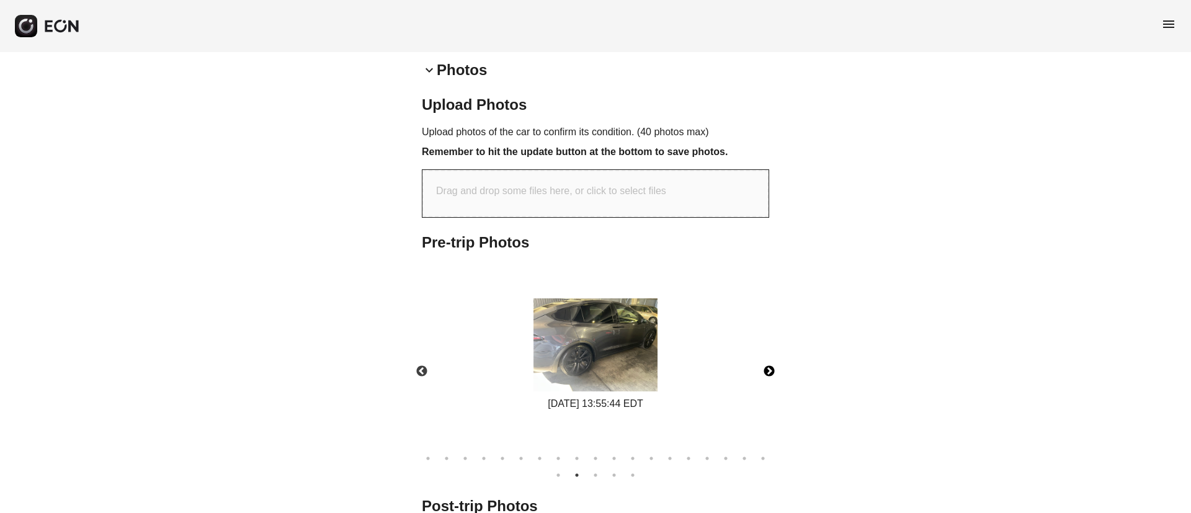
click at [773, 375] on button "Next" at bounding box center [769, 371] width 43 height 43
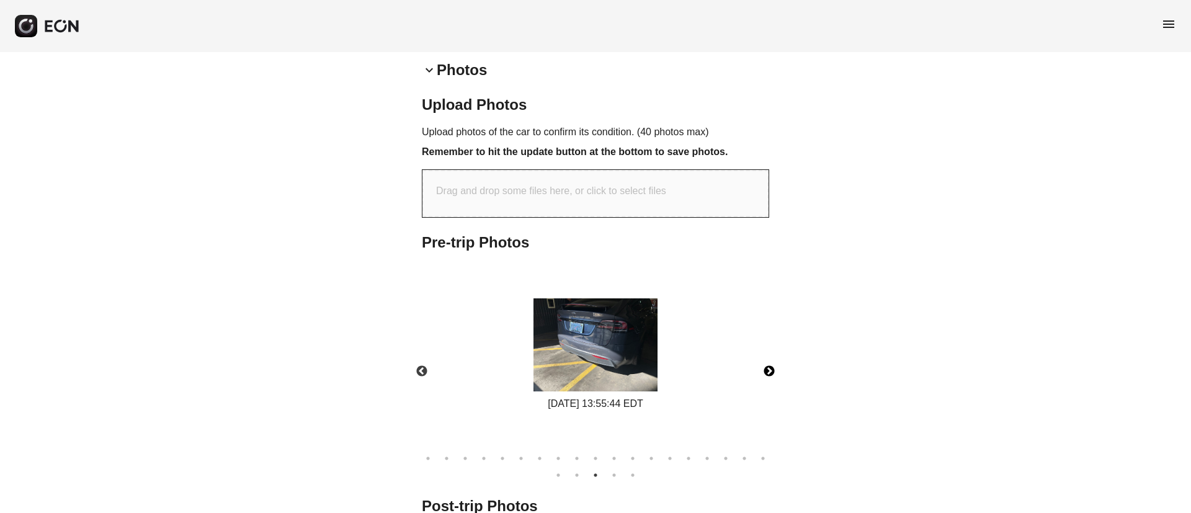
click at [773, 375] on button "Next" at bounding box center [769, 371] width 43 height 43
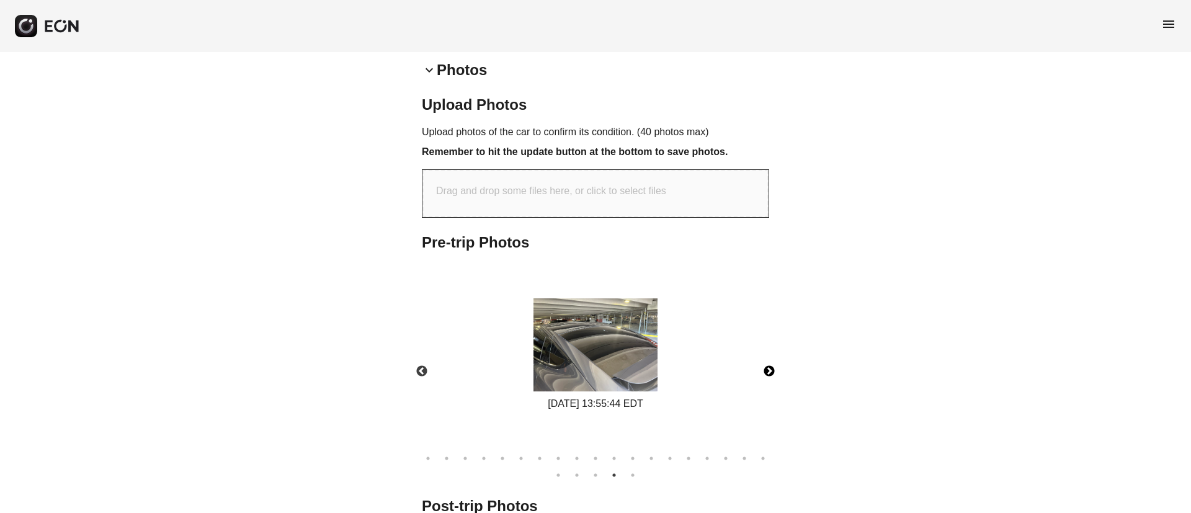
click at [773, 375] on button "Next" at bounding box center [769, 371] width 43 height 43
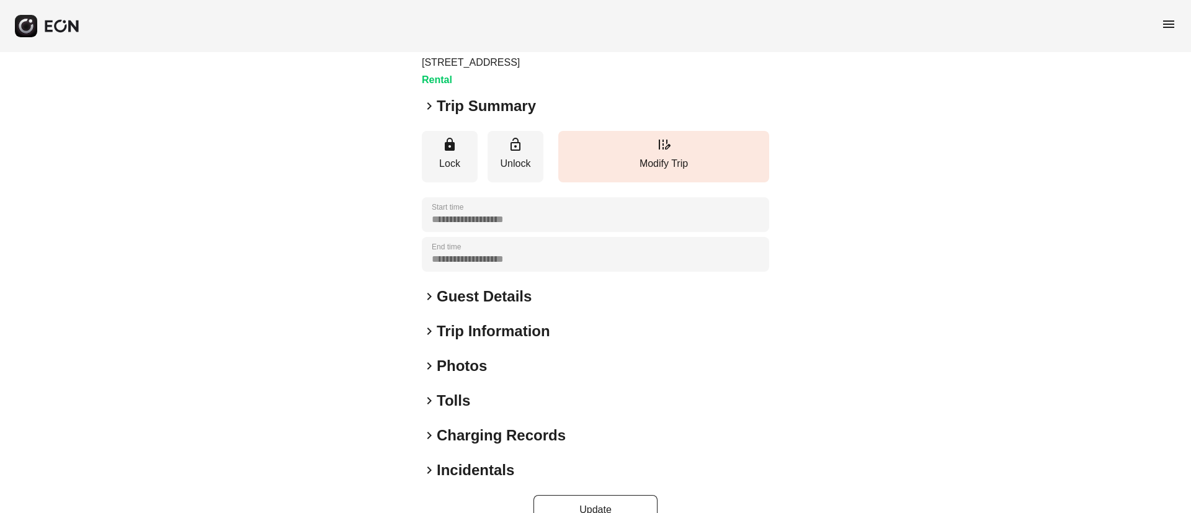
scroll to position [106, 0]
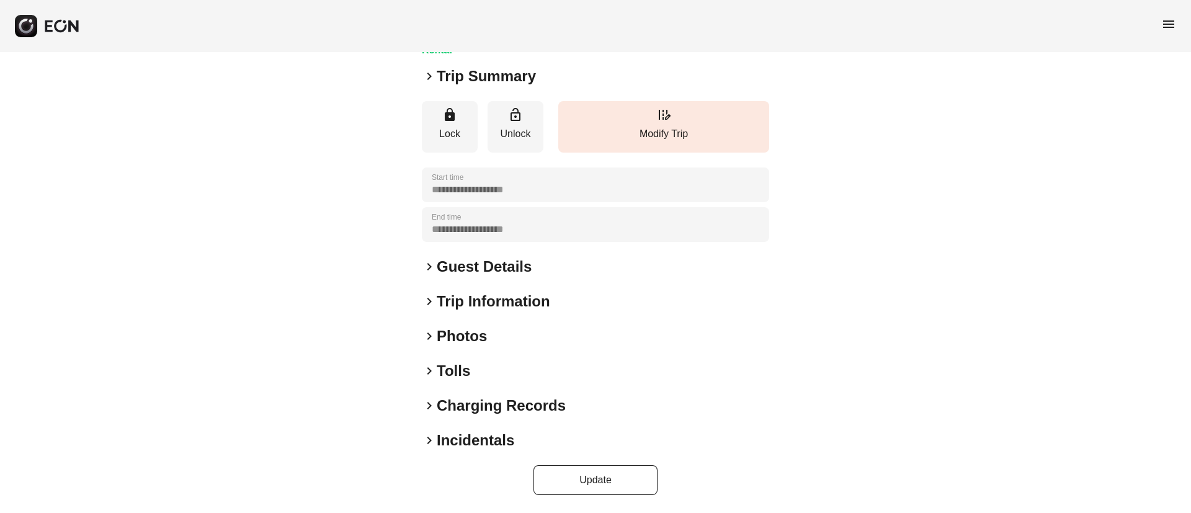
click at [548, 323] on div "**********" at bounding box center [595, 229] width 347 height 531
click at [530, 340] on div "keyboard_arrow_right Photos" at bounding box center [595, 336] width 347 height 20
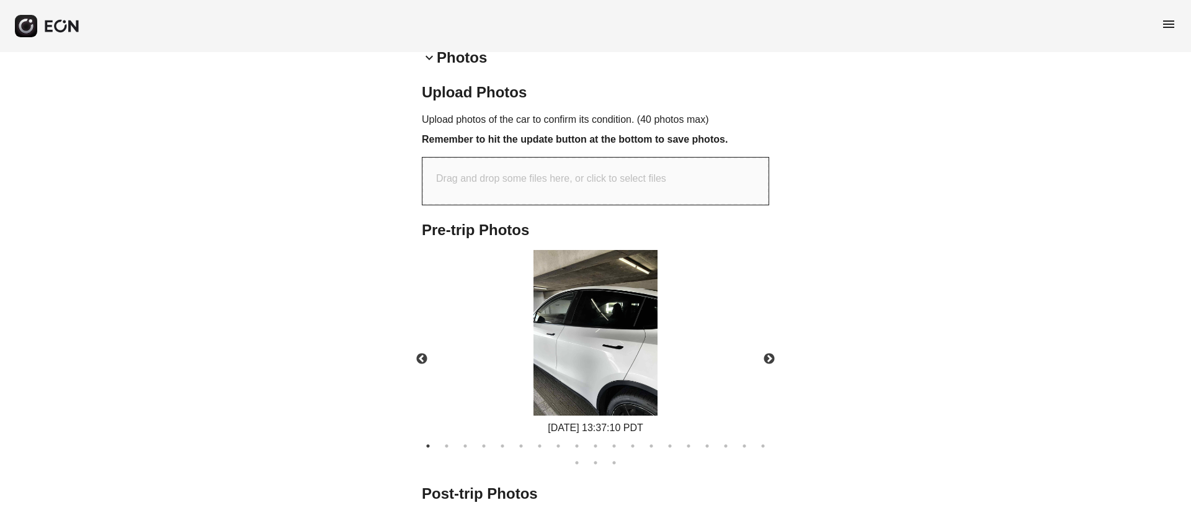
scroll to position [387, 0]
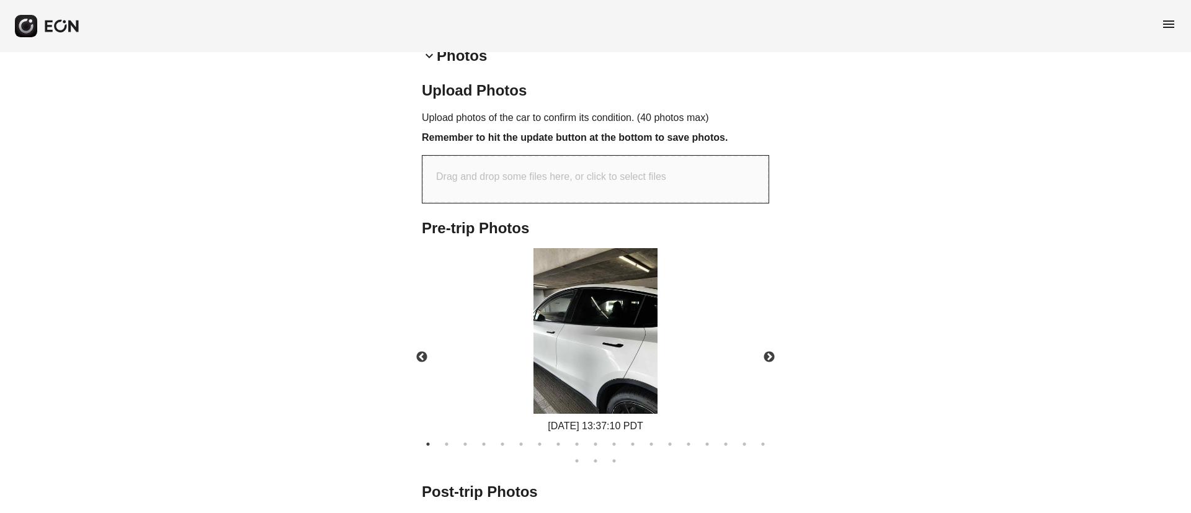
click at [610, 338] on img at bounding box center [596, 331] width 124 height 166
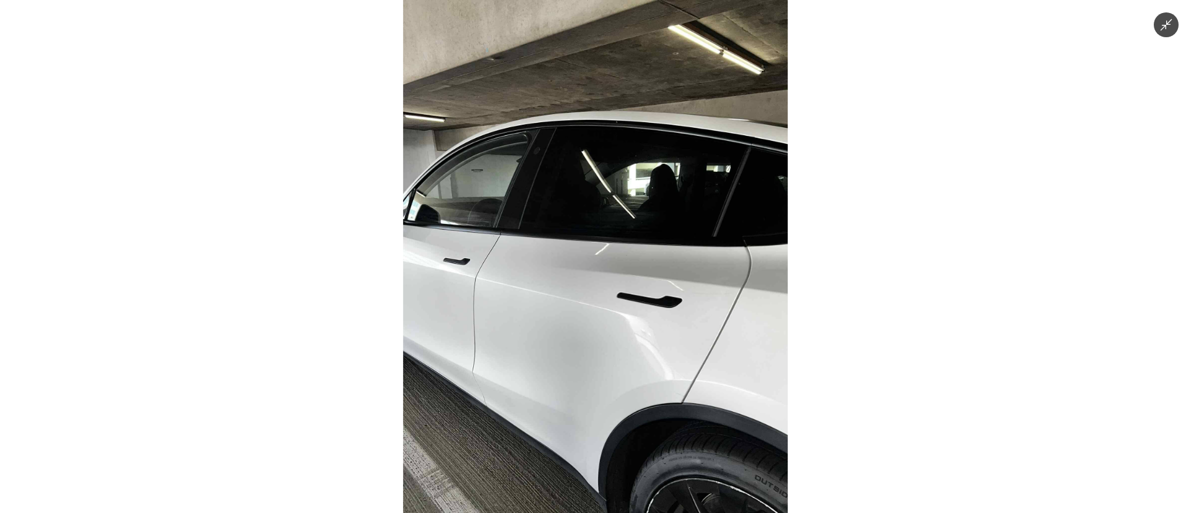
click at [610, 338] on img at bounding box center [595, 256] width 385 height 513
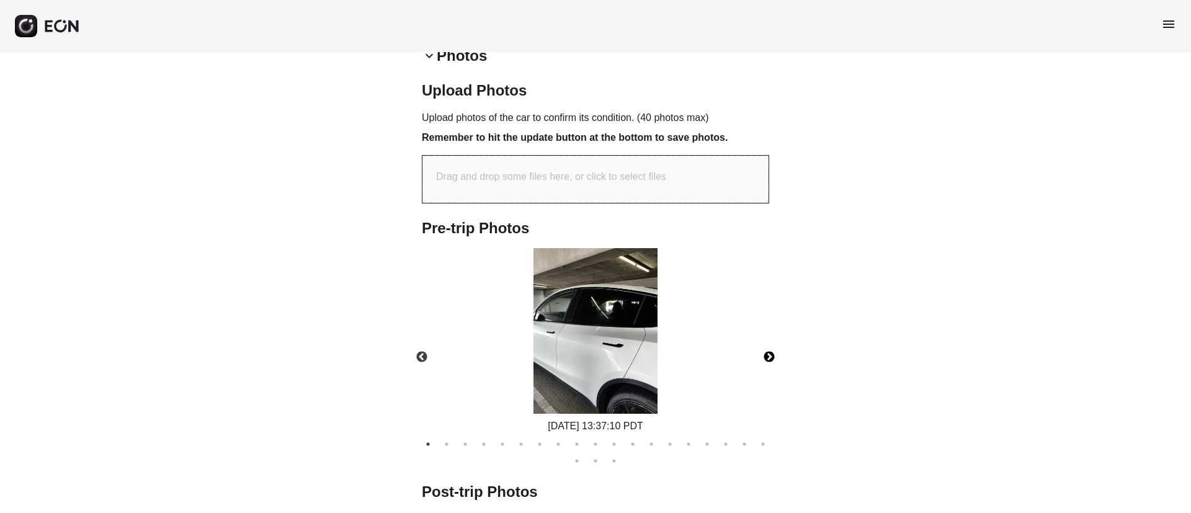
click at [769, 355] on button "Next" at bounding box center [769, 357] width 43 height 43
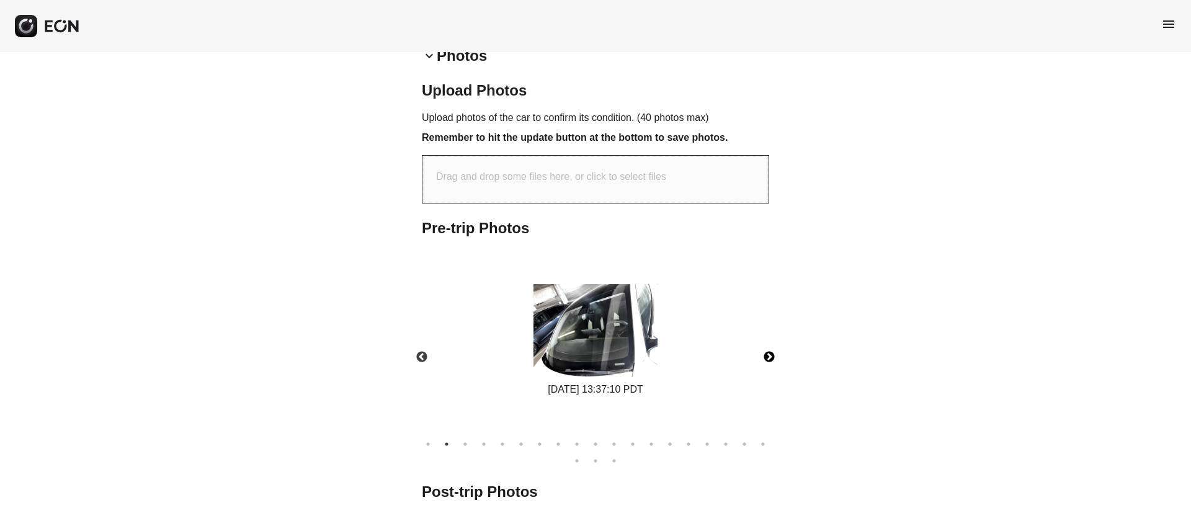
click at [769, 355] on button "Next" at bounding box center [769, 357] width 43 height 43
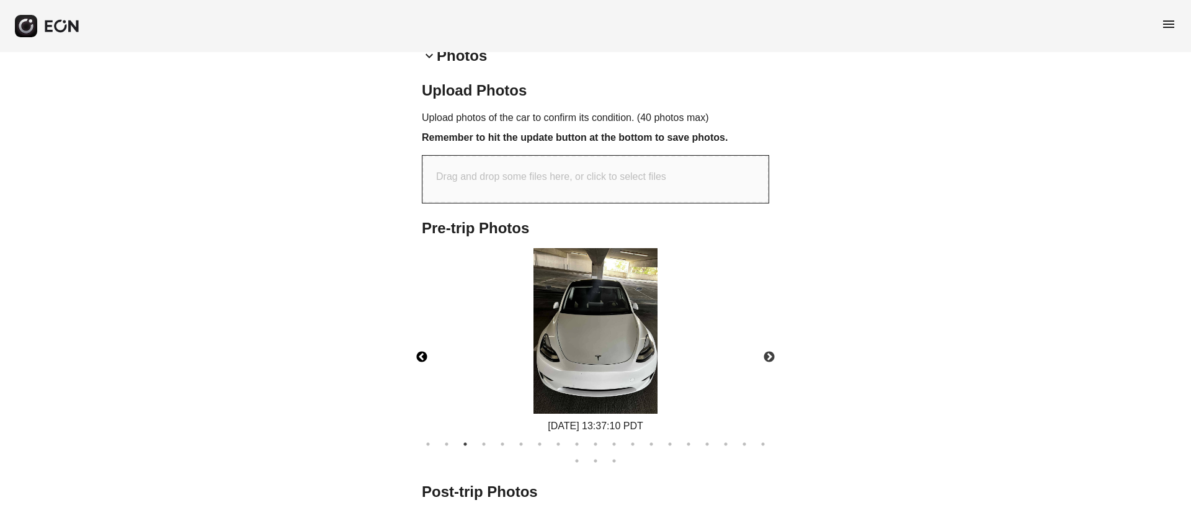
click at [422, 357] on button "Previous" at bounding box center [421, 357] width 43 height 43
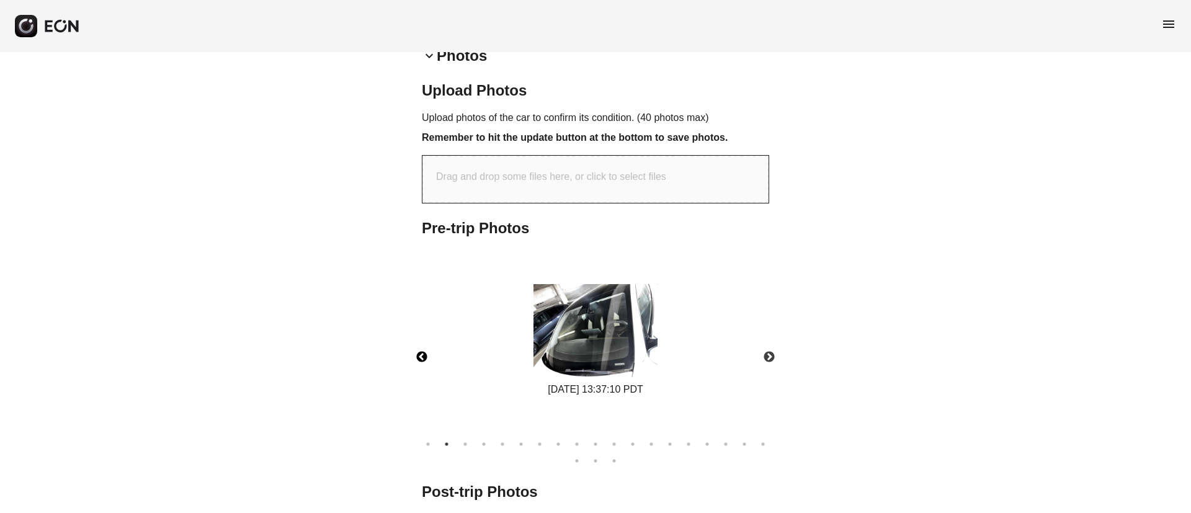
click at [612, 362] on img at bounding box center [596, 330] width 124 height 93
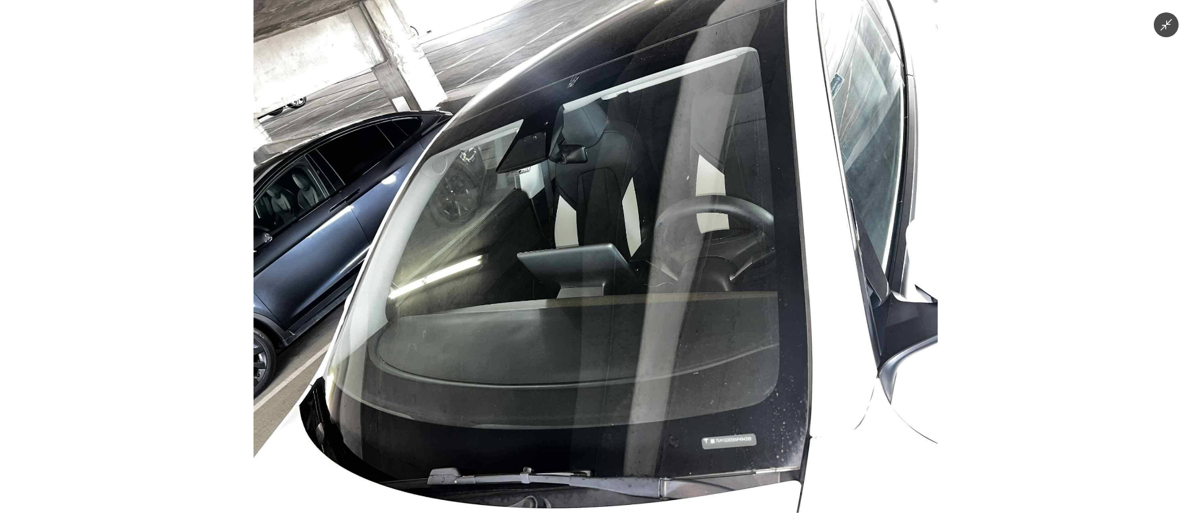
click at [612, 362] on img at bounding box center [596, 256] width 684 height 513
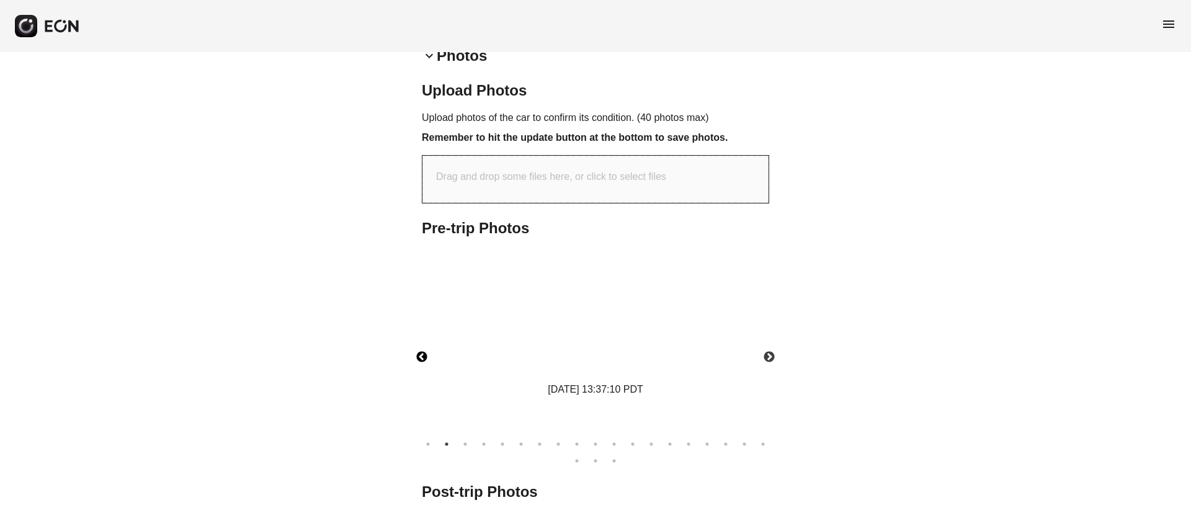
click at [612, 362] on img at bounding box center [596, 330] width 124 height 93
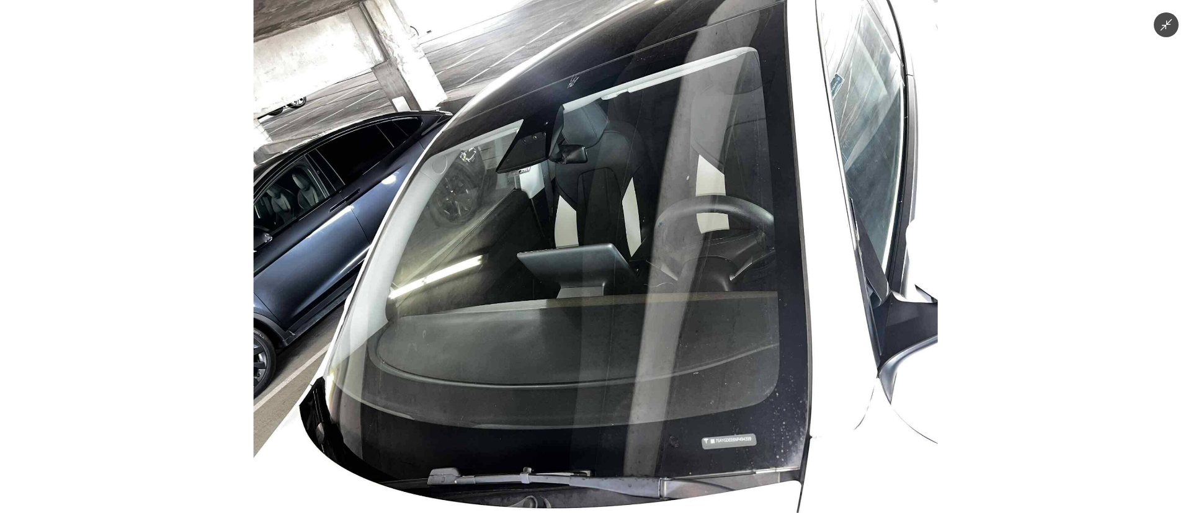
click at [612, 362] on img at bounding box center [596, 256] width 684 height 513
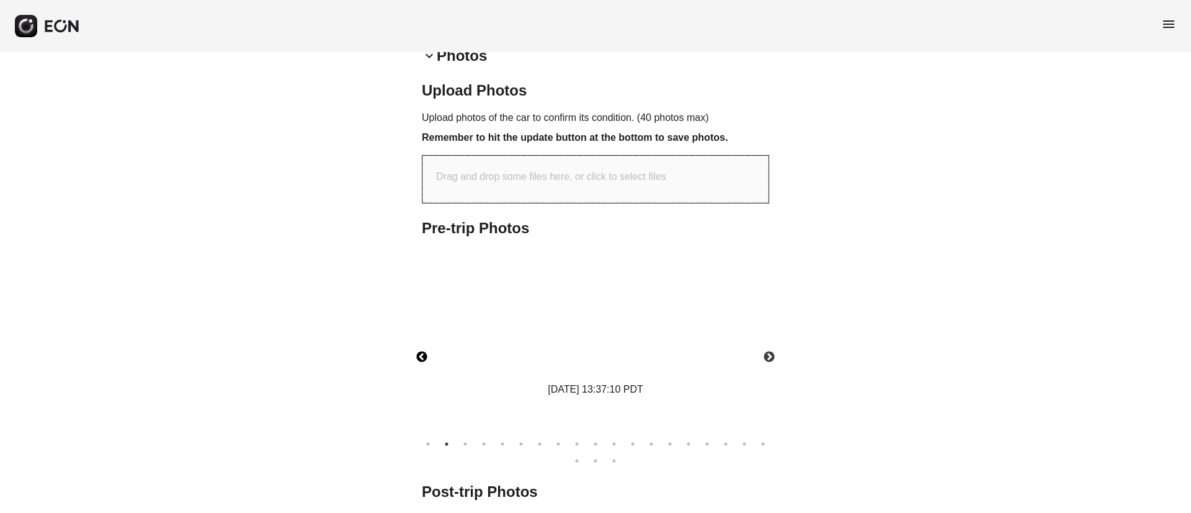
click at [612, 362] on img at bounding box center [596, 330] width 124 height 93
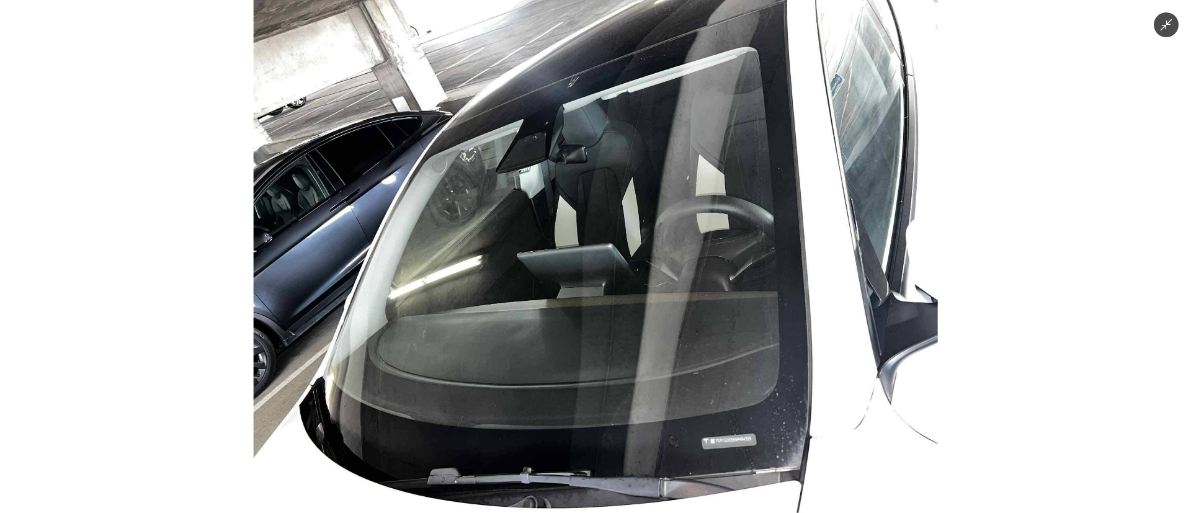
click at [612, 362] on img at bounding box center [596, 256] width 684 height 513
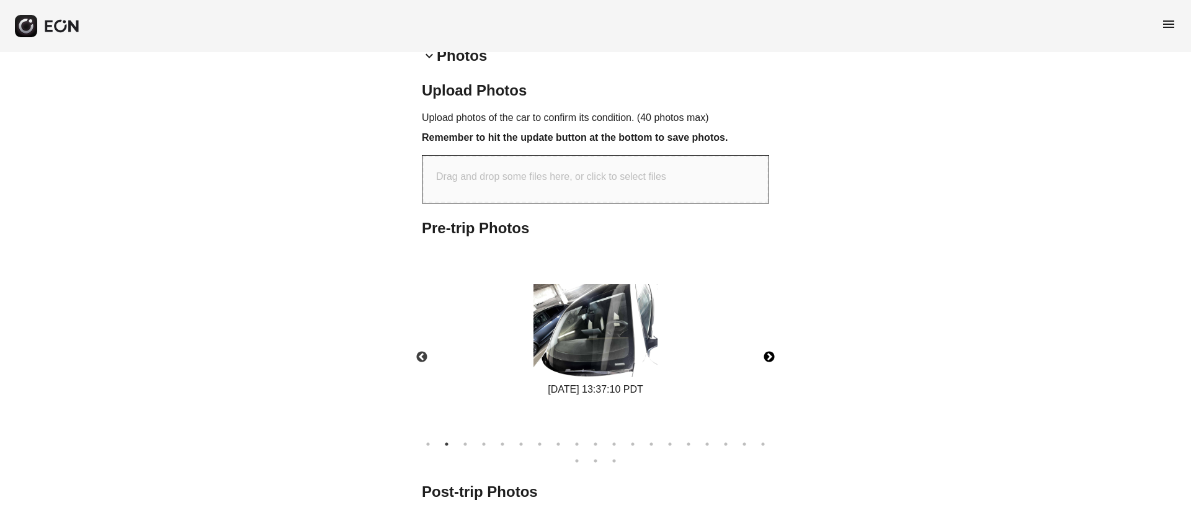
click at [765, 352] on button "Next" at bounding box center [769, 357] width 43 height 43
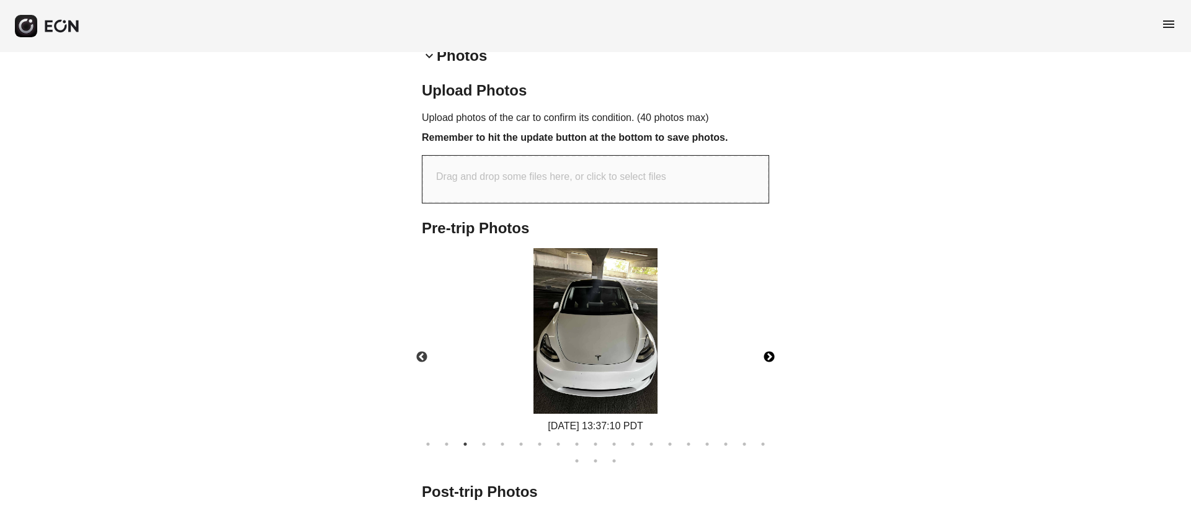
click at [765, 352] on button "Next" at bounding box center [769, 357] width 43 height 43
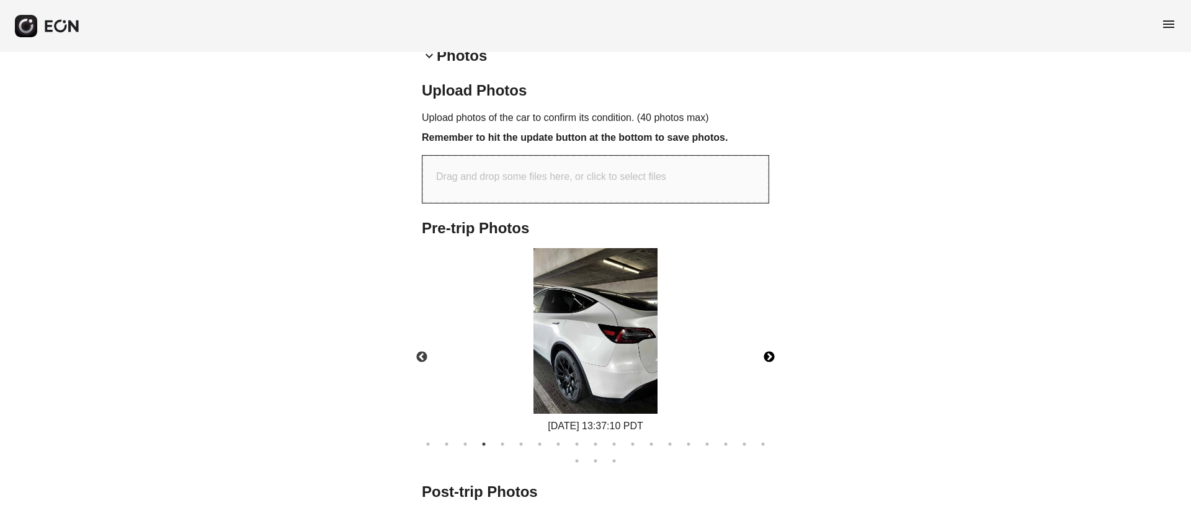
click at [765, 352] on button "Next" at bounding box center [769, 357] width 43 height 43
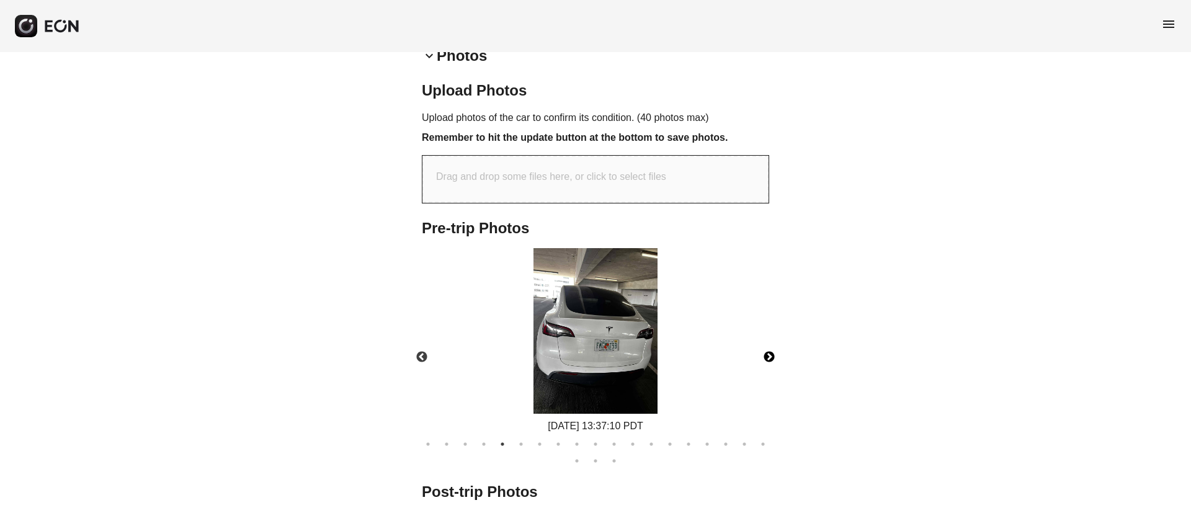
click at [765, 352] on button "Next" at bounding box center [769, 357] width 43 height 43
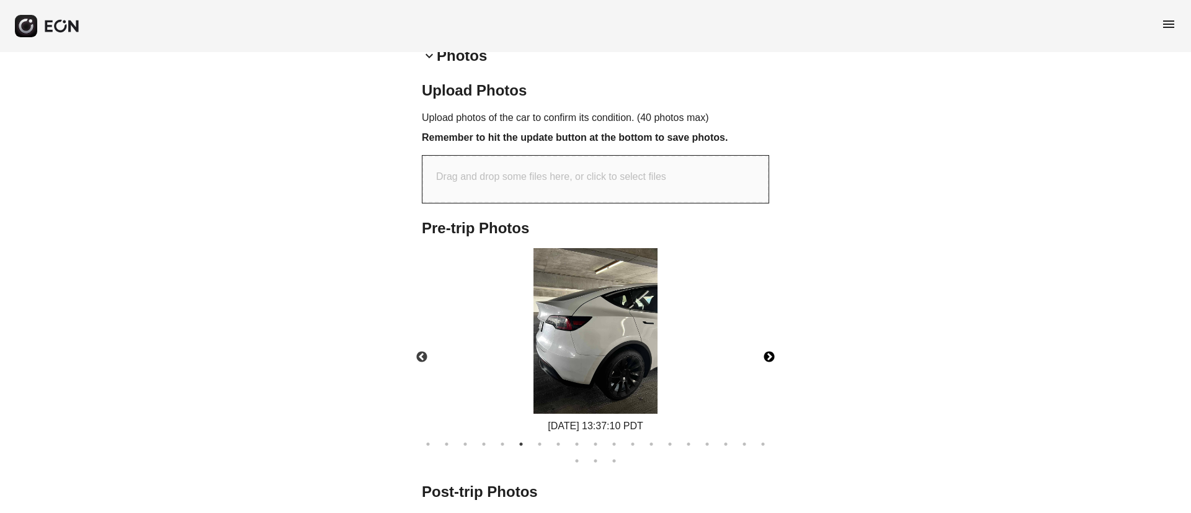
click at [765, 352] on button "Next" at bounding box center [769, 357] width 43 height 43
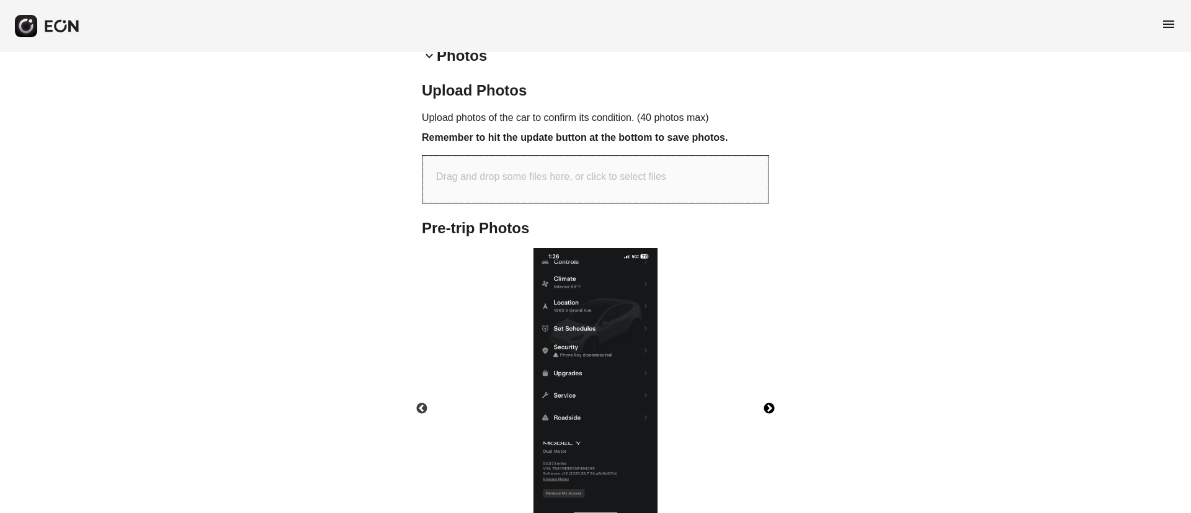
click at [765, 352] on div "10/04/2025 13:37:10 PDT" at bounding box center [595, 392] width 369 height 288
click at [766, 403] on button "Next" at bounding box center [769, 408] width 43 height 43
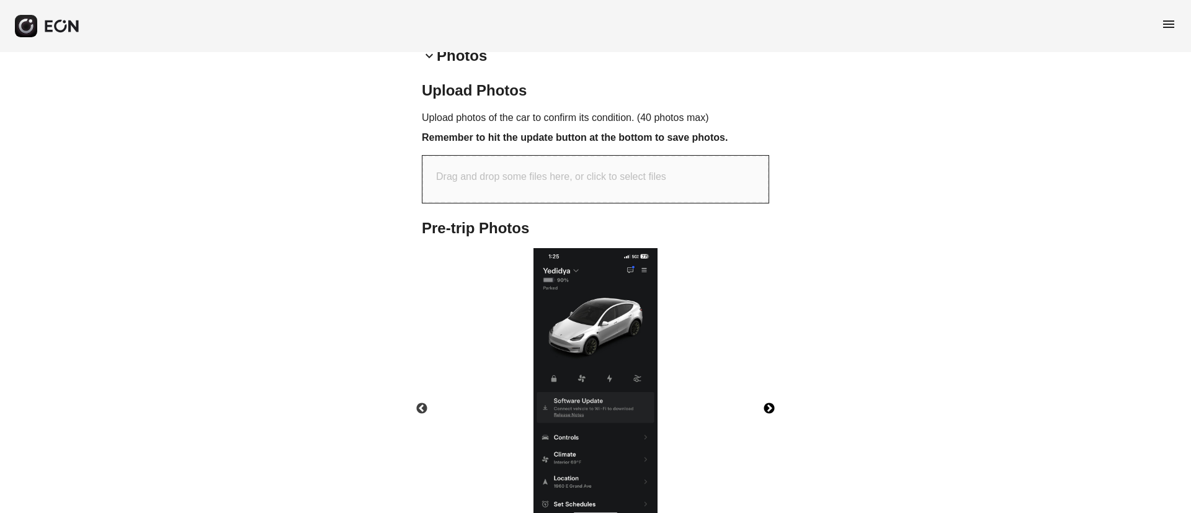
scroll to position [573, 0]
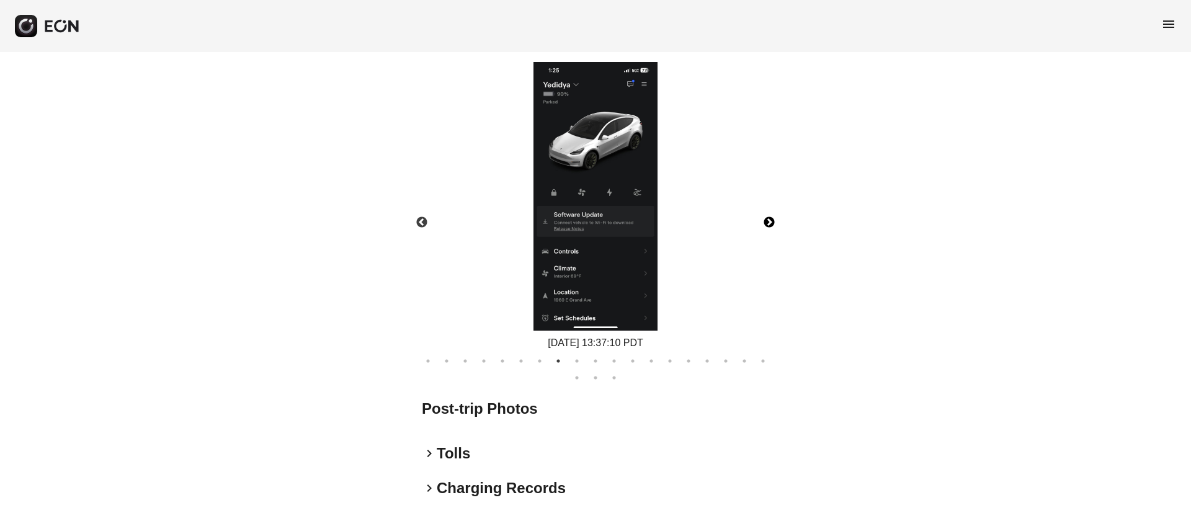
click at [771, 220] on button "Next" at bounding box center [769, 222] width 43 height 43
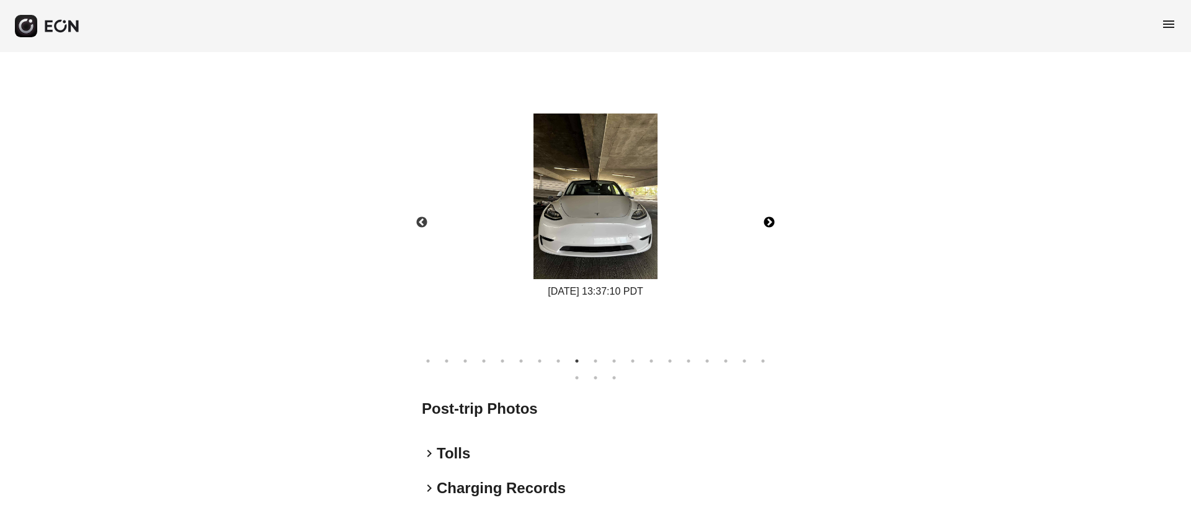
click at [771, 220] on button "Next" at bounding box center [769, 222] width 43 height 43
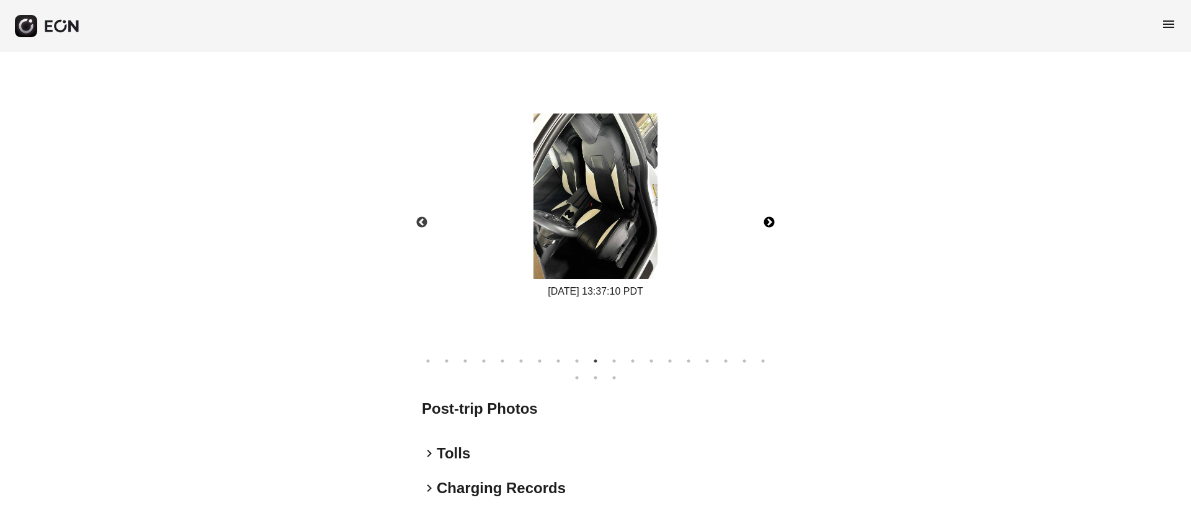
click at [771, 220] on button "Next" at bounding box center [769, 222] width 43 height 43
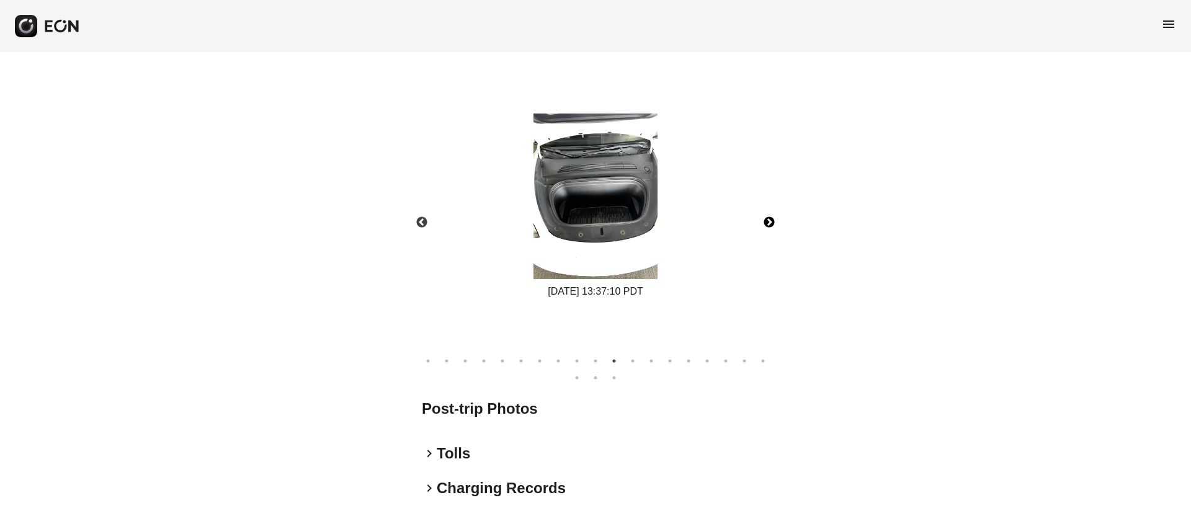
click at [771, 220] on button "Next" at bounding box center [769, 222] width 43 height 43
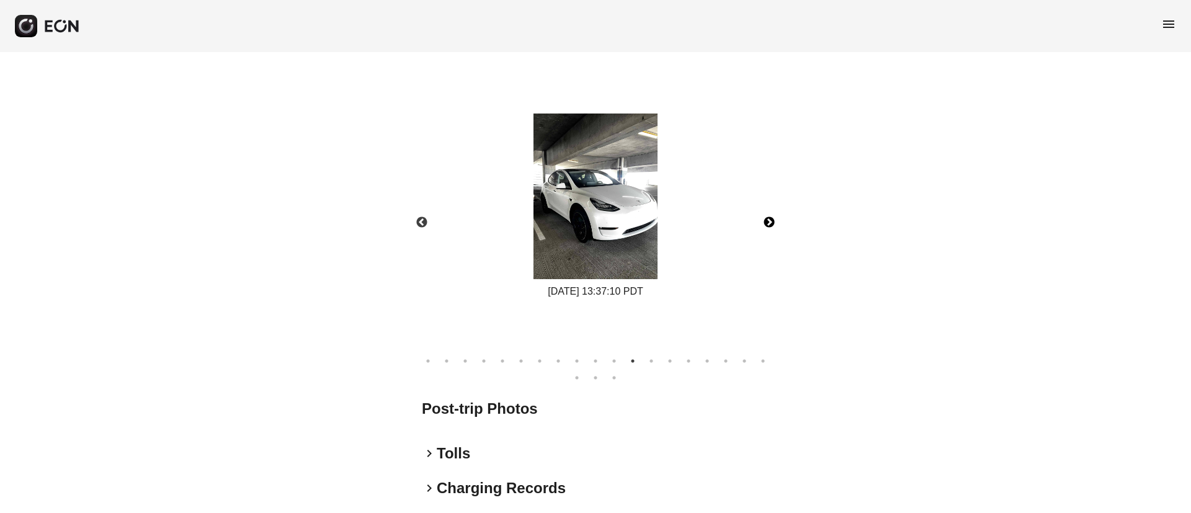
click at [771, 220] on button "Next" at bounding box center [769, 222] width 43 height 43
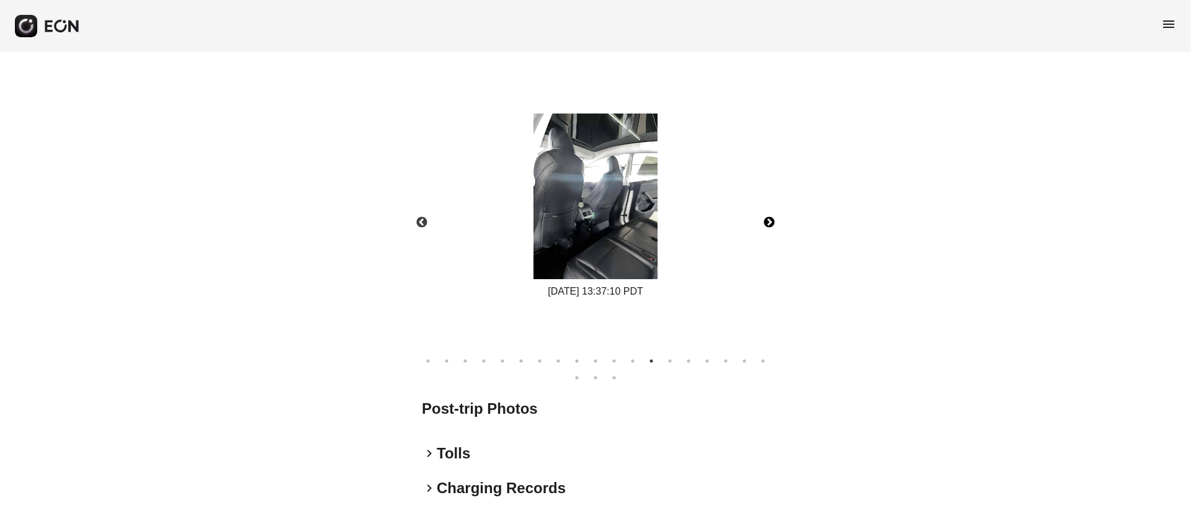
click at [771, 220] on button "Next" at bounding box center [769, 222] width 43 height 43
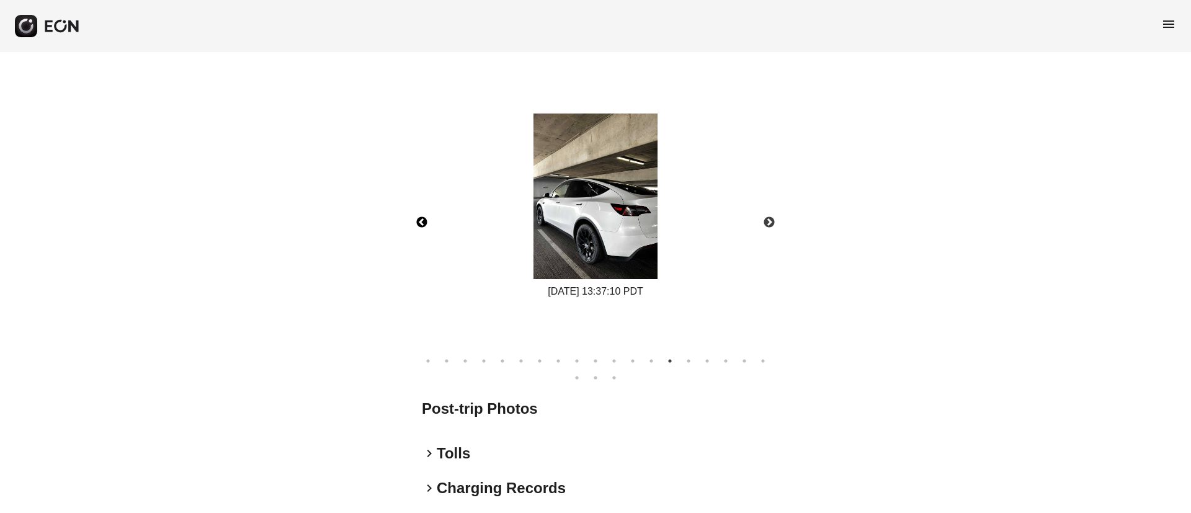
click at [417, 221] on button "Previous" at bounding box center [421, 222] width 43 height 43
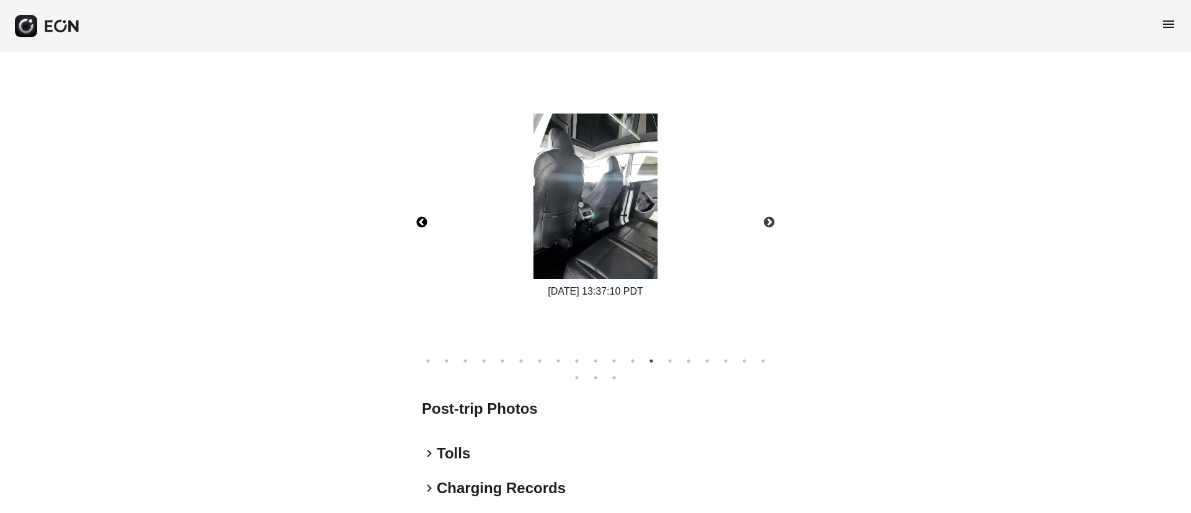
click at [552, 213] on img at bounding box center [596, 197] width 124 height 166
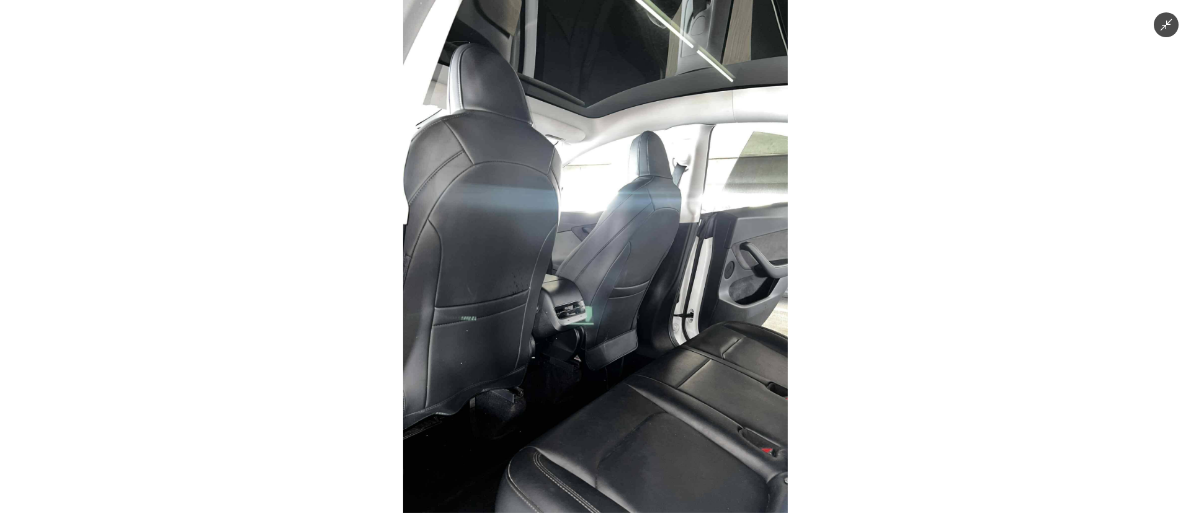
click at [660, 296] on img at bounding box center [595, 256] width 385 height 513
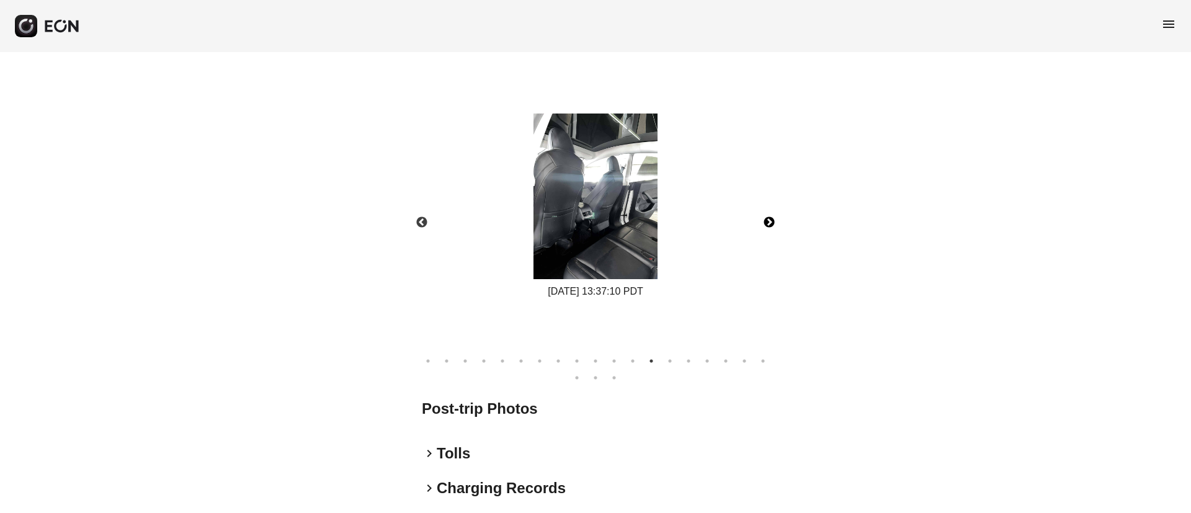
click at [779, 224] on button "Next" at bounding box center [769, 222] width 43 height 43
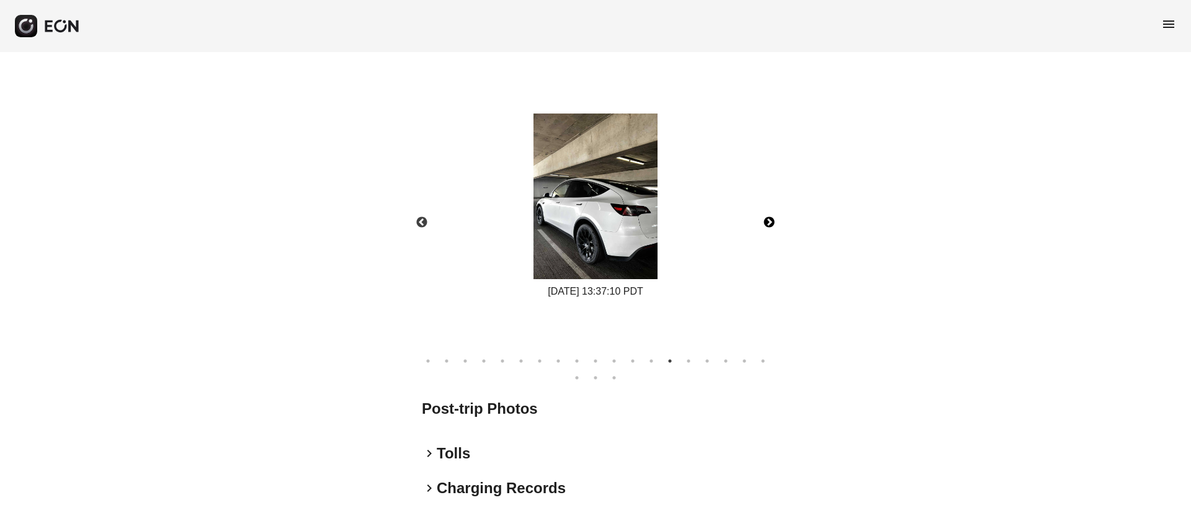
click at [772, 221] on button "Next" at bounding box center [769, 222] width 43 height 43
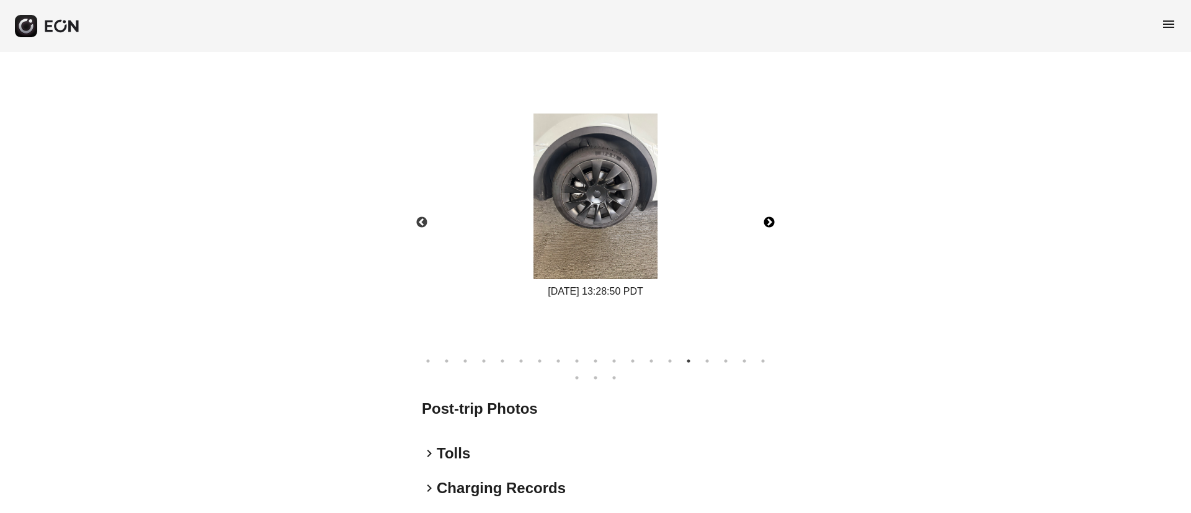
click at [772, 221] on button "Next" at bounding box center [769, 222] width 43 height 43
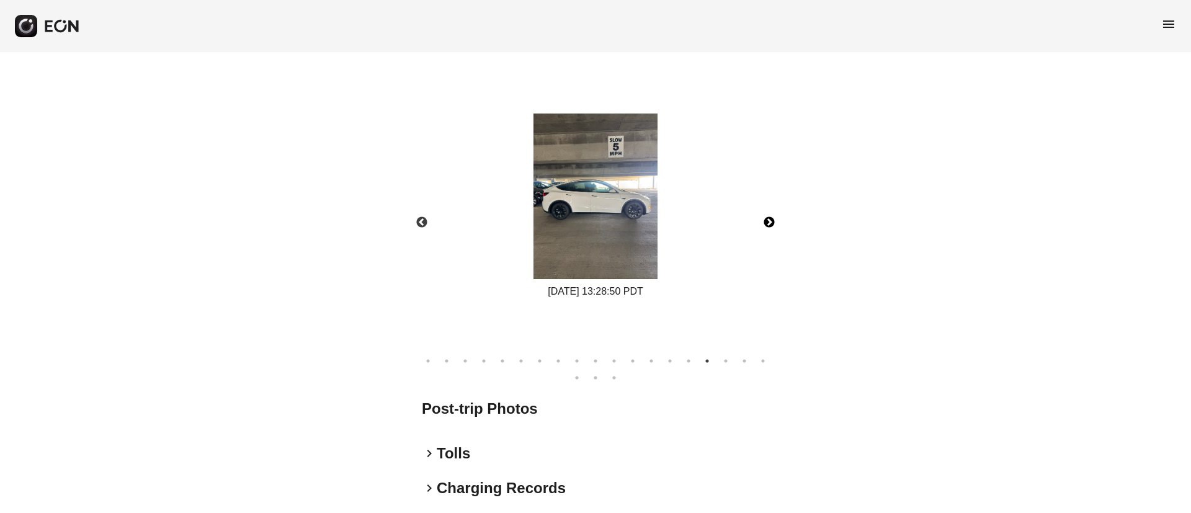
click at [563, 233] on img at bounding box center [596, 197] width 124 height 166
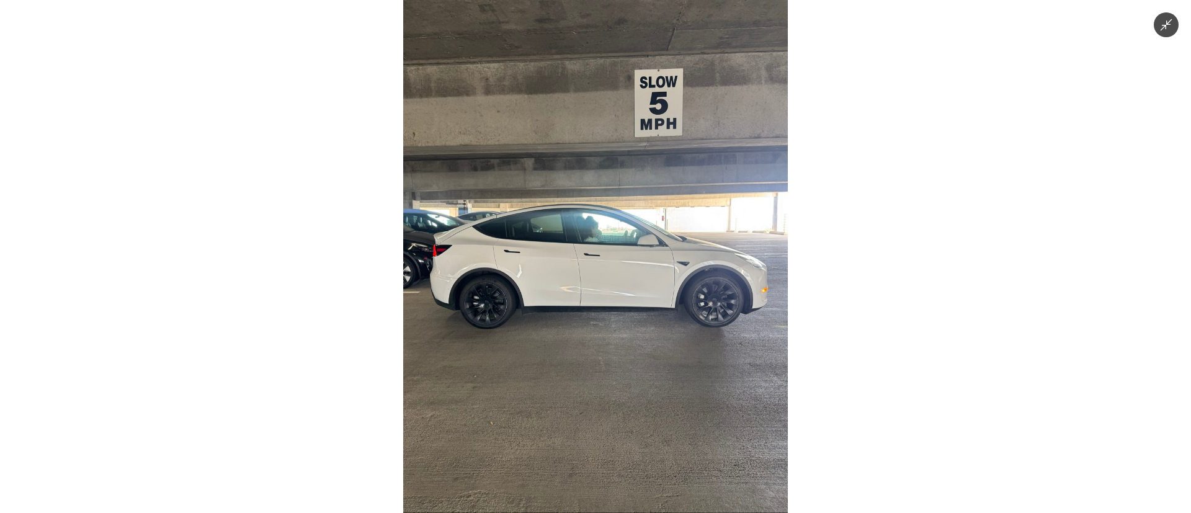
click at [592, 223] on img at bounding box center [595, 256] width 385 height 513
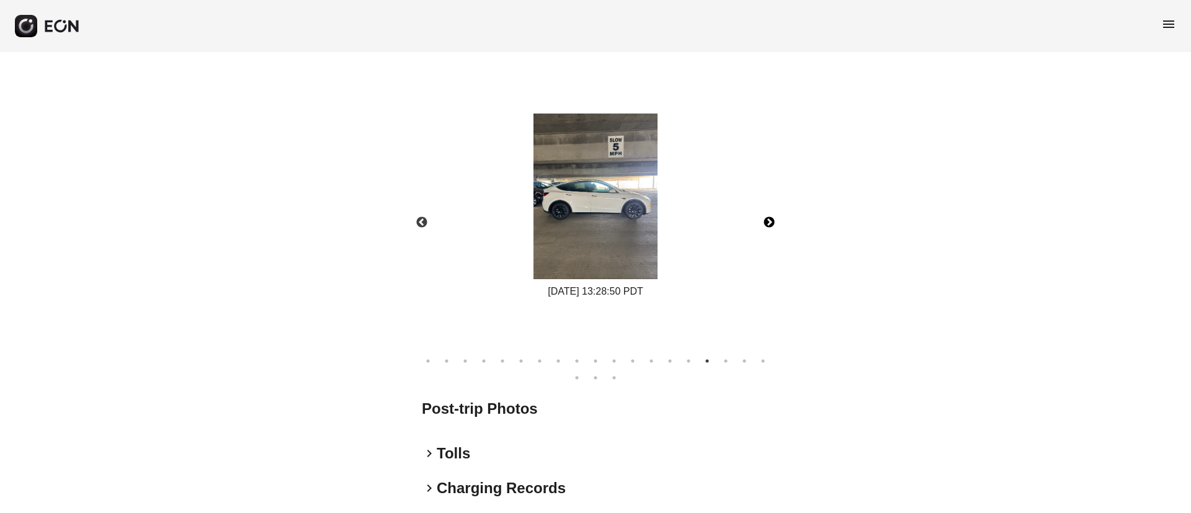
click at [591, 231] on img at bounding box center [596, 197] width 124 height 166
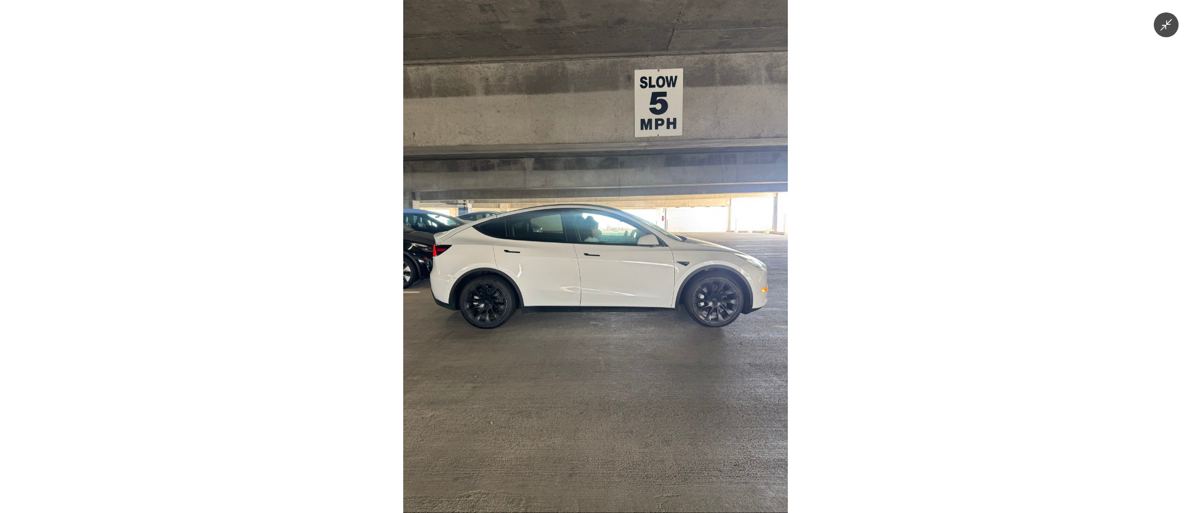
click at [619, 295] on img at bounding box center [595, 256] width 385 height 513
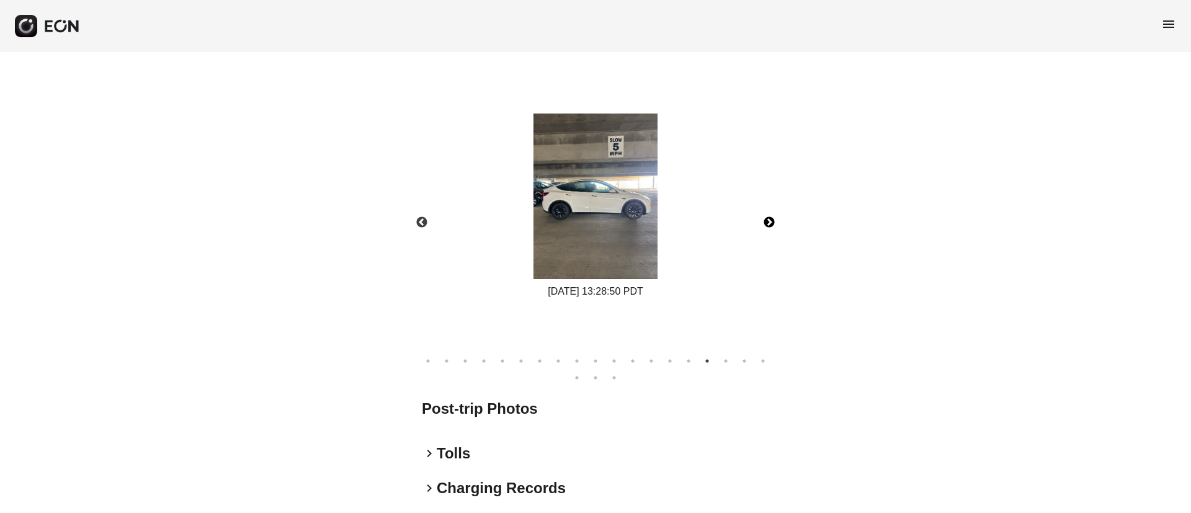
click at [769, 228] on button "Next" at bounding box center [769, 222] width 43 height 43
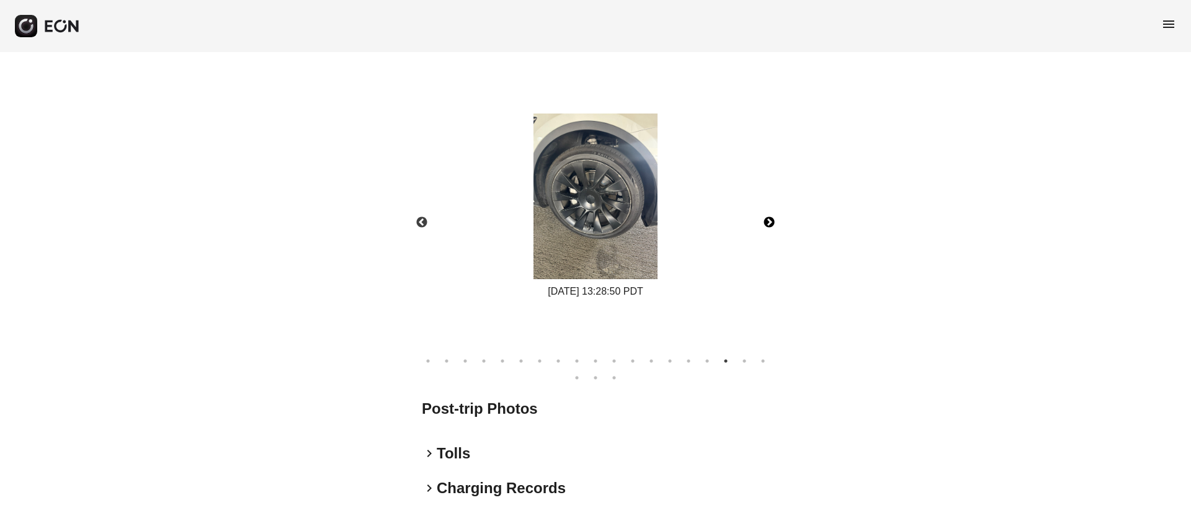
click at [597, 202] on img at bounding box center [596, 197] width 124 height 166
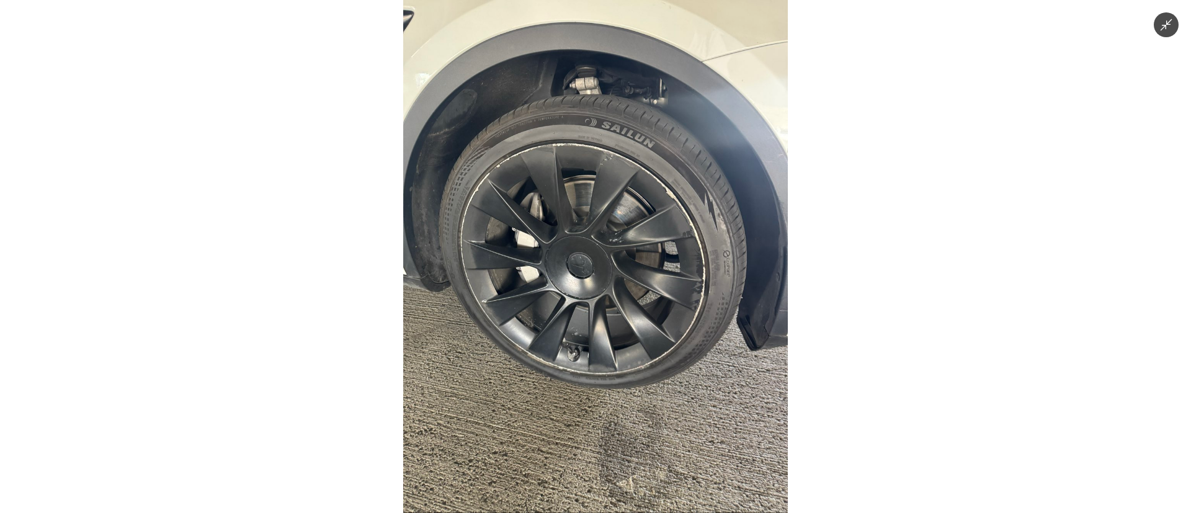
click at [597, 202] on img at bounding box center [595, 256] width 385 height 513
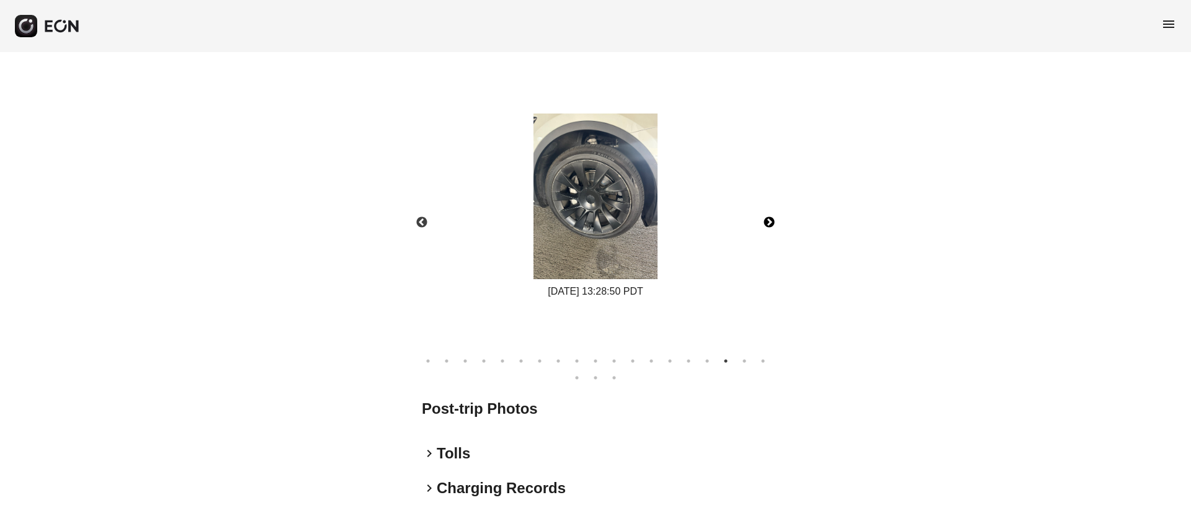
click at [597, 202] on img at bounding box center [596, 197] width 124 height 166
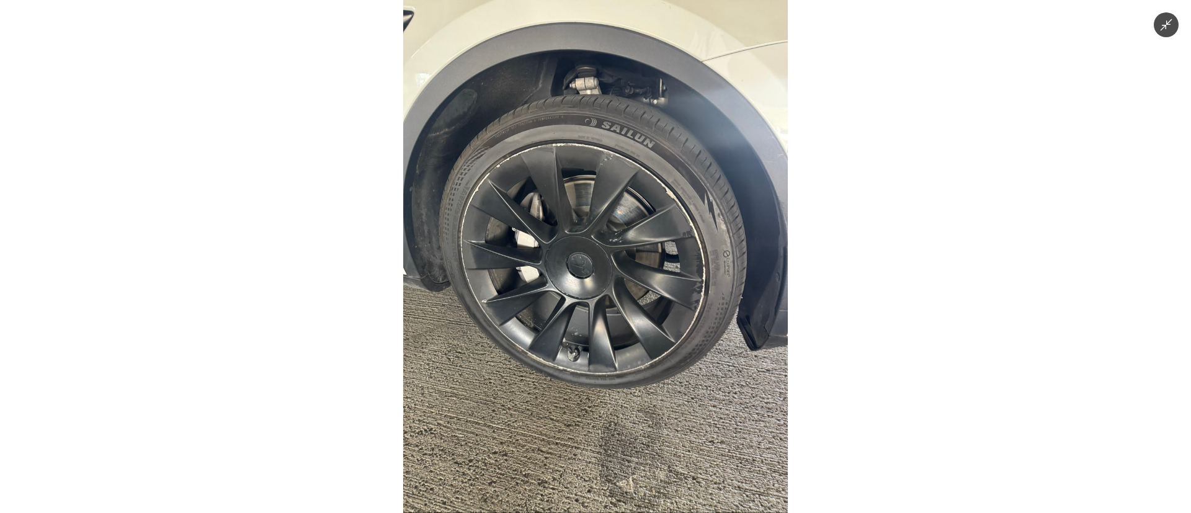
click at [597, 202] on img at bounding box center [595, 256] width 385 height 513
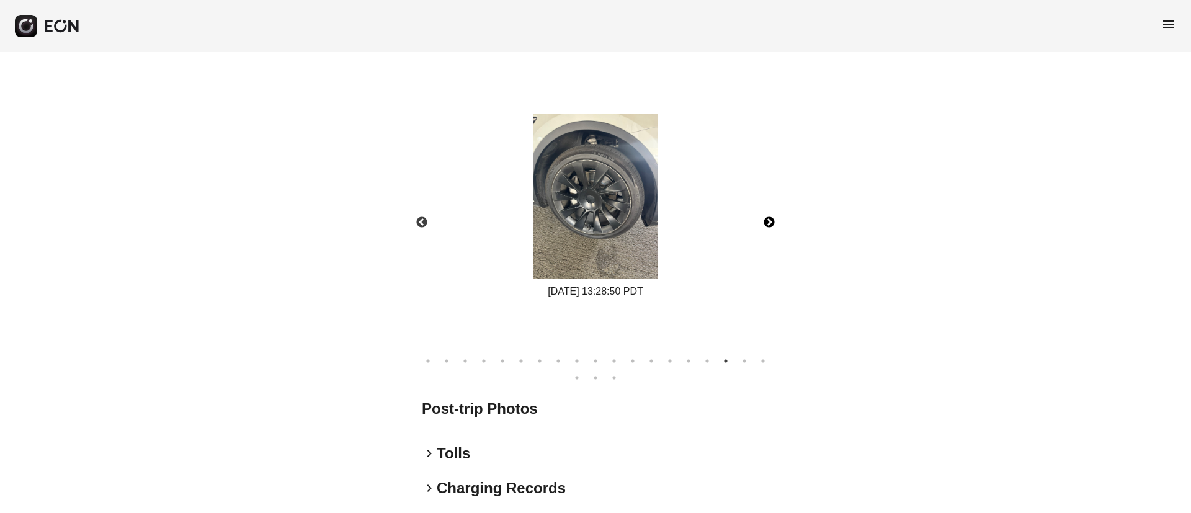
click at [777, 218] on button "Next" at bounding box center [769, 222] width 43 height 43
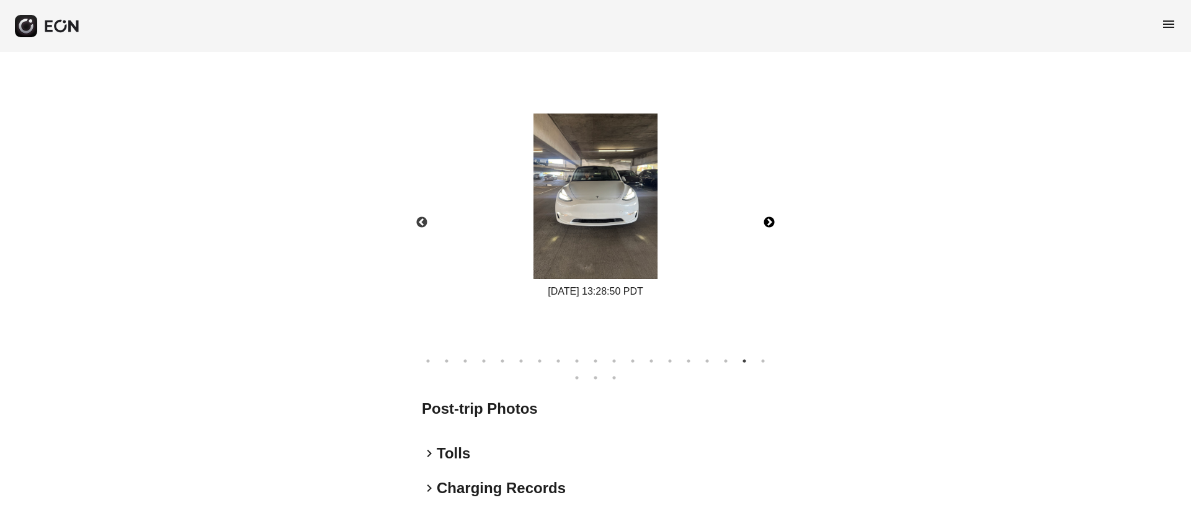
click at [588, 176] on img at bounding box center [596, 197] width 124 height 166
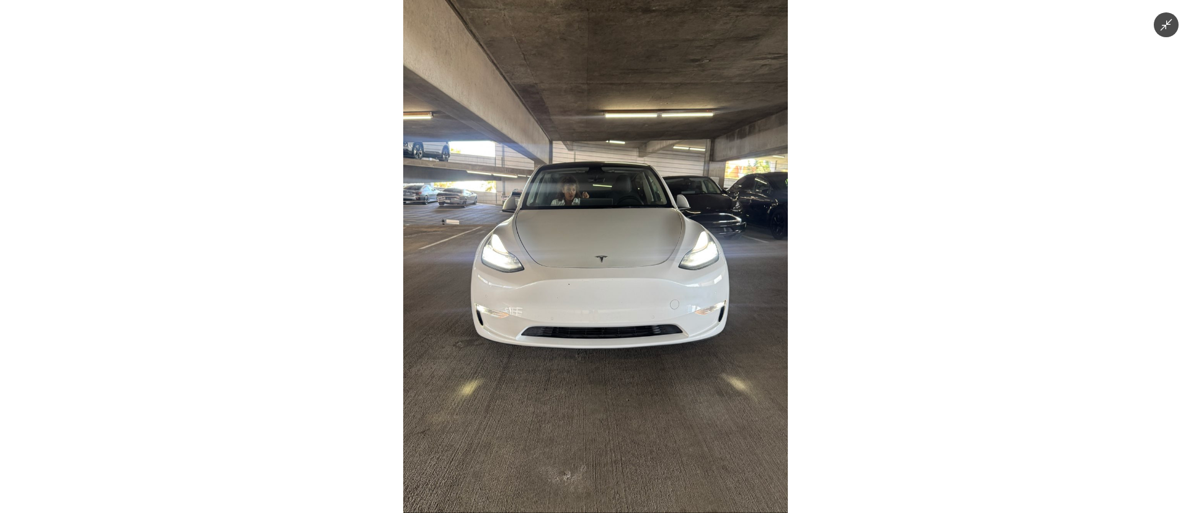
click at [583, 211] on img at bounding box center [595, 256] width 385 height 513
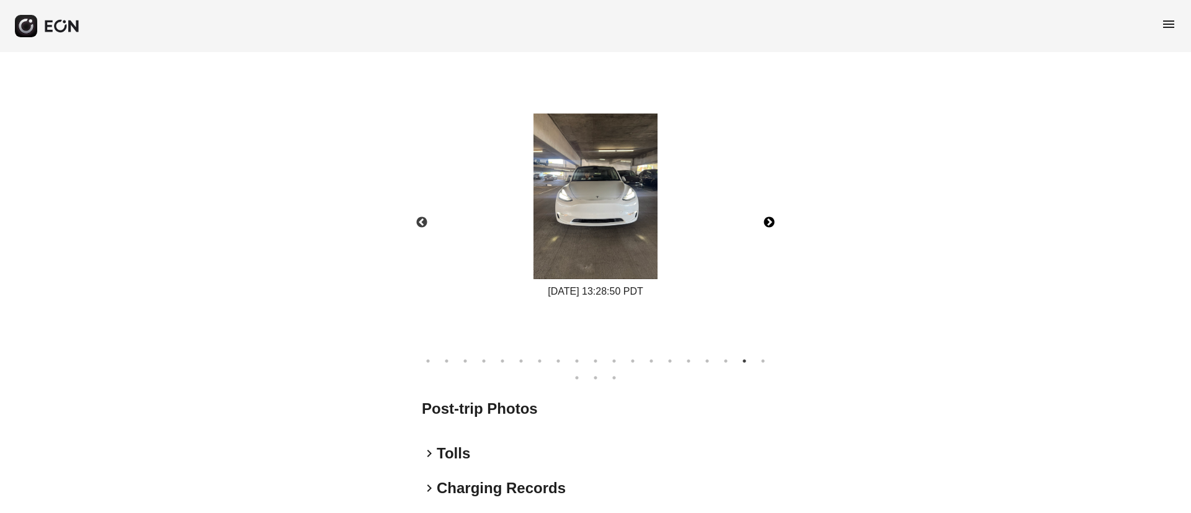
click at [607, 163] on img at bounding box center [596, 197] width 124 height 166
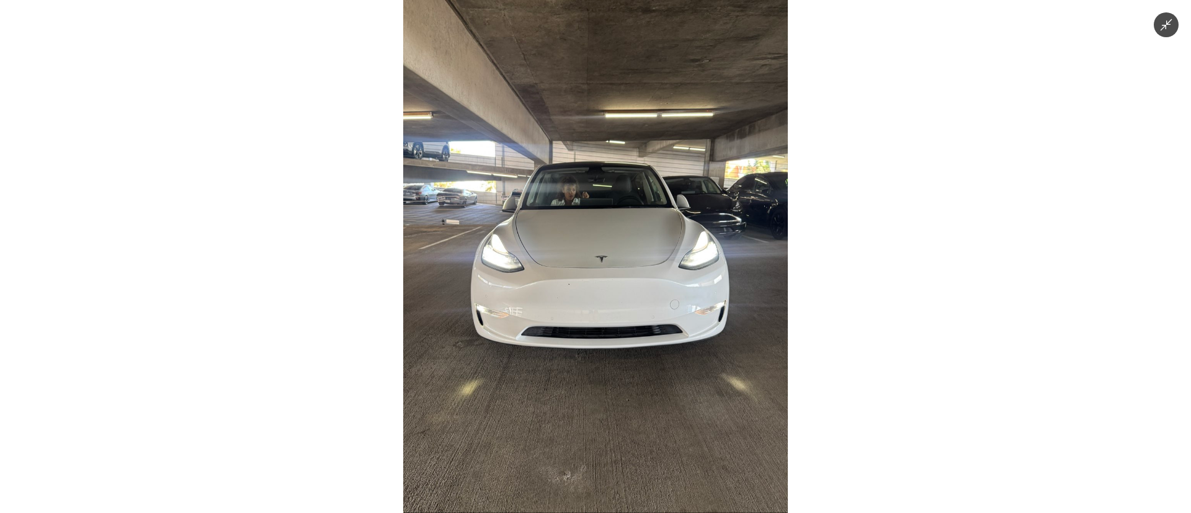
click at [573, 292] on img at bounding box center [595, 256] width 385 height 513
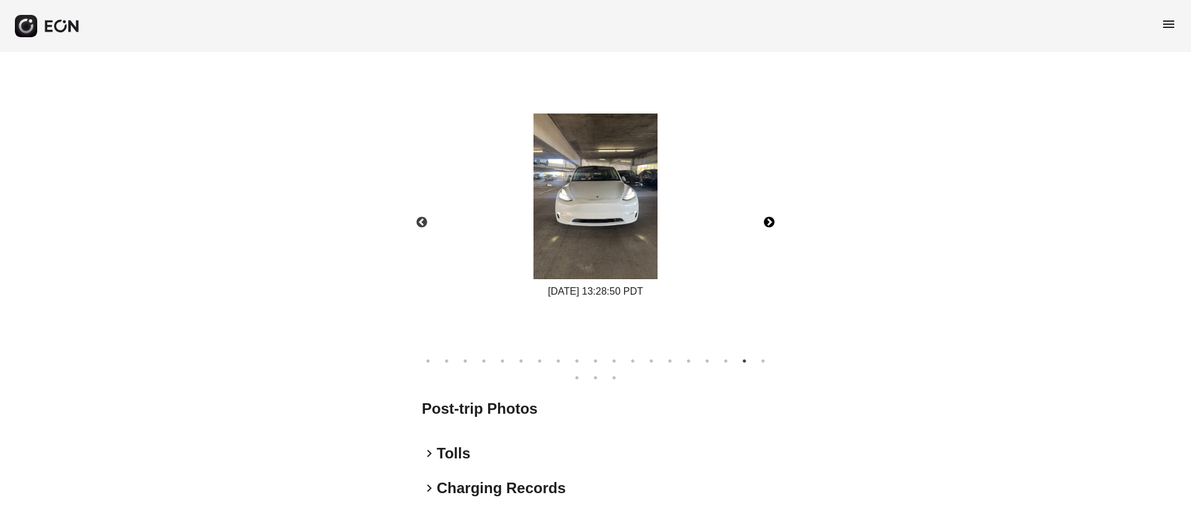
click at [767, 220] on button "Next" at bounding box center [769, 222] width 43 height 43
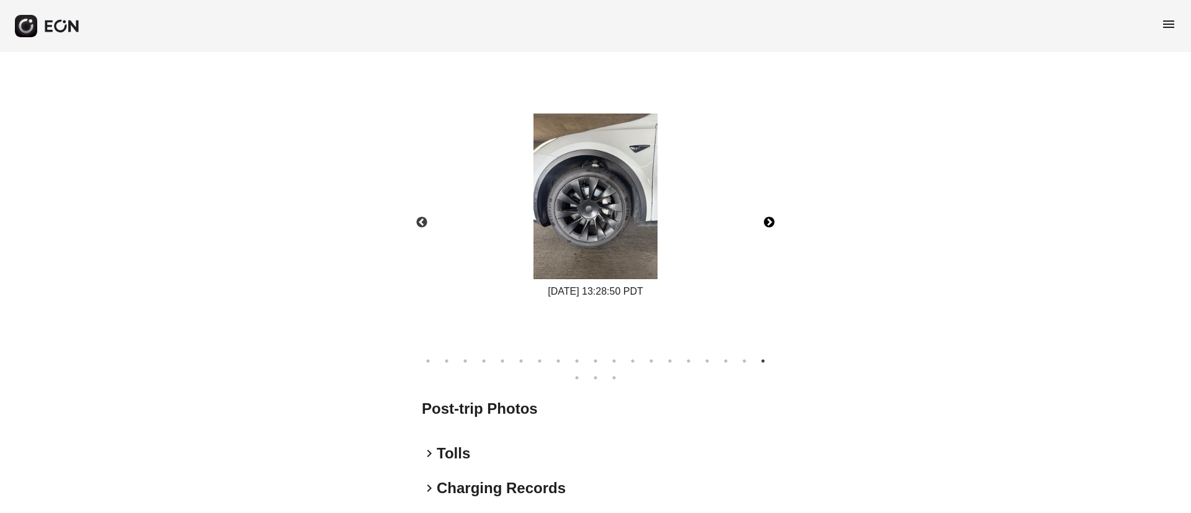
click at [767, 220] on button "Next" at bounding box center [769, 222] width 43 height 43
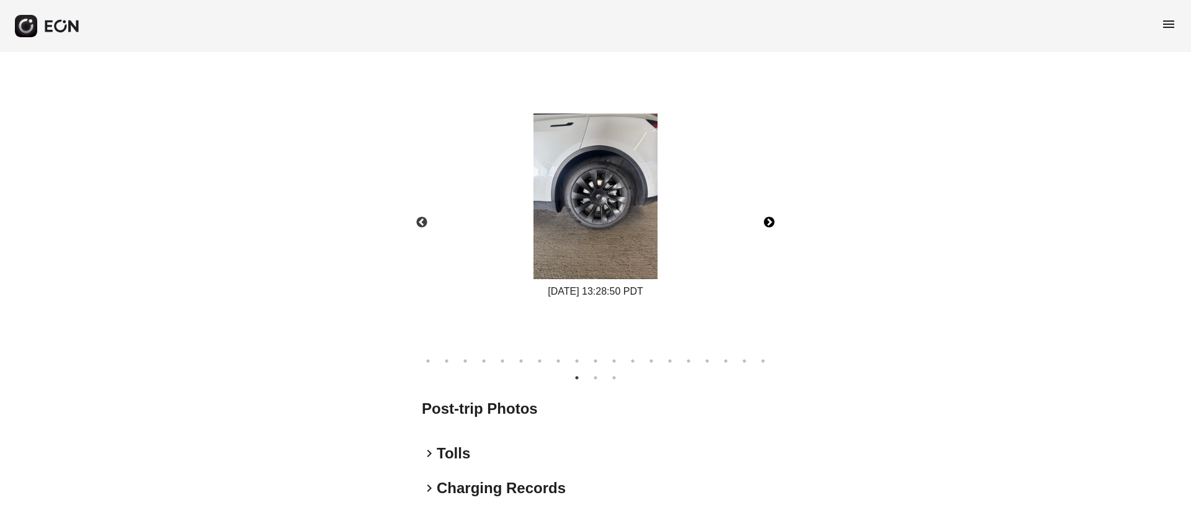
click at [767, 220] on button "Next" at bounding box center [769, 222] width 43 height 43
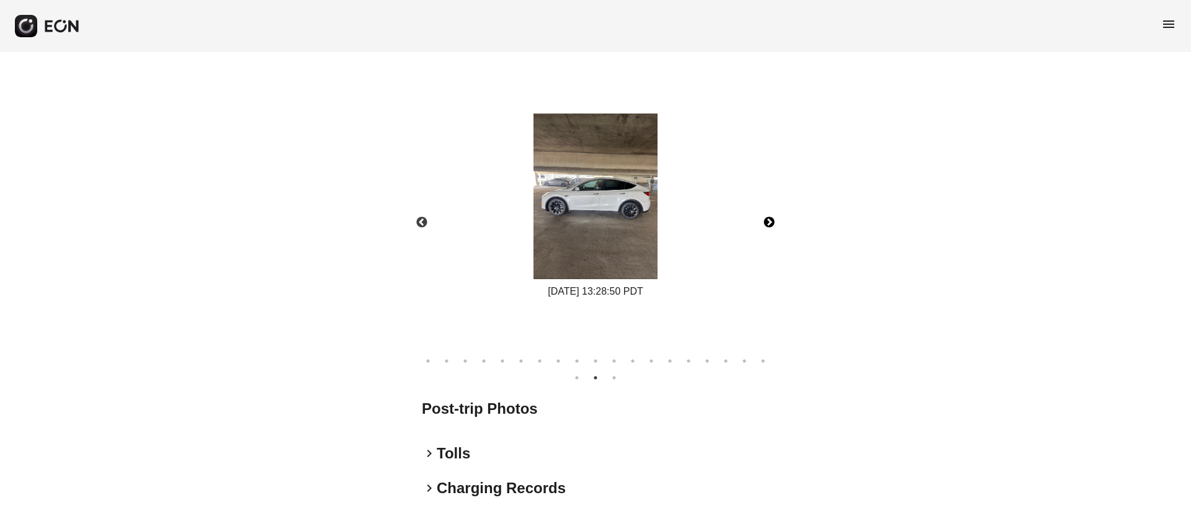
click at [767, 220] on button "Next" at bounding box center [769, 222] width 43 height 43
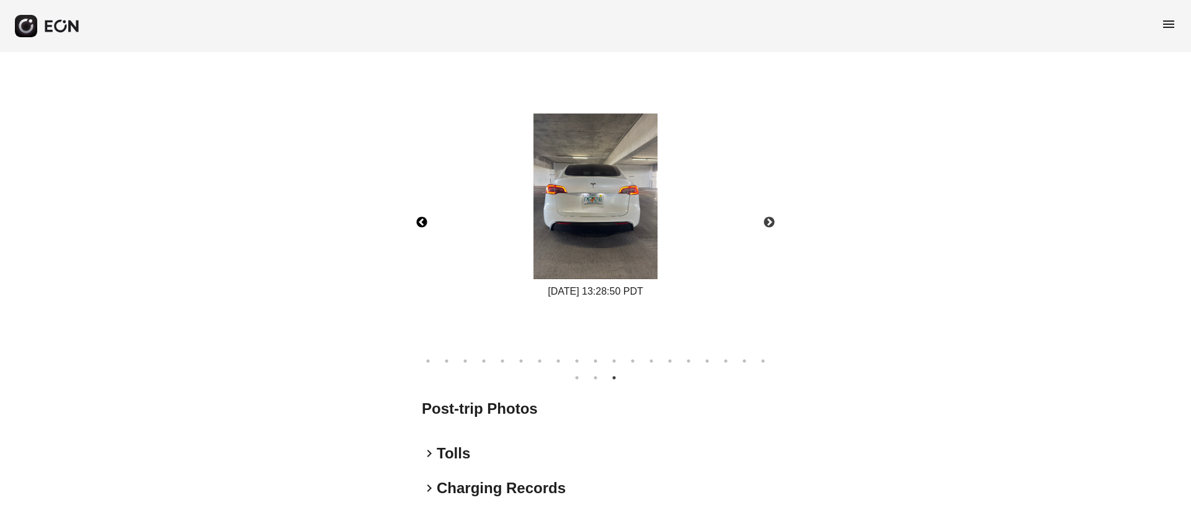
click at [427, 226] on button "Previous" at bounding box center [421, 222] width 43 height 43
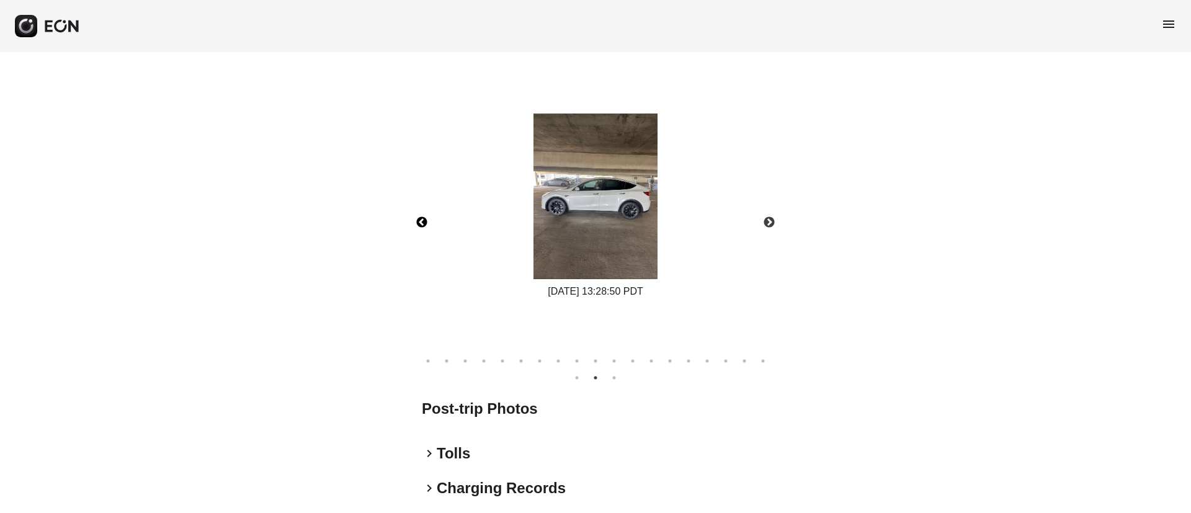
click at [599, 228] on img at bounding box center [596, 197] width 124 height 166
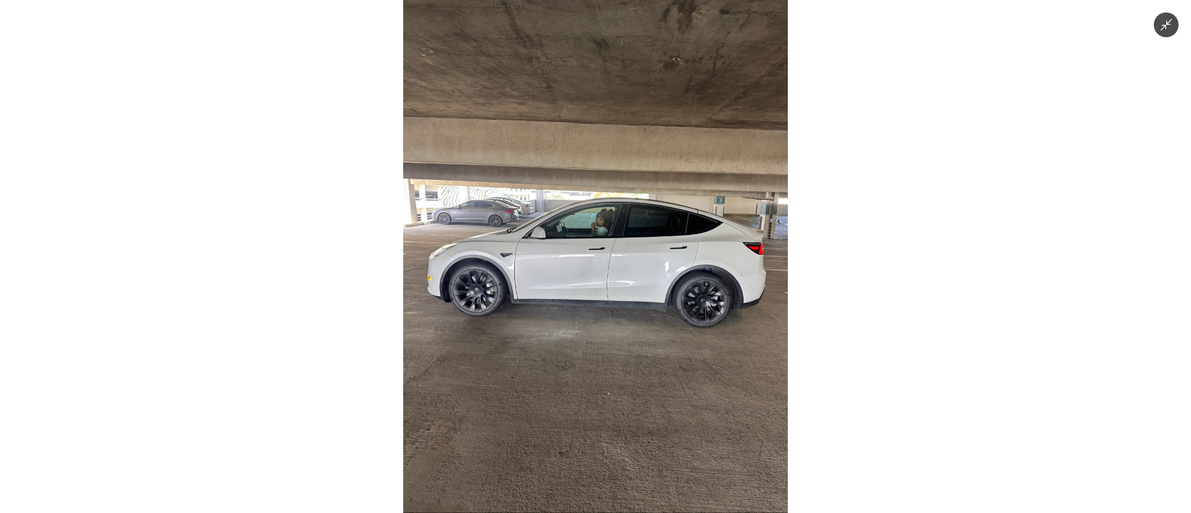
click at [599, 284] on img at bounding box center [595, 256] width 385 height 513
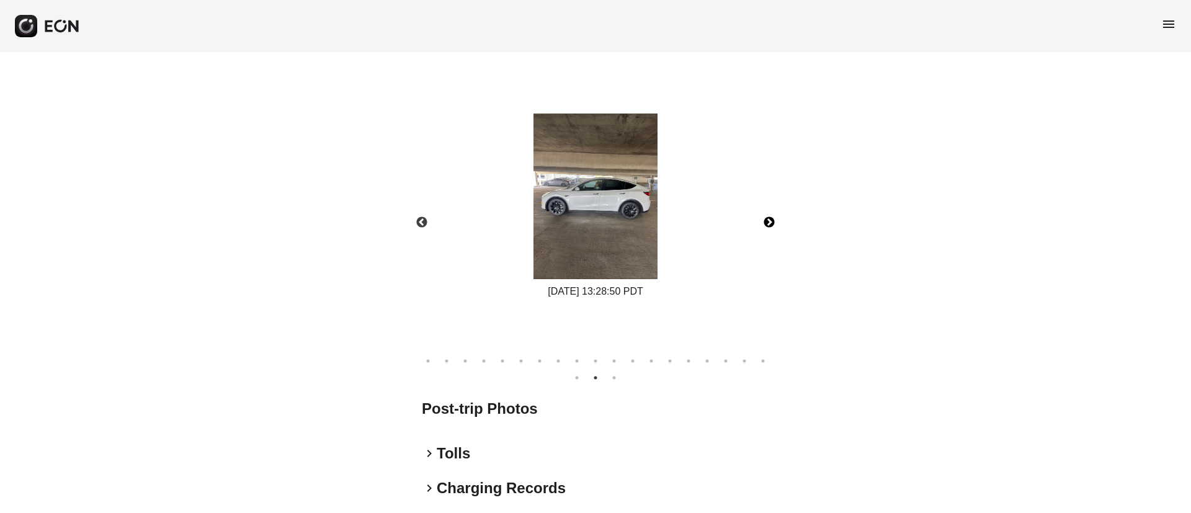
click at [762, 223] on button "Next" at bounding box center [769, 222] width 43 height 43
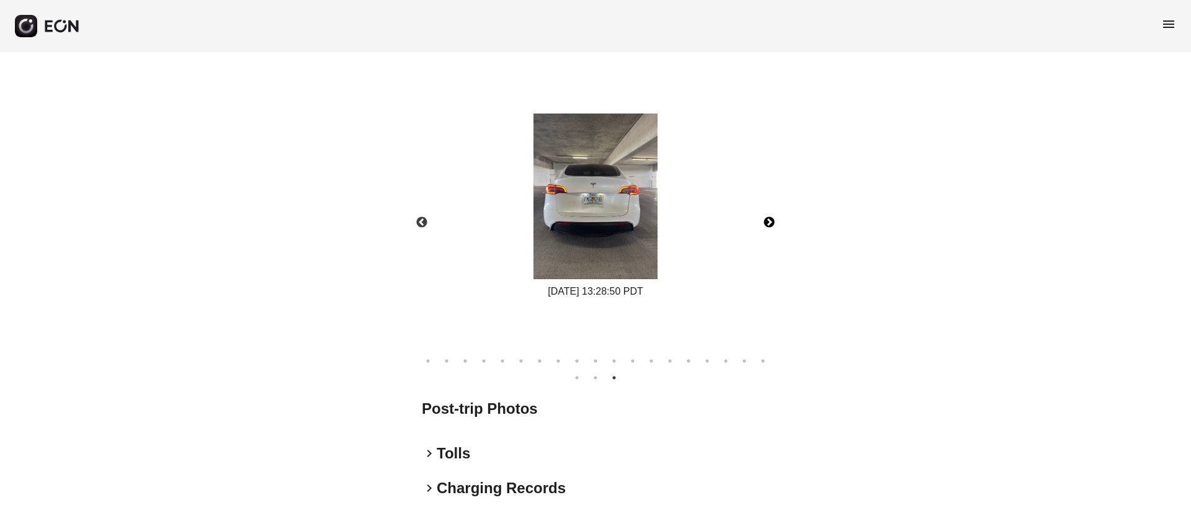
click at [615, 251] on img at bounding box center [596, 197] width 124 height 166
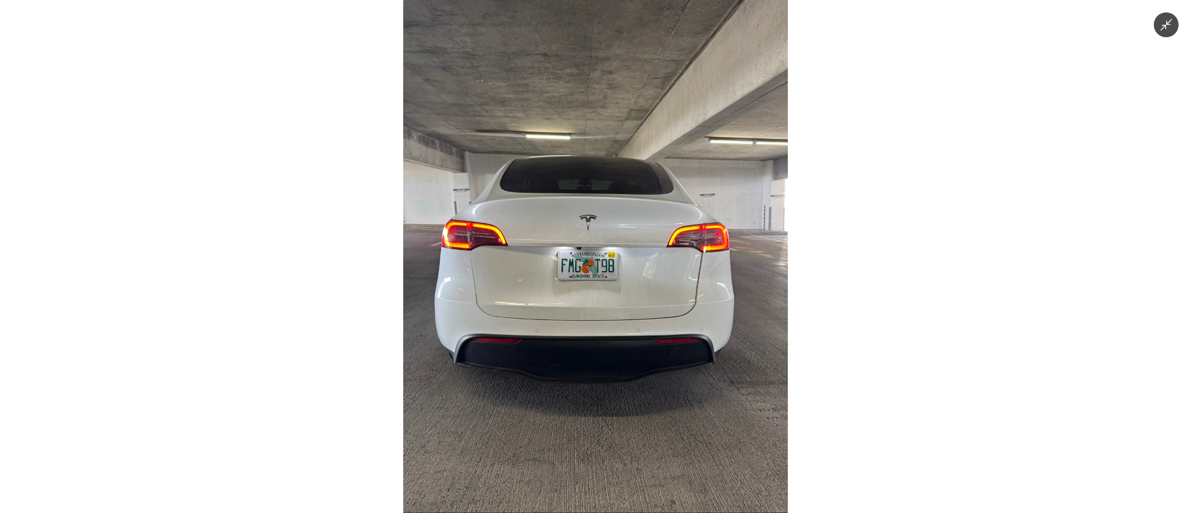
click at [615, 251] on img at bounding box center [595, 256] width 385 height 513
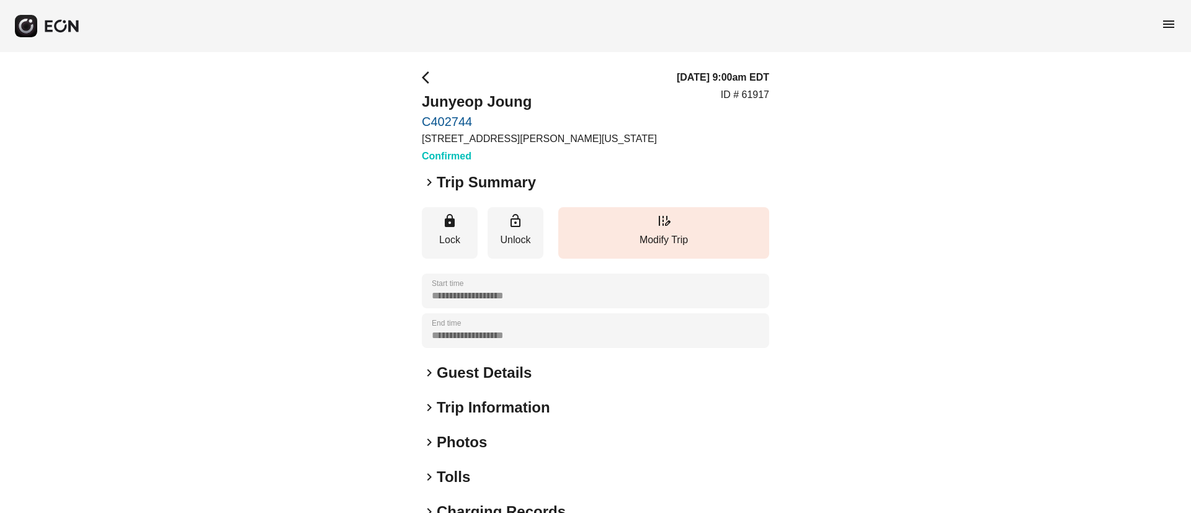
click at [496, 372] on h2 "Guest Details" at bounding box center [484, 373] width 95 height 20
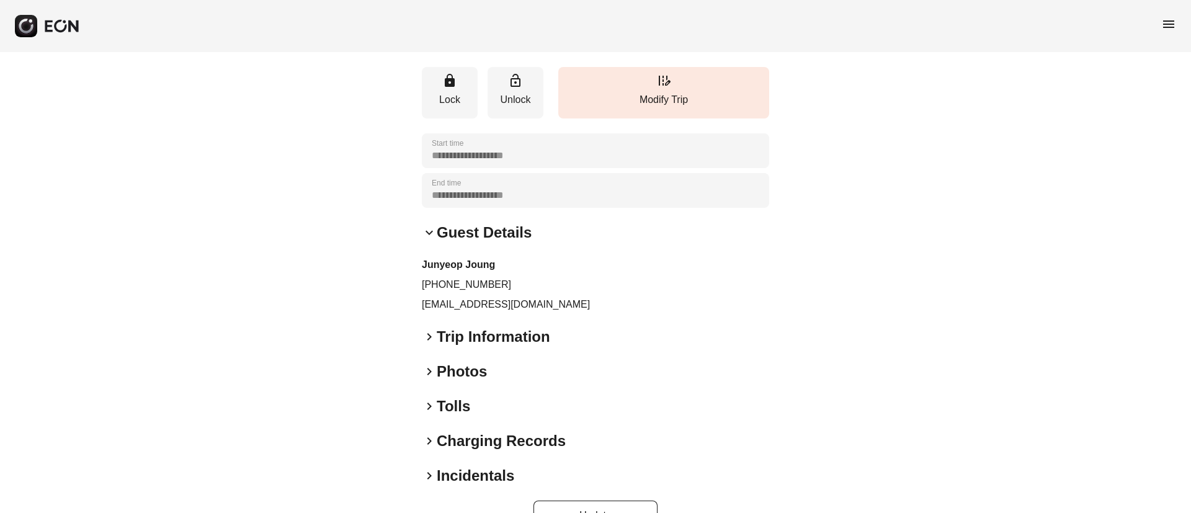
scroll to position [176, 0]
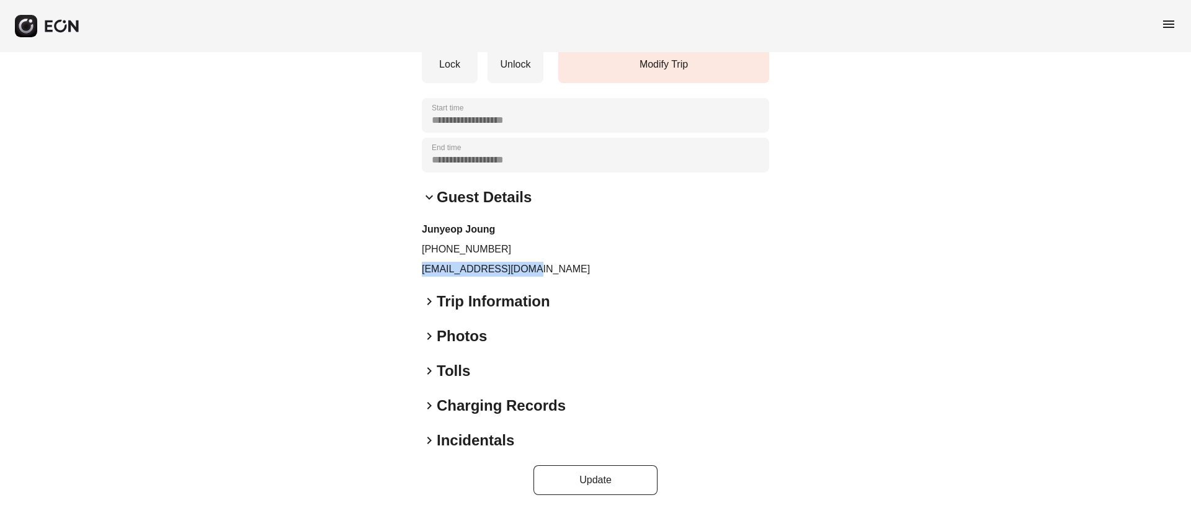
drag, startPoint x: 416, startPoint y: 266, endPoint x: 570, endPoint y: 271, distance: 153.3
click at [570, 271] on div "**********" at bounding box center [595, 195] width 1191 height 637
copy p "[EMAIL_ADDRESS][DOMAIN_NAME]"
drag, startPoint x: 441, startPoint y: 248, endPoint x: 503, endPoint y: 251, distance: 62.1
click at [503, 251] on p "[PHONE_NUMBER]" at bounding box center [595, 249] width 347 height 15
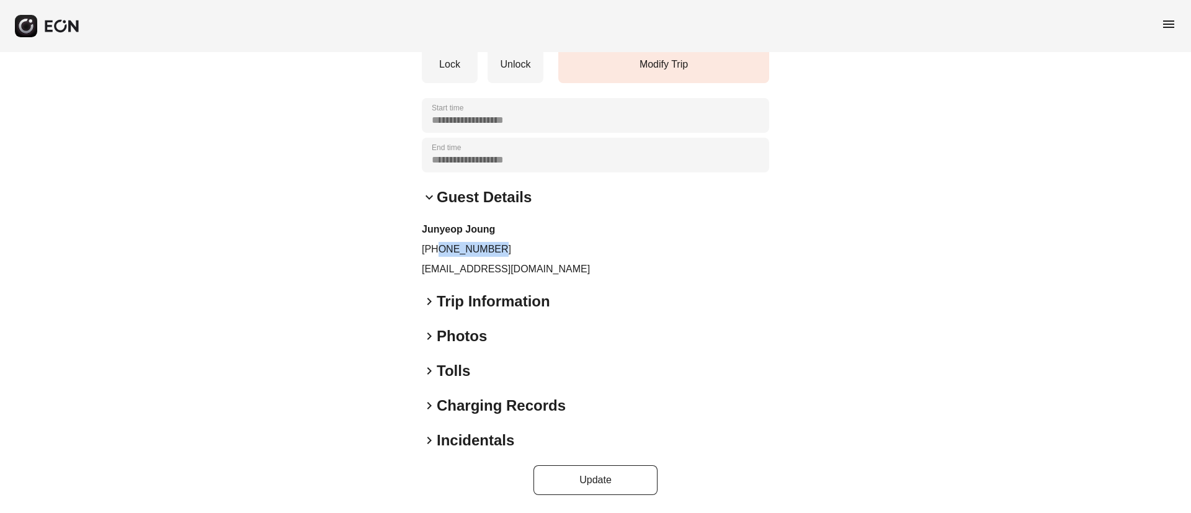
copy p "1028500953"
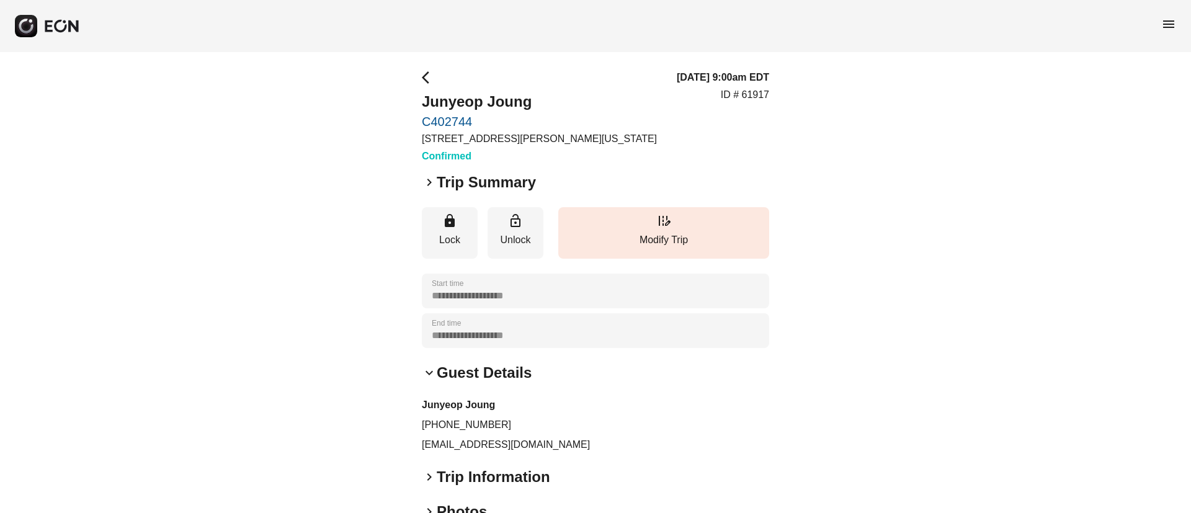
click at [405, 205] on div "**********" at bounding box center [595, 370] width 1191 height 637
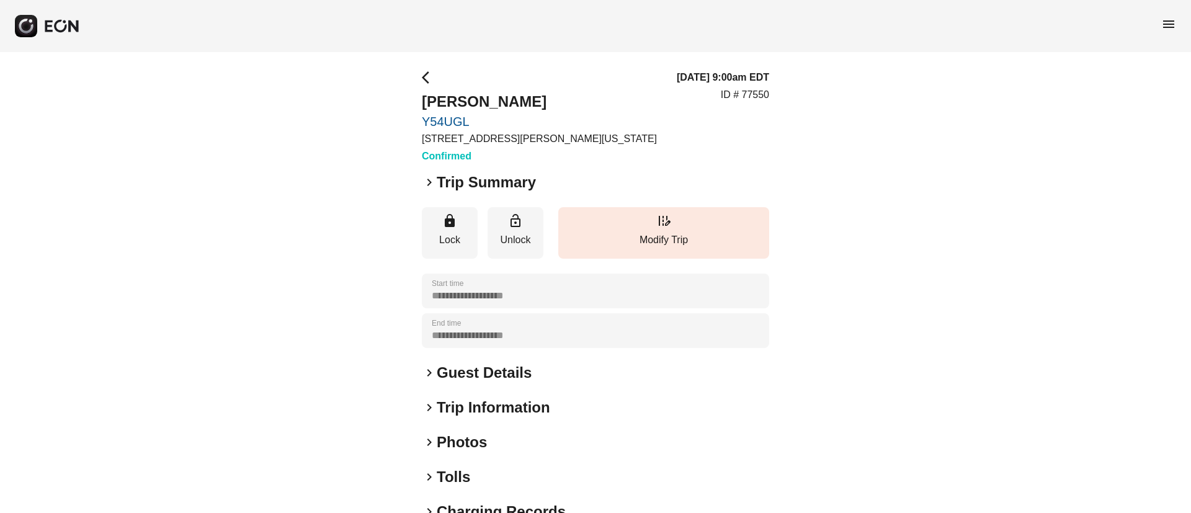
click at [511, 371] on h2 "Guest Details" at bounding box center [484, 373] width 95 height 20
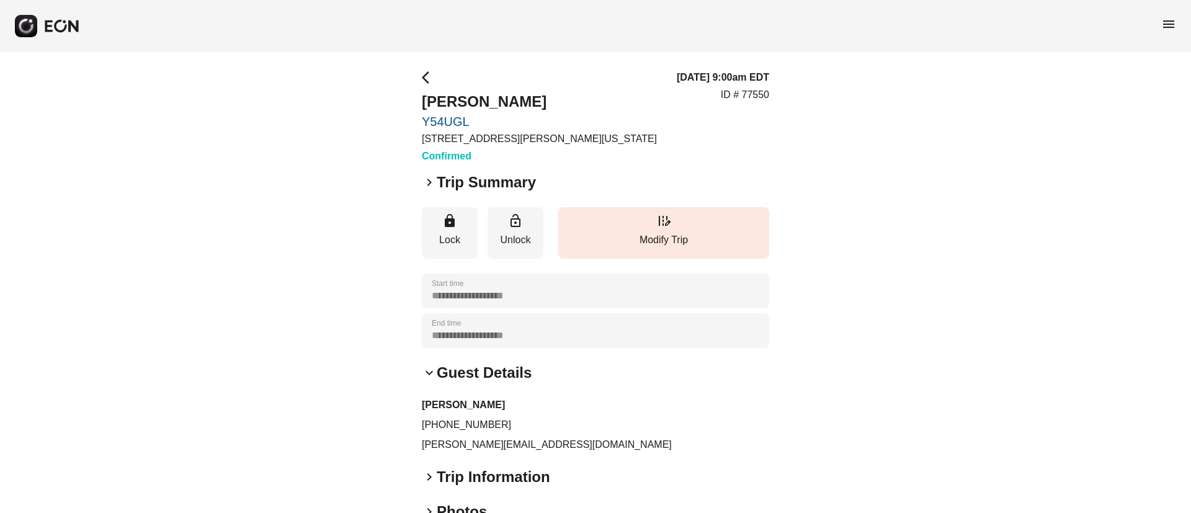
click at [1164, 19] on span "menu" at bounding box center [1168, 24] width 15 height 15
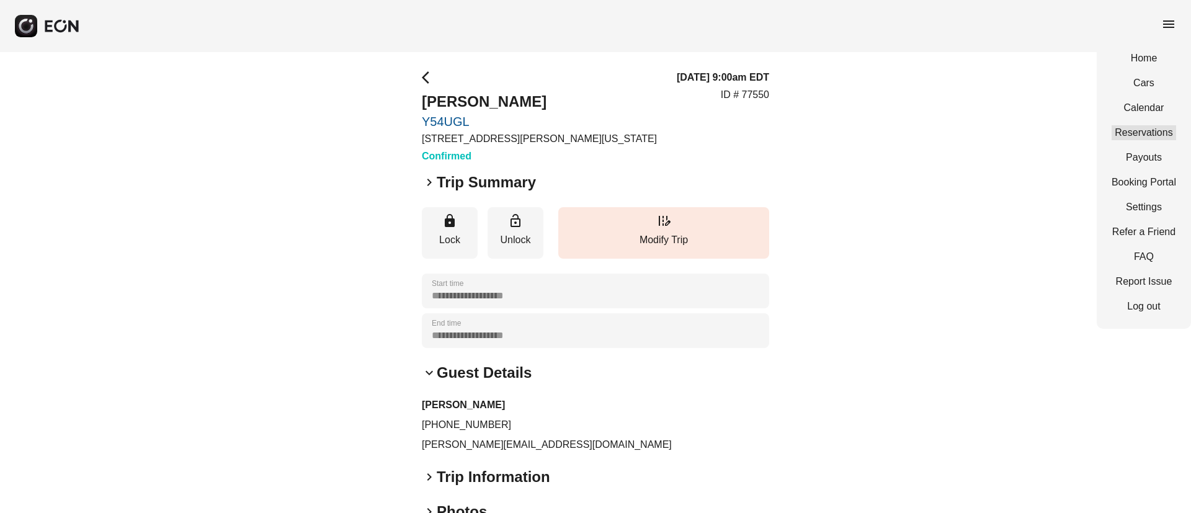
click at [1130, 128] on link "Reservations" at bounding box center [1144, 132] width 65 height 15
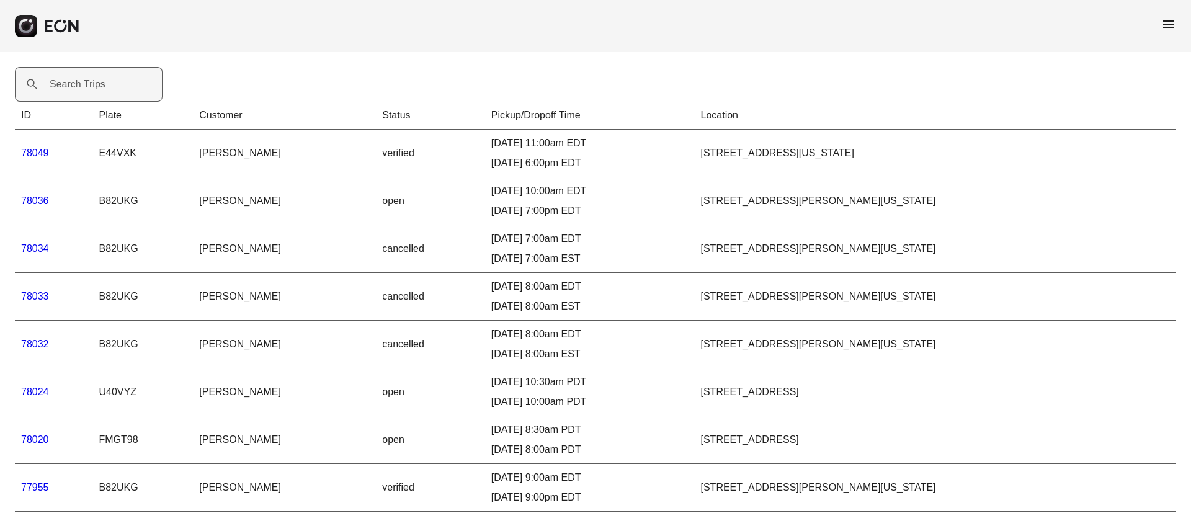
click at [79, 89] on label "Search Trips" at bounding box center [78, 84] width 56 height 15
click at [79, 89] on Trips "Search Trips" at bounding box center [89, 84] width 148 height 35
paste Trips "*******"
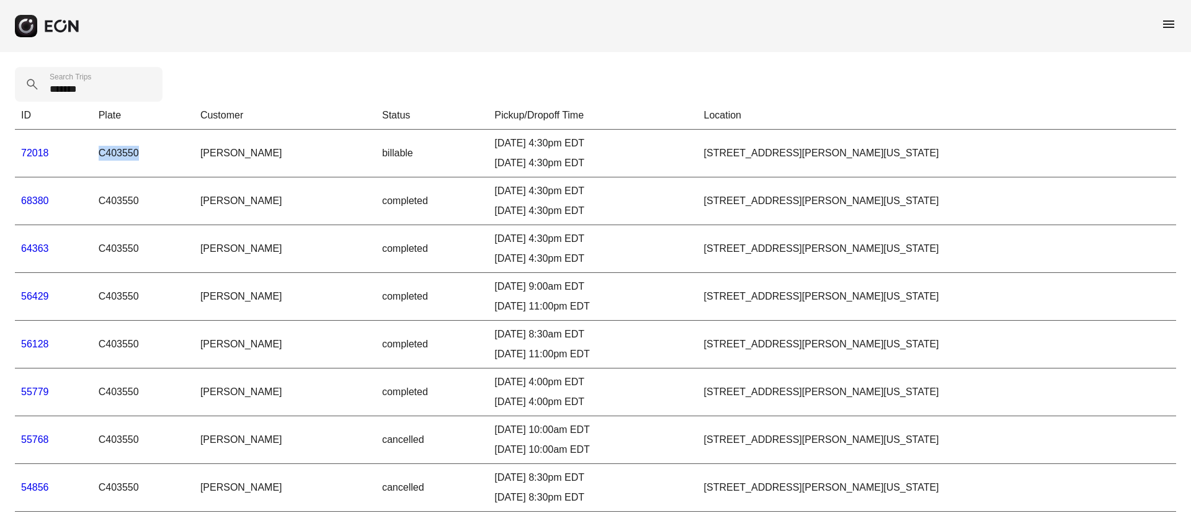
drag, startPoint x: 102, startPoint y: 154, endPoint x: 182, endPoint y: 155, distance: 80.0
click at [182, 155] on td "C403550" at bounding box center [143, 154] width 102 height 48
copy td "C403550"
click at [231, 159] on td "[PERSON_NAME]" at bounding box center [285, 154] width 182 height 48
drag, startPoint x: 219, startPoint y: 147, endPoint x: 265, endPoint y: 147, distance: 45.9
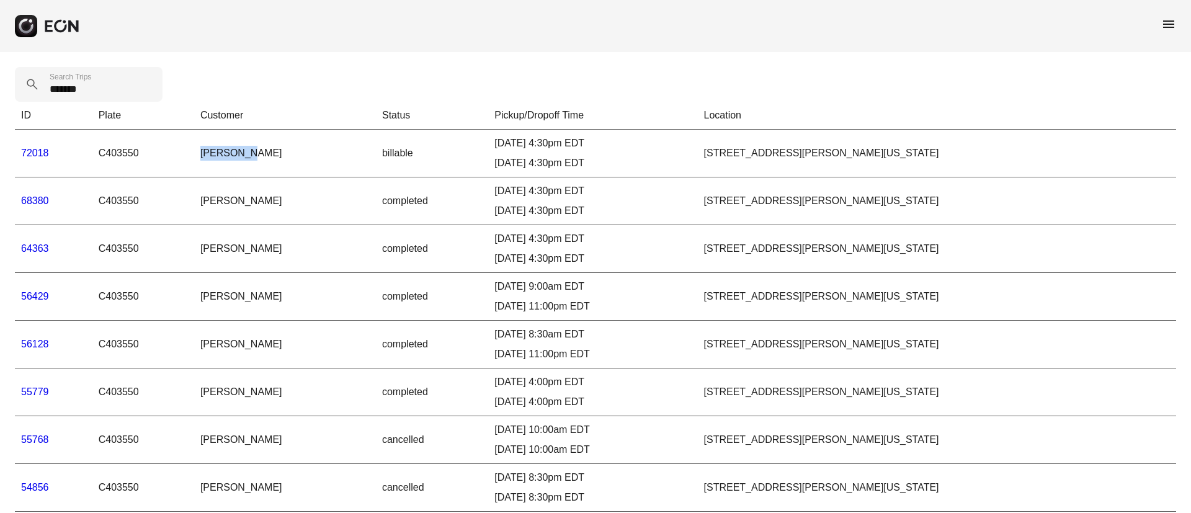
click at [265, 147] on td "[PERSON_NAME]" at bounding box center [285, 154] width 182 height 48
copy td "[PERSON_NAME]"
drag, startPoint x: 100, startPoint y: 91, endPoint x: 35, endPoint y: 92, distance: 65.2
click at [35, 92] on Trips "*******" at bounding box center [89, 84] width 148 height 35
paste Trips "text"
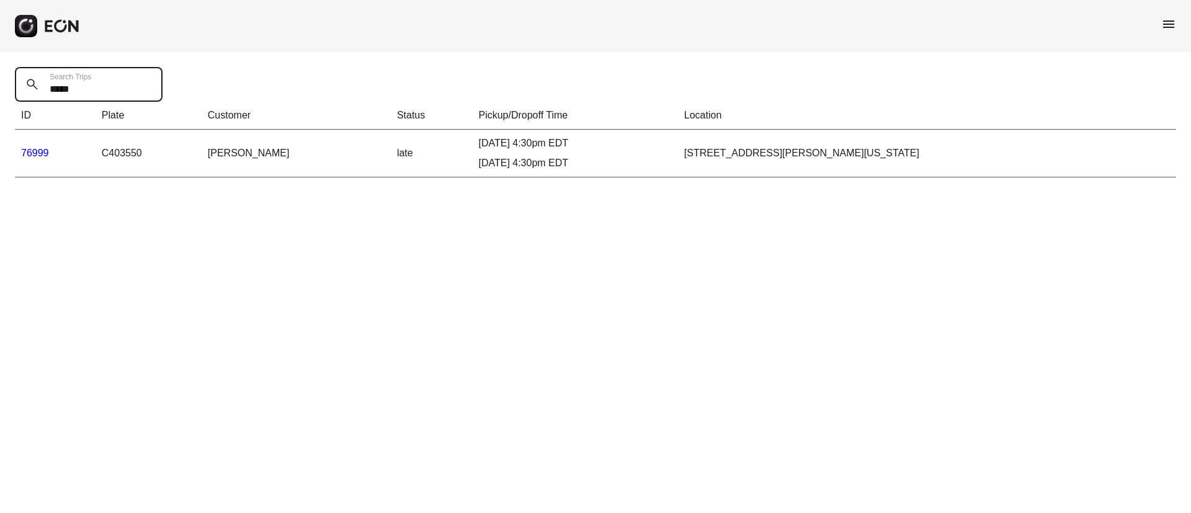
type Trips "*****"
click at [29, 144] on td "76999" at bounding box center [55, 154] width 81 height 48
click at [23, 148] on link "76999" at bounding box center [35, 153] width 28 height 11
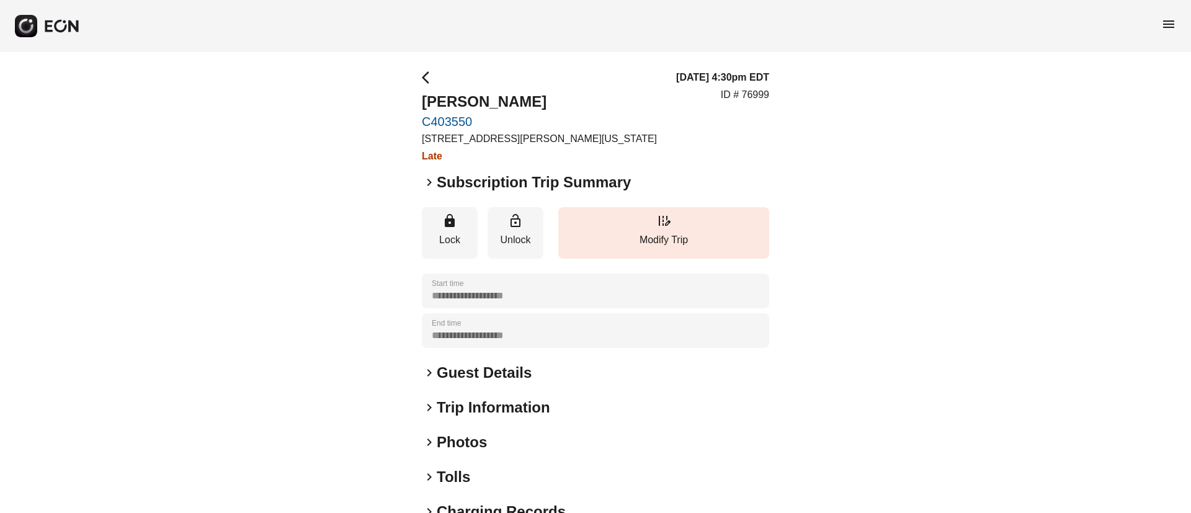
click at [470, 187] on h2 "Subscription Trip Summary" at bounding box center [534, 182] width 194 height 20
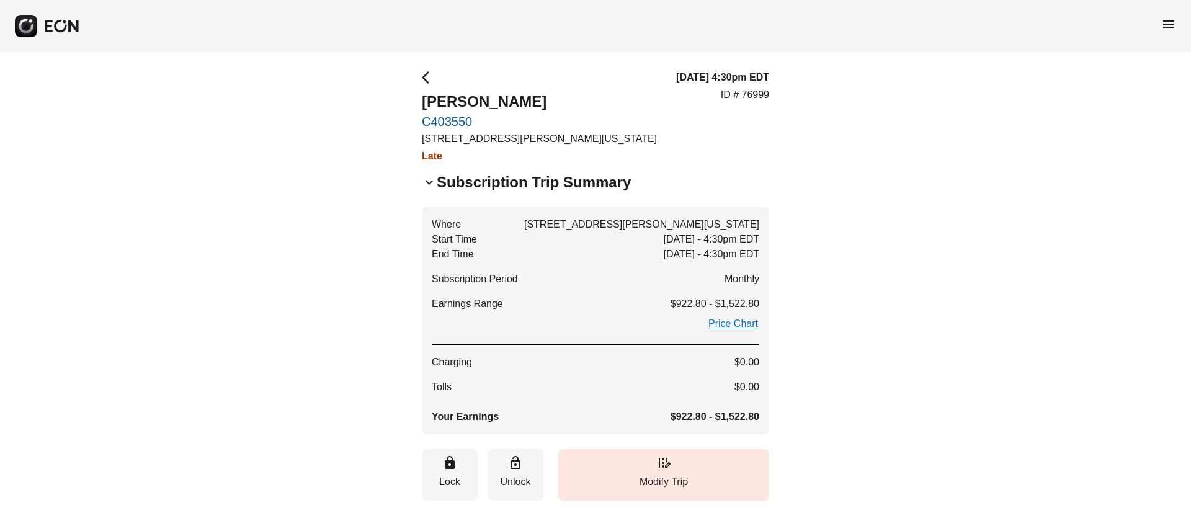
click at [470, 187] on h2 "Subscription Trip Summary" at bounding box center [534, 182] width 194 height 20
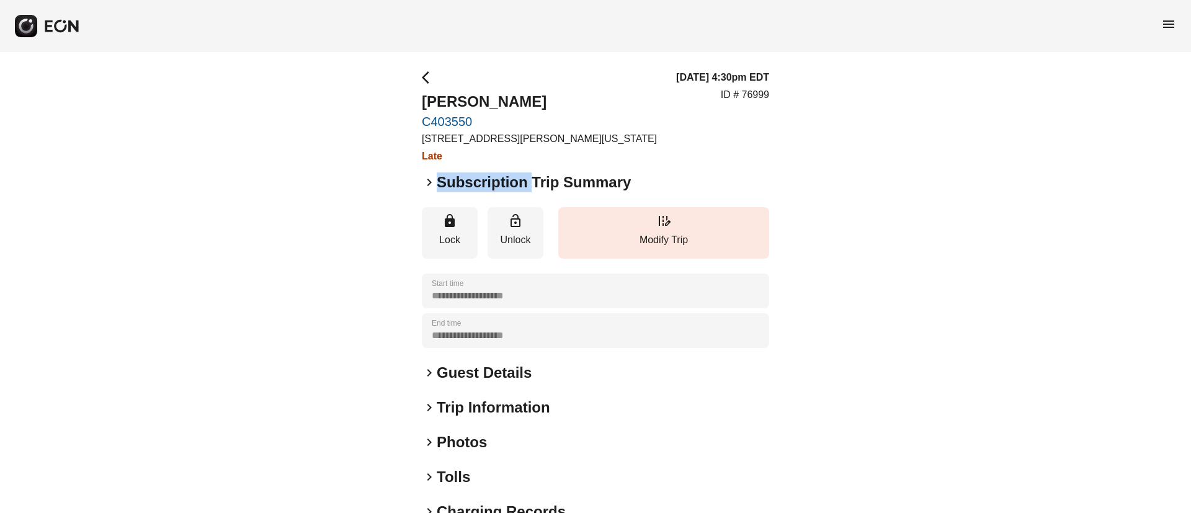
click at [470, 187] on h2 "Subscription Trip Summary" at bounding box center [534, 182] width 194 height 20
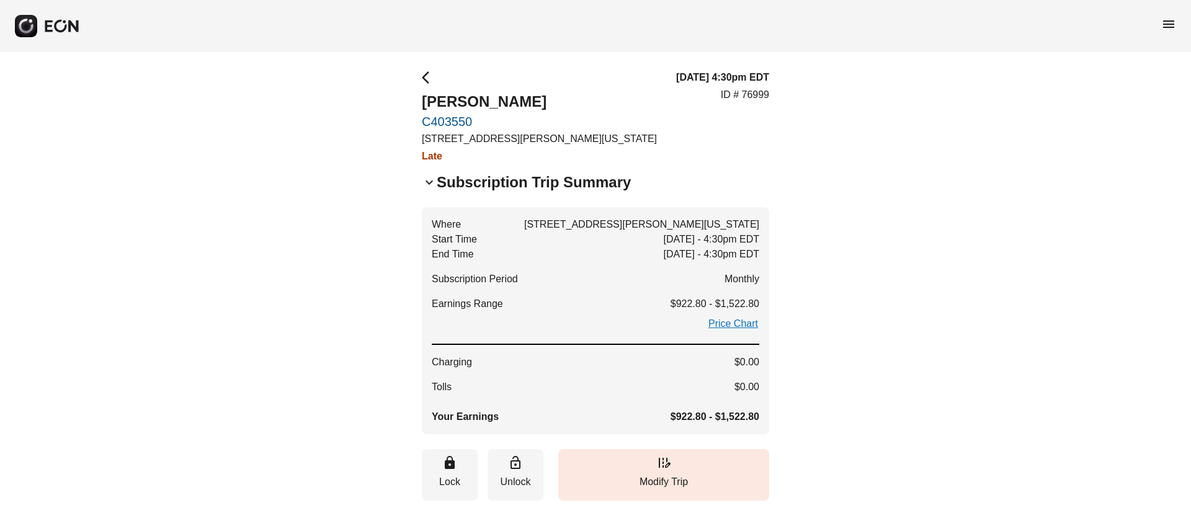
click at [730, 179] on div "keyboard_arrow_down Subscription Trip Summary" at bounding box center [595, 182] width 347 height 20
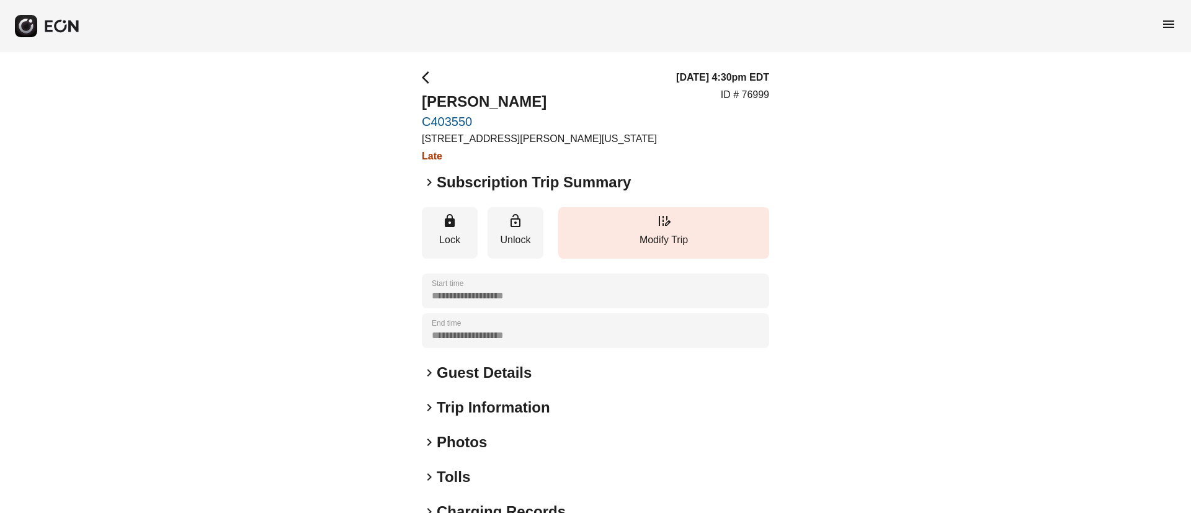
click at [455, 180] on h2 "Subscription Trip Summary" at bounding box center [534, 182] width 194 height 20
drag, startPoint x: 418, startPoint y: 98, endPoint x: 504, endPoint y: 102, distance: 86.3
click at [504, 102] on div "**********" at bounding box center [595, 335] width 1191 height 567
copy h2 "[PERSON_NAME]"
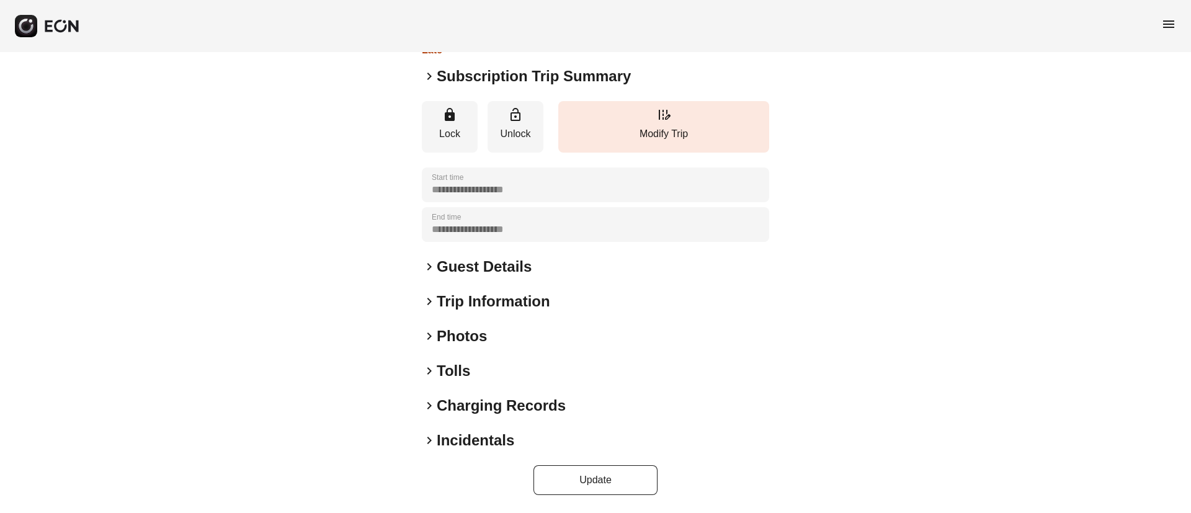
click at [491, 263] on h2 "Guest Details" at bounding box center [484, 267] width 95 height 20
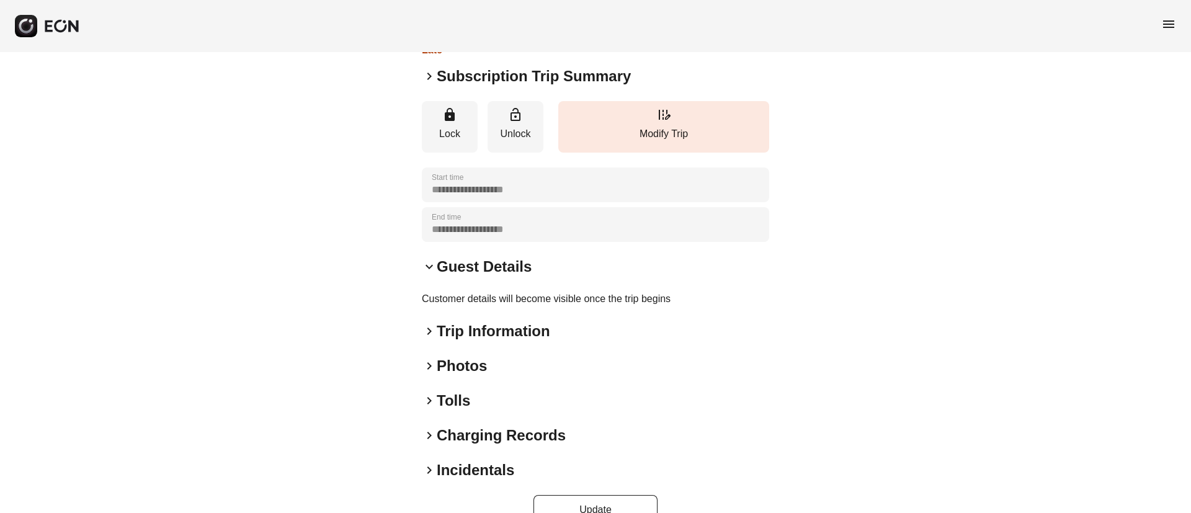
click at [506, 266] on h2 "Guest Details" at bounding box center [484, 267] width 95 height 20
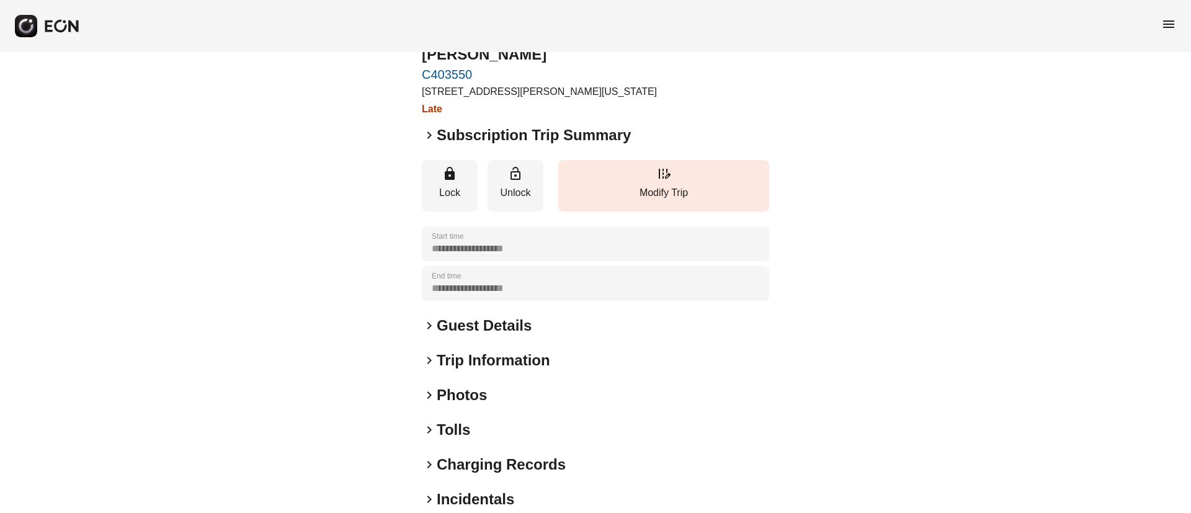
scroll to position [0, 0]
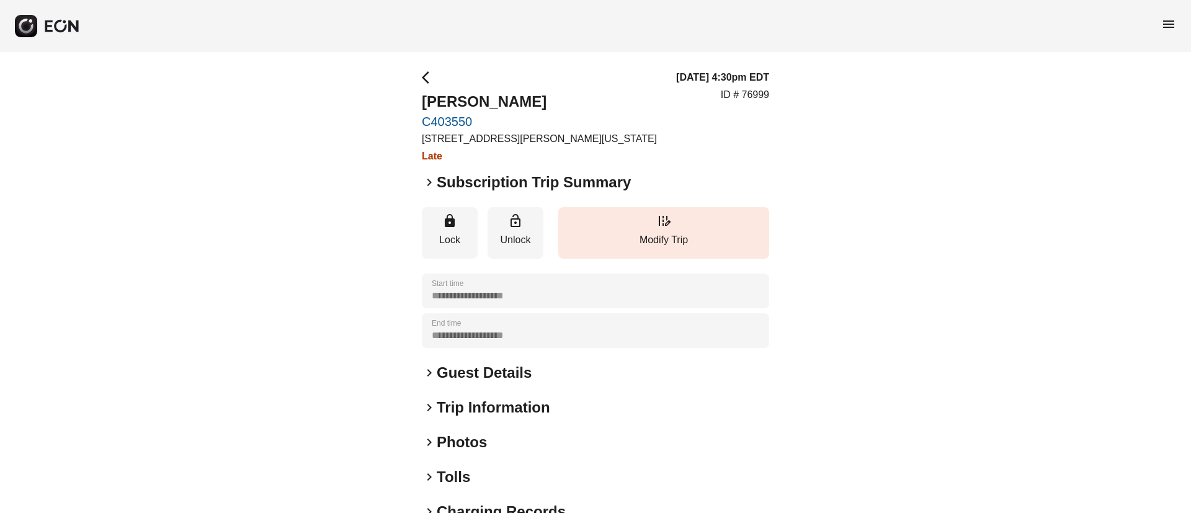
click at [739, 93] on p "ID # 76999" at bounding box center [745, 94] width 48 height 15
drag, startPoint x: 741, startPoint y: 93, endPoint x: 788, endPoint y: 101, distance: 47.7
click at [788, 101] on div "**********" at bounding box center [595, 335] width 1191 height 567
copy p "76999"
click at [831, 217] on div "**********" at bounding box center [595, 335] width 1191 height 567
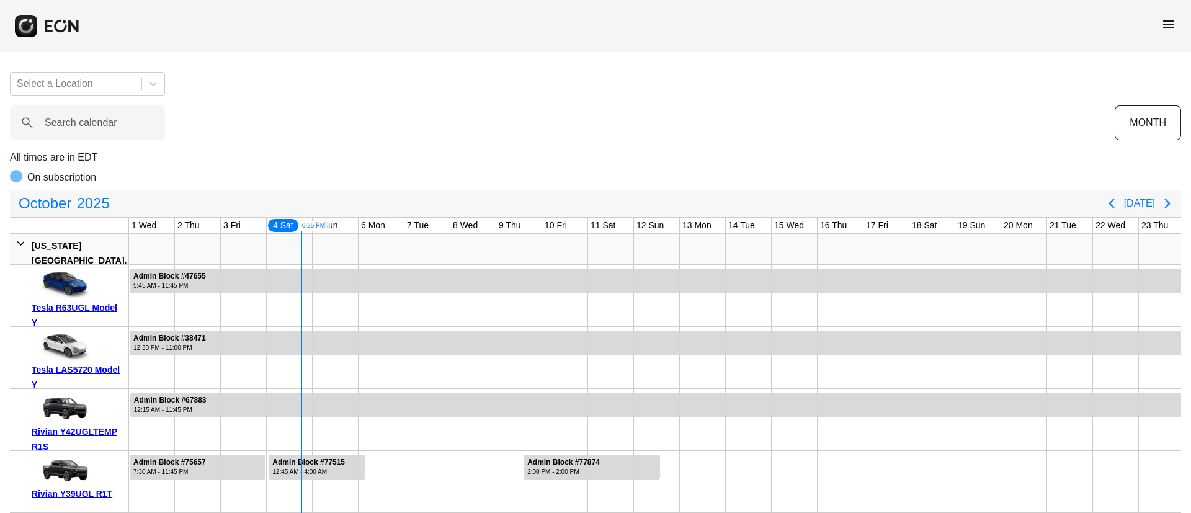
scroll to position [0, 138]
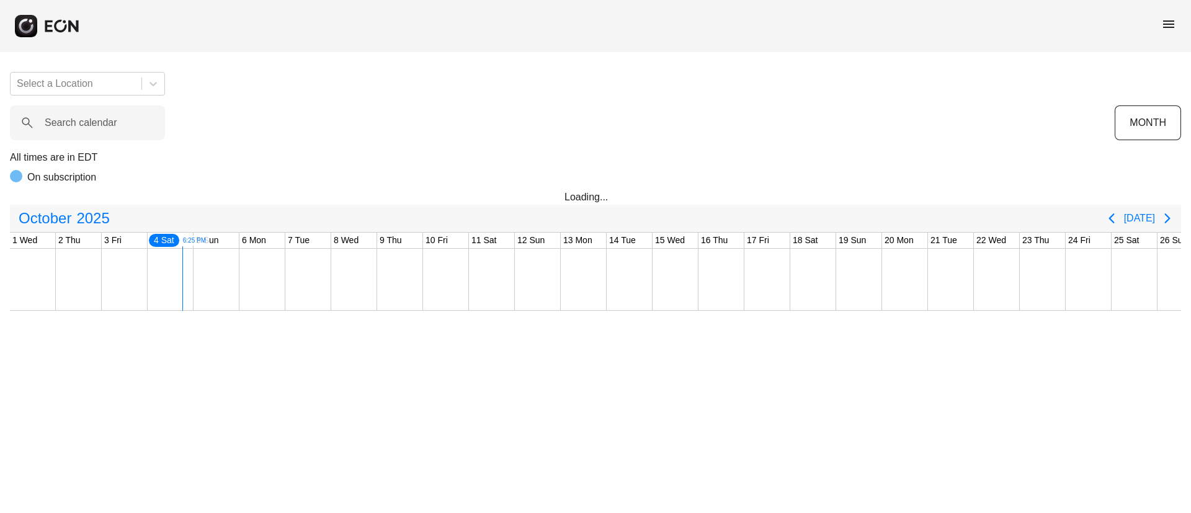
scroll to position [0, 138]
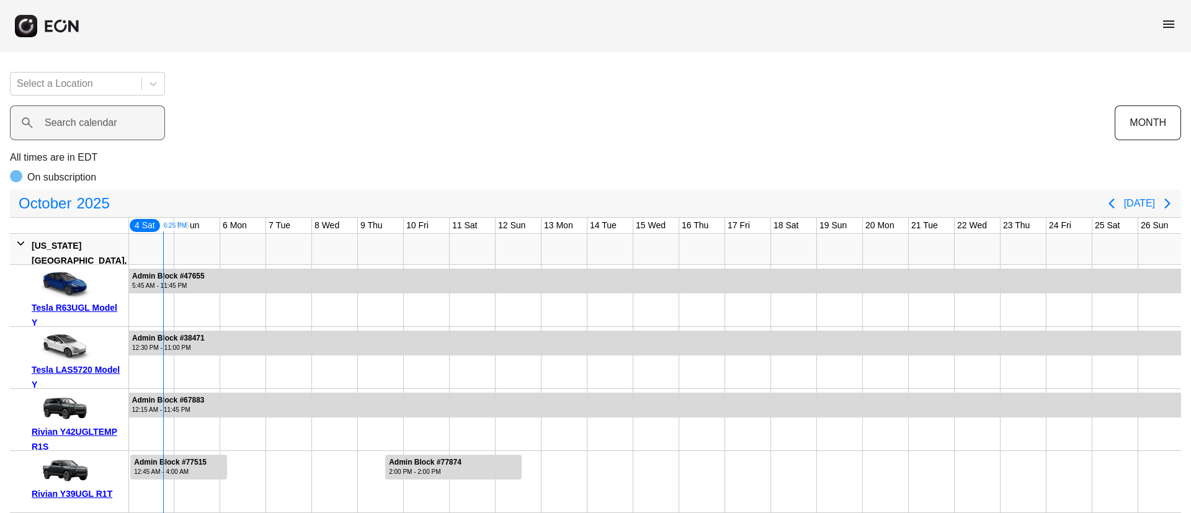
click at [79, 119] on label "Search calendar" at bounding box center [81, 122] width 73 height 15
click at [79, 119] on calendar "Search calendar" at bounding box center [87, 122] width 155 height 35
paste calendar "******"
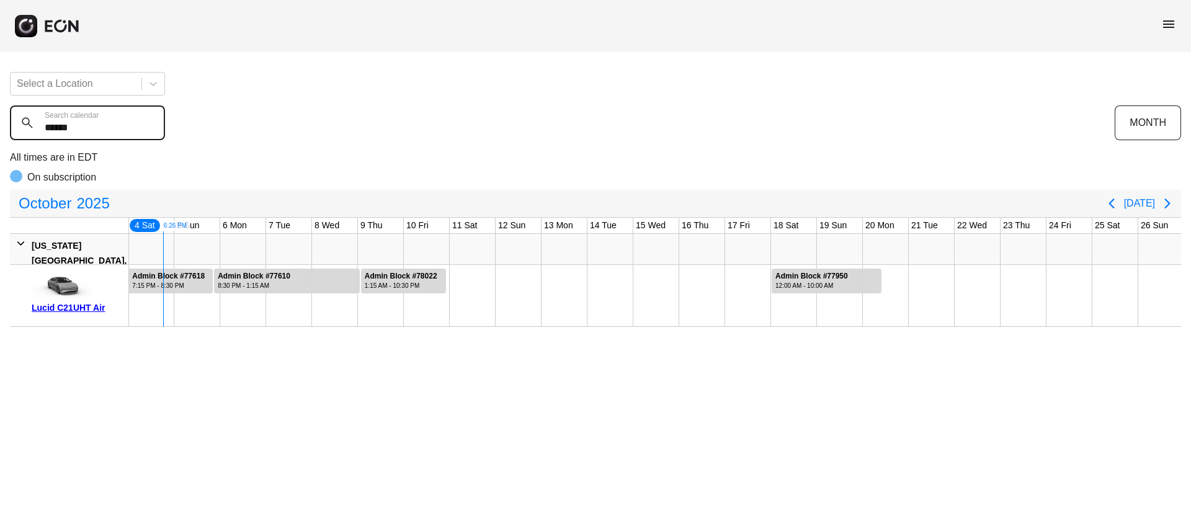
type calendar "******"
click at [0, 134] on div "Select a Location ****** Search calendar MONTH All times are in EDT On subscrip…" at bounding box center [595, 194] width 1191 height 265
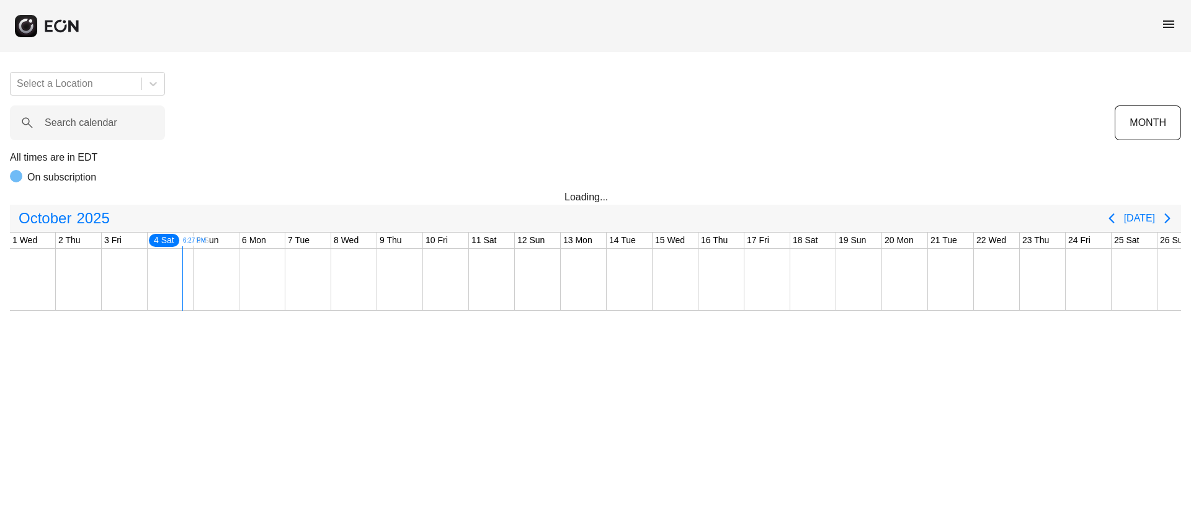
scroll to position [0, 138]
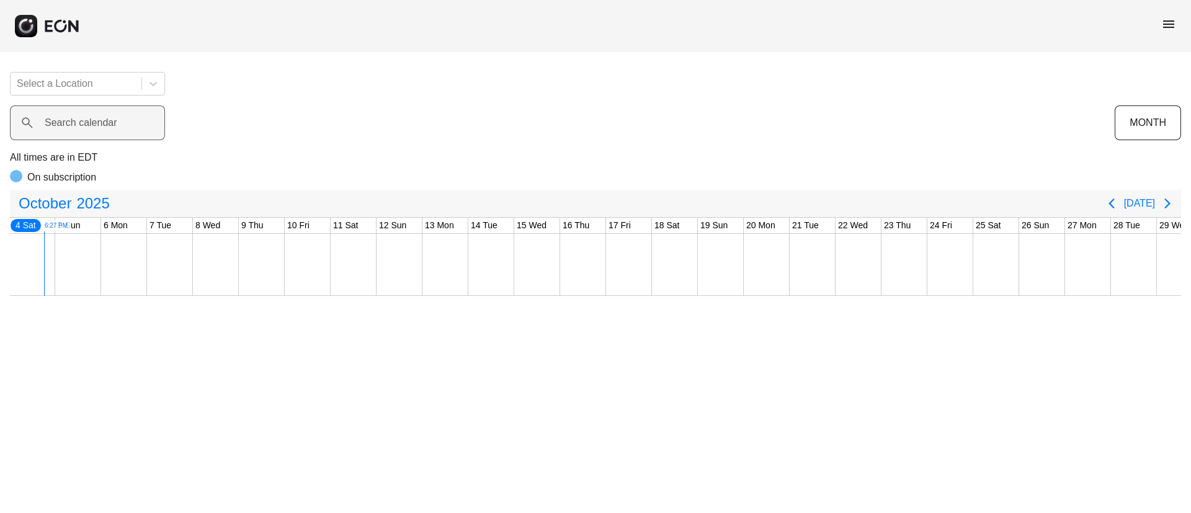
click at [86, 126] on label "Search calendar" at bounding box center [81, 122] width 73 height 15
click at [86, 126] on calendar "Search calendar" at bounding box center [87, 122] width 155 height 35
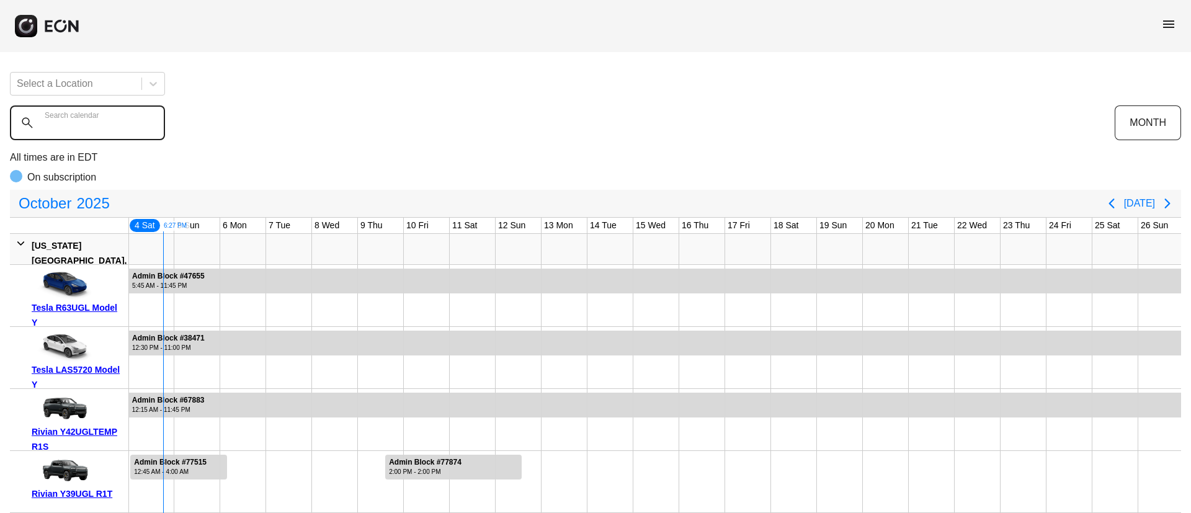
paste calendar "******"
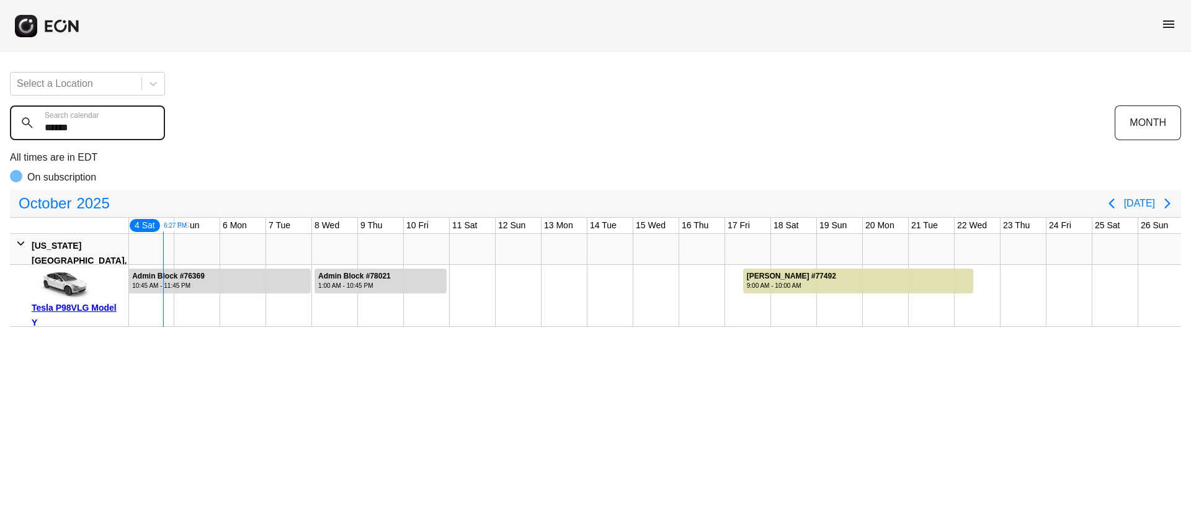
type calendar "******"
click at [390, 288] on div at bounding box center [381, 281] width 132 height 25
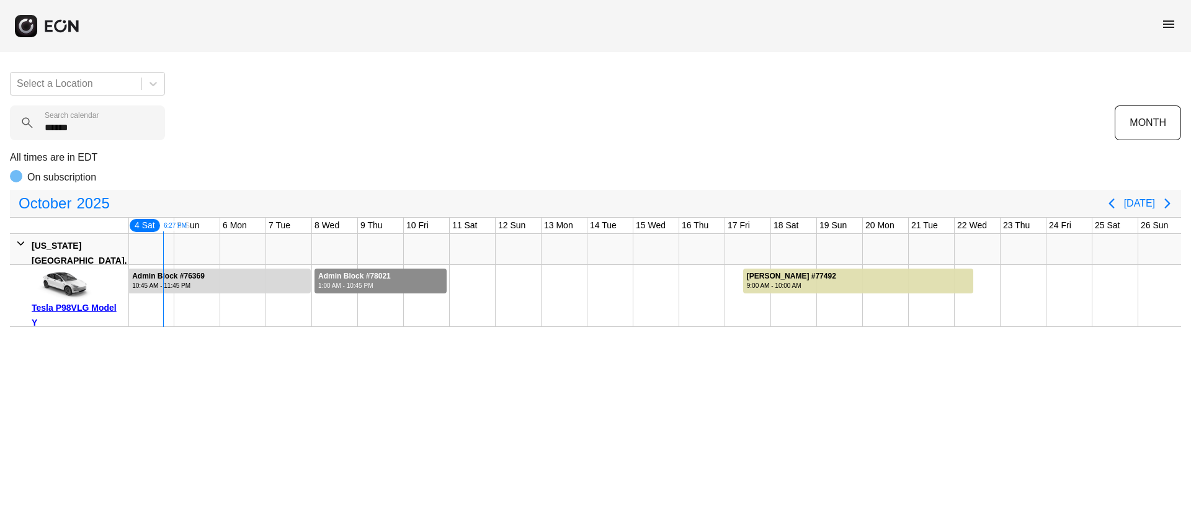
click at [390, 288] on div at bounding box center [381, 281] width 132 height 25
